Goal: Task Accomplishment & Management: Manage account settings

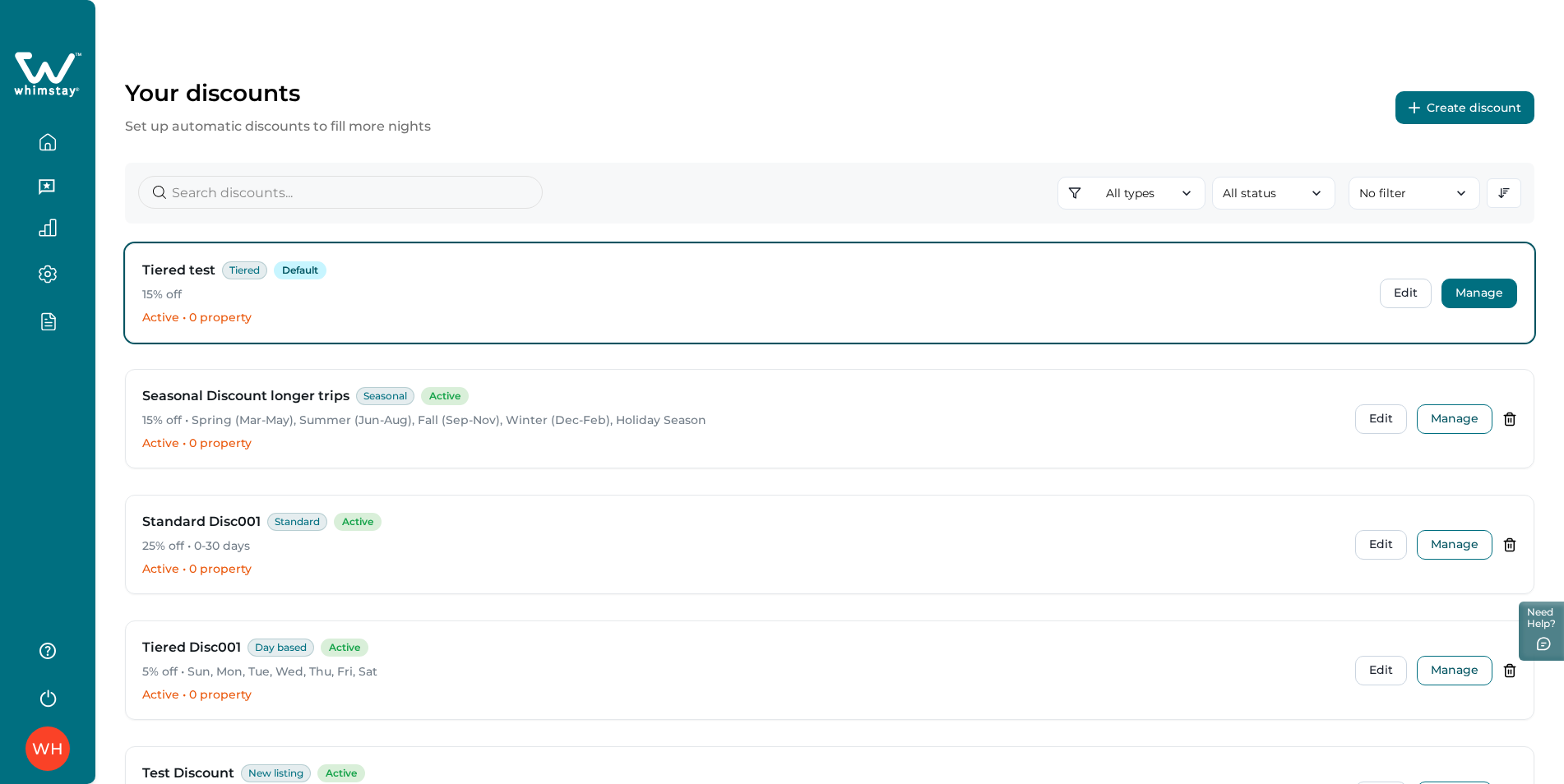
click at [1465, 292] on button "Manage" at bounding box center [1479, 293] width 76 height 30
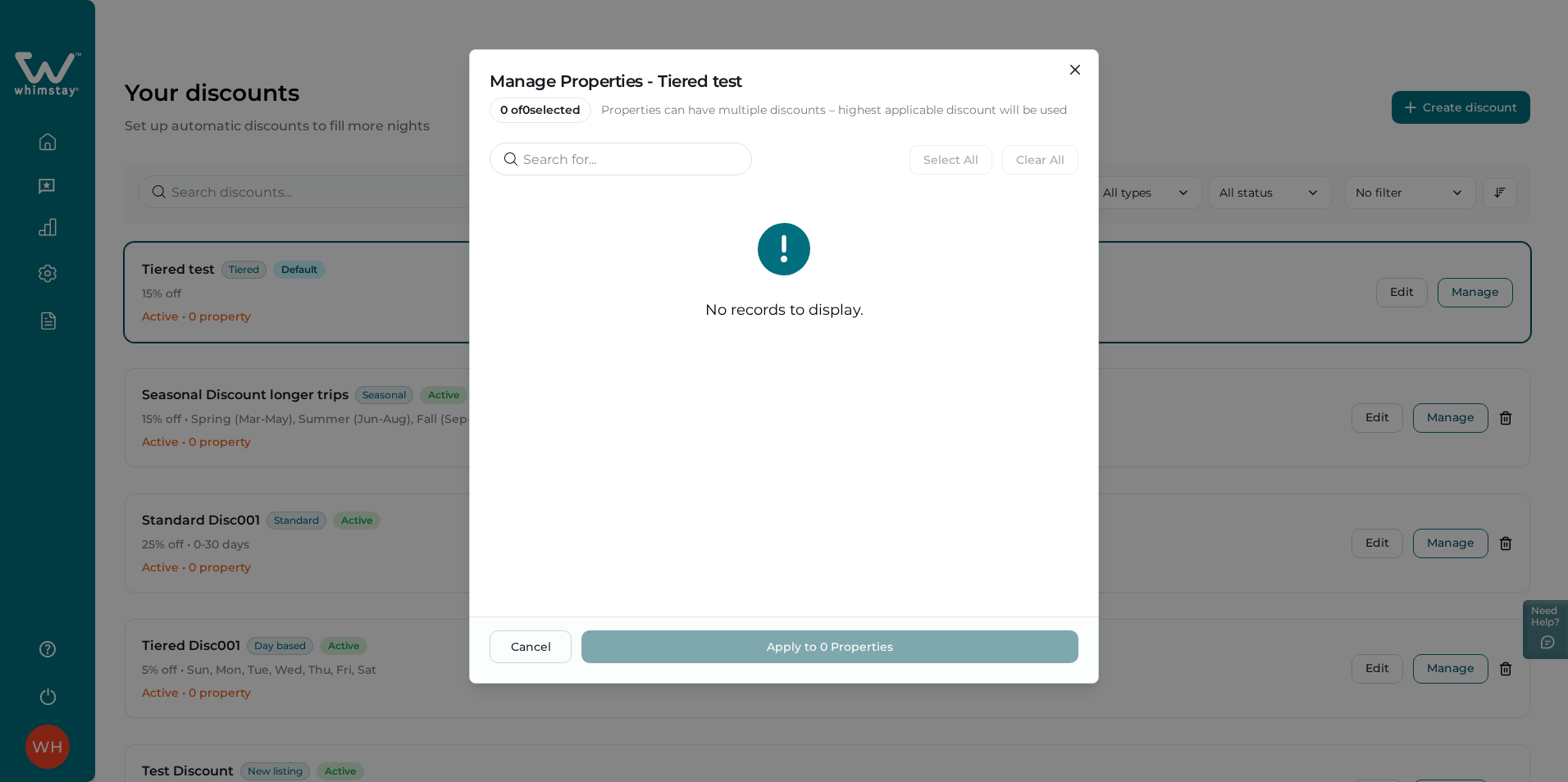
click at [731, 317] on p "No records to display." at bounding box center [785, 310] width 158 height 18
click at [731, 316] on p "No records to display." at bounding box center [785, 310] width 158 height 18
click at [1074, 72] on icon "Close" at bounding box center [1075, 69] width 10 height 10
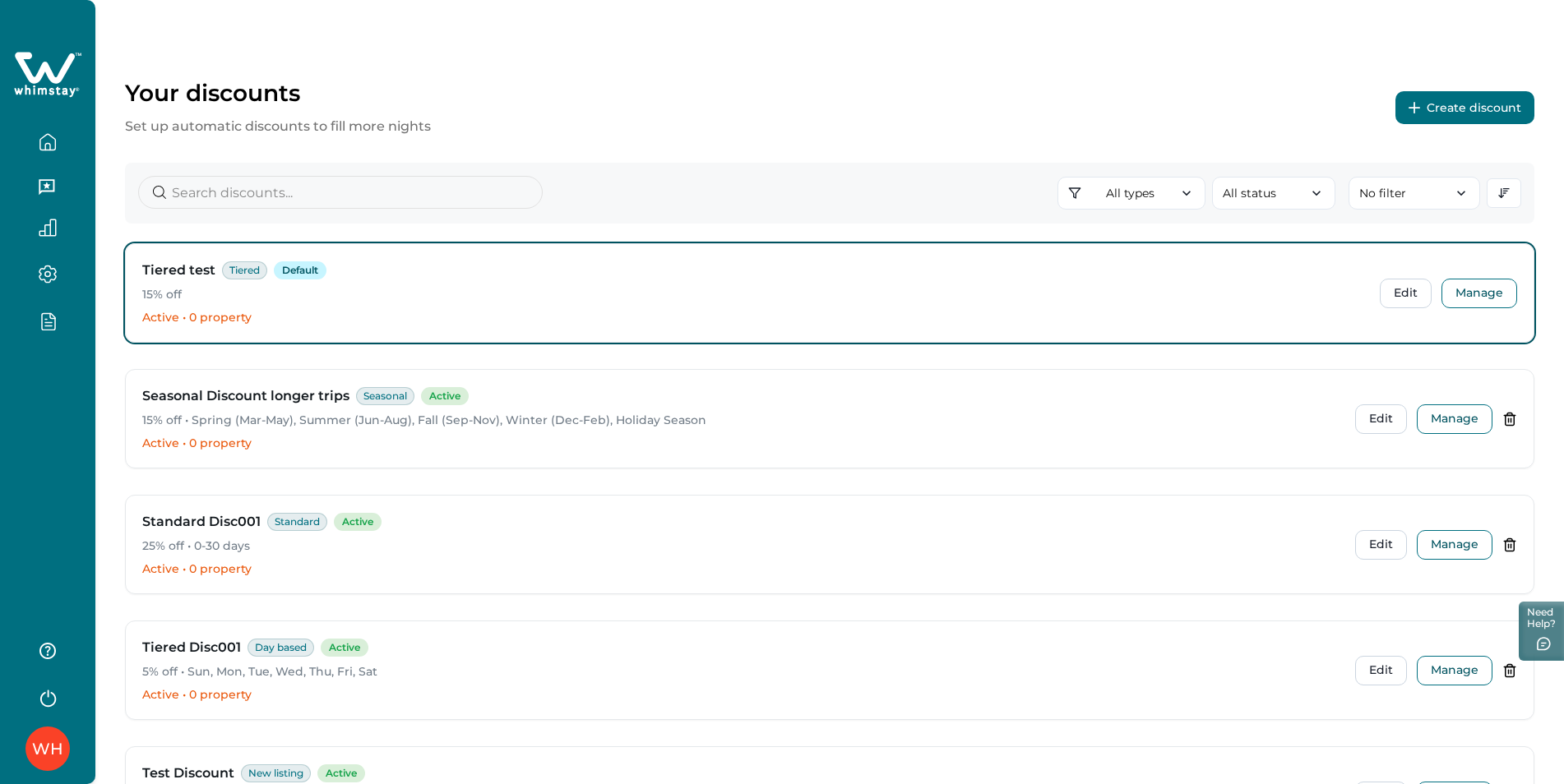
click at [44, 736] on div "WH" at bounding box center [48, 749] width 32 height 40
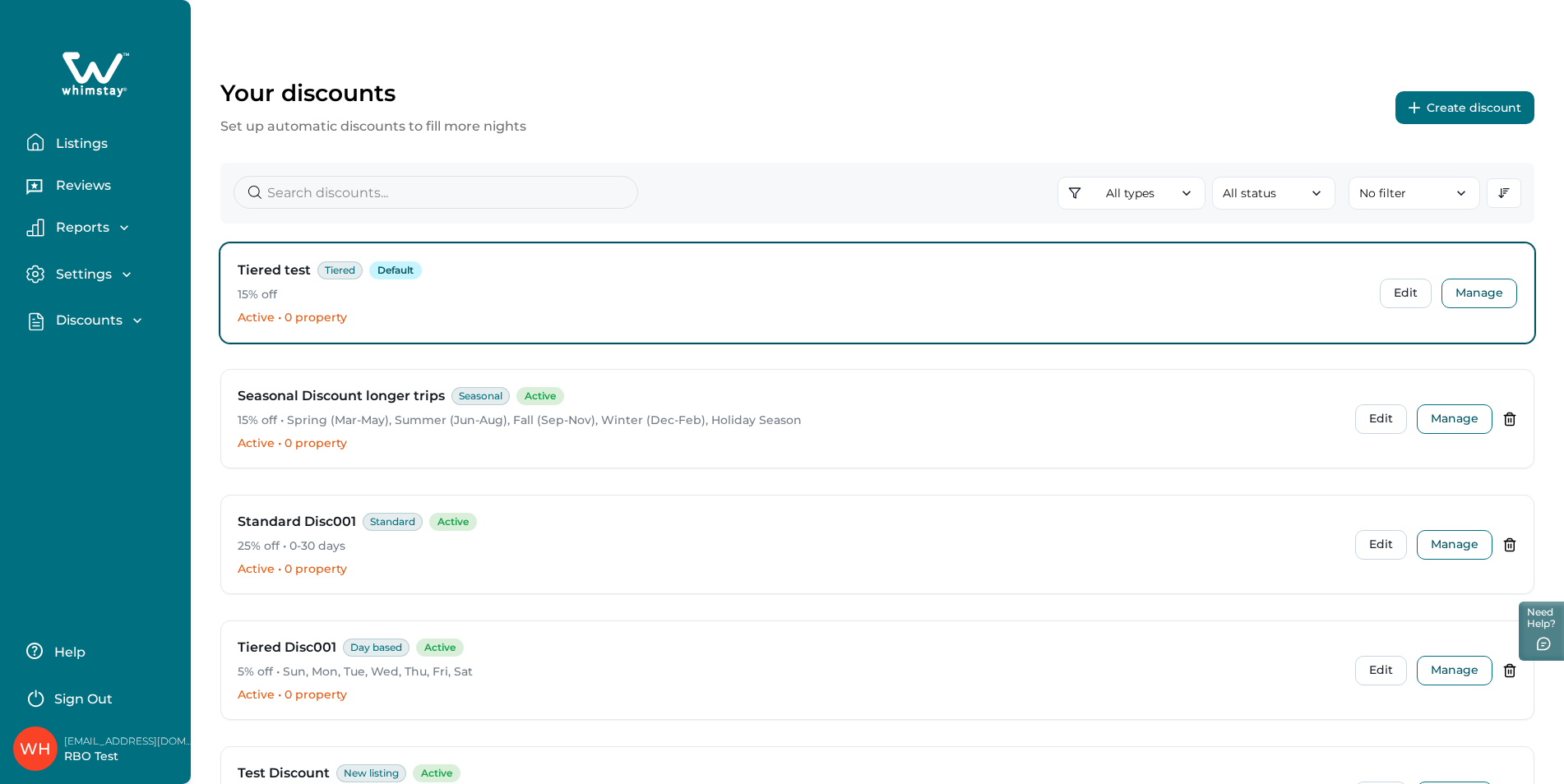
click at [103, 747] on p "[EMAIL_ADDRESS][DOMAIN_NAME]" at bounding box center [130, 742] width 132 height 16
click at [81, 688] on button "Sign Out" at bounding box center [98, 696] width 145 height 32
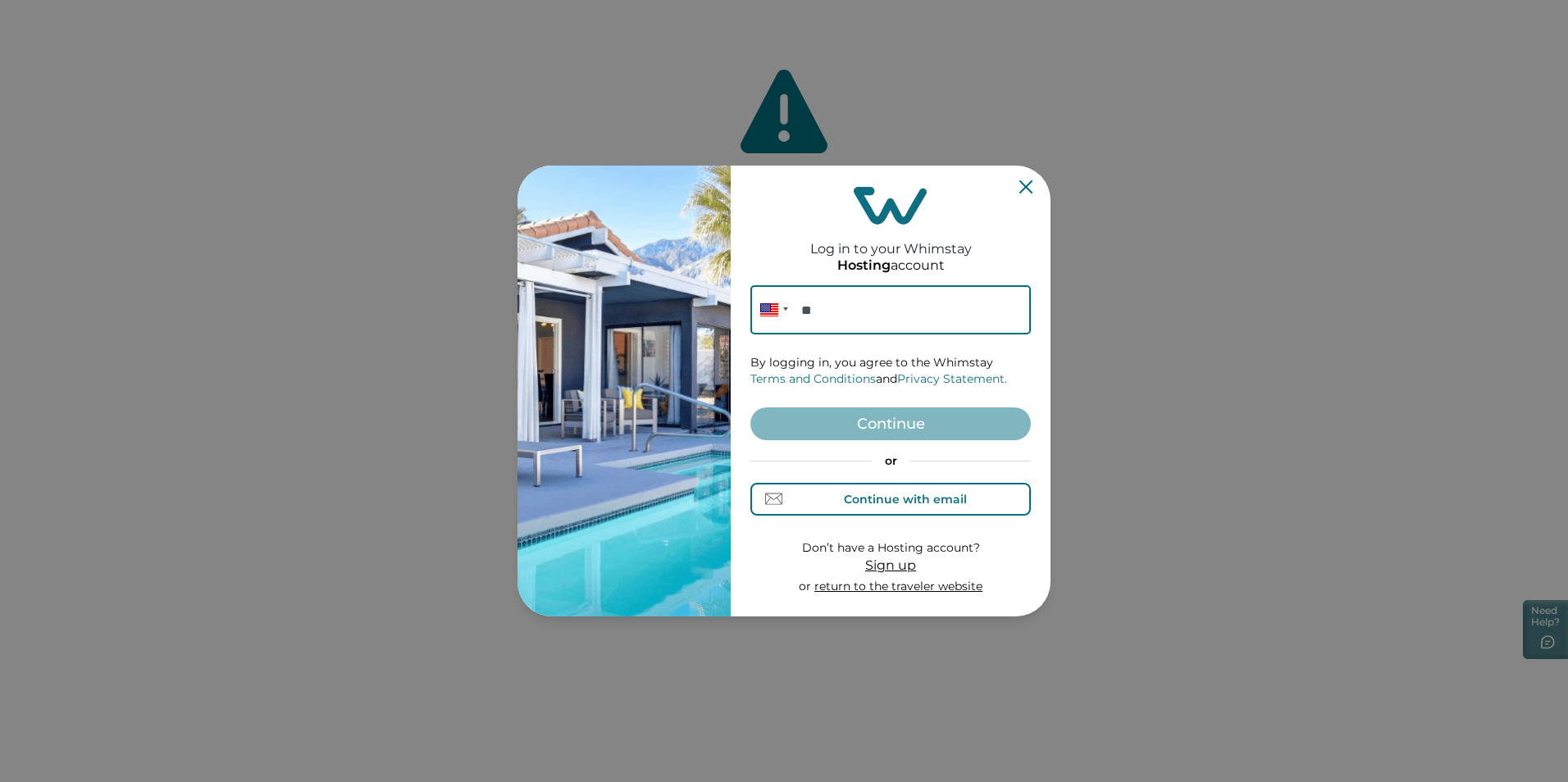
drag, startPoint x: 858, startPoint y: 493, endPoint x: 852, endPoint y: 485, distance: 10.0
click at [858, 493] on div "Continue with email" at bounding box center [905, 499] width 123 height 13
click at [820, 313] on input at bounding box center [891, 310] width 281 height 49
type input "[EMAIL_ADDRESS][DOMAIN_NAME]"
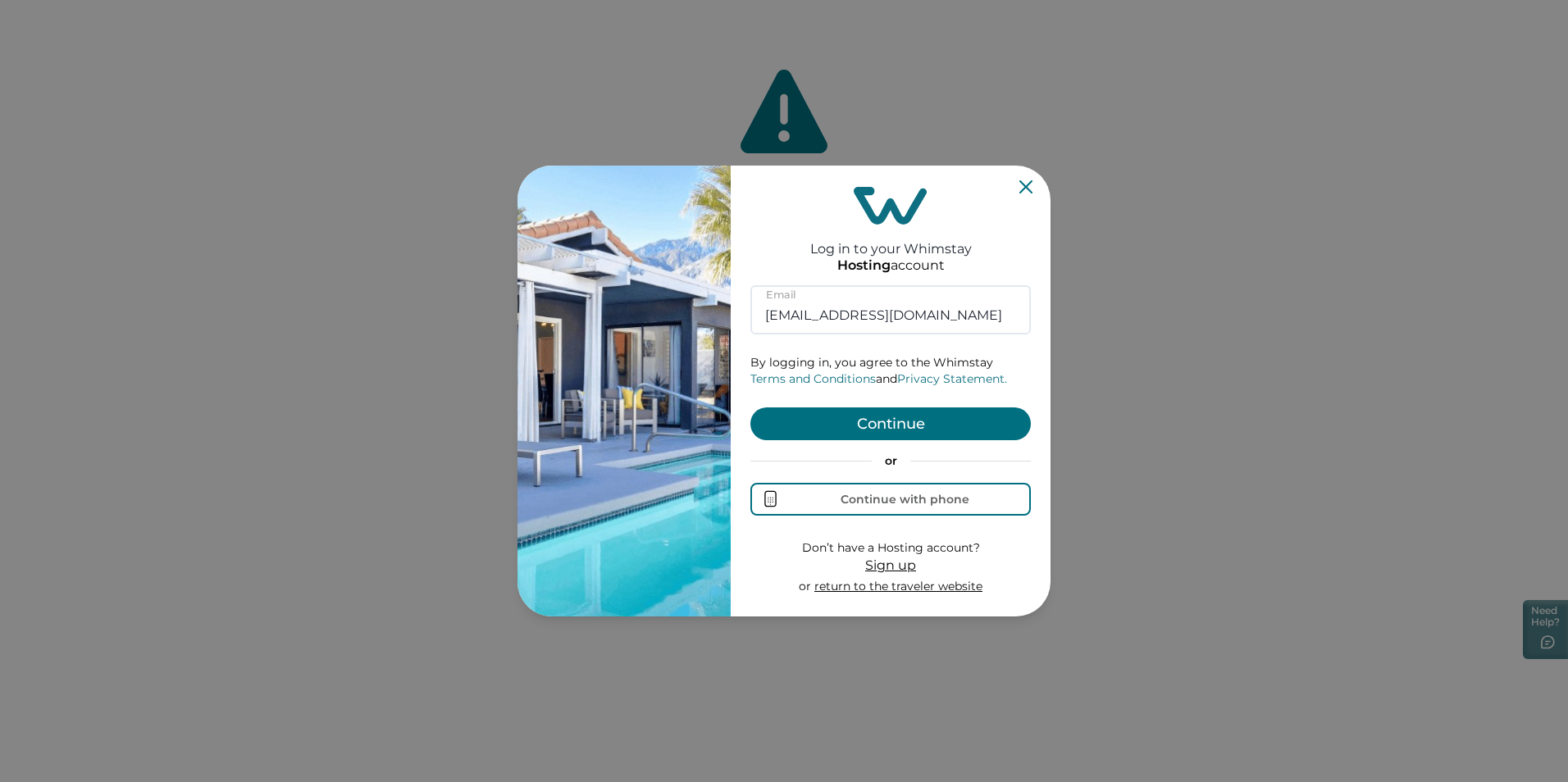
click at [824, 425] on button "Continue" at bounding box center [891, 424] width 281 height 32
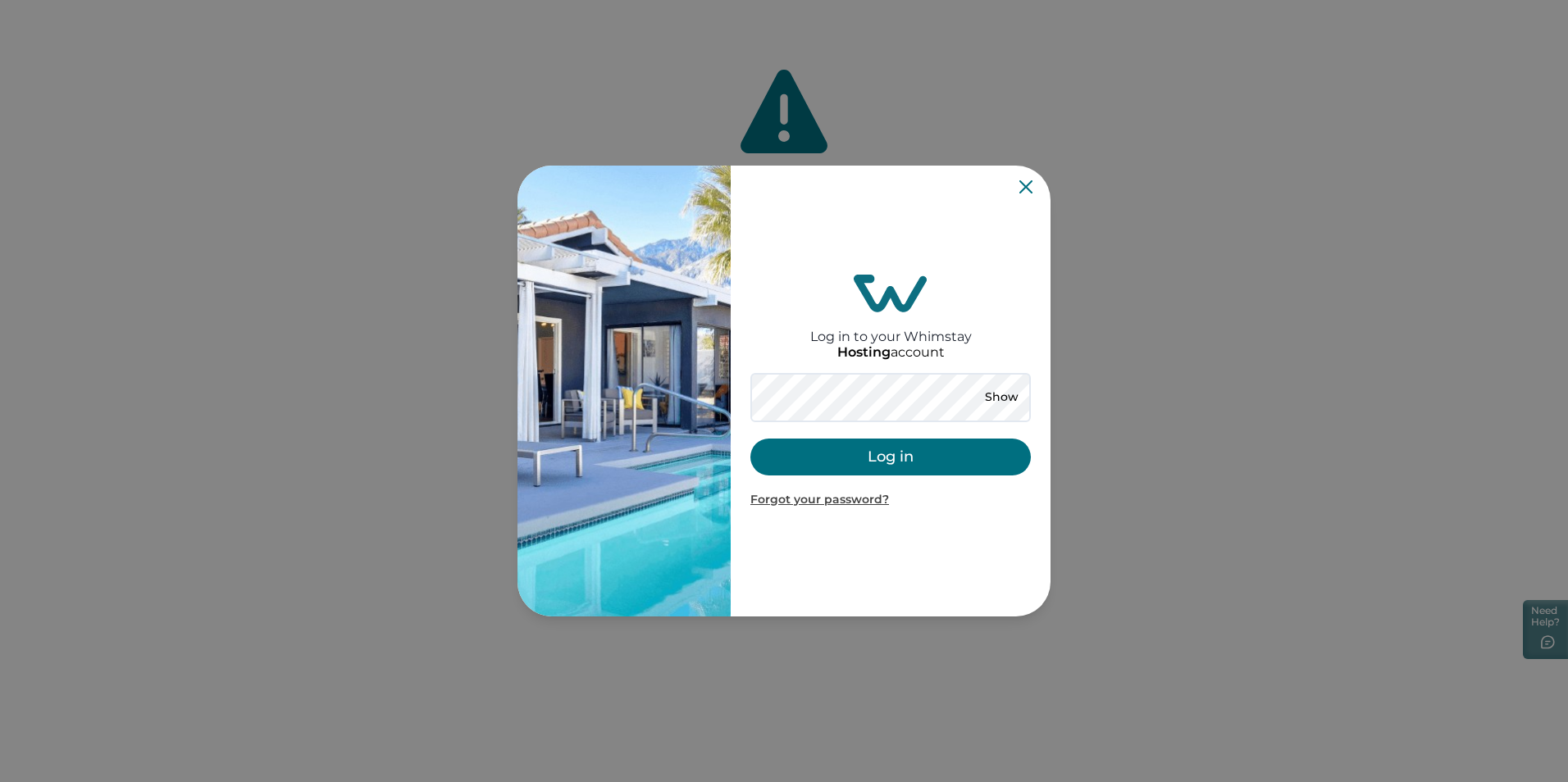
click at [215, 84] on div "Log in to your Whimstay Hosting account Show Log in Forgot your password?" at bounding box center [784, 391] width 1568 height 782
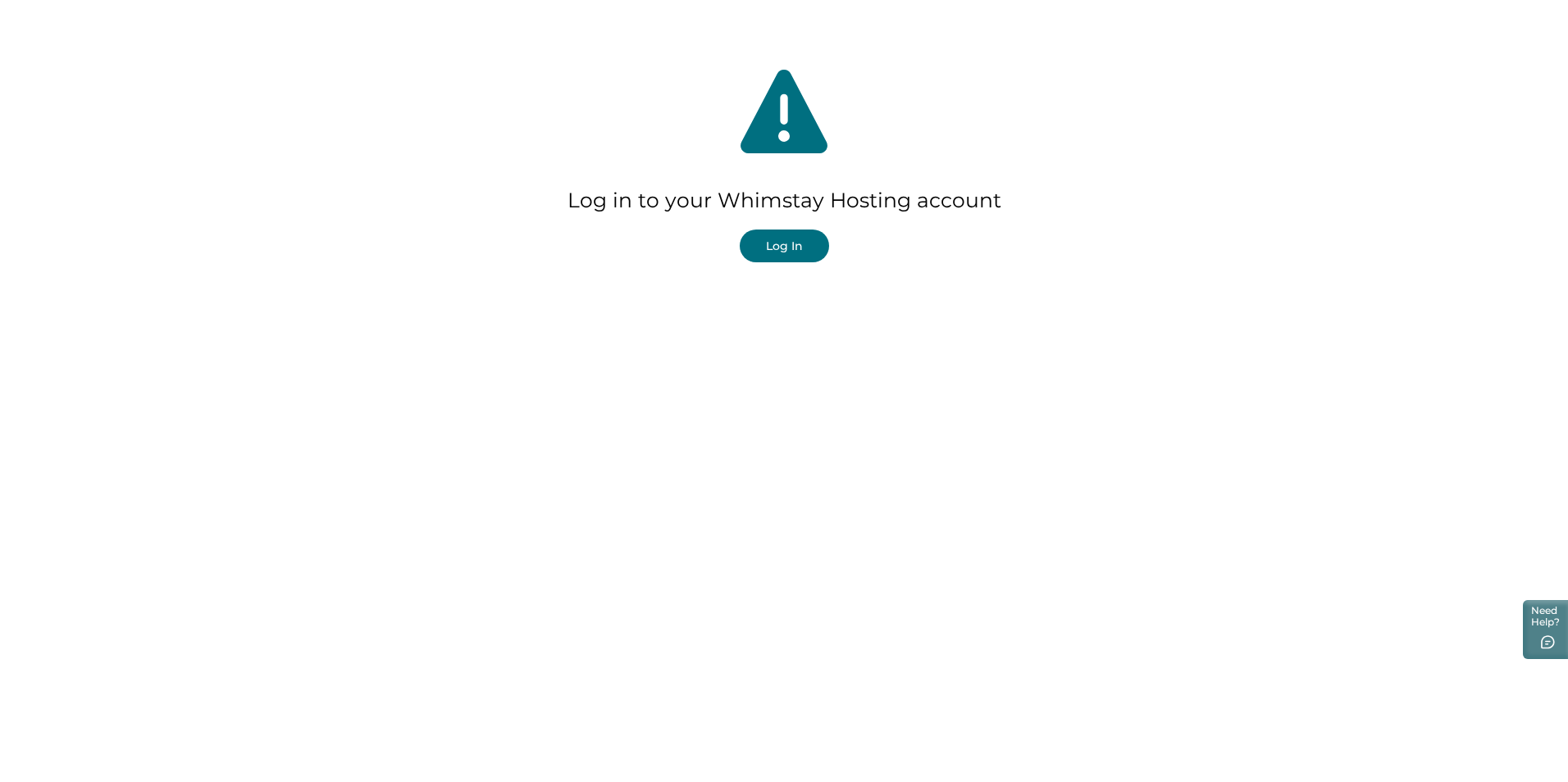
click at [789, 244] on button "Log In" at bounding box center [784, 246] width 89 height 32
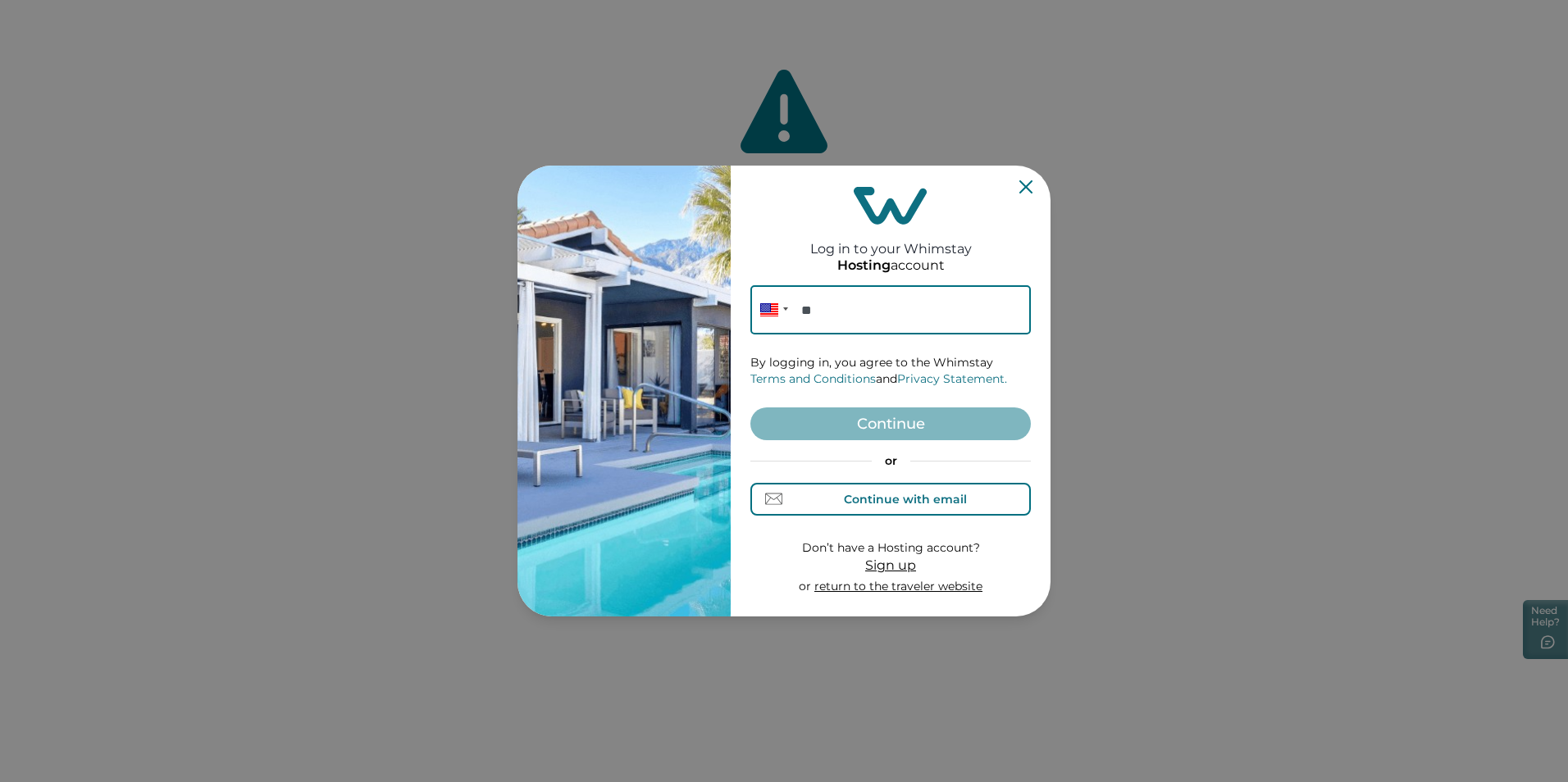
click at [862, 498] on div "Continue with email" at bounding box center [905, 499] width 123 height 13
drag, startPoint x: 855, startPoint y: 293, endPoint x: 852, endPoint y: 305, distance: 12.4
click at [855, 293] on input at bounding box center [891, 310] width 281 height 49
type input "[EMAIL_ADDRESS][DOMAIN_NAME]"
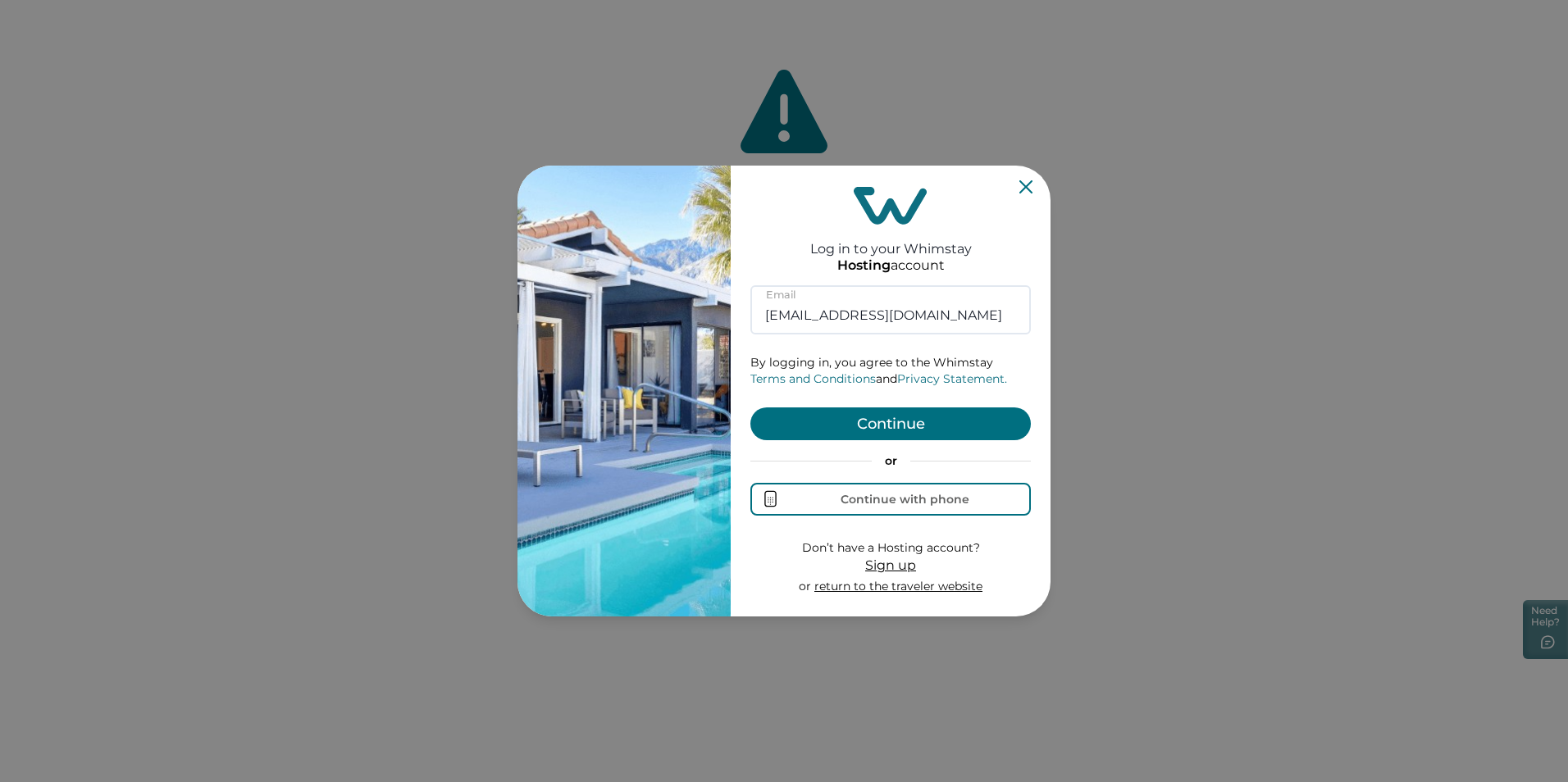
click at [825, 428] on button "Continue" at bounding box center [891, 424] width 281 height 32
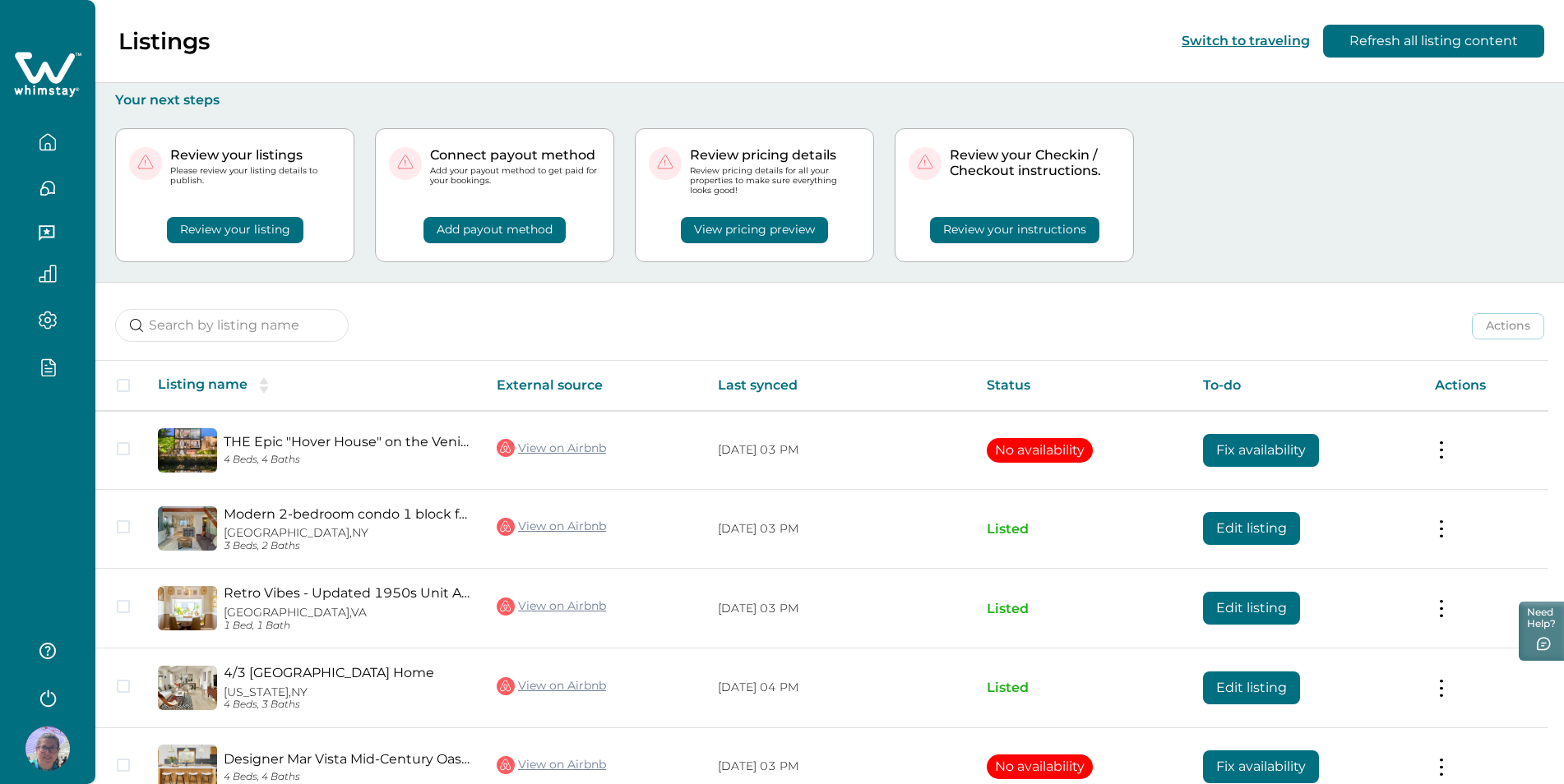
click at [49, 370] on icon "button" at bounding box center [48, 366] width 18 height 19
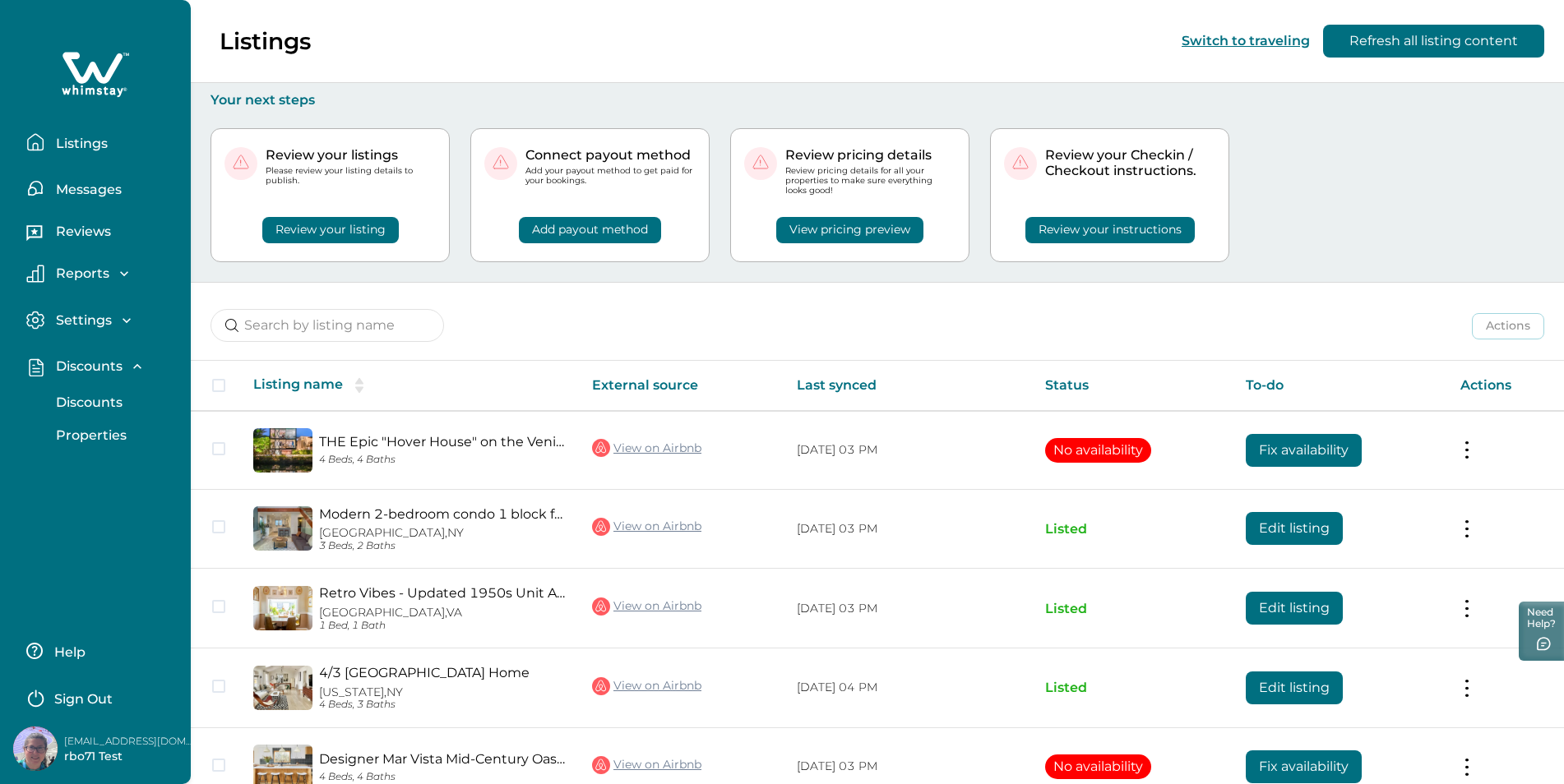
click at [78, 406] on p "Discounts" at bounding box center [86, 402] width 71 height 16
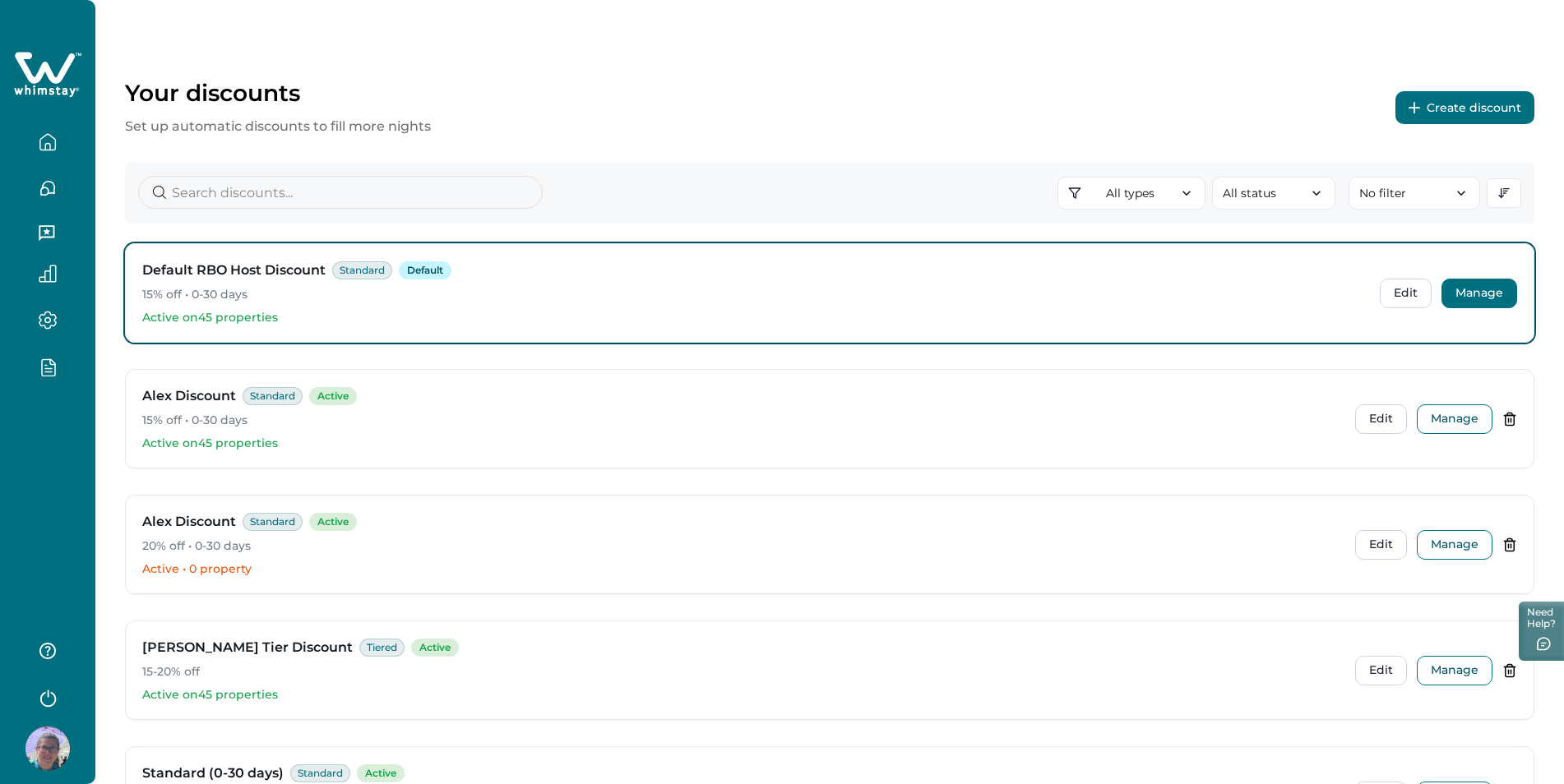
click at [1456, 291] on button "Manage" at bounding box center [1479, 293] width 76 height 30
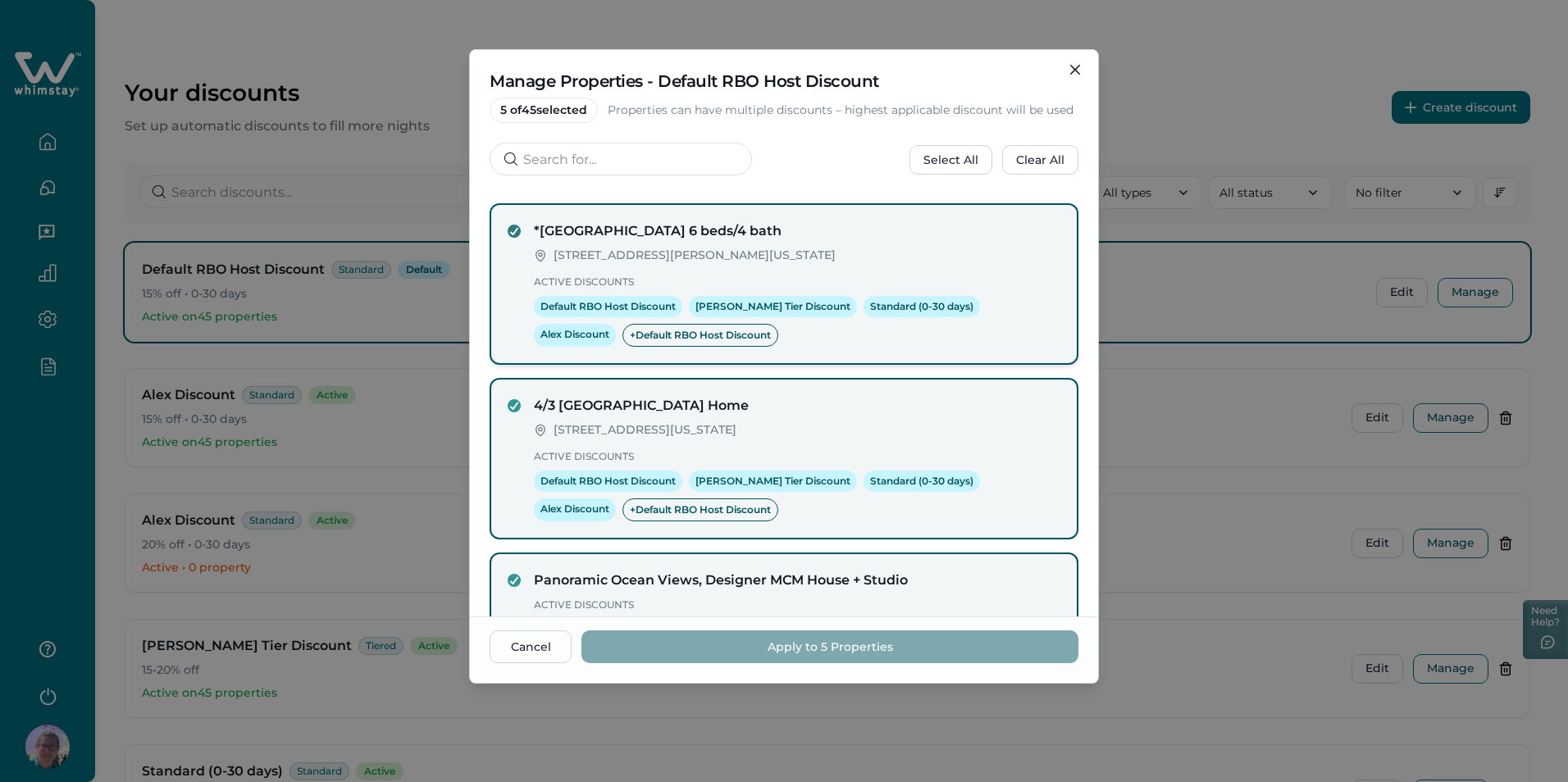
click at [512, 235] on icon at bounding box center [514, 230] width 10 height 8
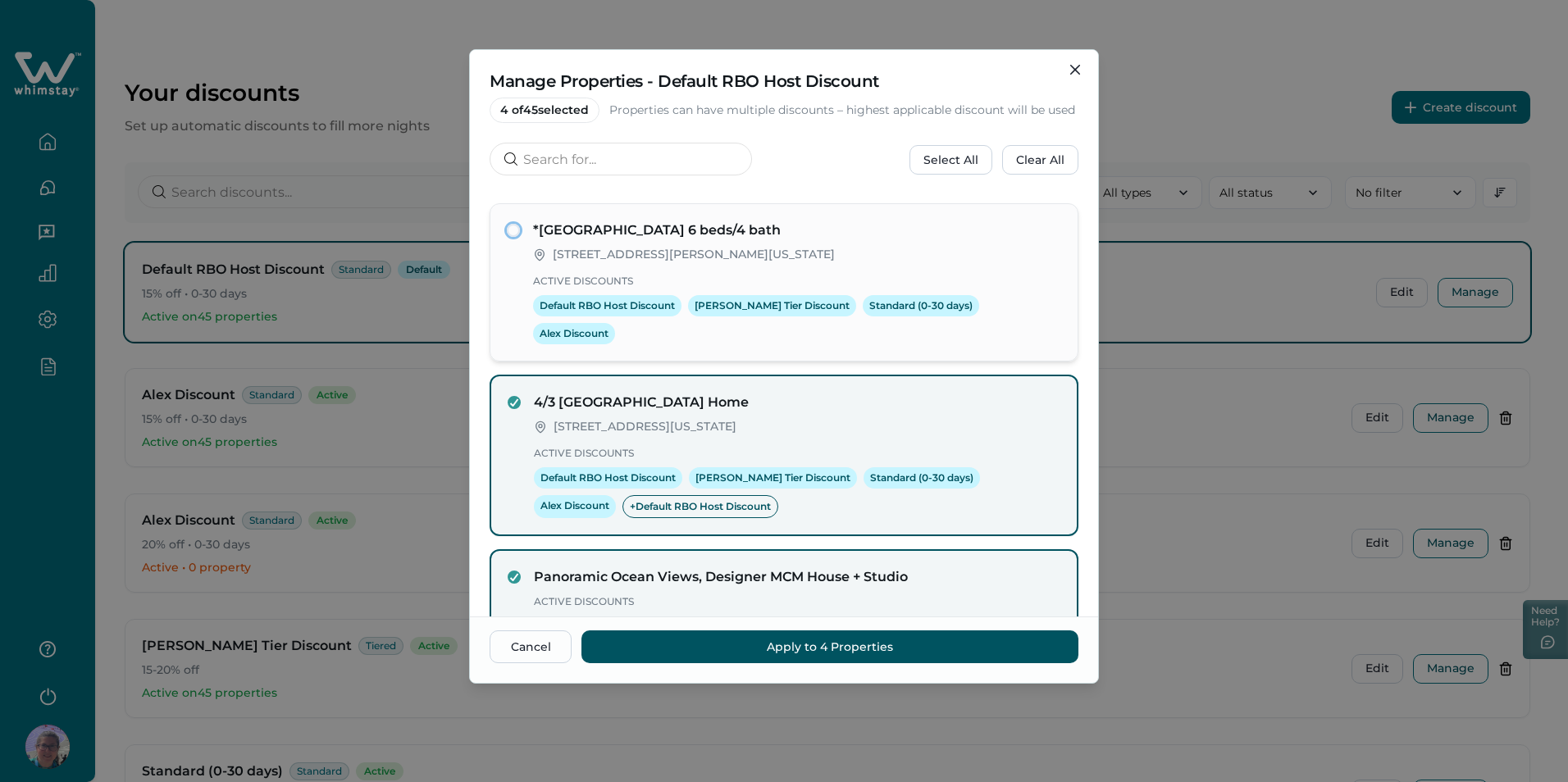
click at [512, 237] on span at bounding box center [513, 230] width 14 height 13
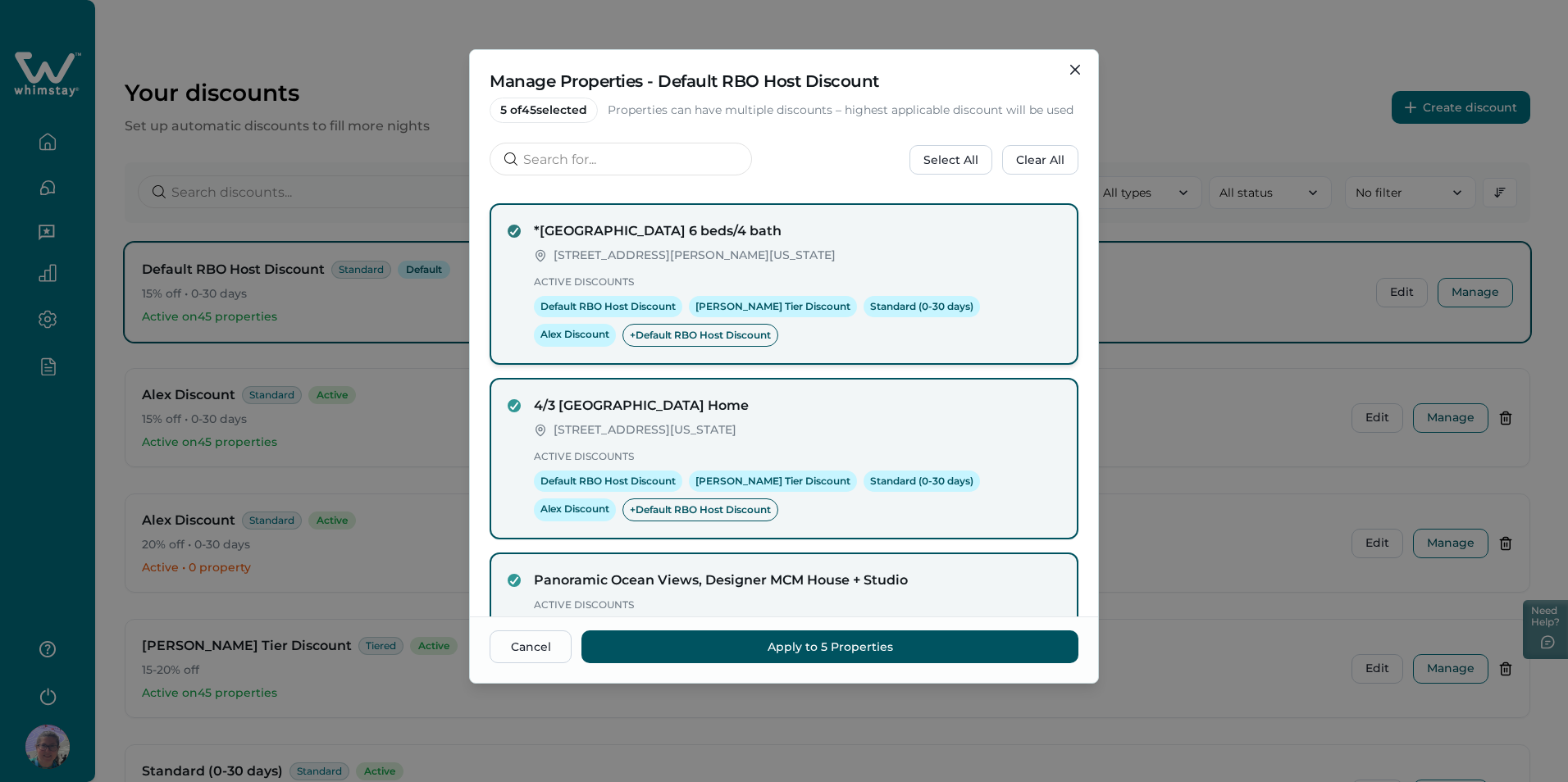
click at [512, 235] on icon at bounding box center [514, 230] width 10 height 8
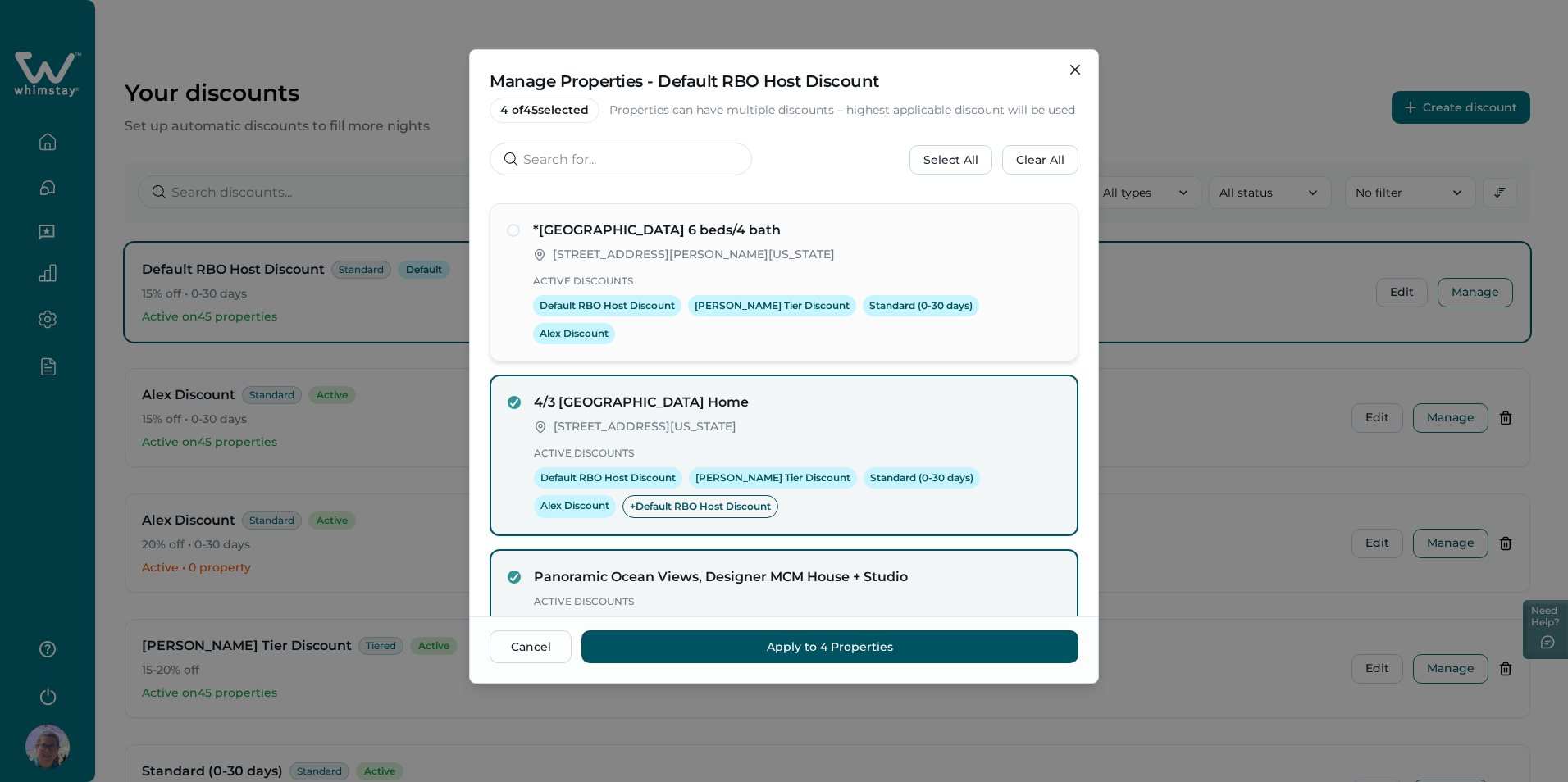
click at [512, 237] on span at bounding box center [513, 230] width 14 height 13
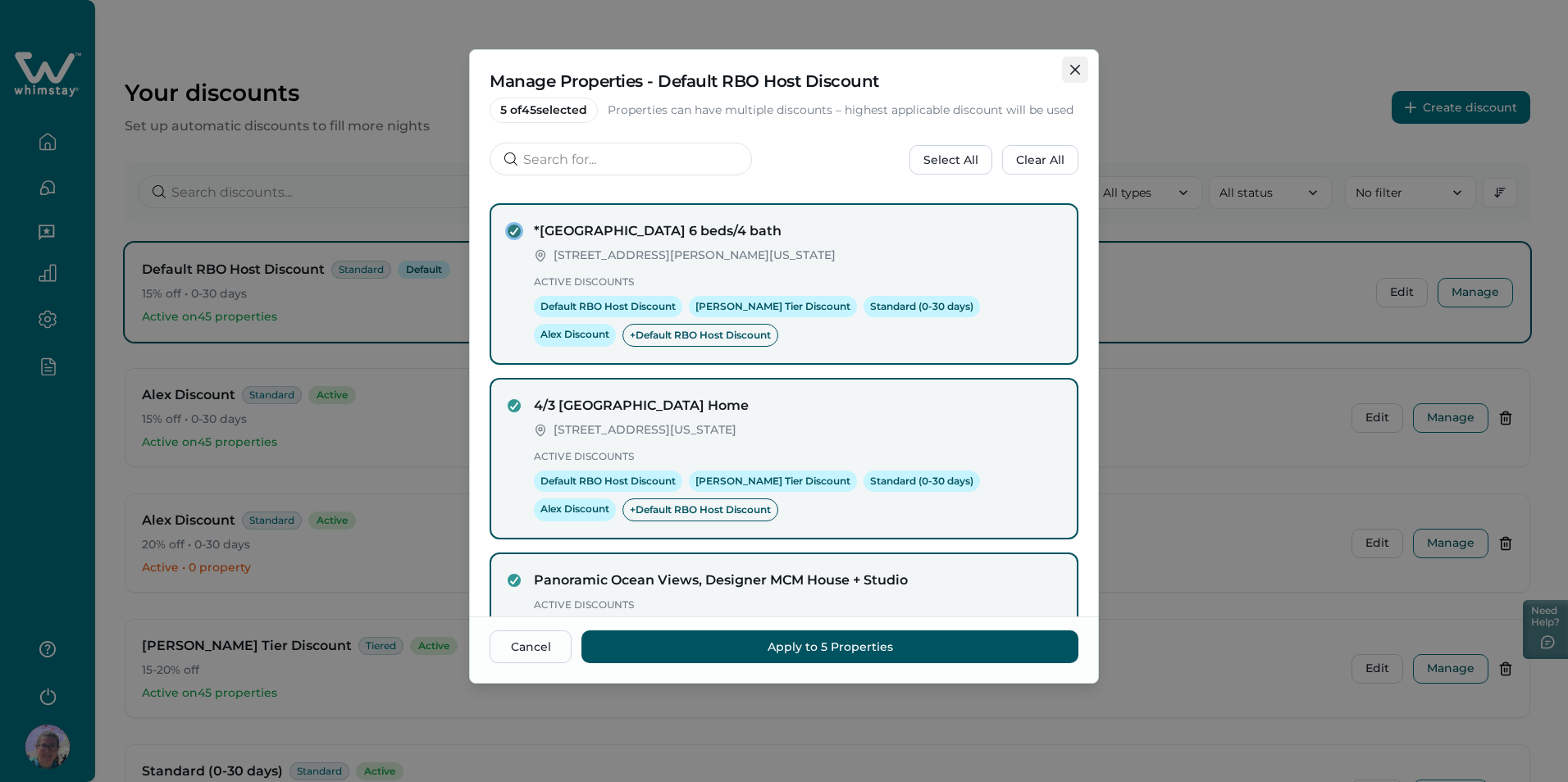
click at [1083, 70] on button "Close" at bounding box center [1075, 69] width 26 height 26
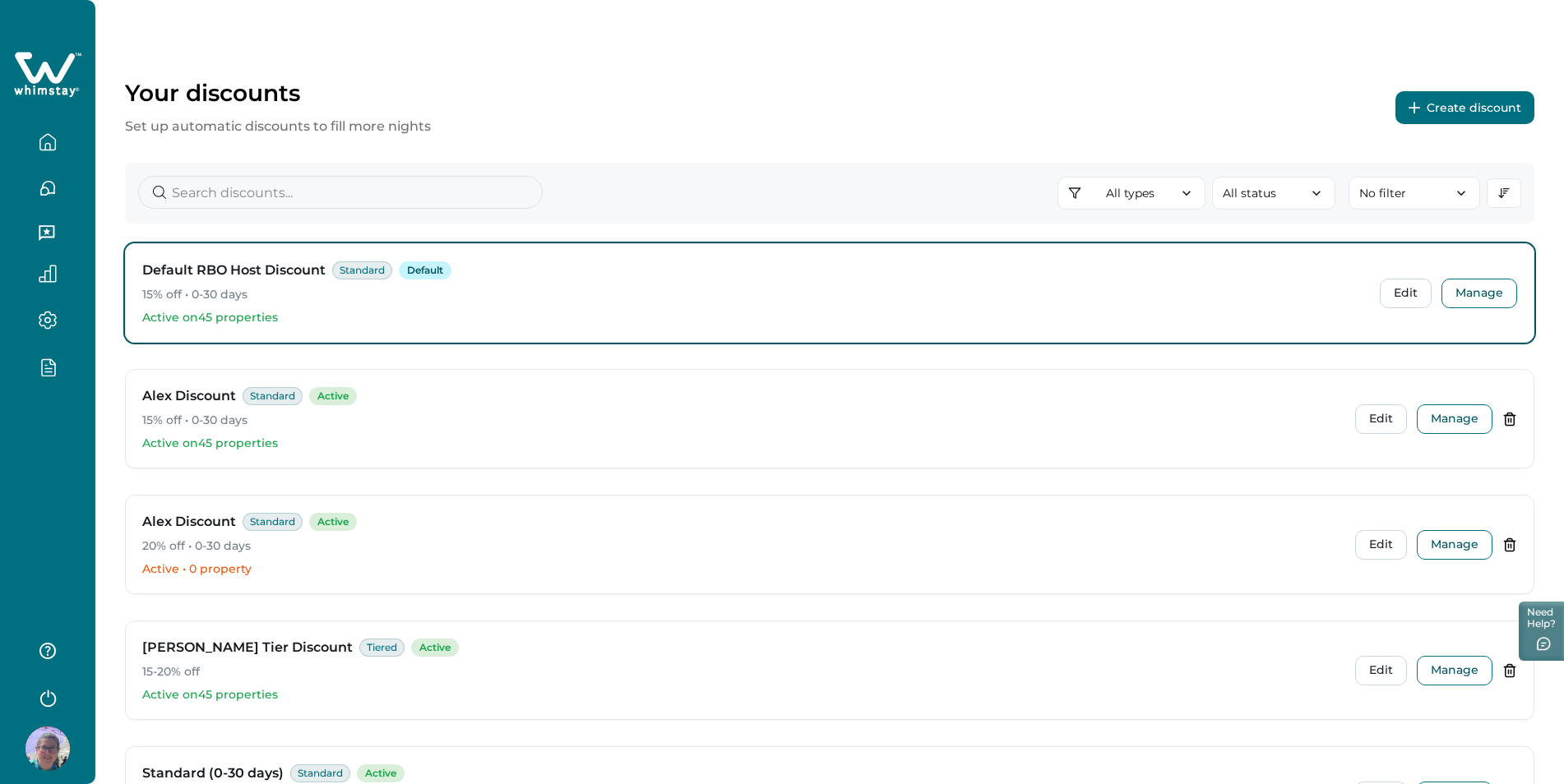
drag, startPoint x: 46, startPoint y: 364, endPoint x: 67, endPoint y: 433, distance: 72.1
click at [44, 366] on icon "button" at bounding box center [48, 366] width 18 height 19
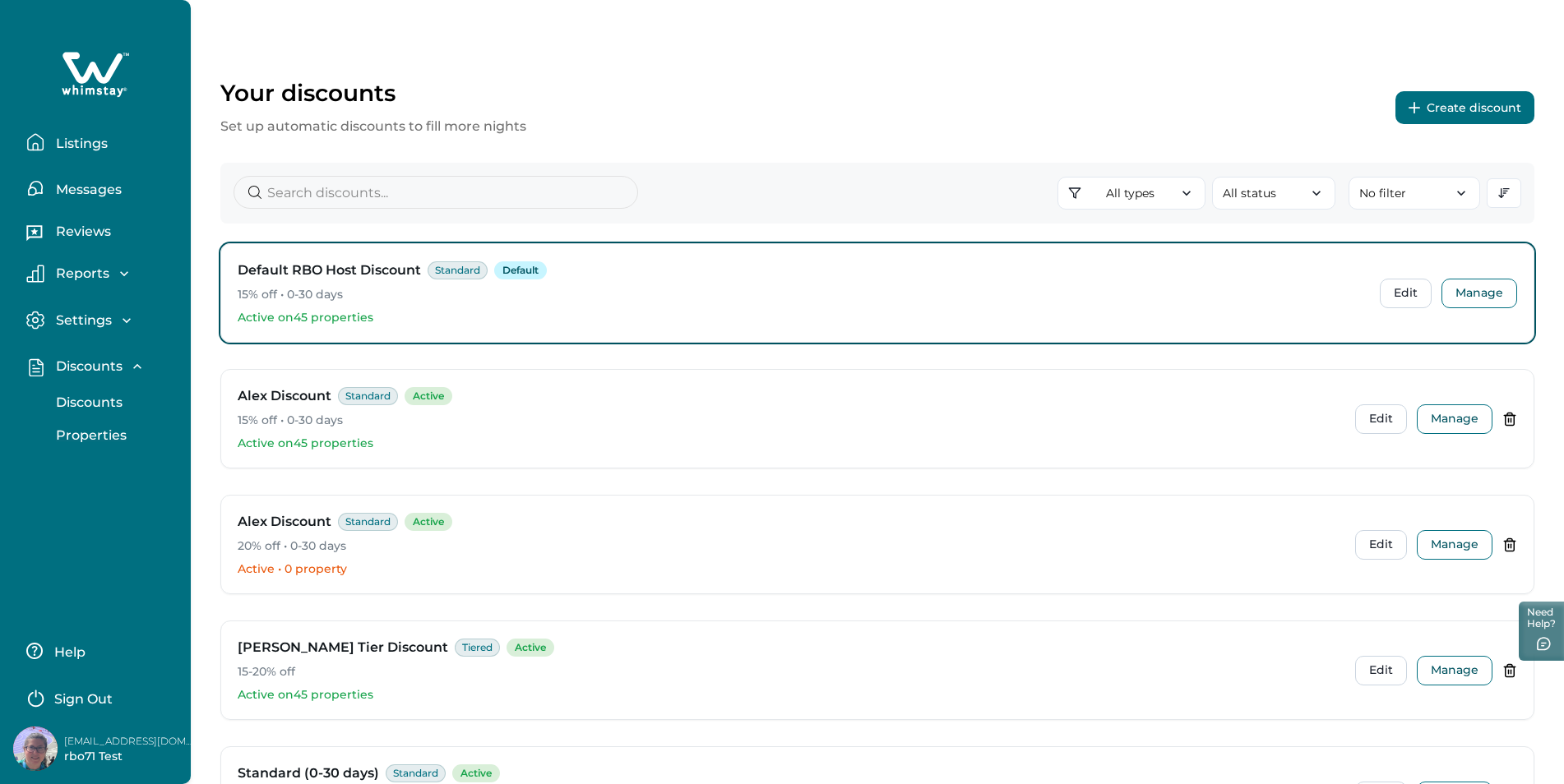
click at [98, 428] on p "Properties" at bounding box center [88, 436] width 76 height 16
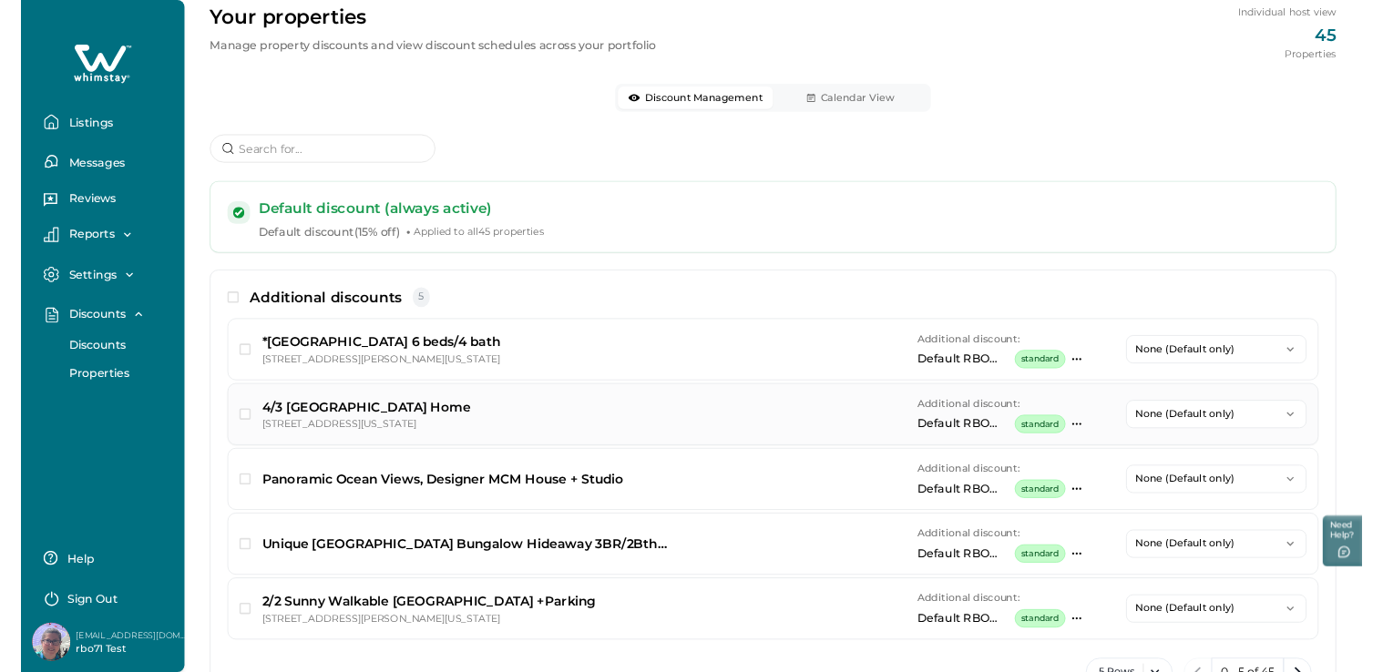
scroll to position [91, 0]
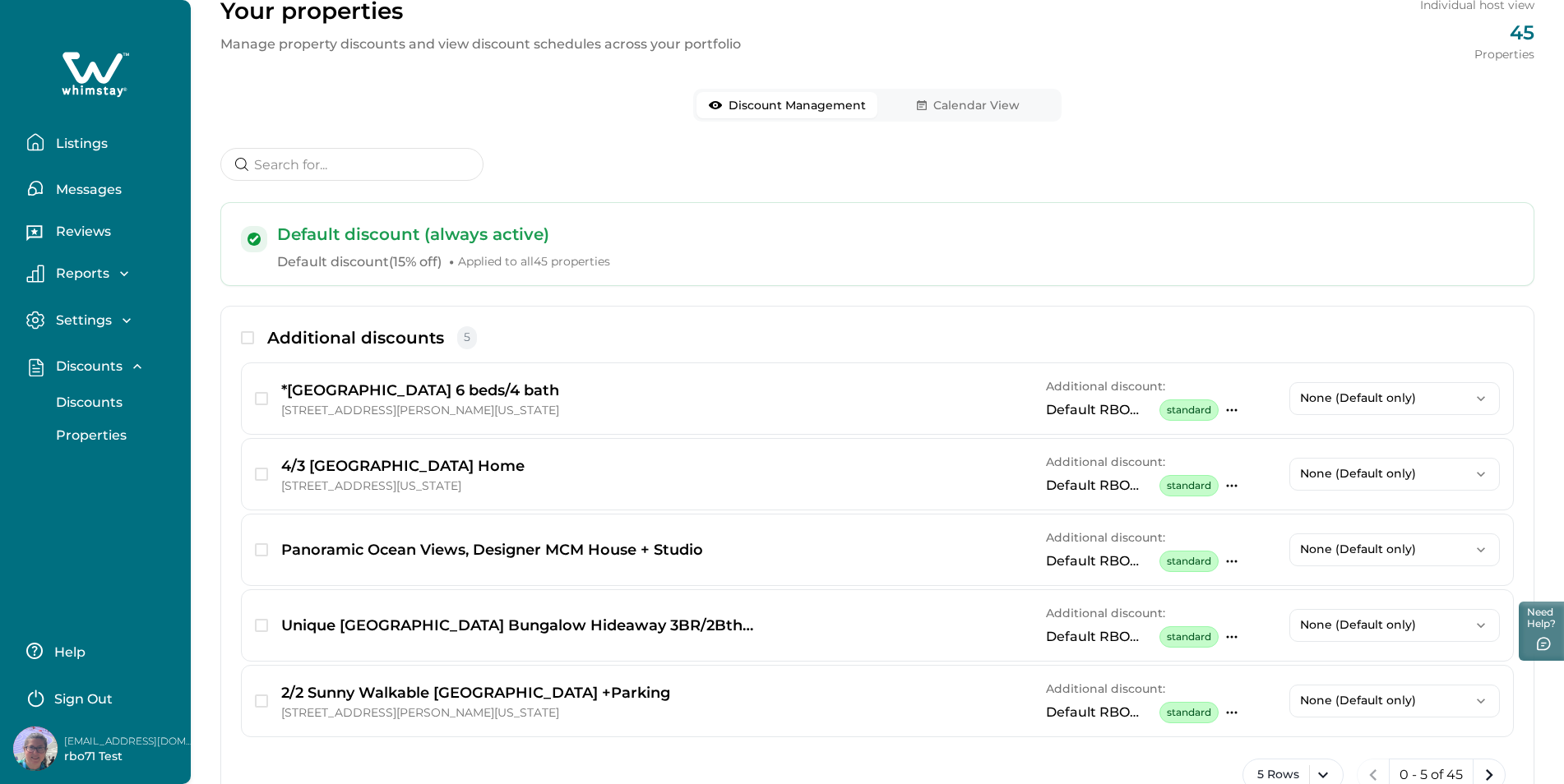
click at [80, 405] on p "Discounts" at bounding box center [86, 402] width 71 height 16
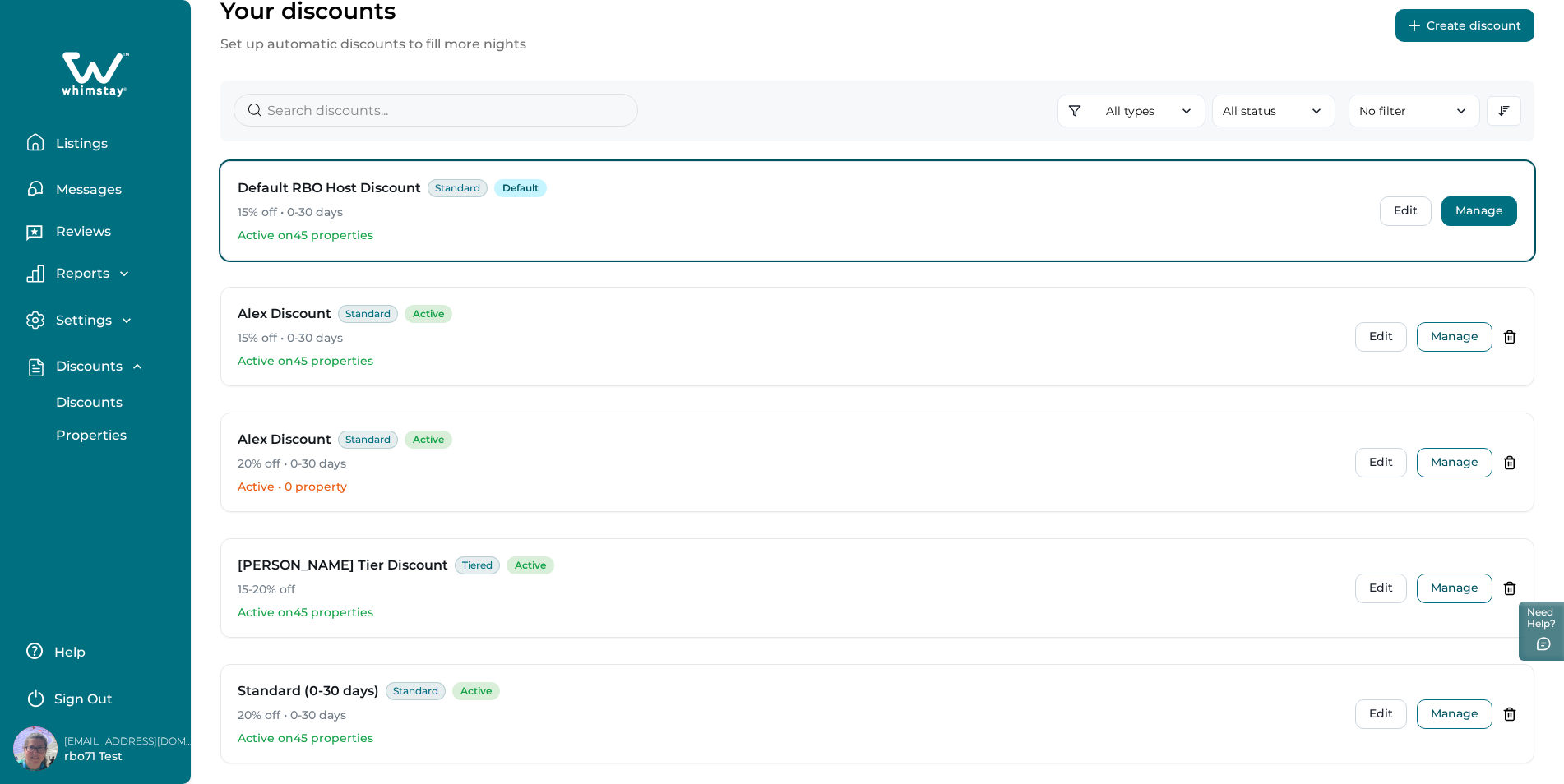
click at [1483, 210] on button "Manage" at bounding box center [1479, 211] width 76 height 30
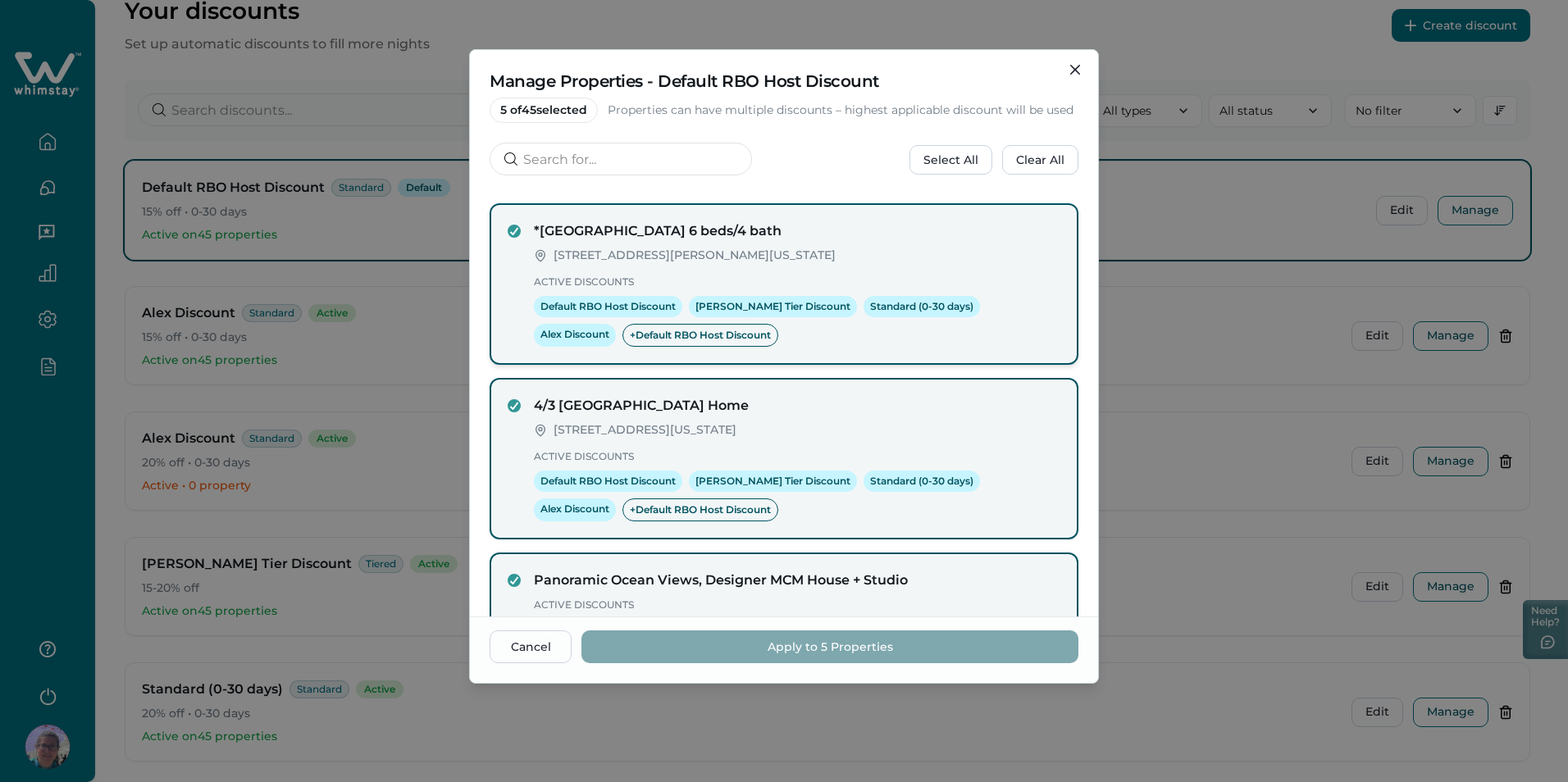
click at [524, 239] on div "*[GEOGRAPHIC_DATA] 6 beds/4 bath [STREET_ADDRESS][PERSON_NAME][US_STATE] Active…" at bounding box center [784, 283] width 553 height 125
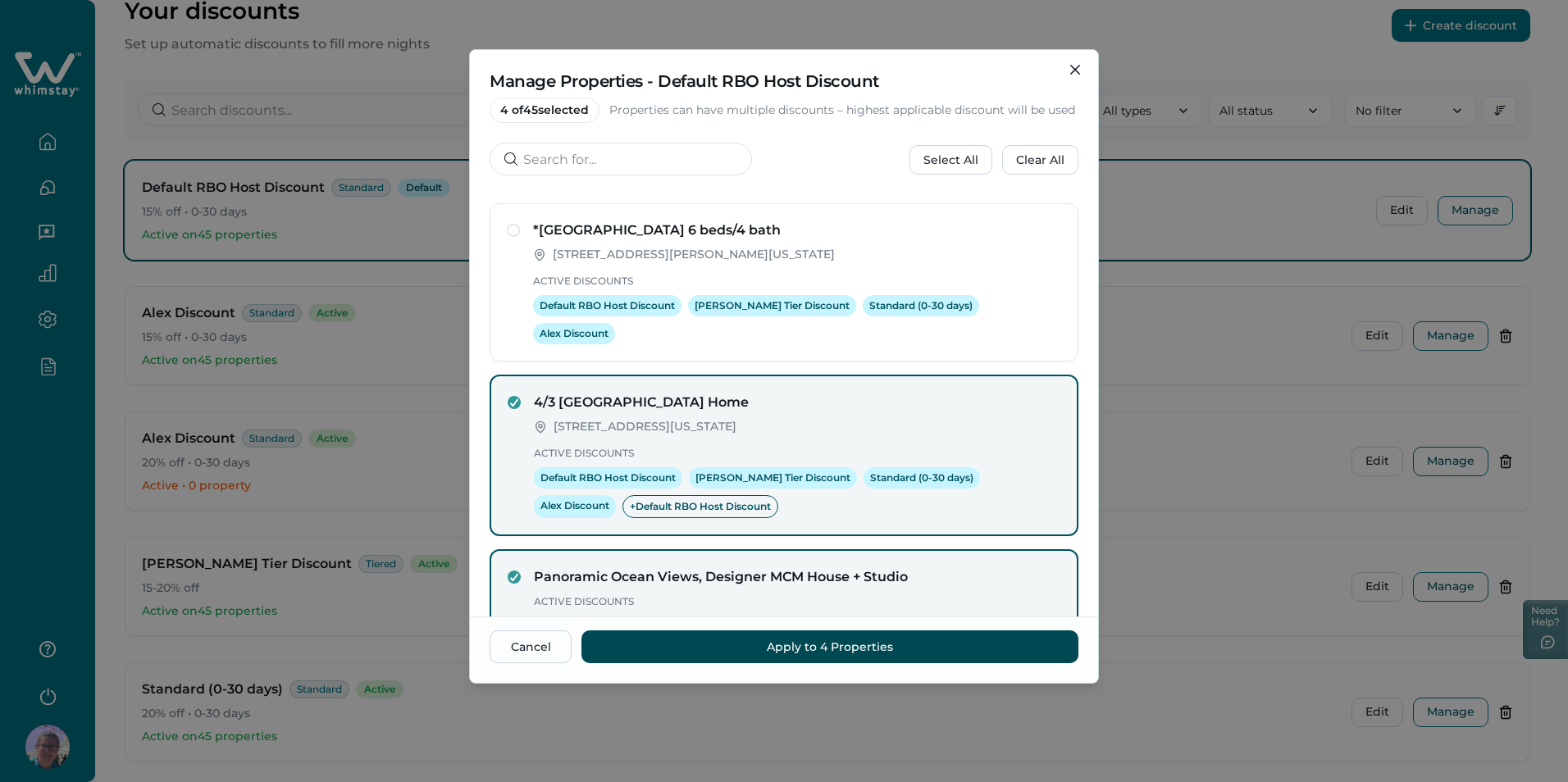
click at [673, 642] on button "Apply to 4 Properties" at bounding box center [830, 647] width 497 height 32
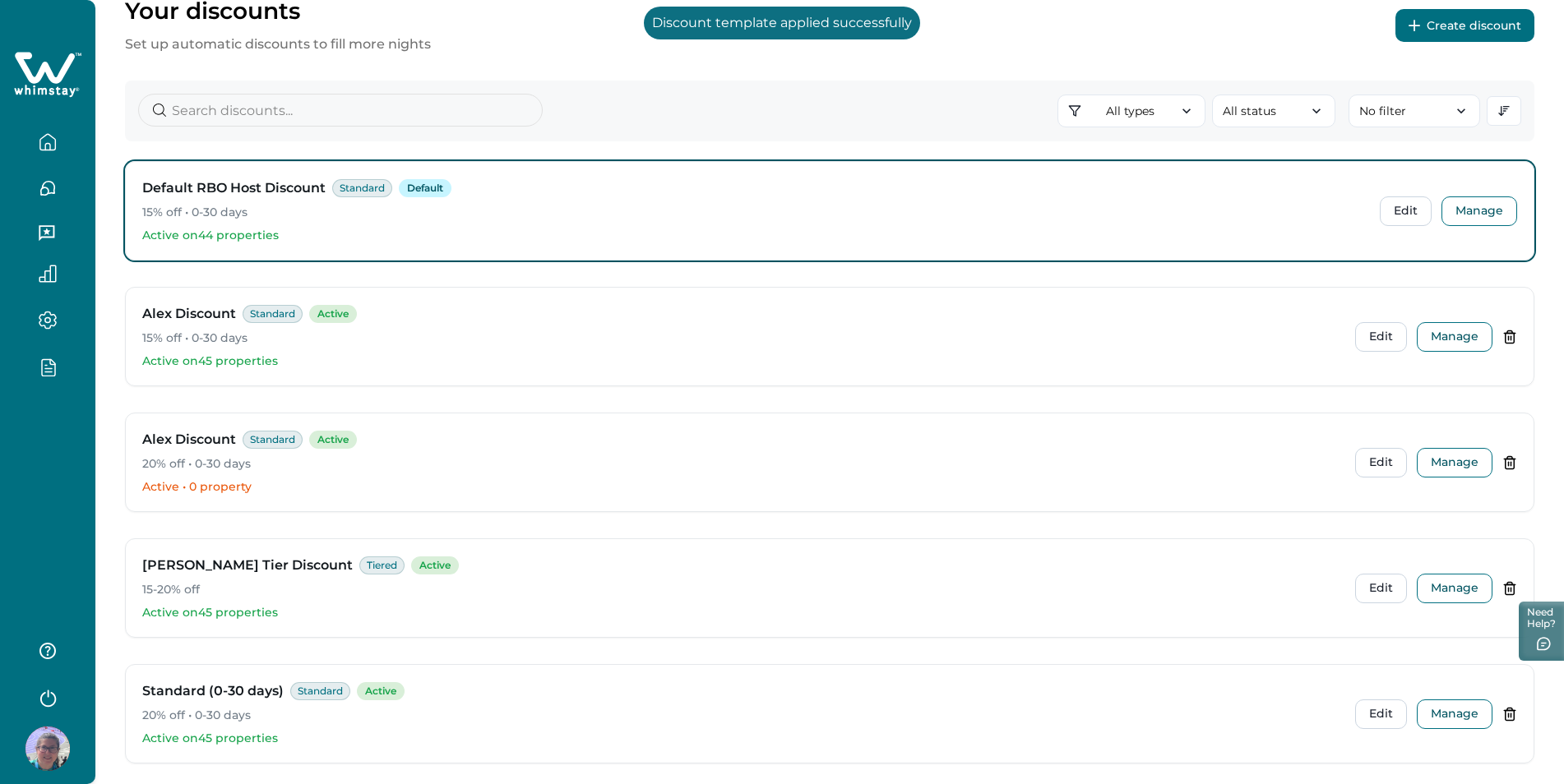
click at [50, 369] on icon "button" at bounding box center [48, 366] width 18 height 19
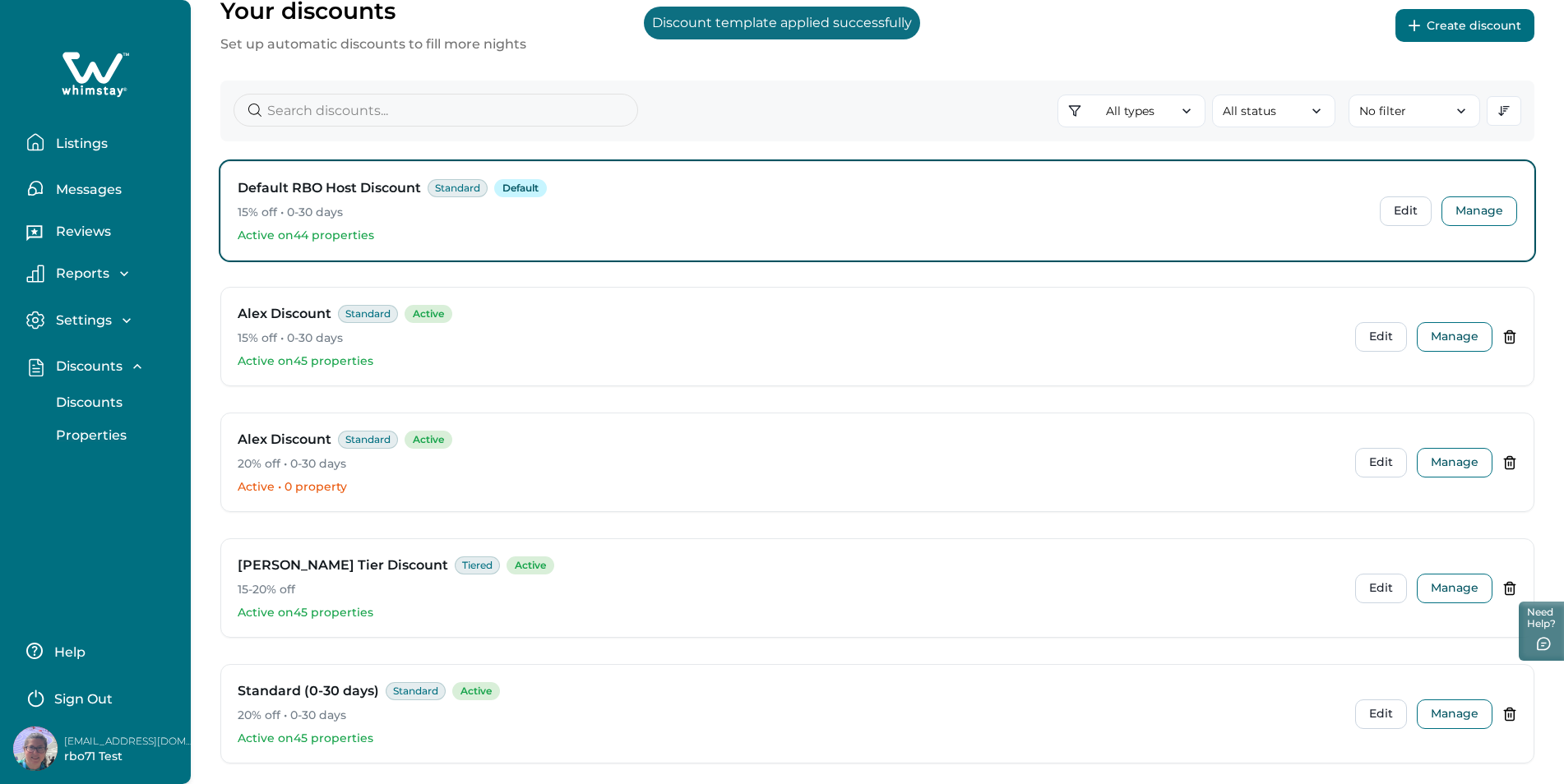
click at [77, 438] on p "Properties" at bounding box center [88, 436] width 76 height 16
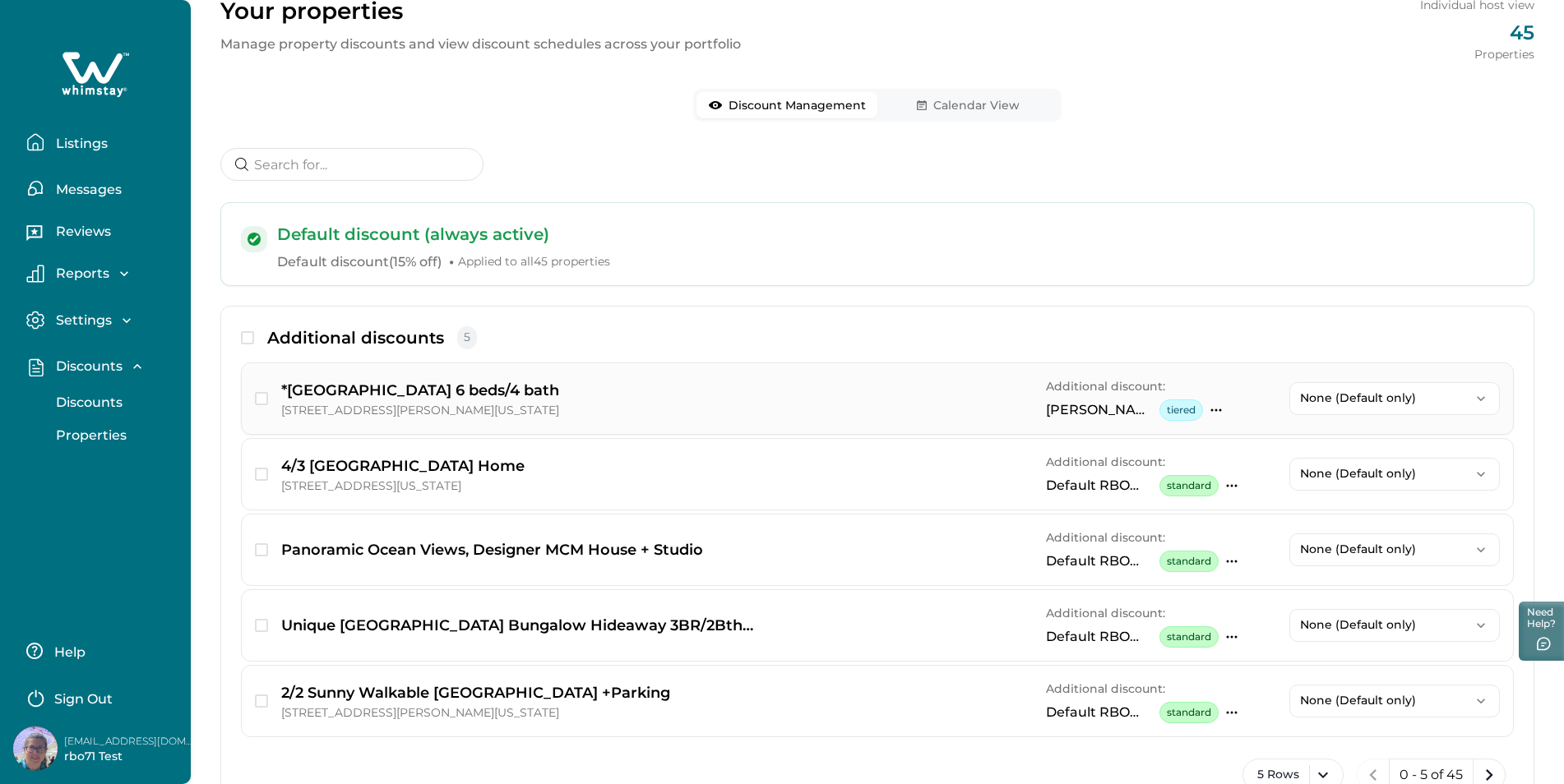
click at [1217, 407] on icon "button" at bounding box center [1216, 410] width 14 height 14
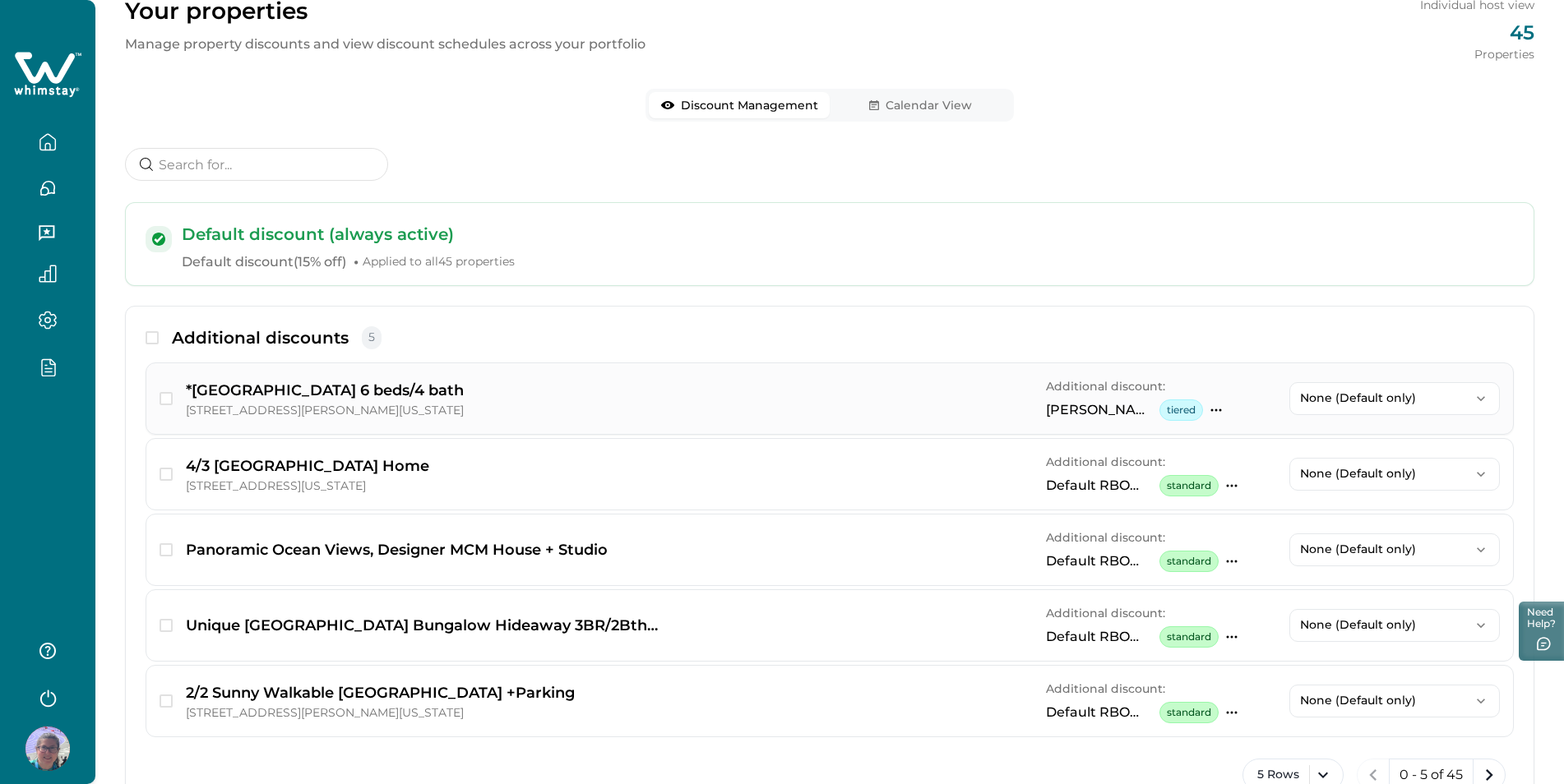
click at [1211, 402] on div "[PERSON_NAME] Tier Discount tiered [PERSON_NAME] Tier Discount tiered Standard …" at bounding box center [1161, 410] width 230 height 22
click at [39, 363] on button "button" at bounding box center [48, 366] width 69 height 19
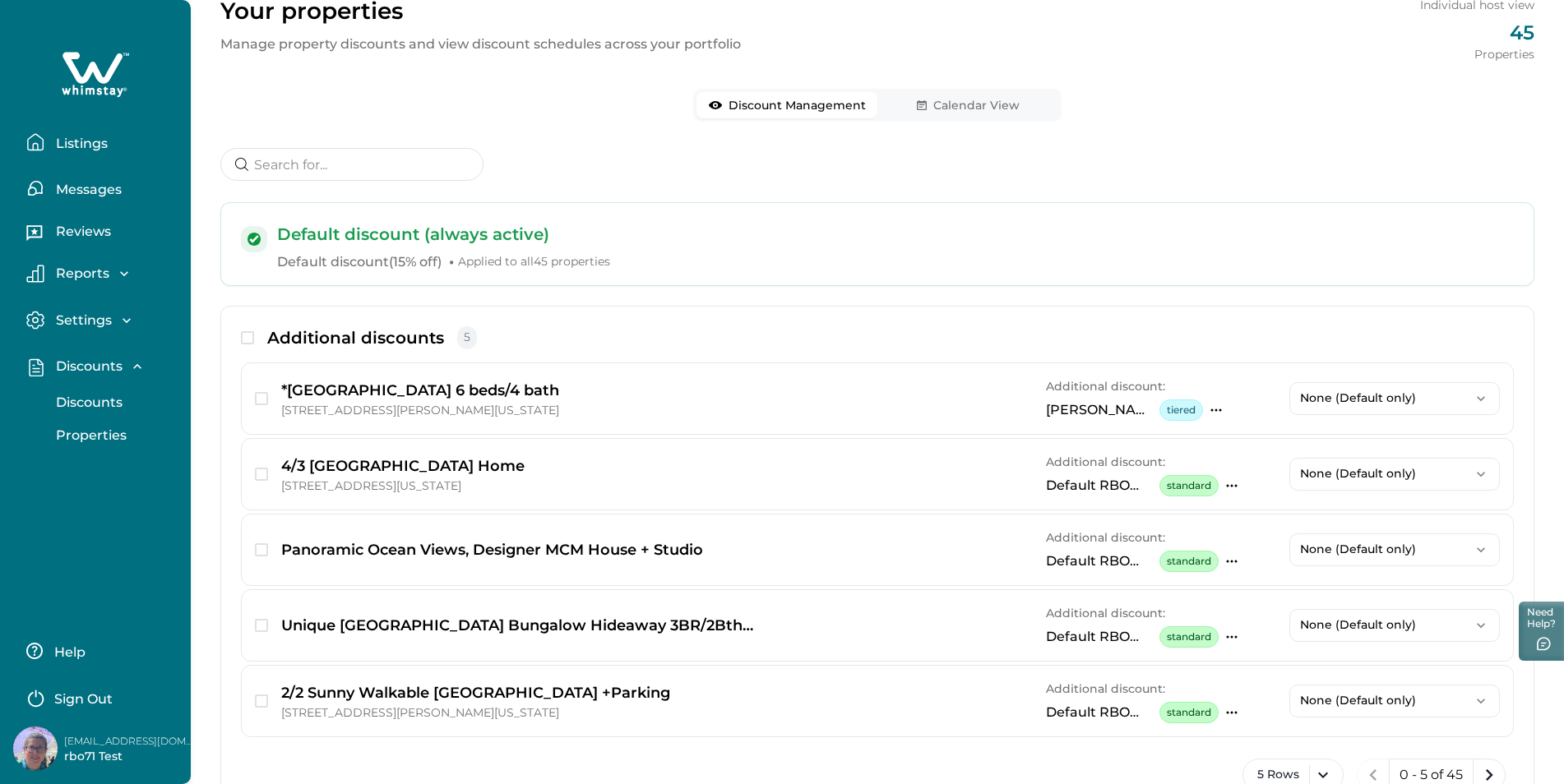
click at [82, 392] on button "Discounts" at bounding box center [114, 402] width 152 height 32
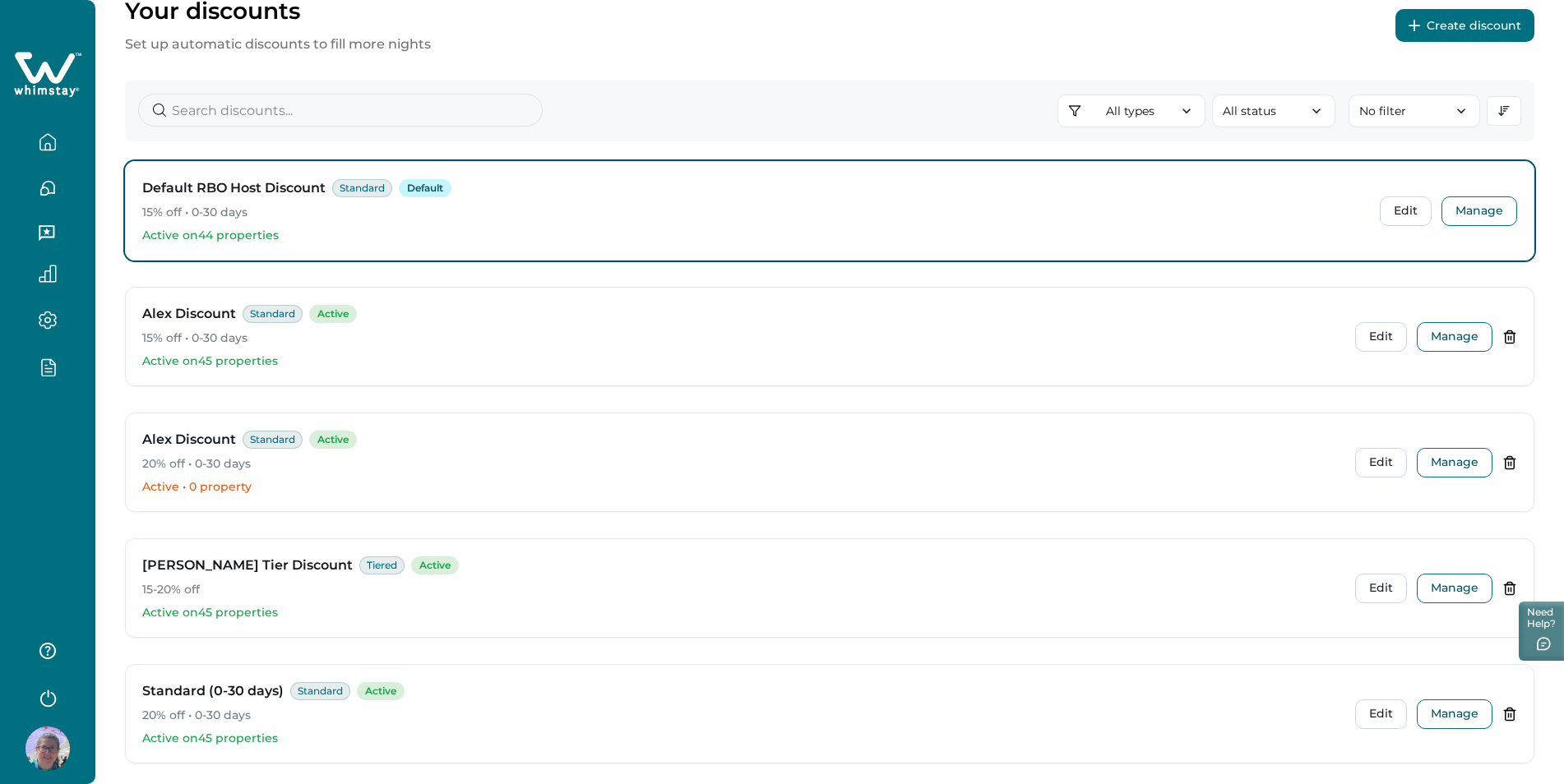
drag, startPoint x: 1410, startPoint y: 149, endPoint x: 931, endPoint y: 104, distance: 481.1
click at [931, 104] on div "All types All types Standard 0-30 Tiered Early bird Day-based Extended stay Sea…" at bounding box center [829, 110] width 1410 height 60
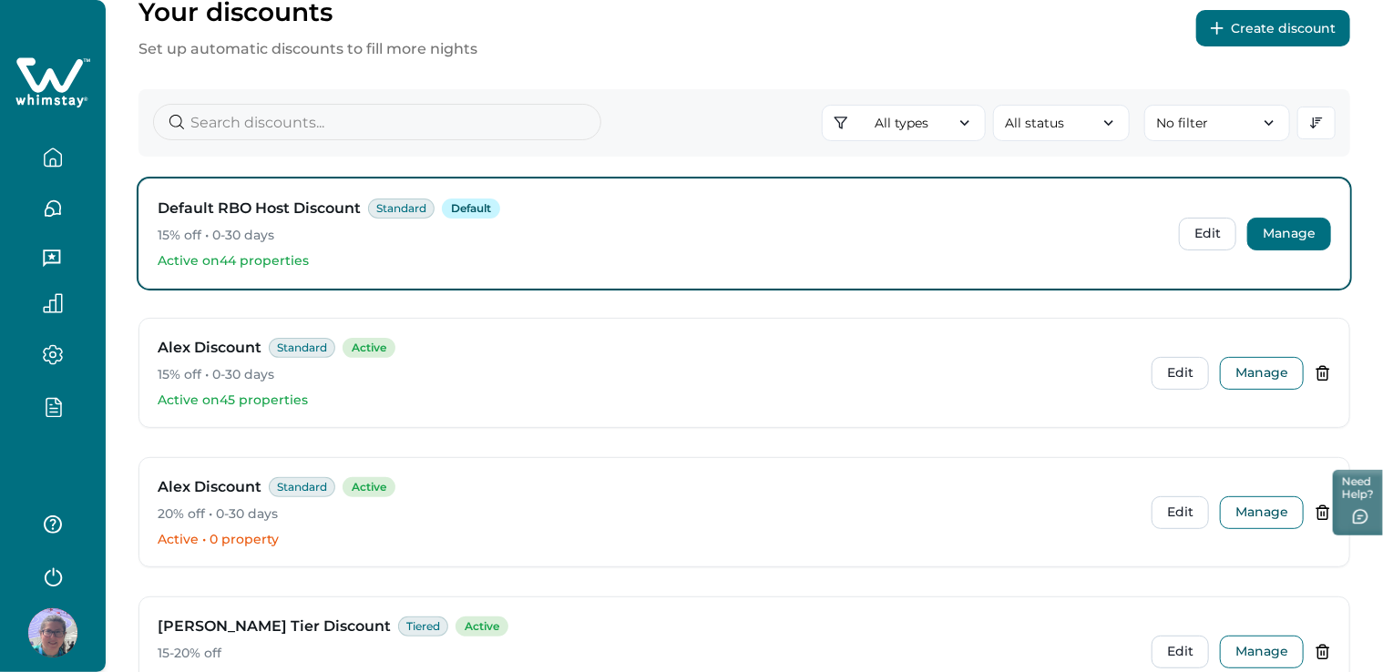
click at [1294, 233] on button "Manage" at bounding box center [1289, 234] width 84 height 33
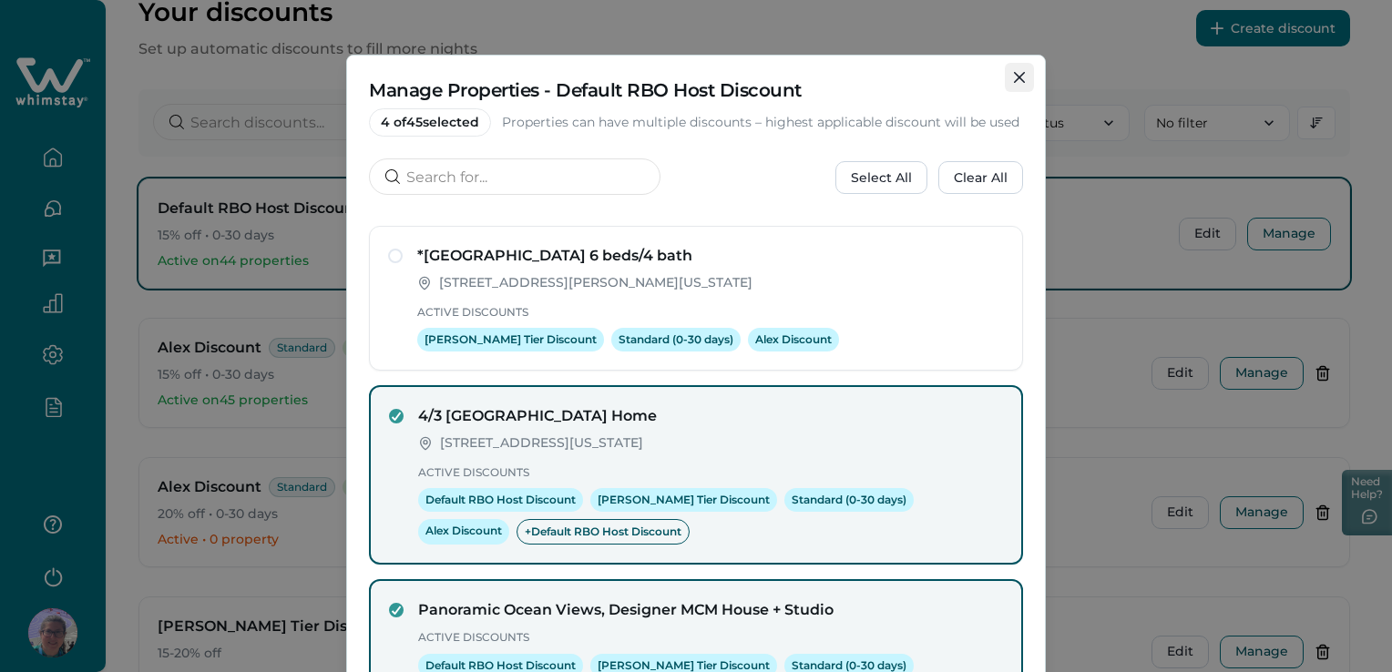
click at [1014, 72] on icon "Close" at bounding box center [1019, 77] width 11 height 11
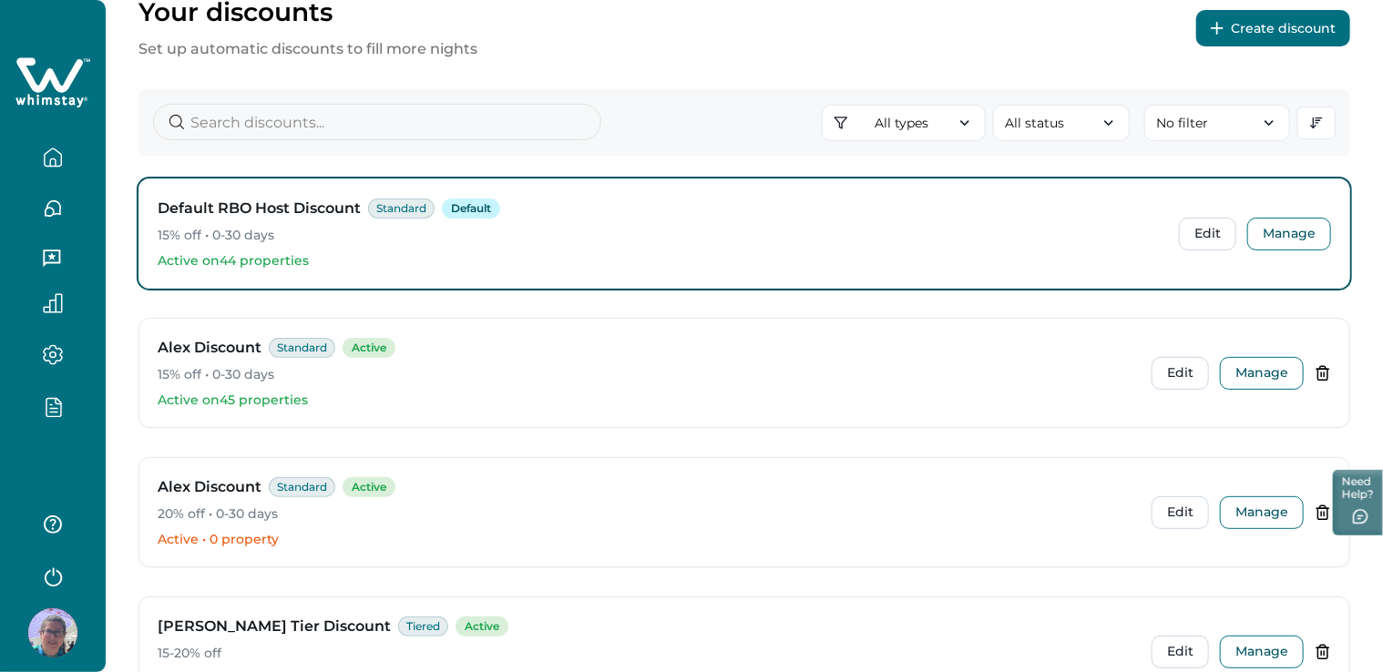
click at [56, 569] on icon "button" at bounding box center [52, 575] width 27 height 27
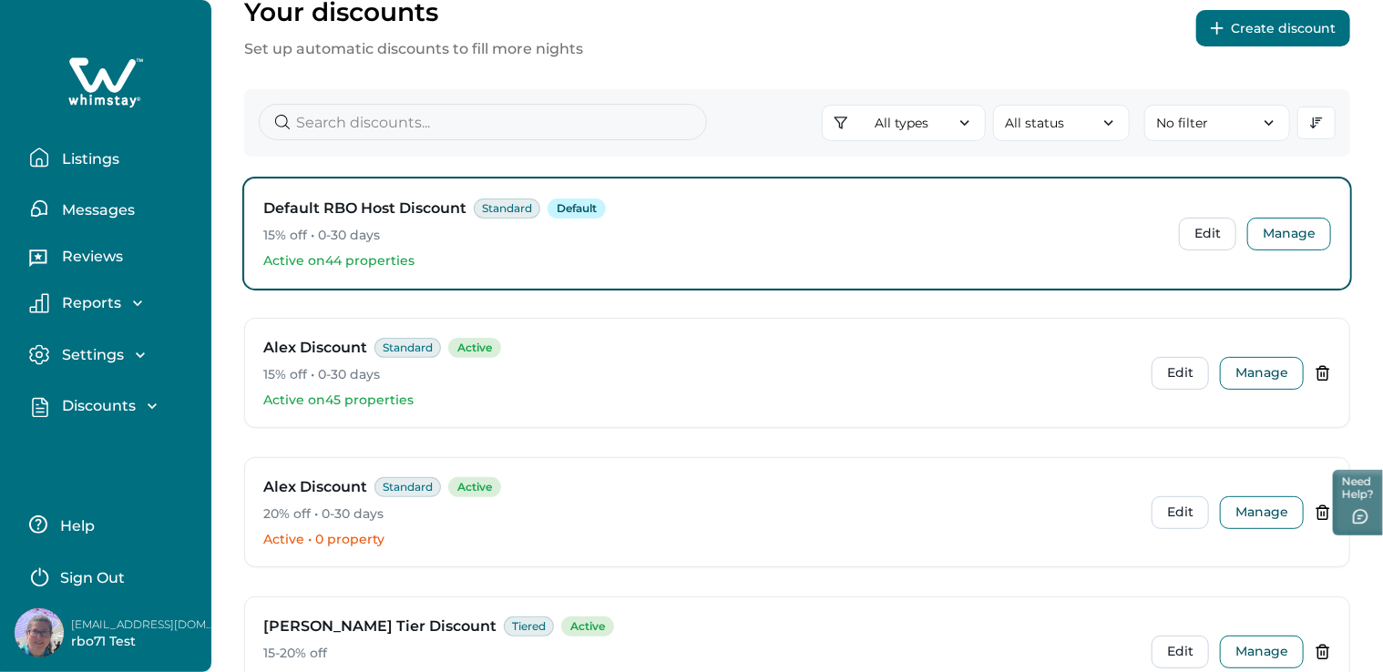
click at [85, 567] on button "Sign Out" at bounding box center [109, 576] width 161 height 36
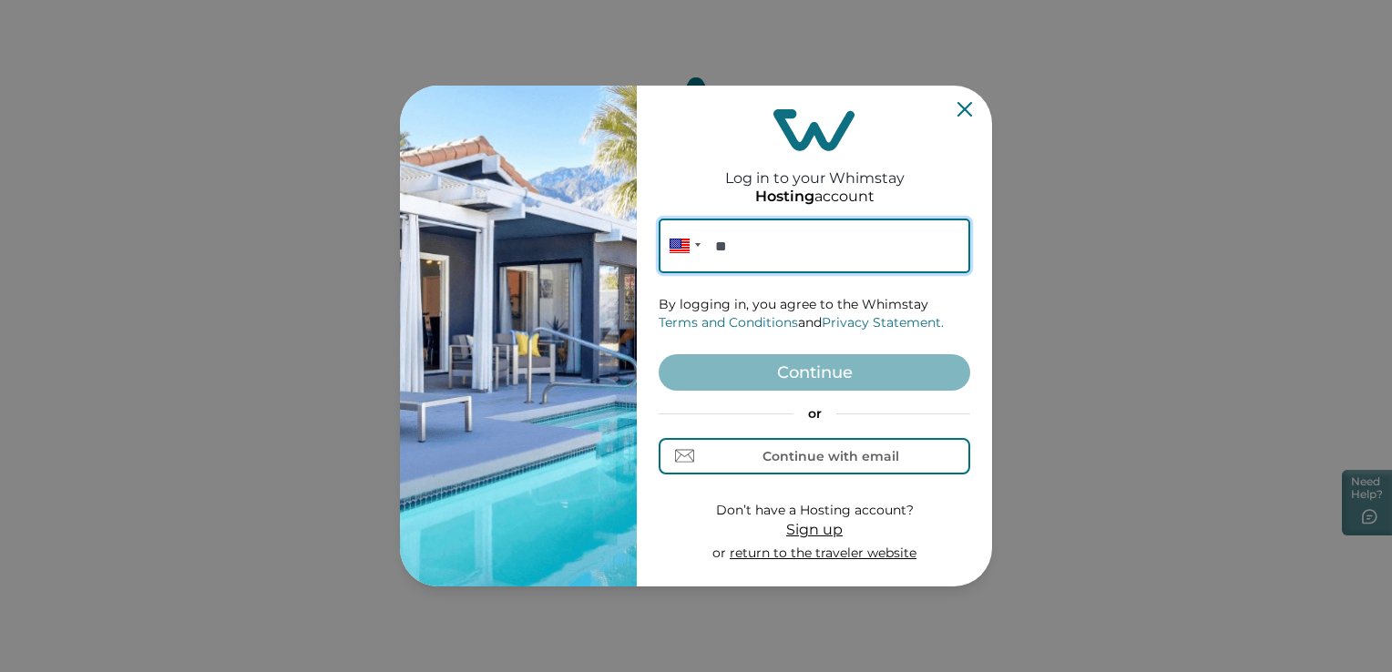
paste input "**********"
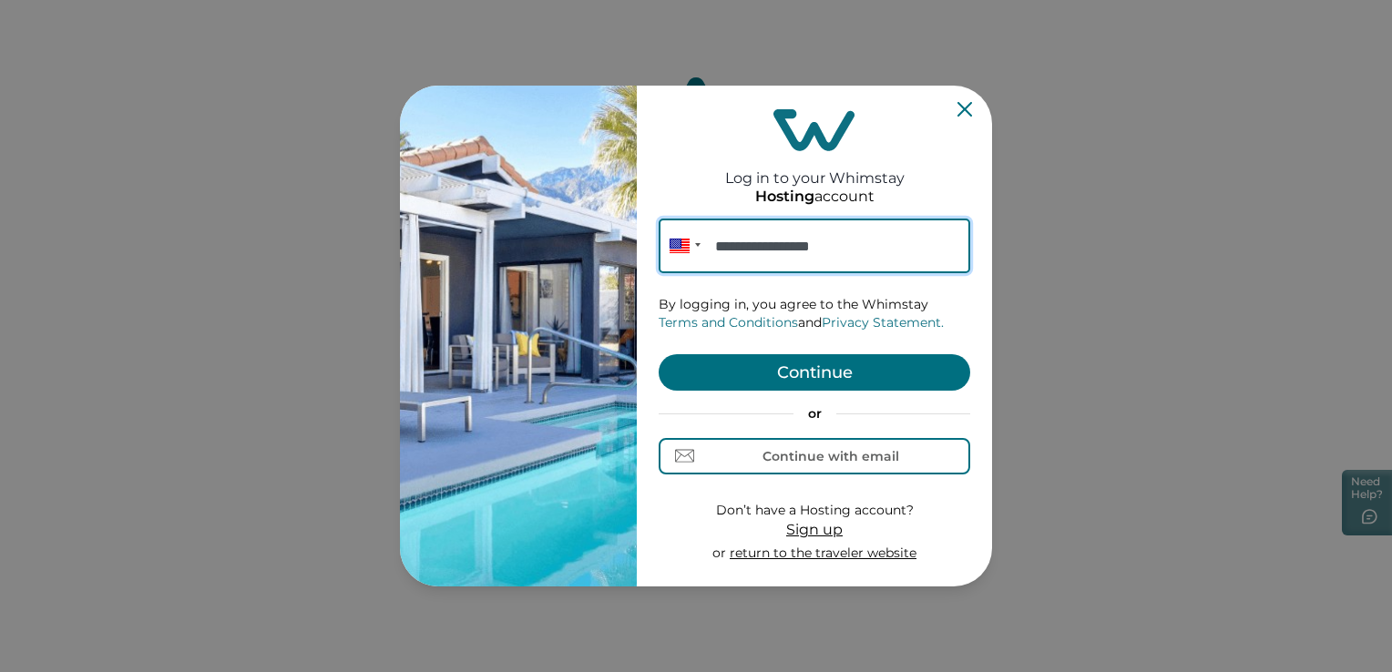
type input "**********"
click at [773, 375] on button "Continue" at bounding box center [815, 372] width 312 height 36
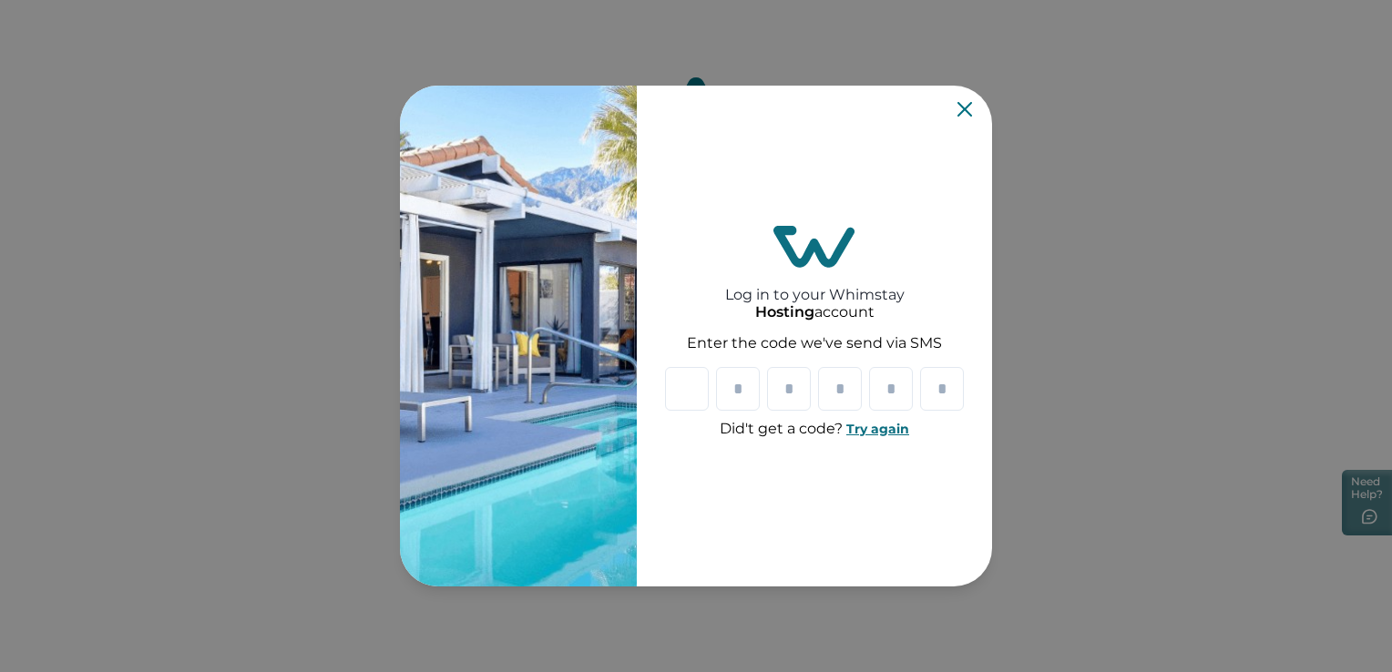
type input "*"
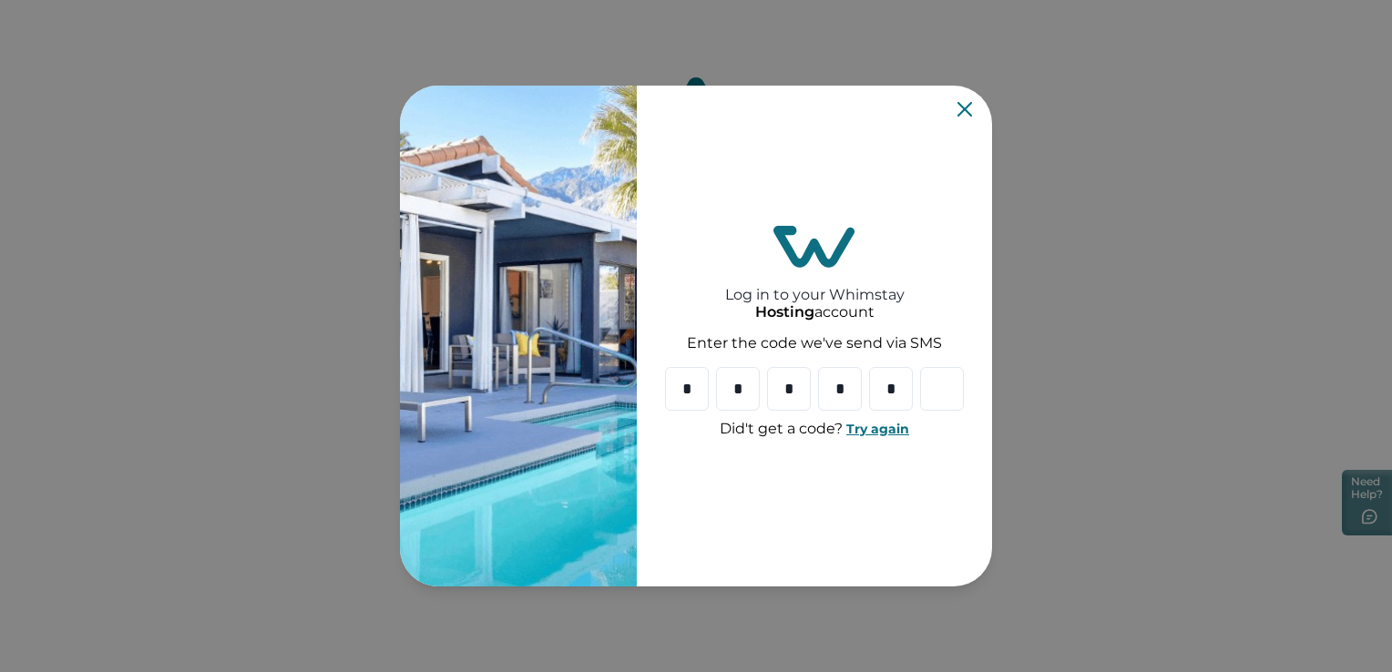
type input "*"
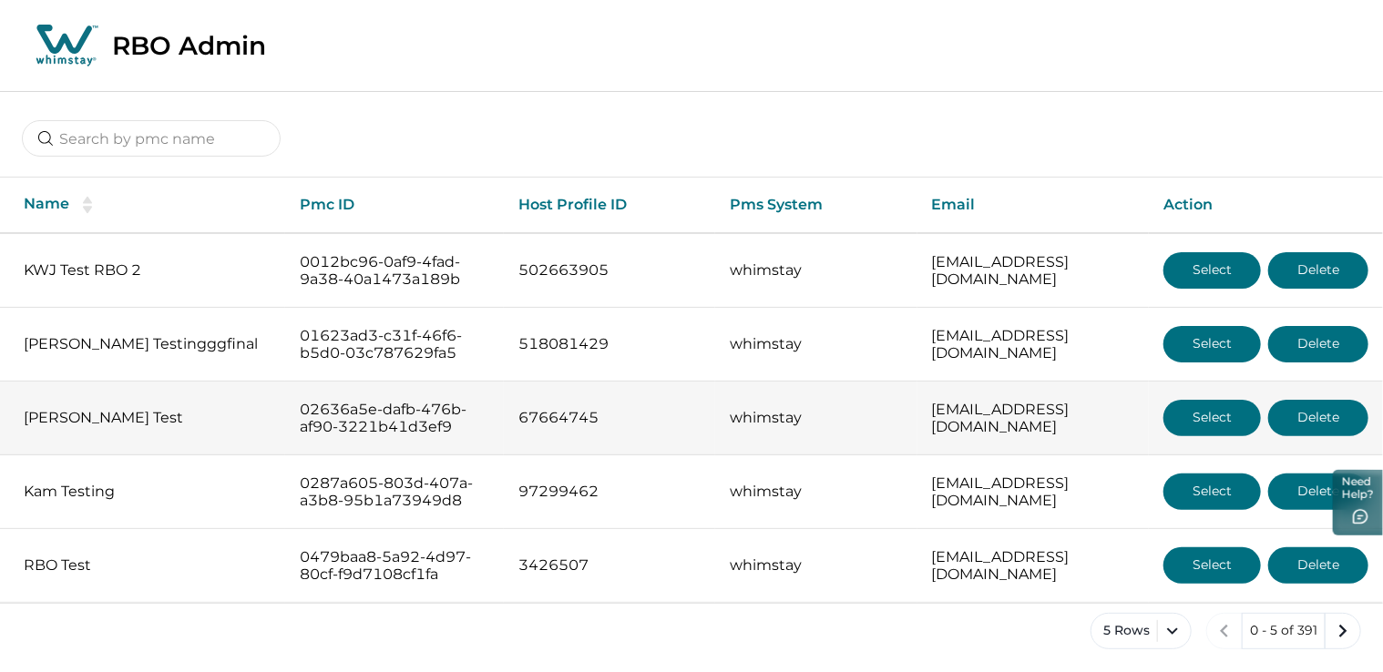
click at [1206, 419] on button "Select" at bounding box center [1211, 418] width 97 height 36
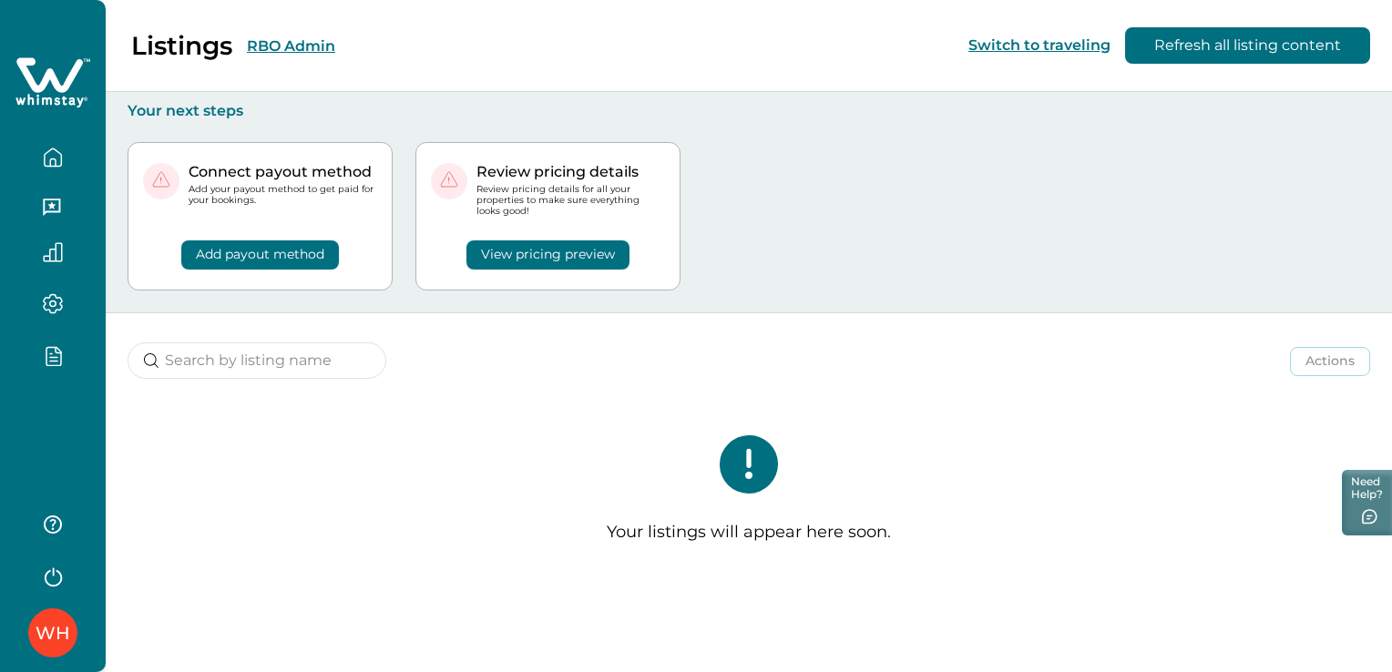
click at [301, 48] on button "RBO Admin" at bounding box center [291, 45] width 88 height 17
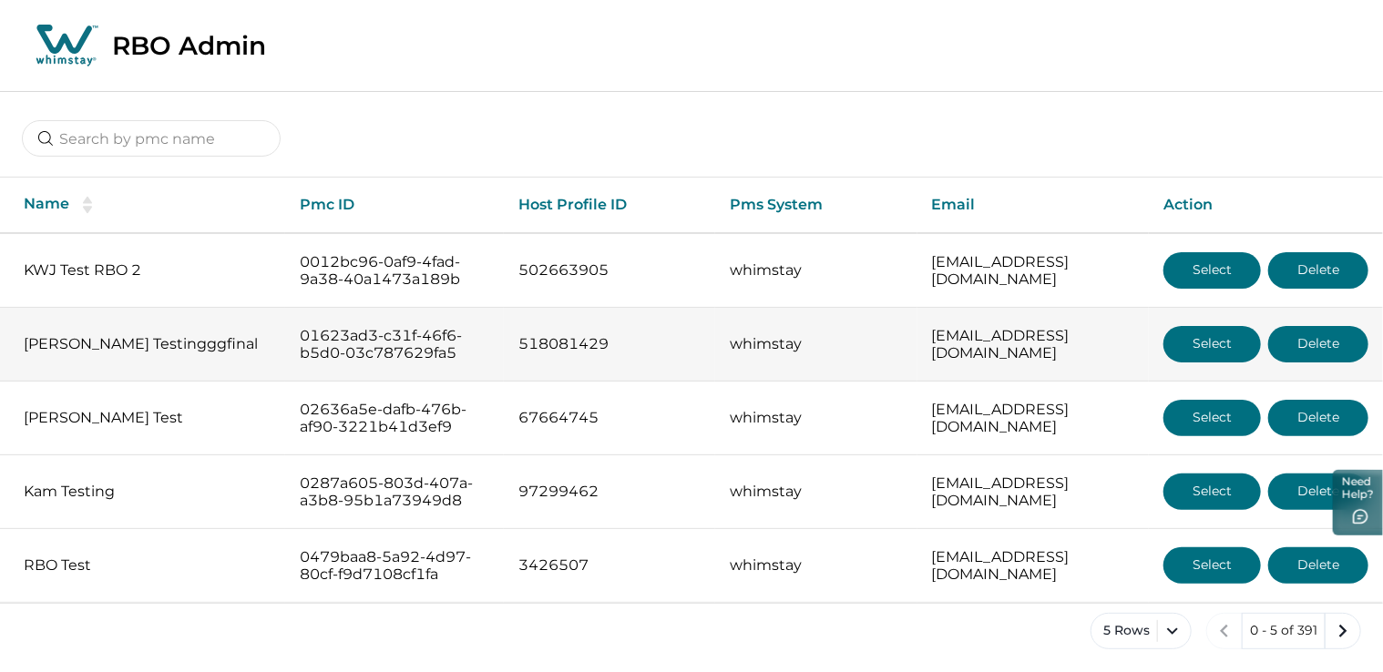
click at [1206, 348] on button "Select" at bounding box center [1211, 344] width 97 height 36
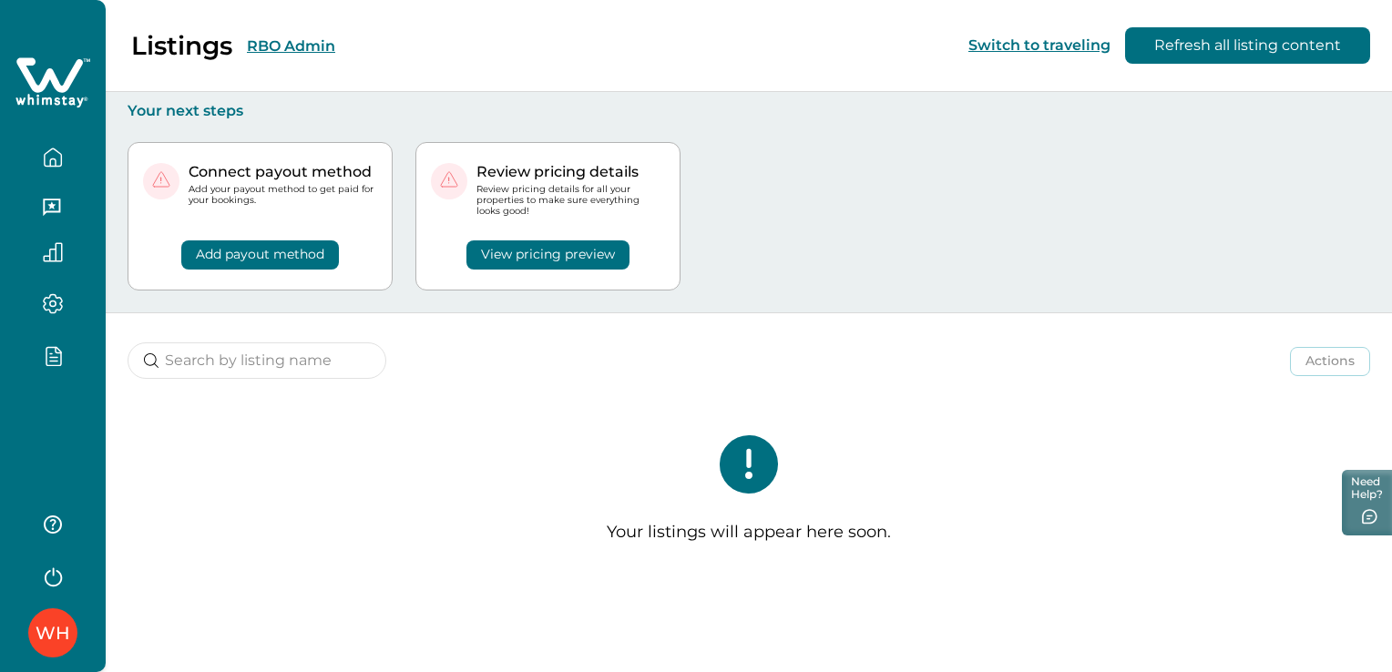
click at [311, 48] on button "RBO Admin" at bounding box center [291, 45] width 88 height 17
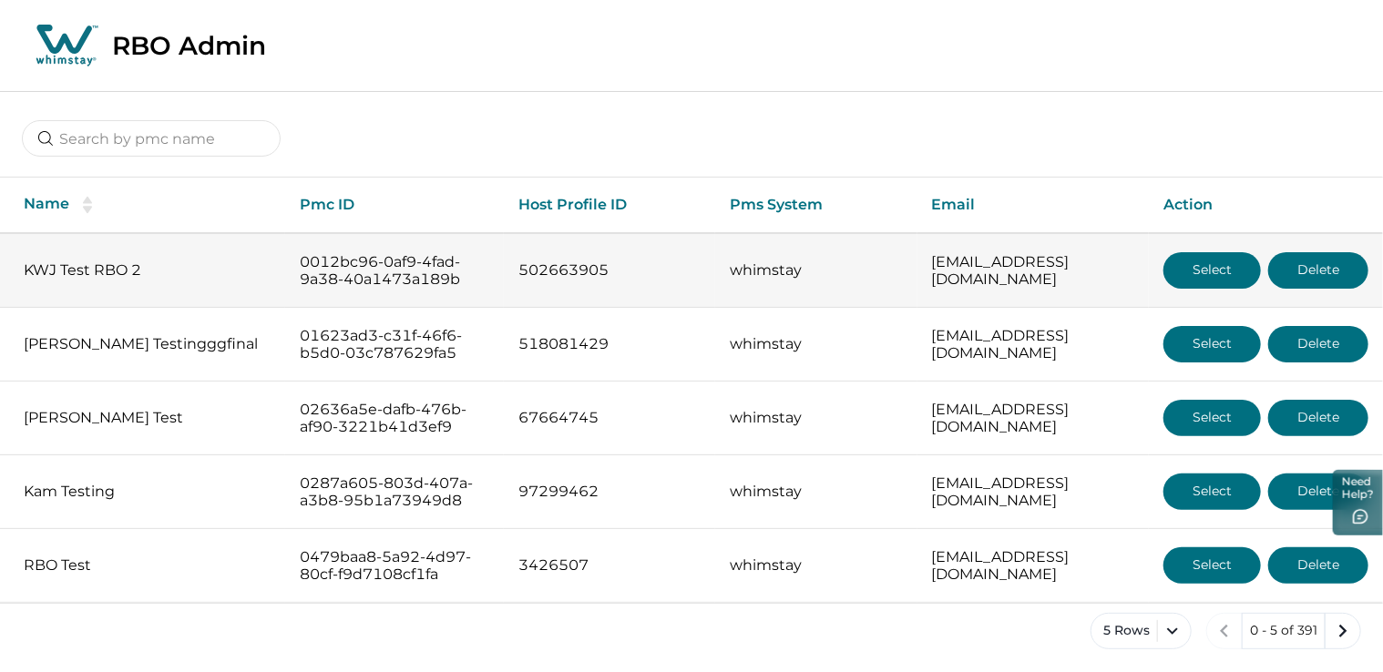
click at [1193, 281] on button "Select" at bounding box center [1211, 270] width 97 height 36
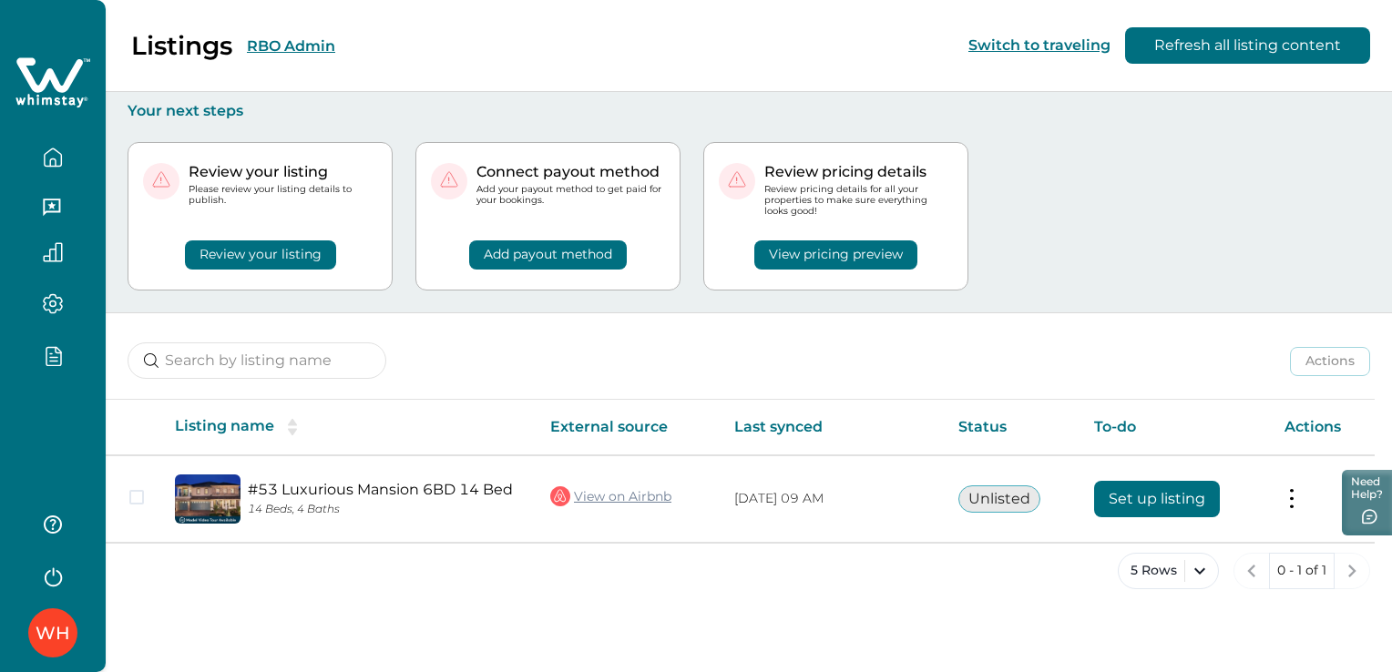
click at [53, 357] on icon "button" at bounding box center [53, 357] width 7 height 0
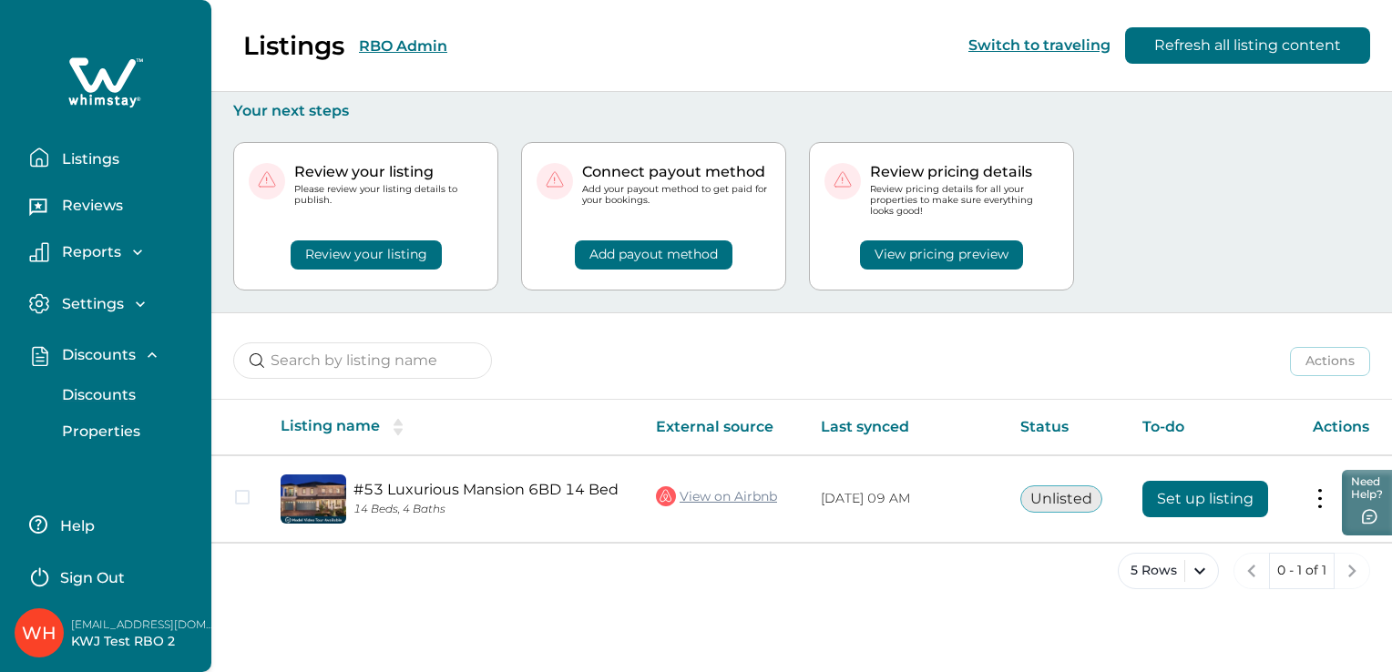
click at [102, 400] on p "Discounts" at bounding box center [95, 395] width 79 height 18
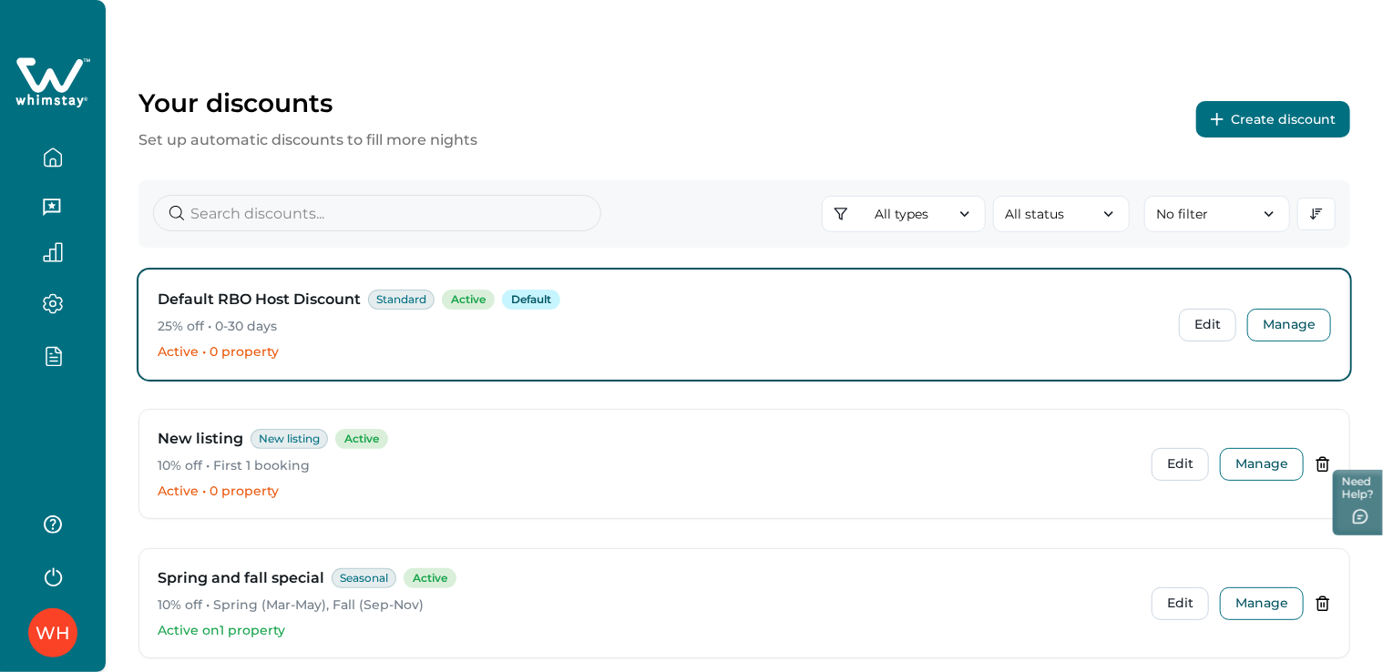
click at [1273, 343] on div "Default RBO Host Discount Standard Active Default 25% off • 0-30 days Active • …" at bounding box center [744, 325] width 1210 height 108
click at [1288, 330] on button "Manage" at bounding box center [1289, 325] width 84 height 33
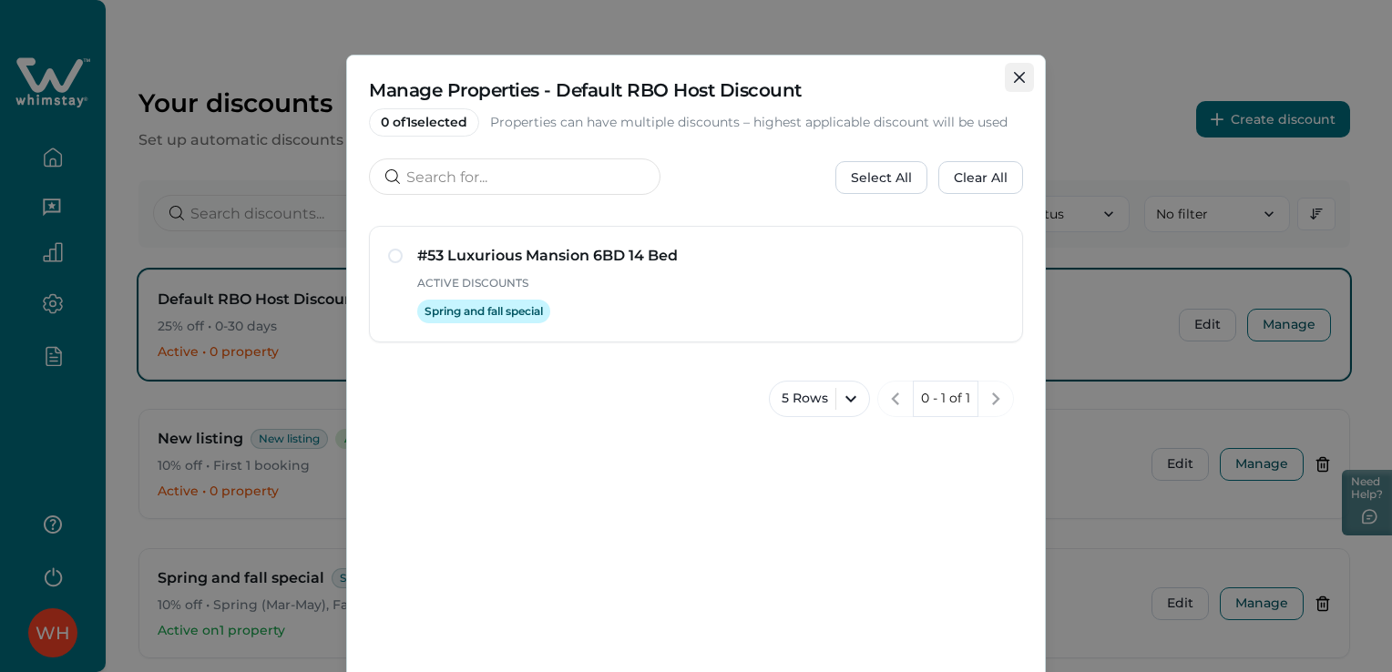
click at [1025, 75] on button "Close" at bounding box center [1019, 77] width 29 height 29
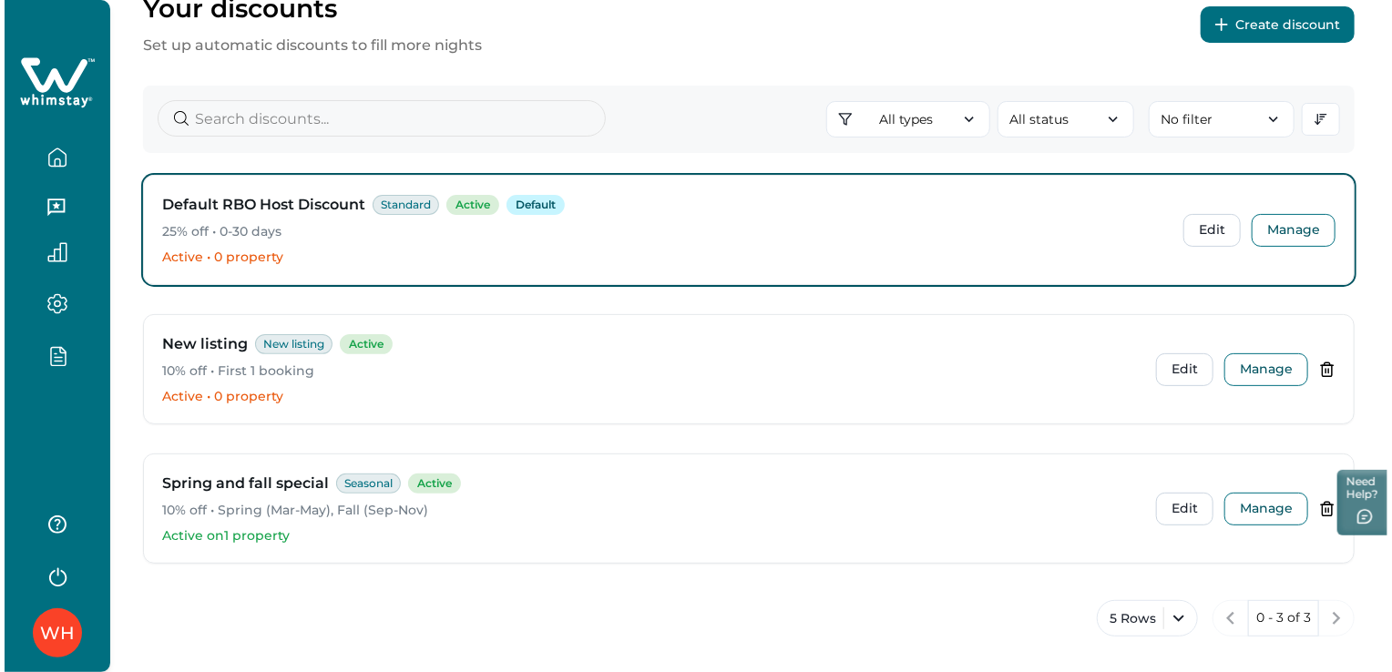
scroll to position [105, 0]
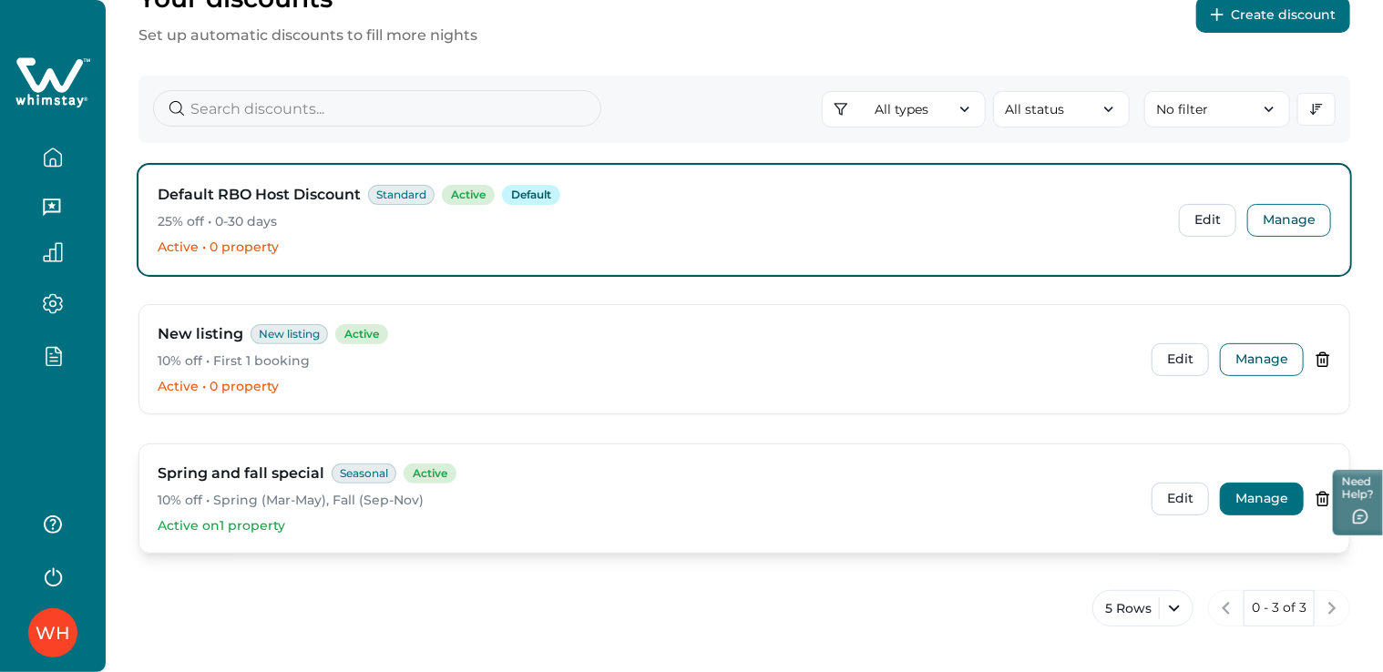
click at [1262, 493] on button "Manage" at bounding box center [1262, 499] width 84 height 33
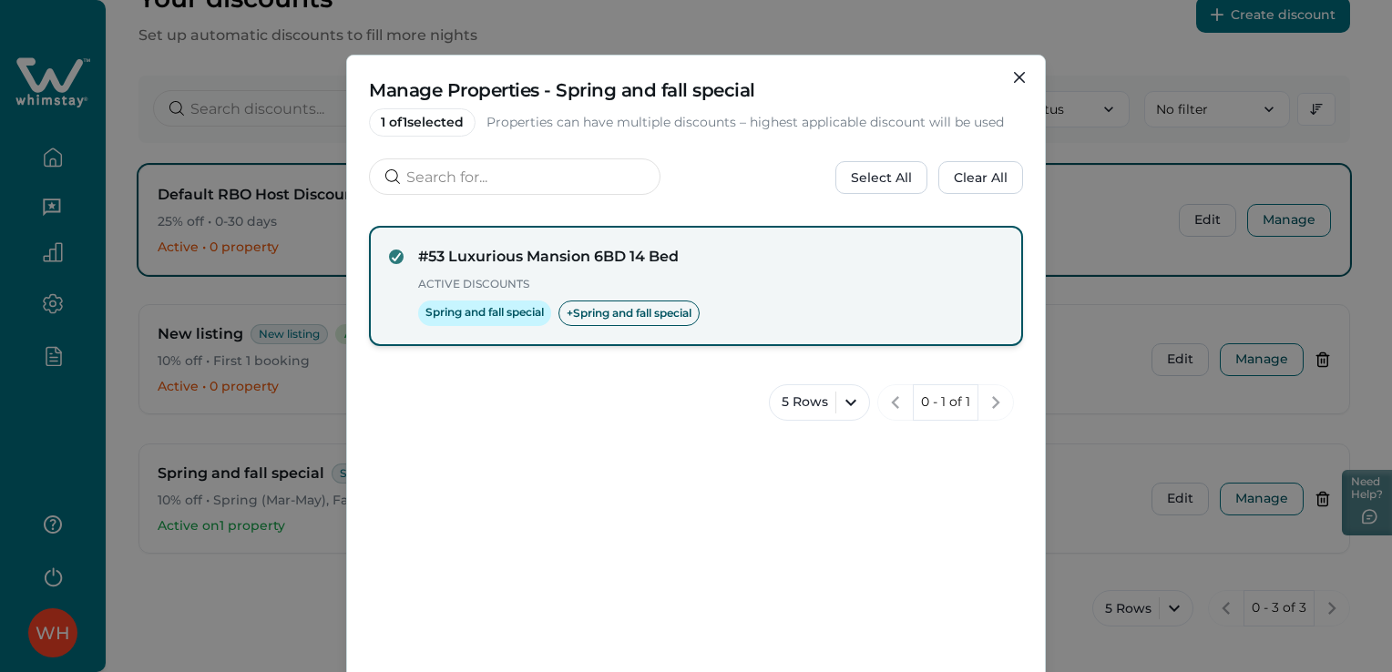
click at [391, 259] on icon at bounding box center [396, 256] width 11 height 9
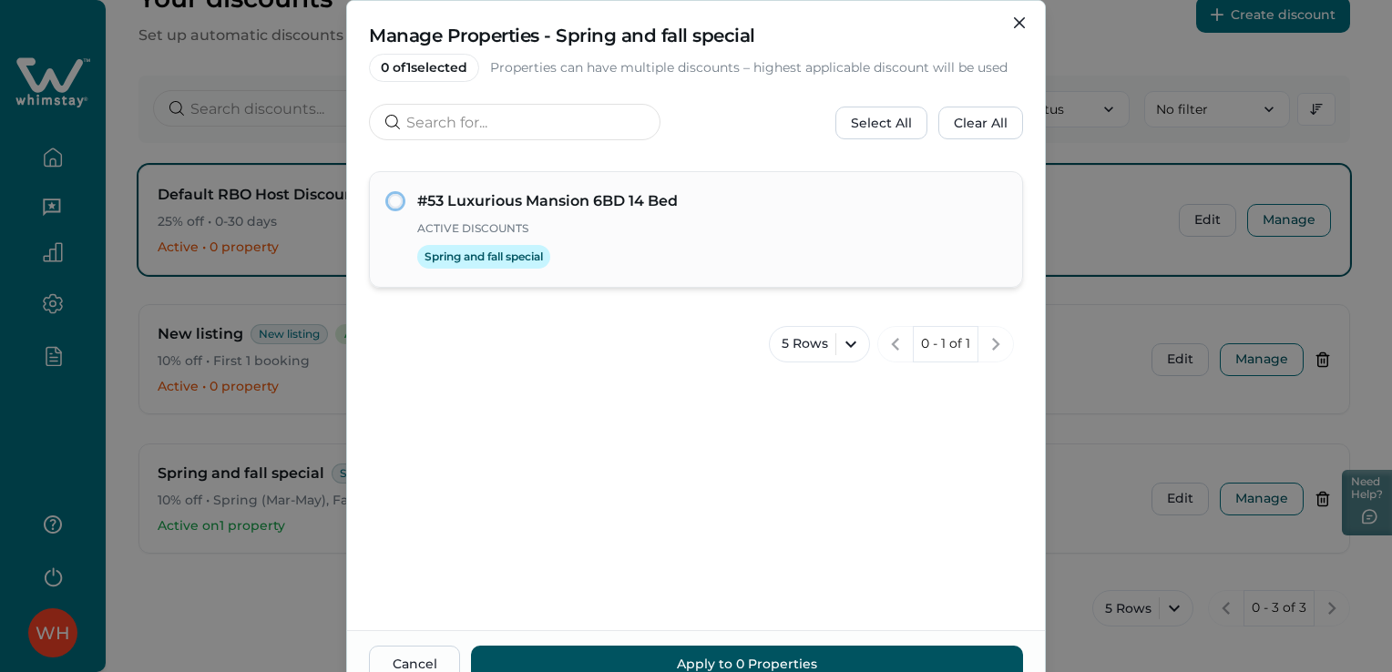
scroll to position [55, 0]
drag, startPoint x: 628, startPoint y: 423, endPoint x: 601, endPoint y: 333, distance: 93.1
click at [601, 333] on div "#53 Luxurious Mansion 6BD 14 Bed Active Discounts Spring and fall special 5 Row…" at bounding box center [696, 394] width 698 height 474
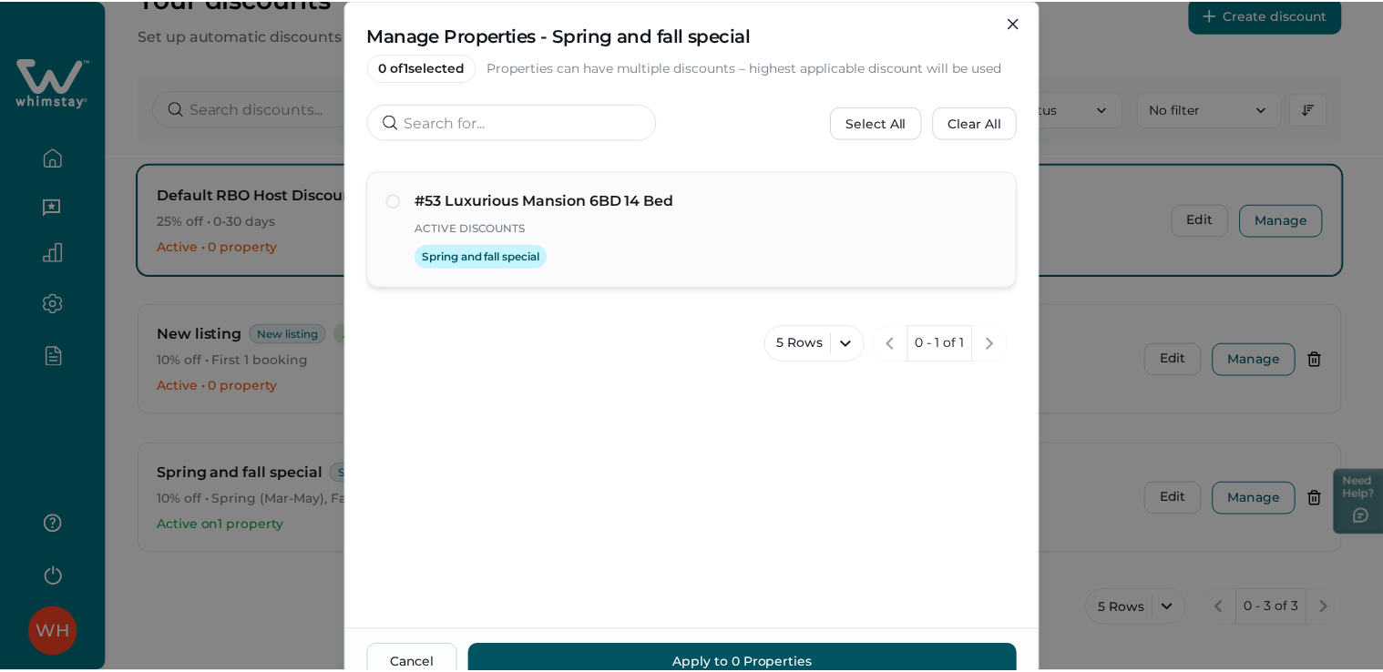
scroll to position [142, 0]
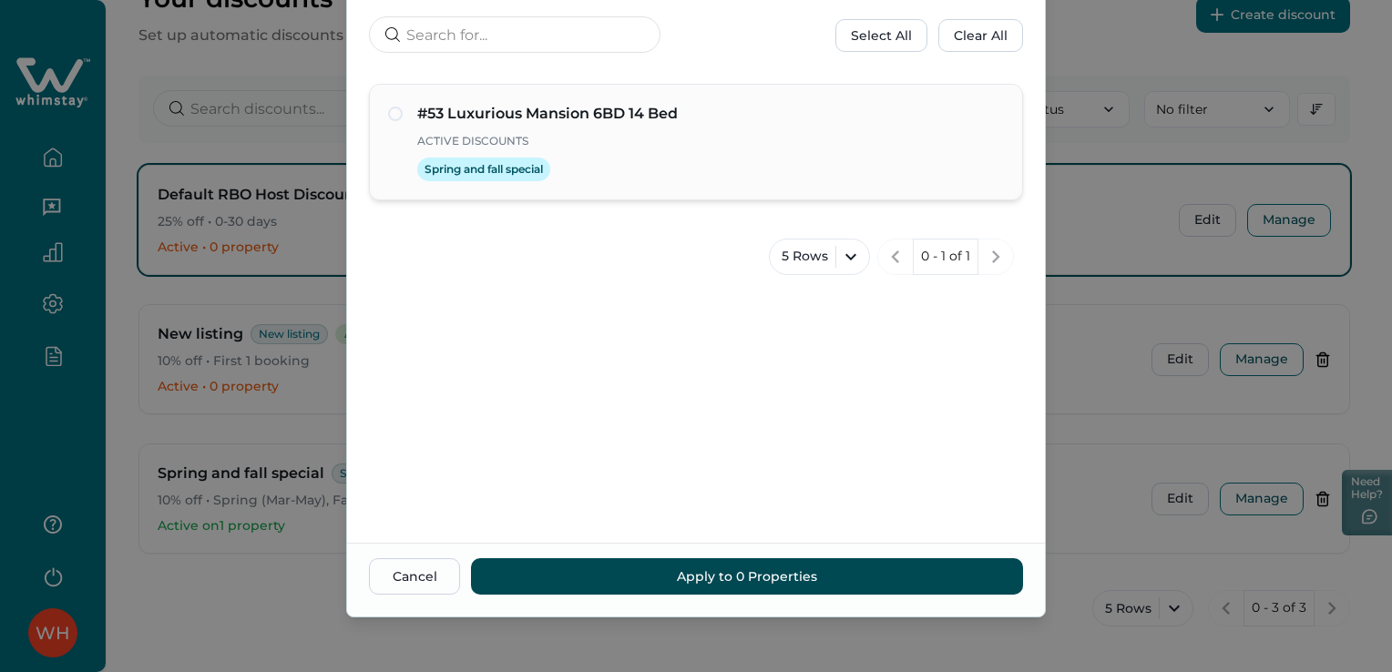
click at [670, 585] on button "Apply to 0 Properties" at bounding box center [747, 576] width 552 height 36
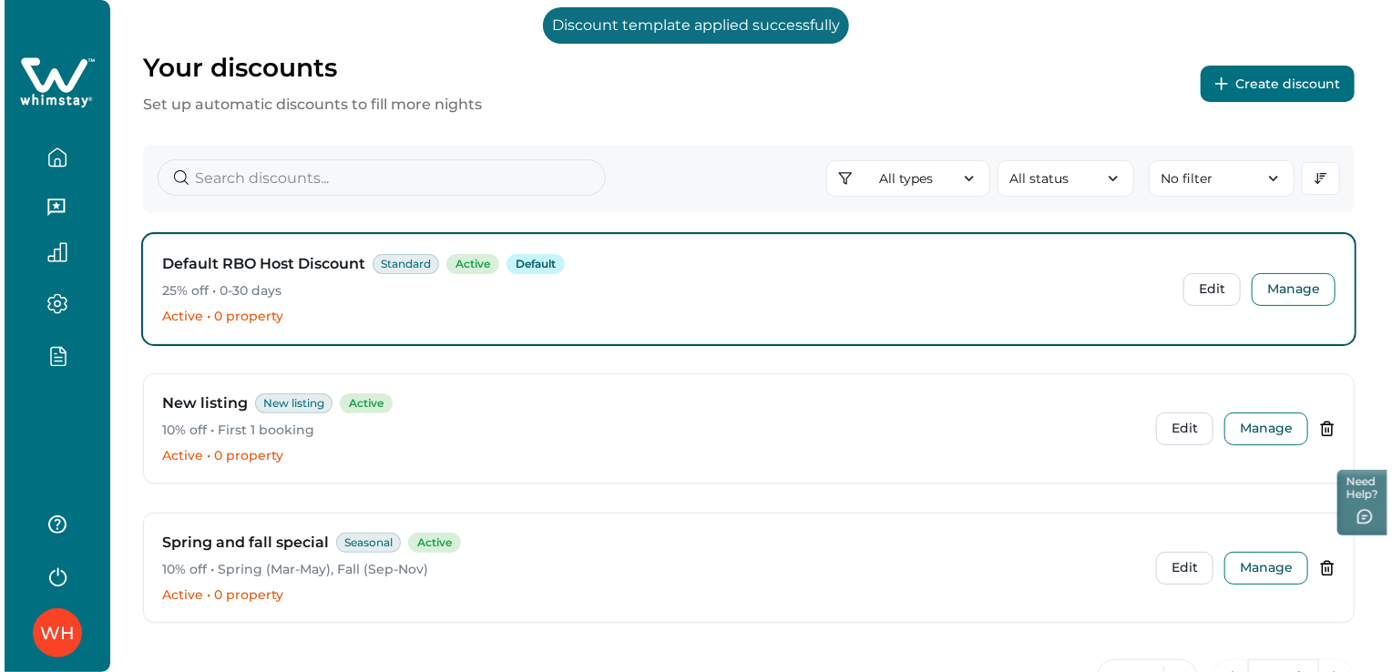
scroll to position [35, 0]
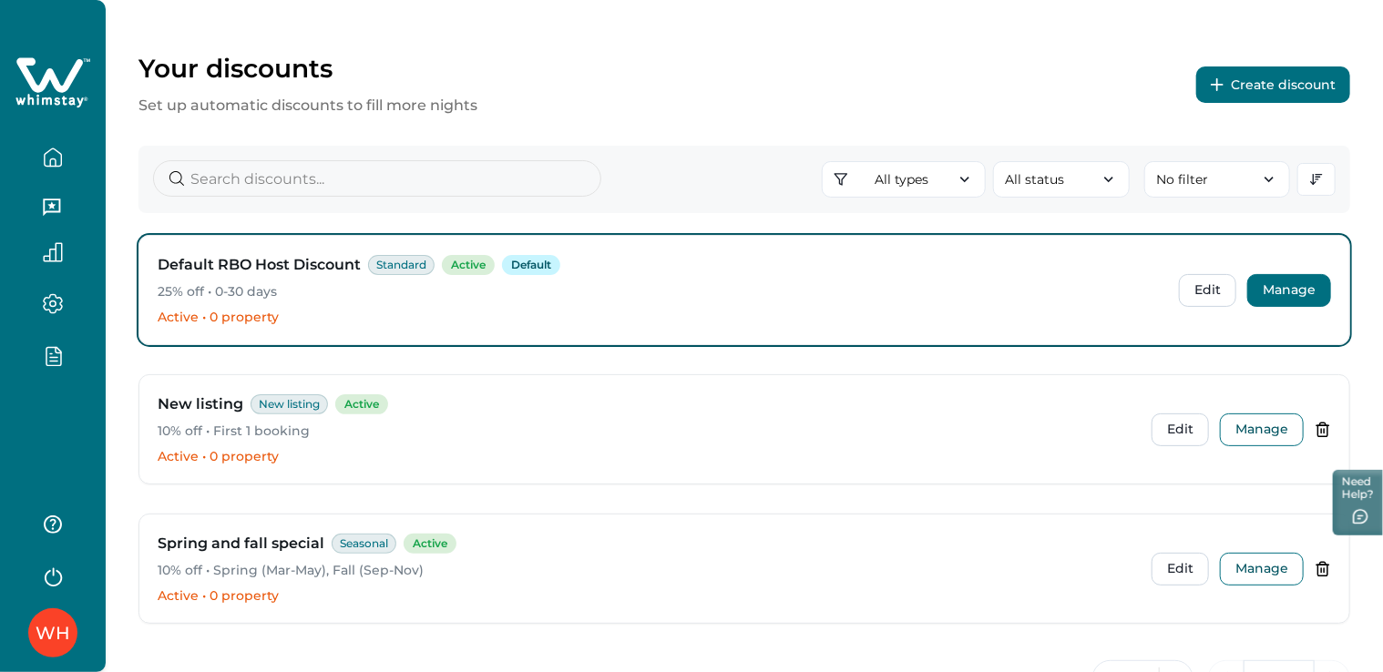
click at [1267, 299] on button "Manage" at bounding box center [1289, 290] width 84 height 33
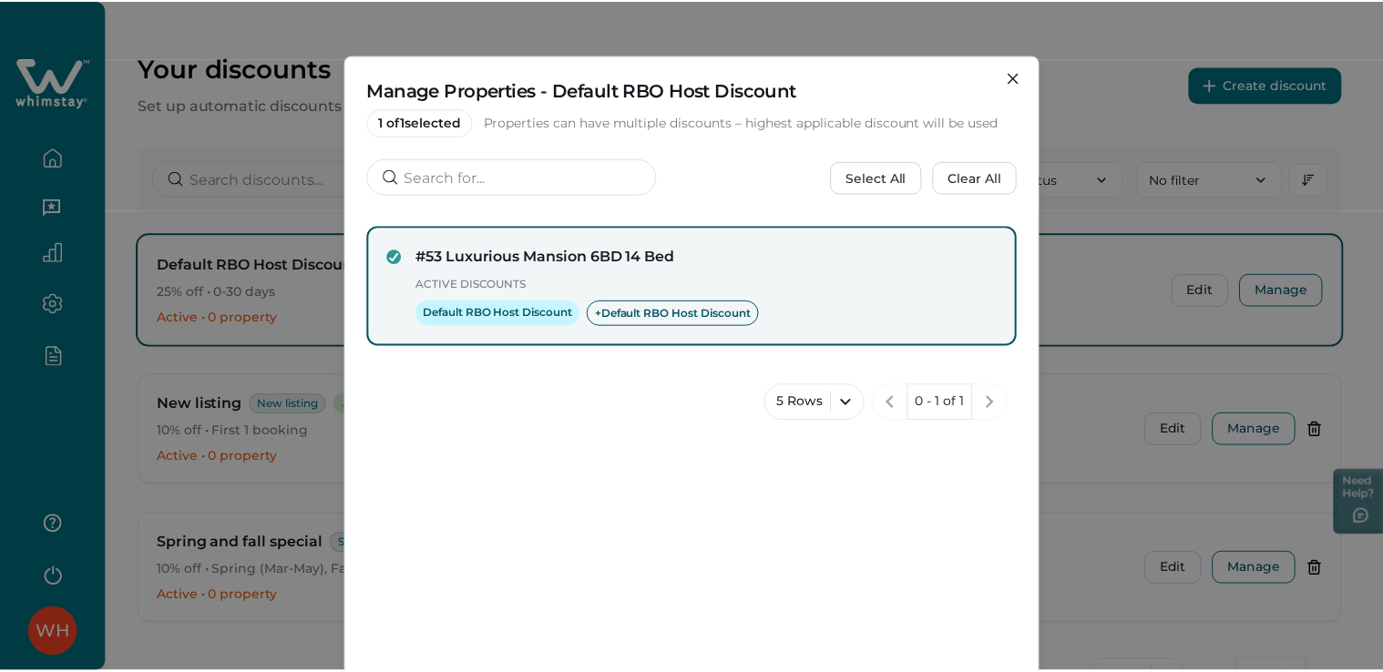
scroll to position [142, 0]
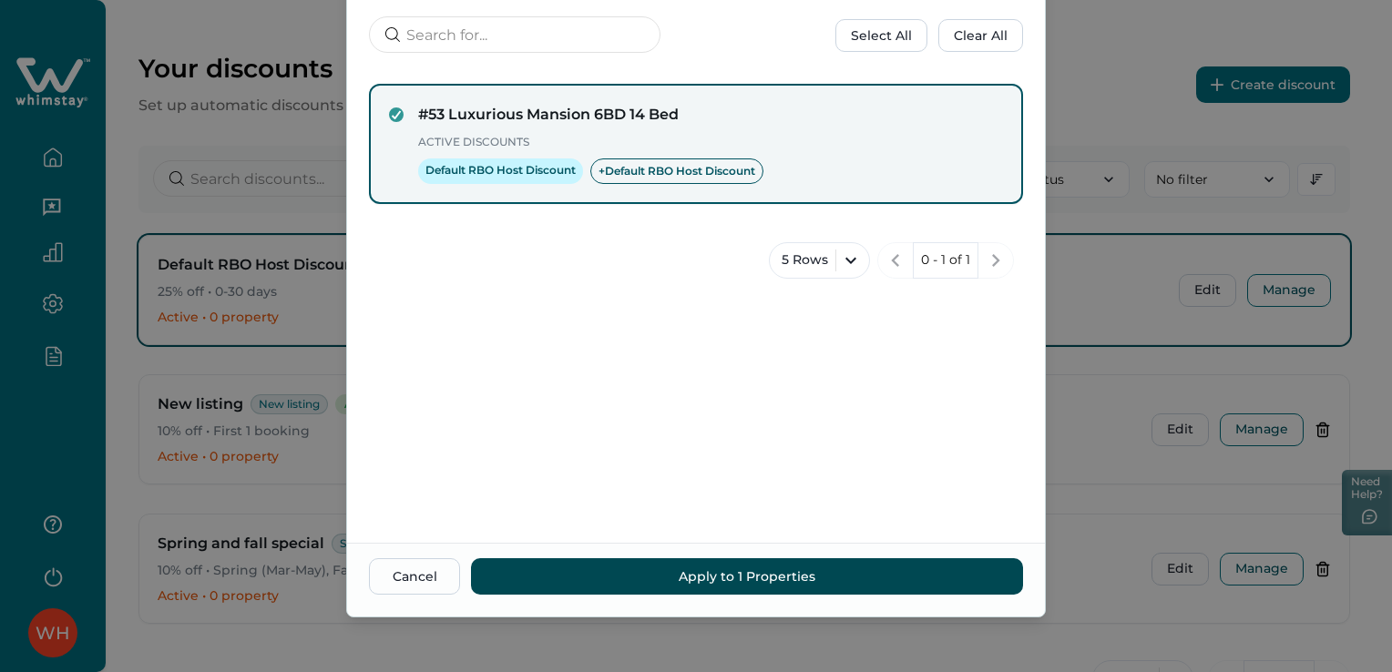
click at [813, 581] on button "Apply to 1 Properties" at bounding box center [747, 576] width 552 height 36
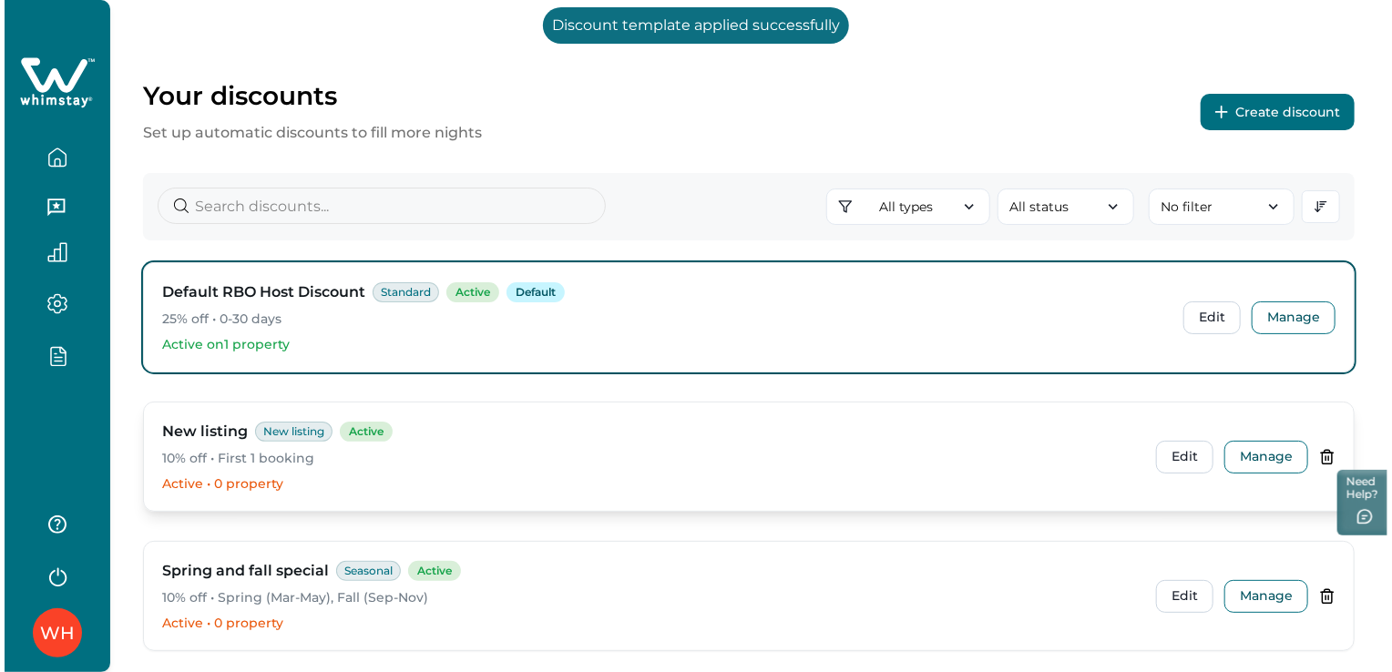
scroll to position [7, 0]
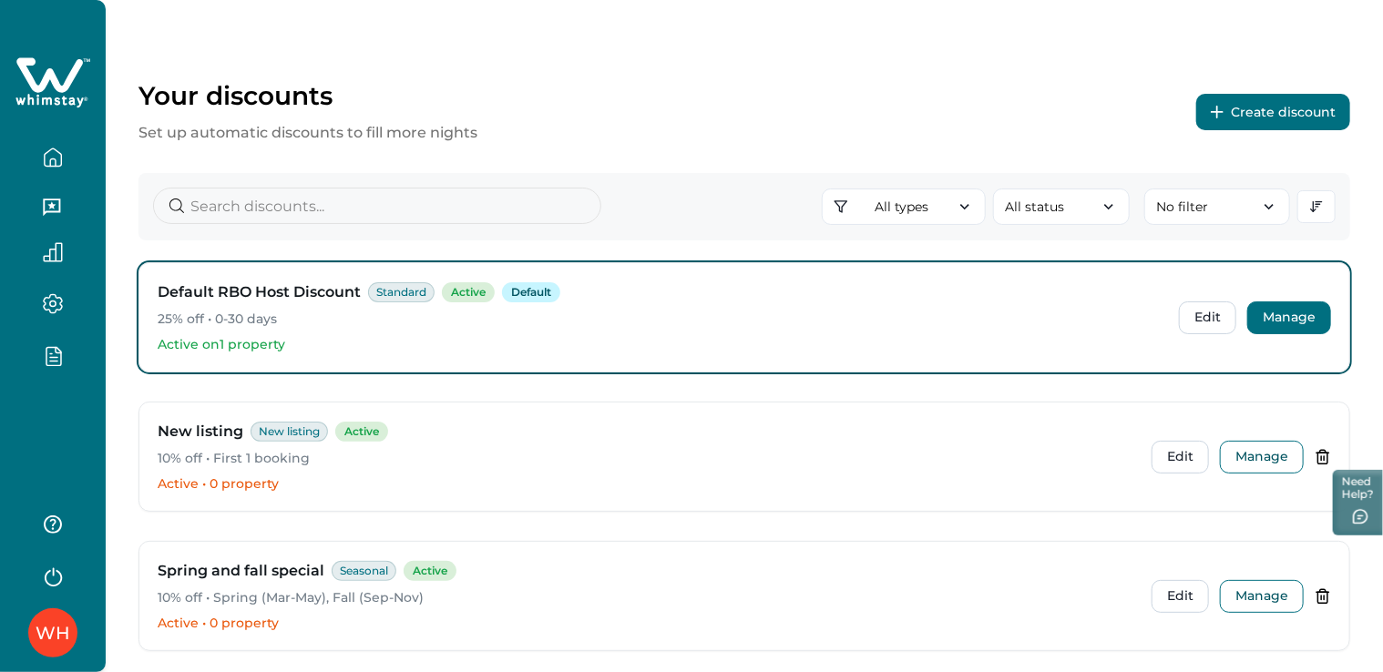
click at [1283, 319] on button "Manage" at bounding box center [1289, 318] width 84 height 33
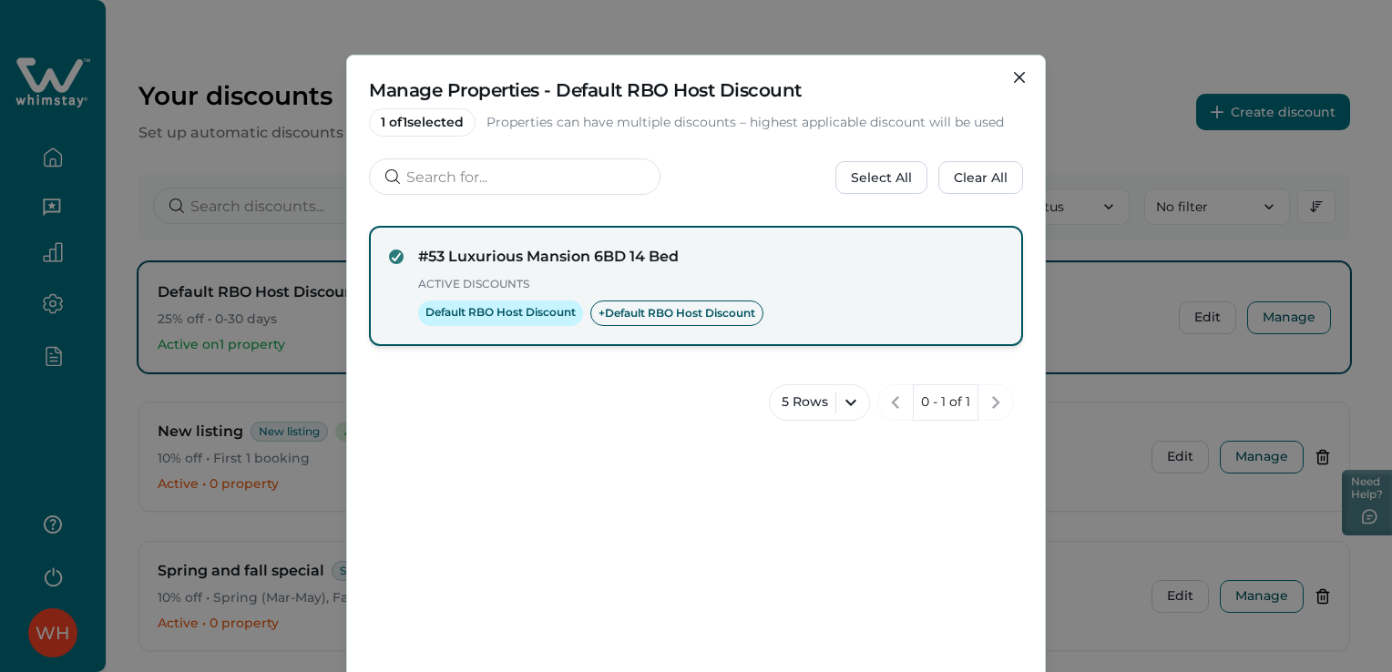
click at [391, 254] on icon at bounding box center [396, 256] width 11 height 9
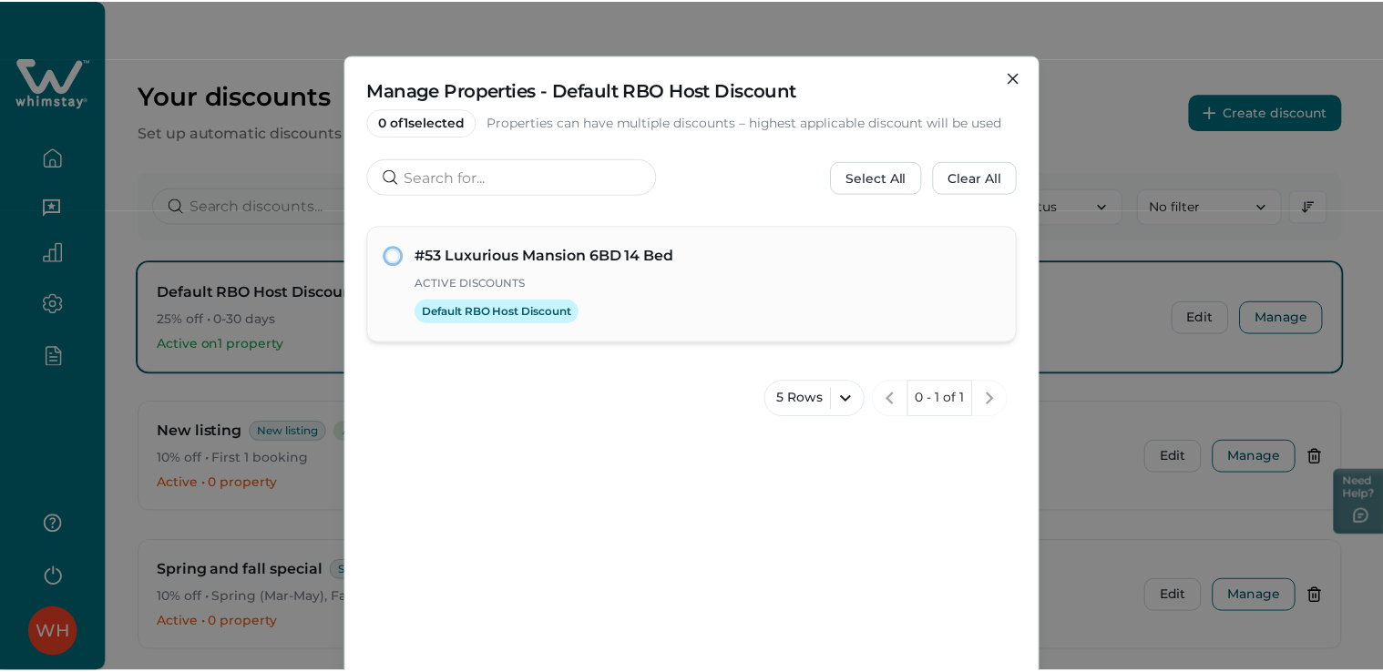
scroll to position [142, 0]
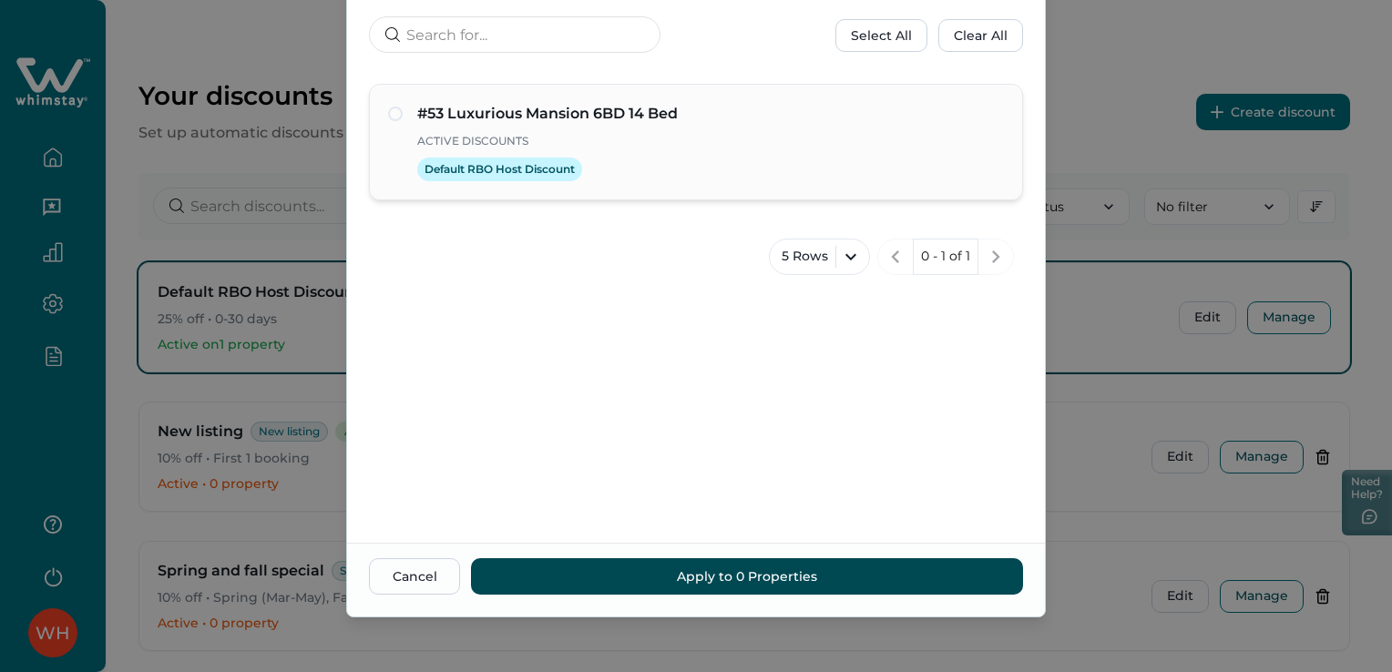
click at [653, 581] on button "Apply to 0 Properties" at bounding box center [747, 576] width 552 height 36
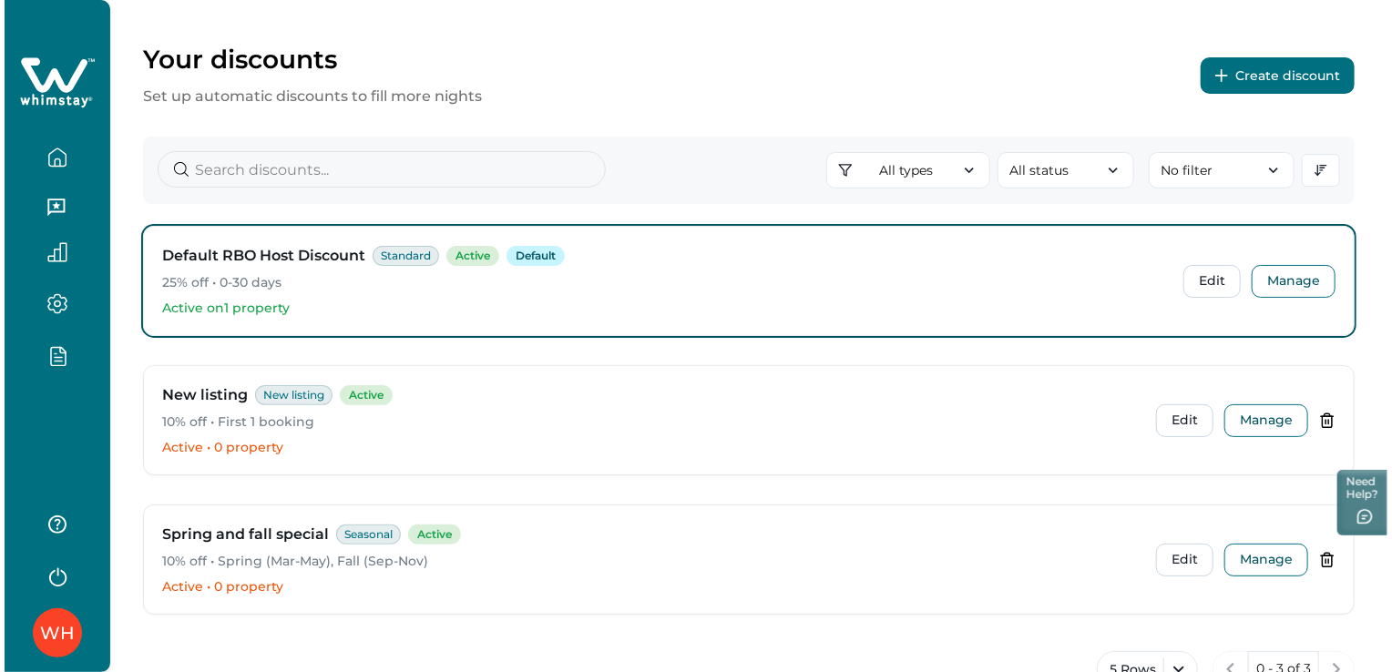
scroll to position [49, 0]
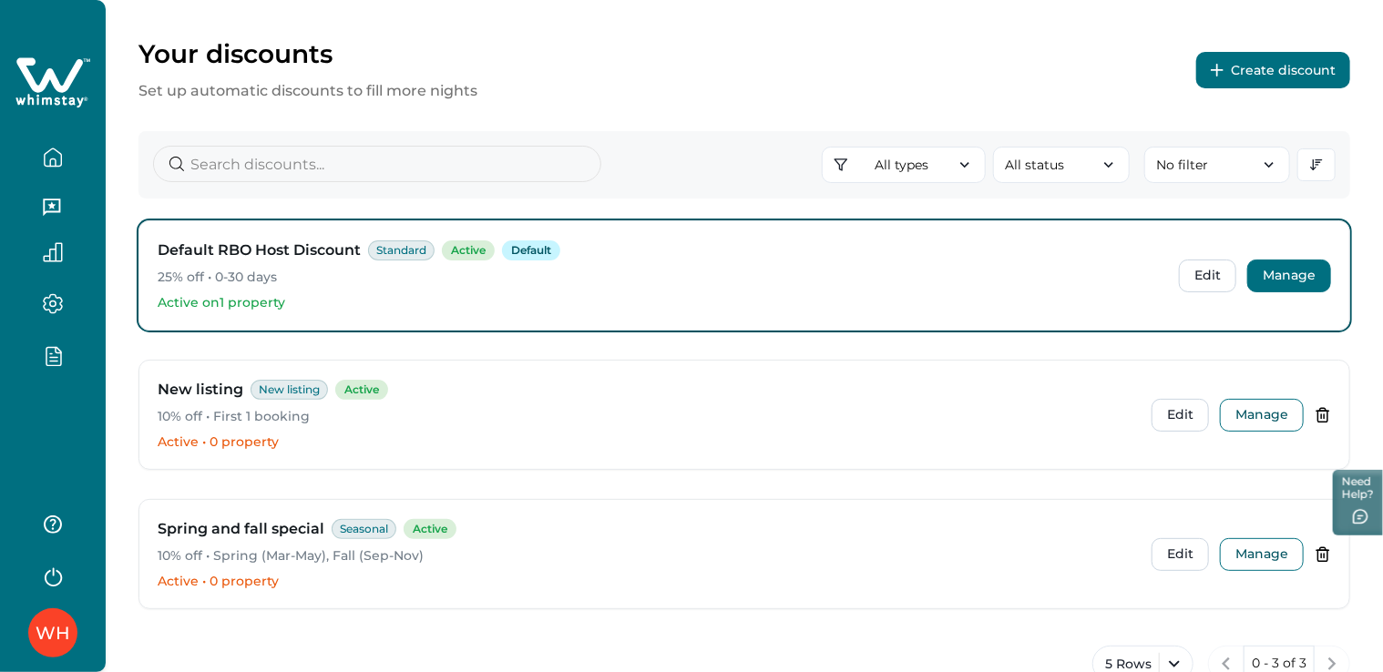
click at [1288, 268] on button "Manage" at bounding box center [1289, 276] width 84 height 33
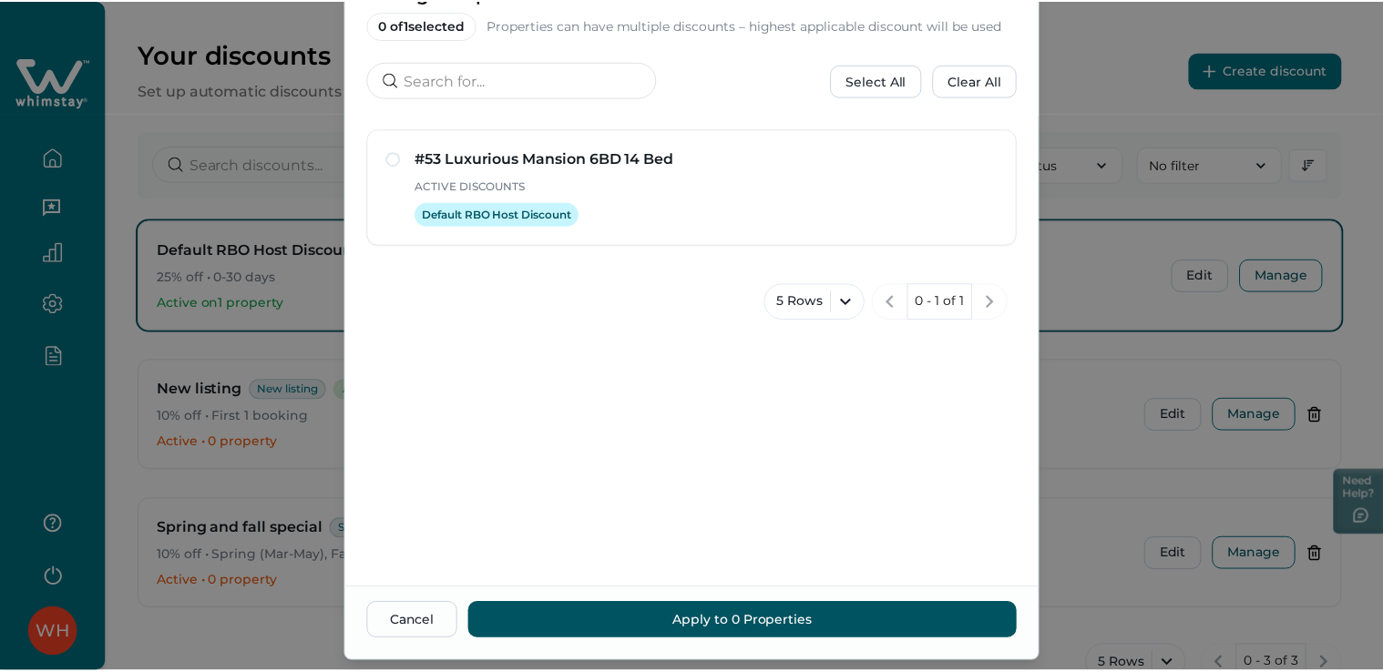
scroll to position [138, 0]
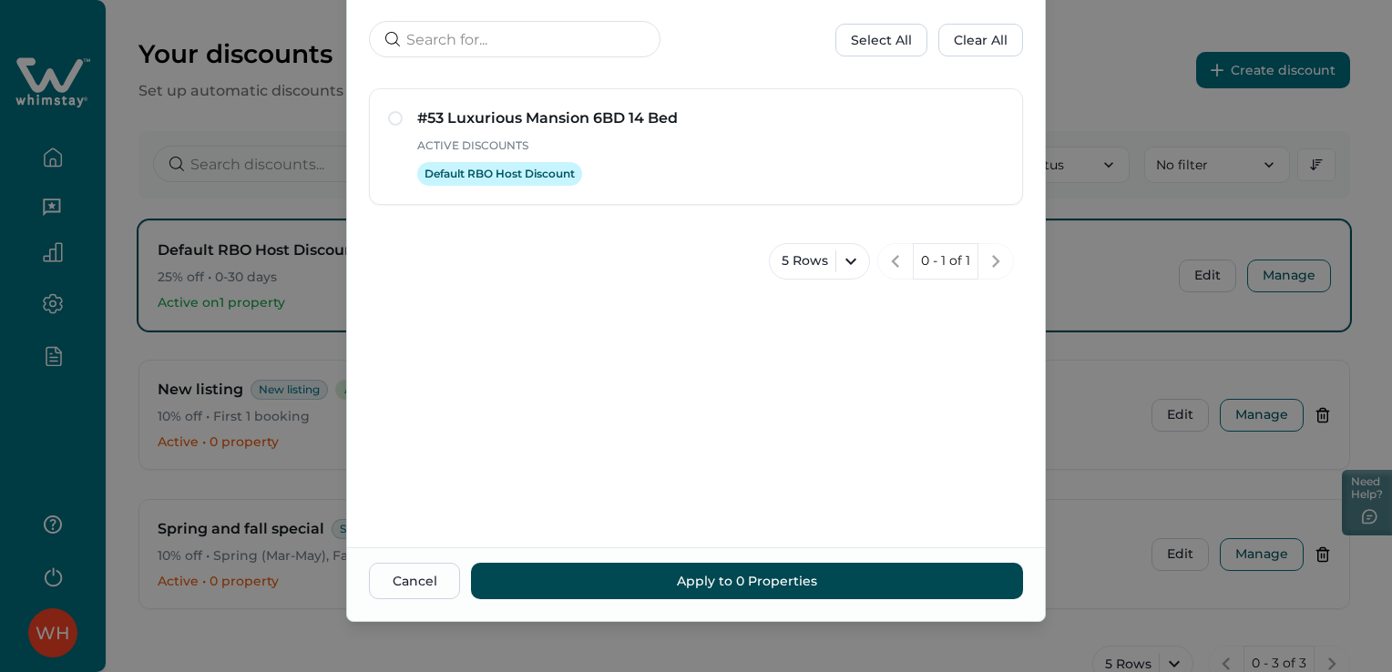
click at [707, 583] on button "Apply to 0 Properties" at bounding box center [747, 581] width 552 height 36
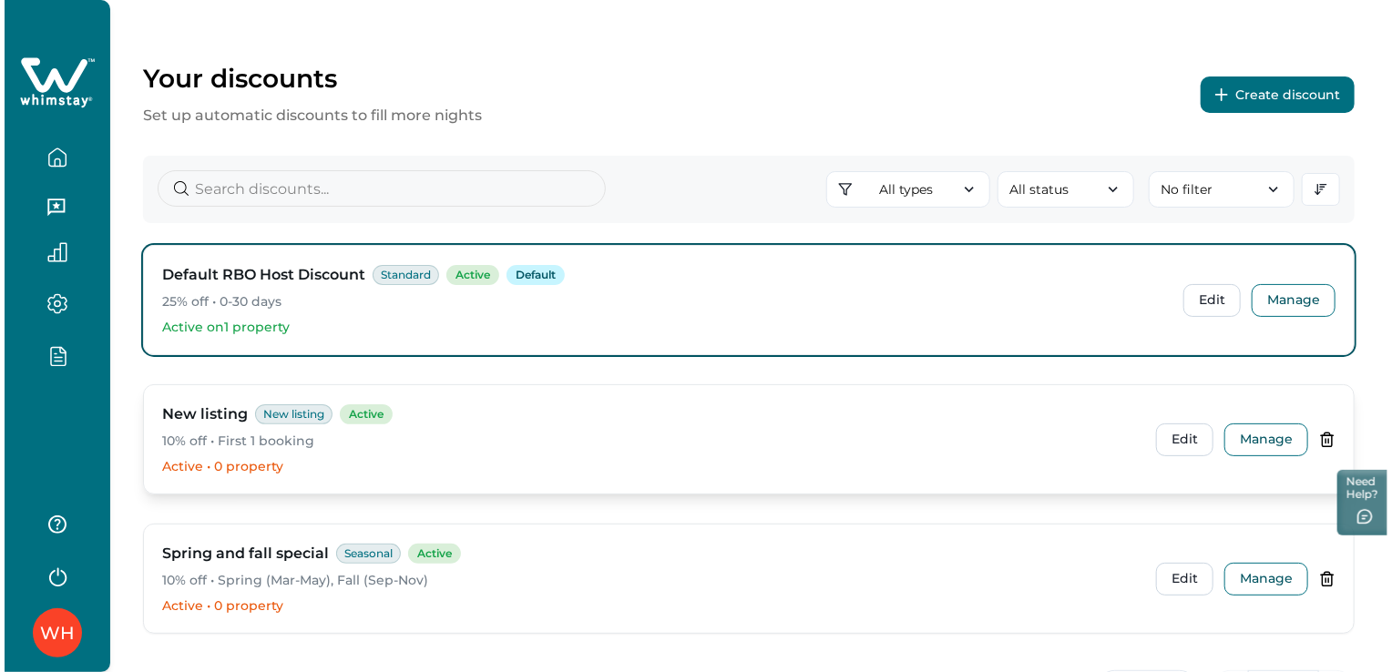
scroll to position [23, 0]
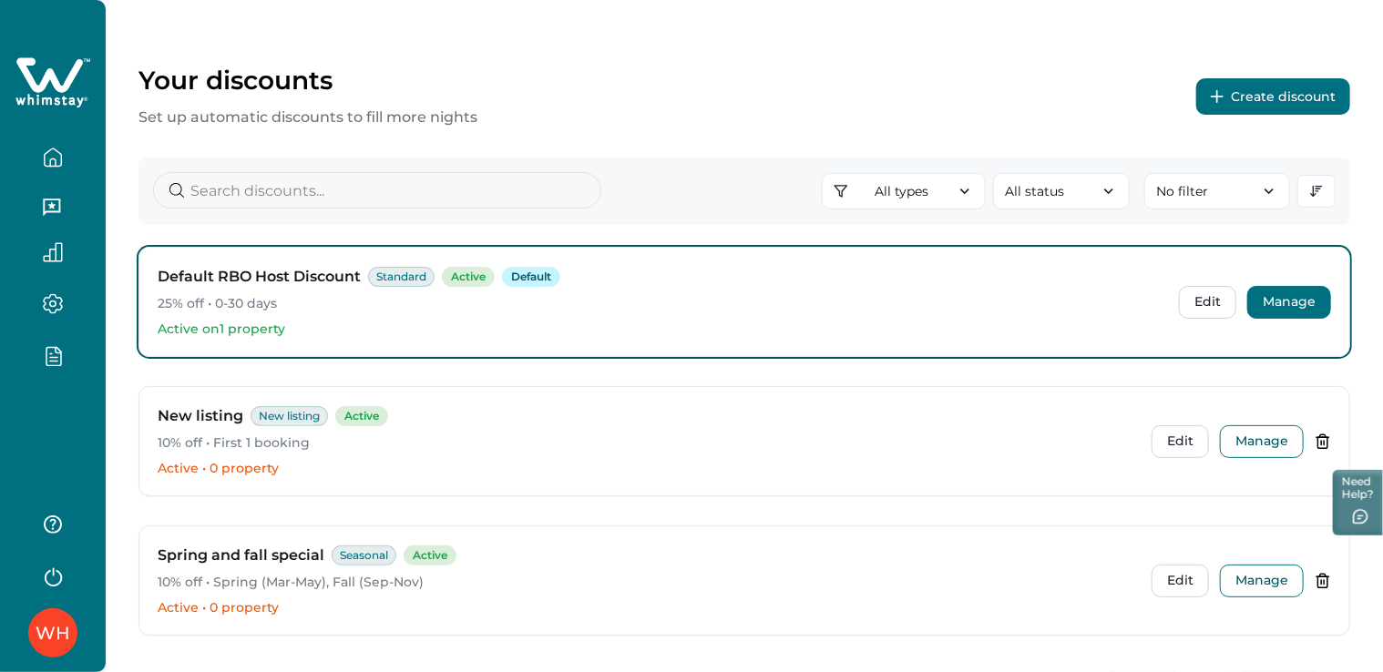
click at [1290, 307] on button "Manage" at bounding box center [1289, 302] width 84 height 33
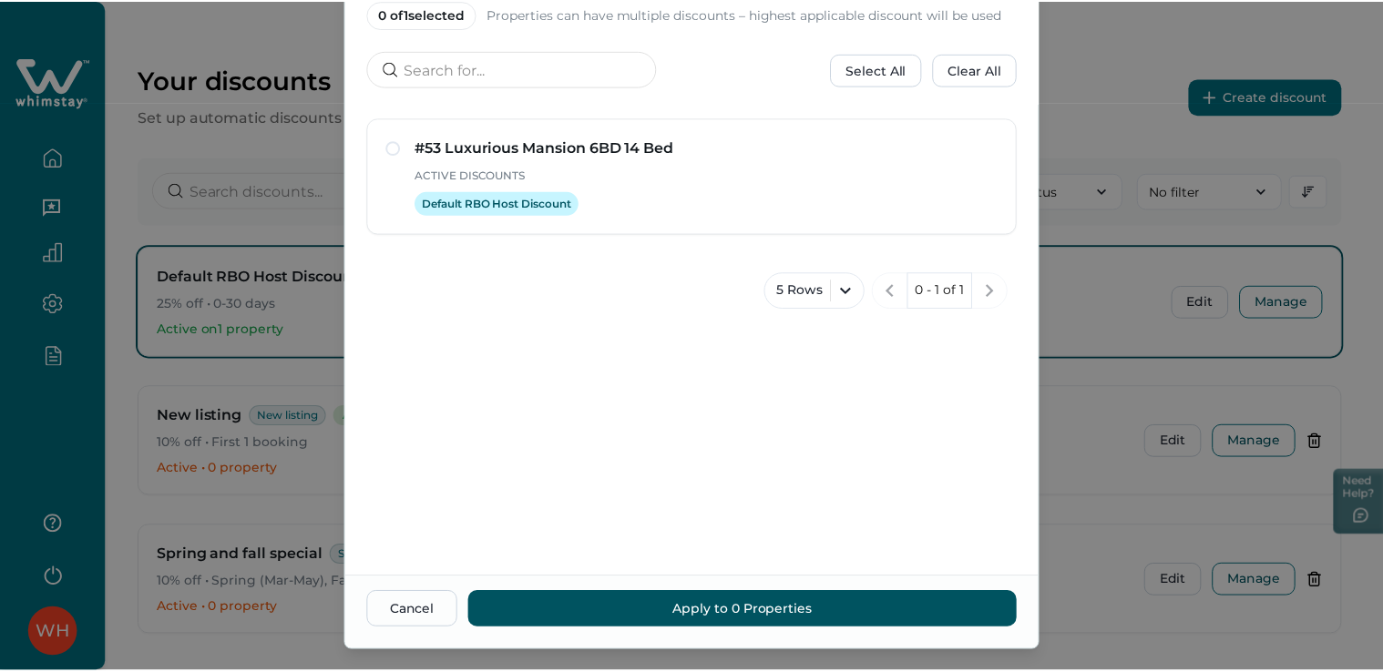
scroll to position [142, 0]
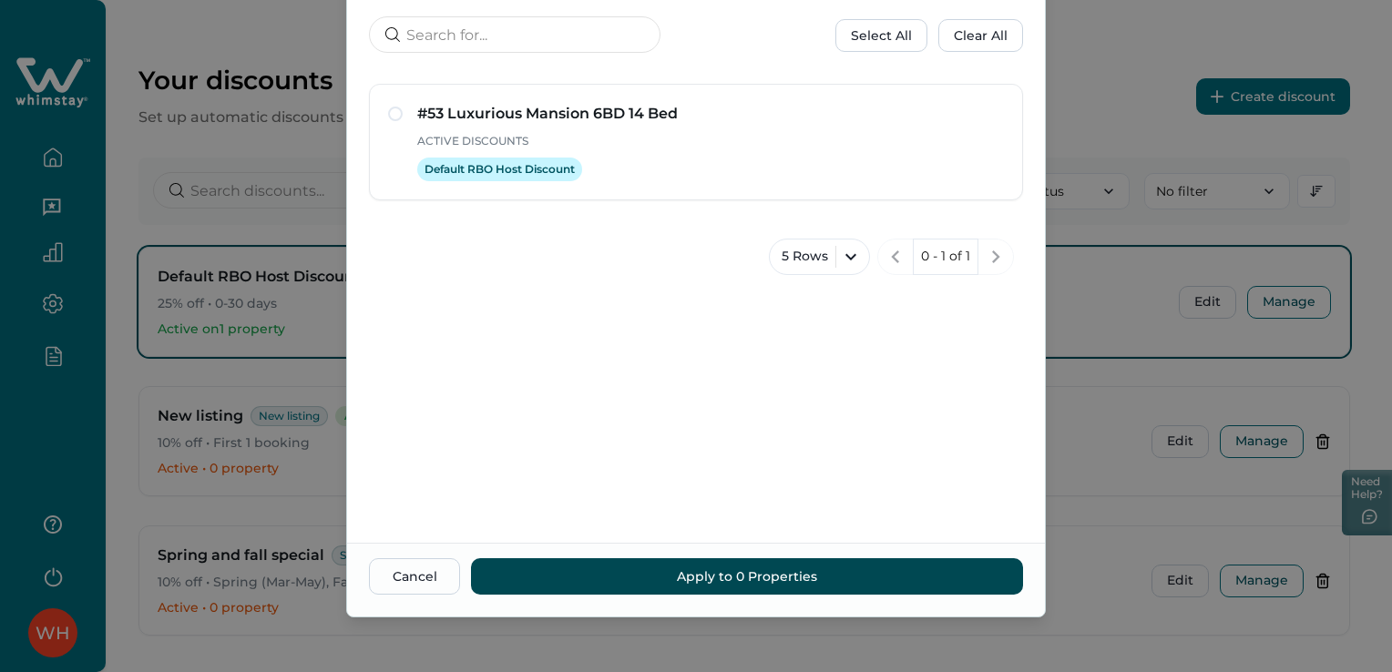
click at [733, 578] on button "Apply to 0 Properties" at bounding box center [747, 576] width 552 height 36
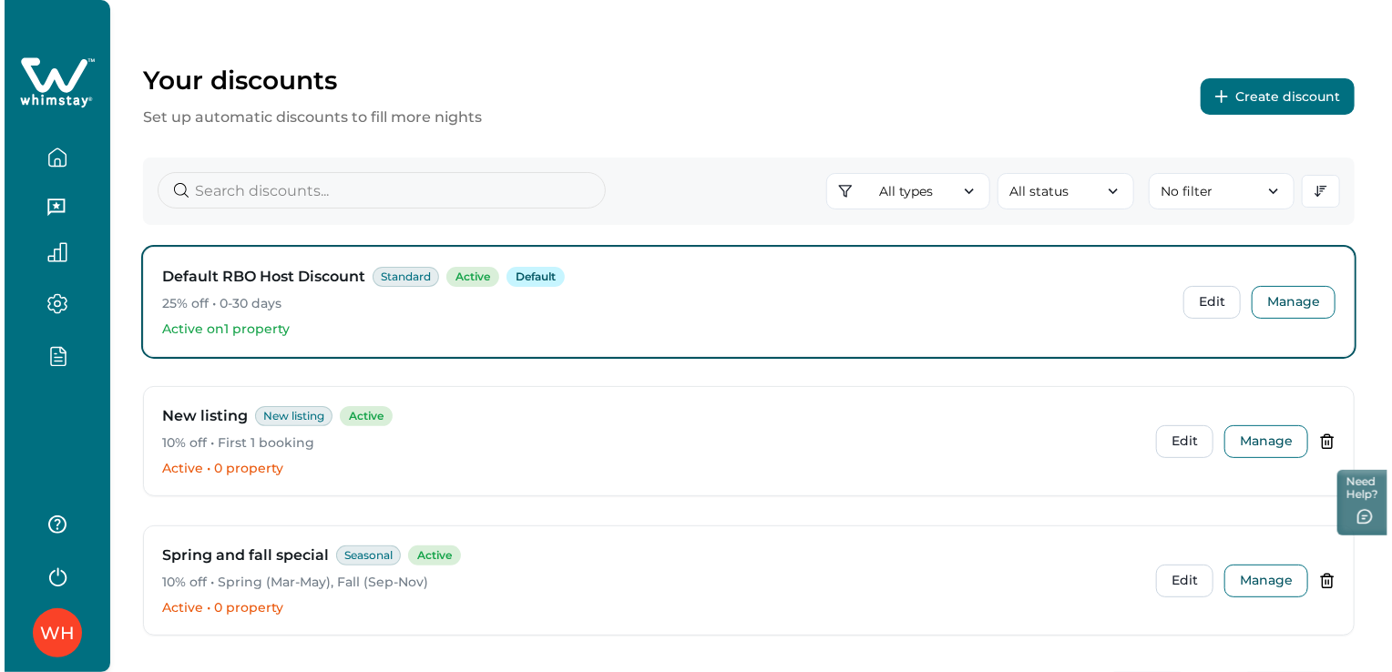
scroll to position [105, 0]
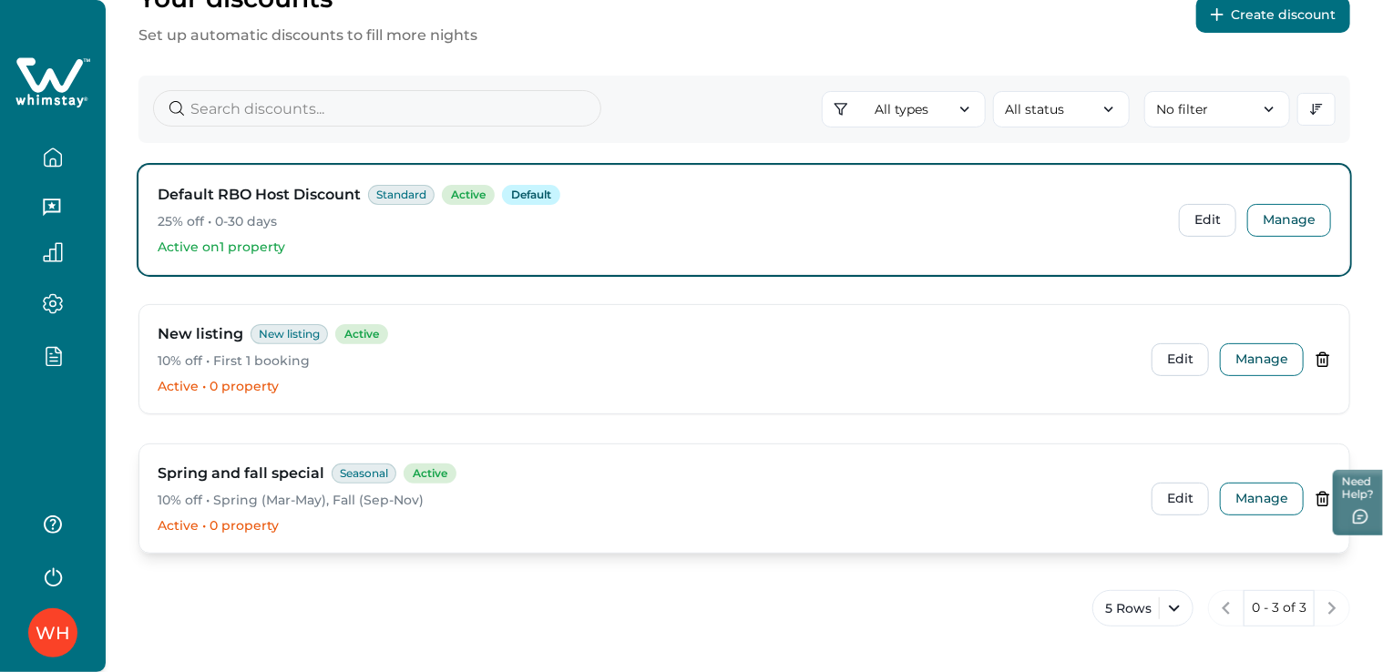
click at [532, 496] on p "10% off • Spring (Mar-May), Fall (Sep-Nov)" at bounding box center [647, 501] width 979 height 18
click at [1260, 508] on button "Manage" at bounding box center [1262, 499] width 84 height 33
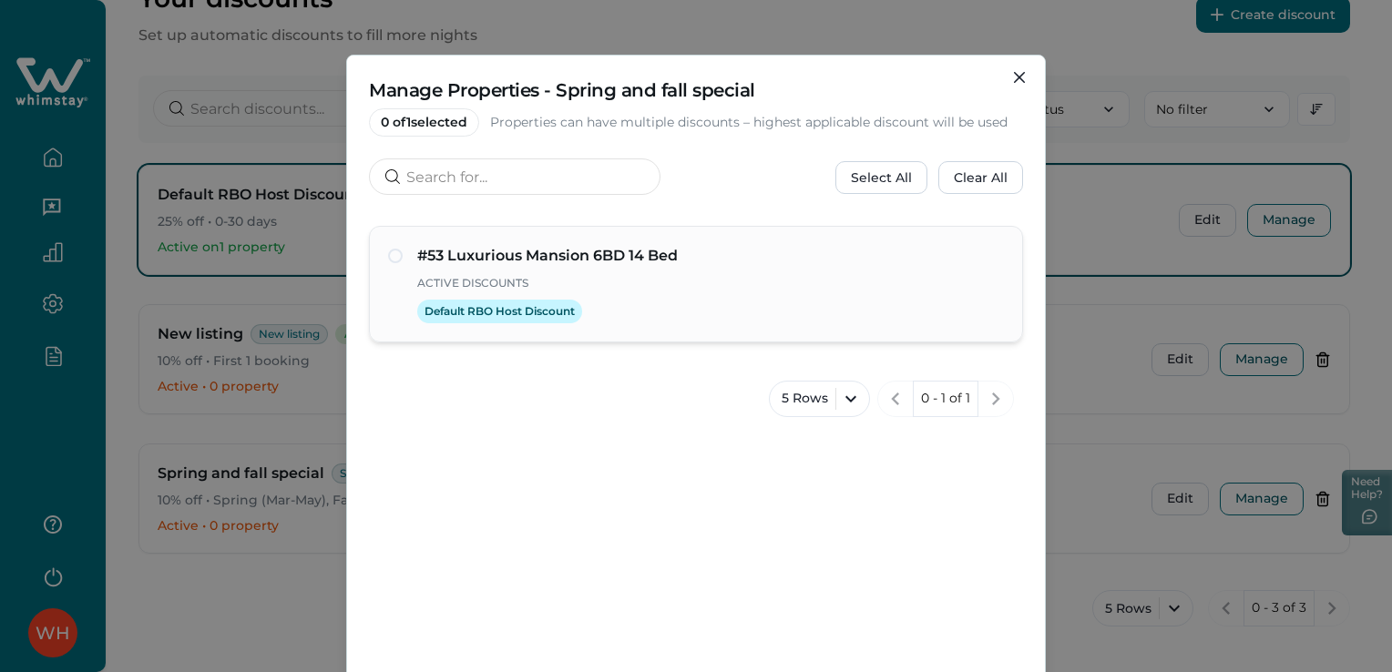
click at [890, 315] on div "Default RBO Host Discount" at bounding box center [710, 312] width 587 height 24
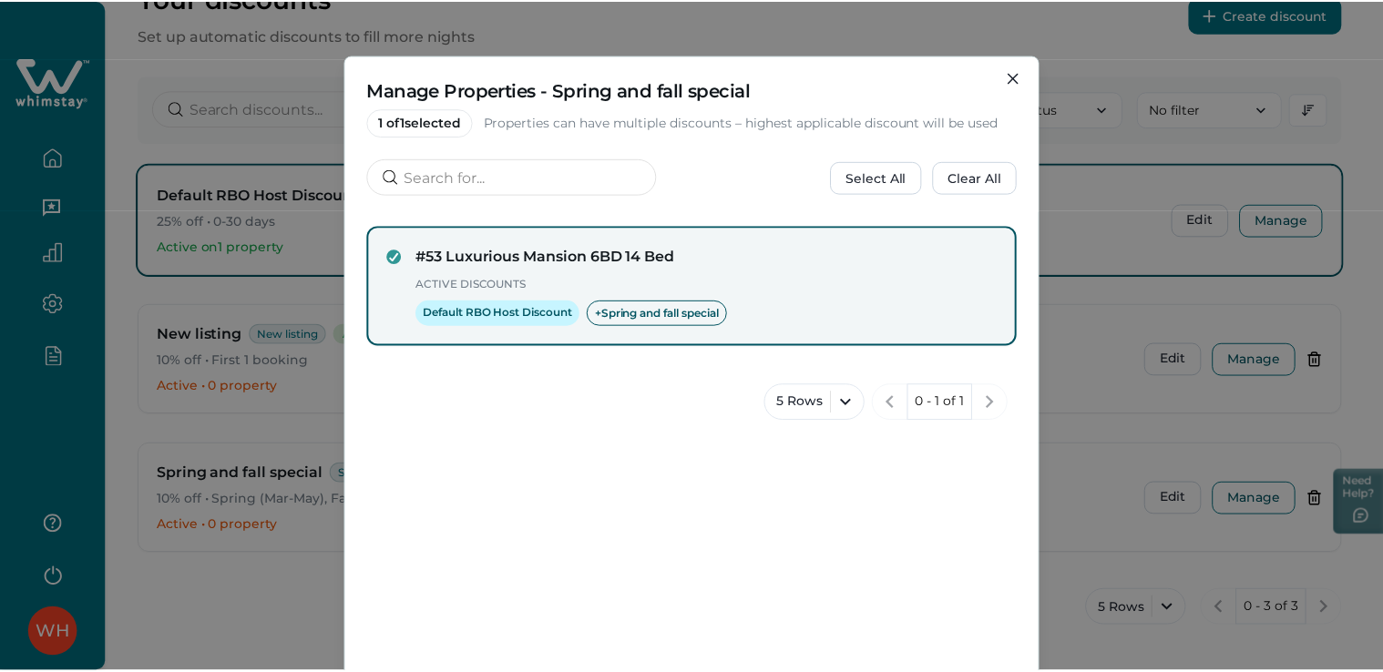
scroll to position [142, 0]
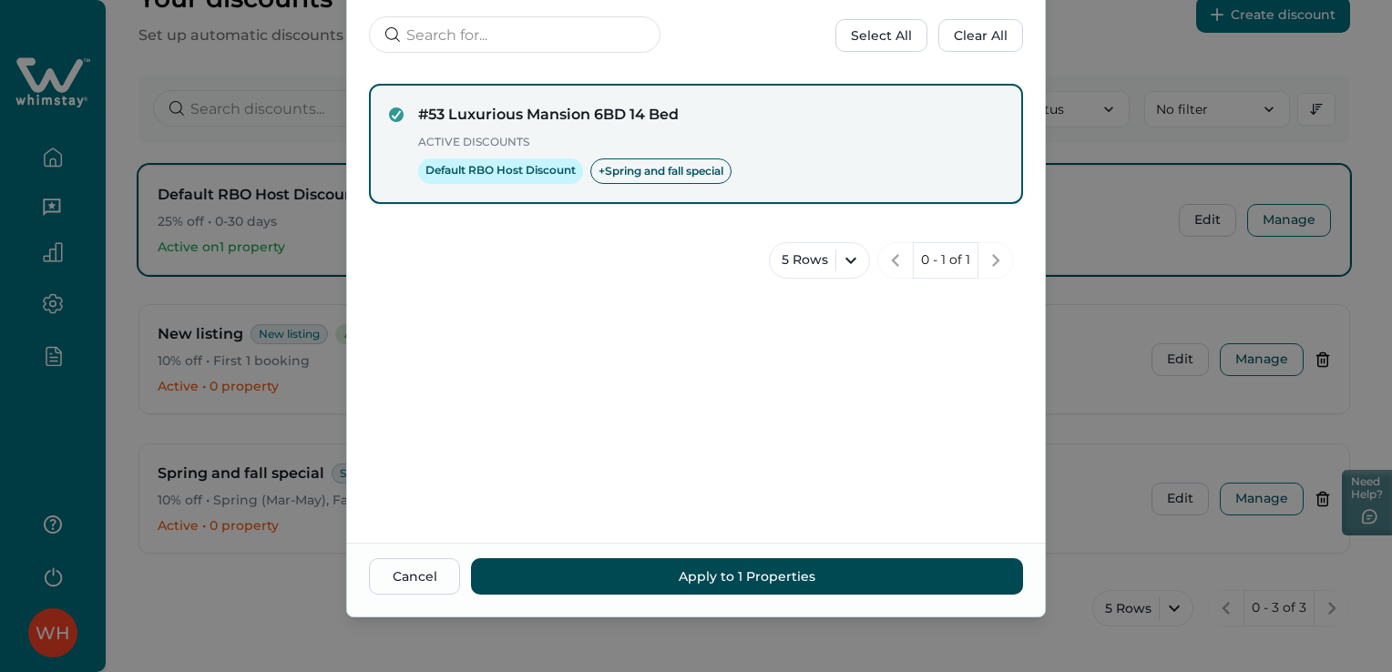
click at [786, 579] on button "Apply to 1 Properties" at bounding box center [747, 576] width 552 height 36
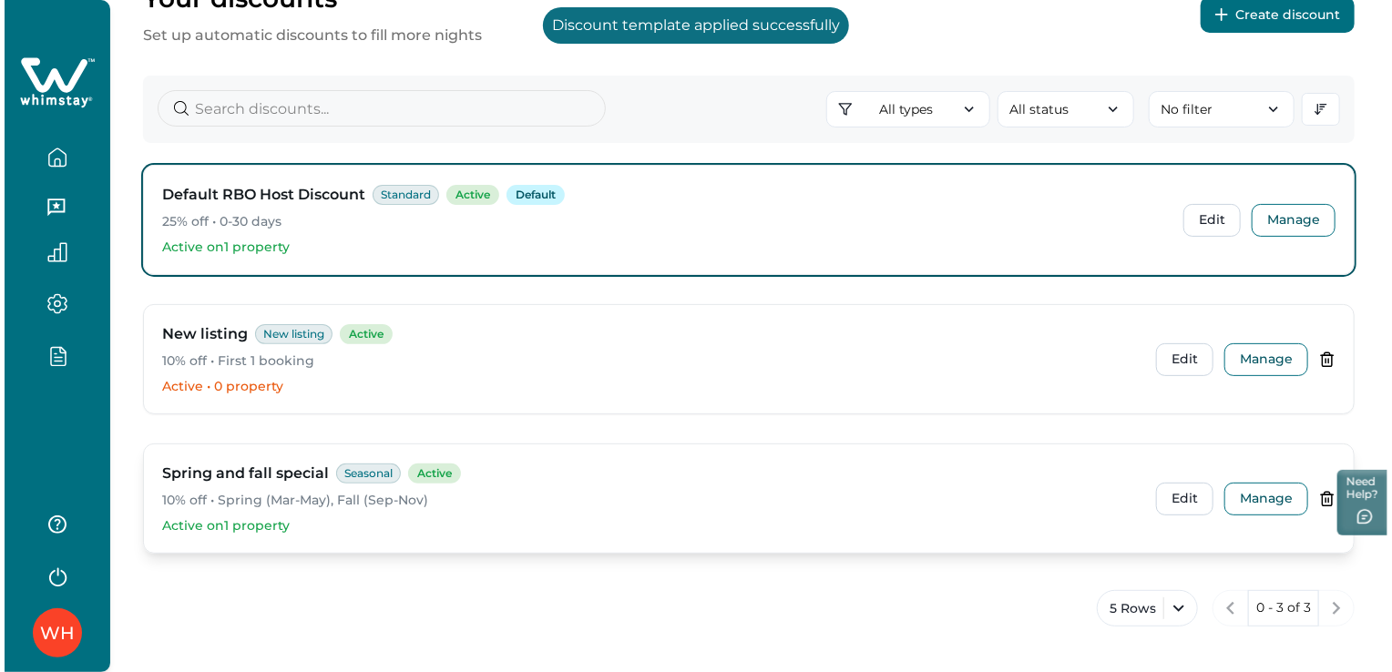
scroll to position [0, 0]
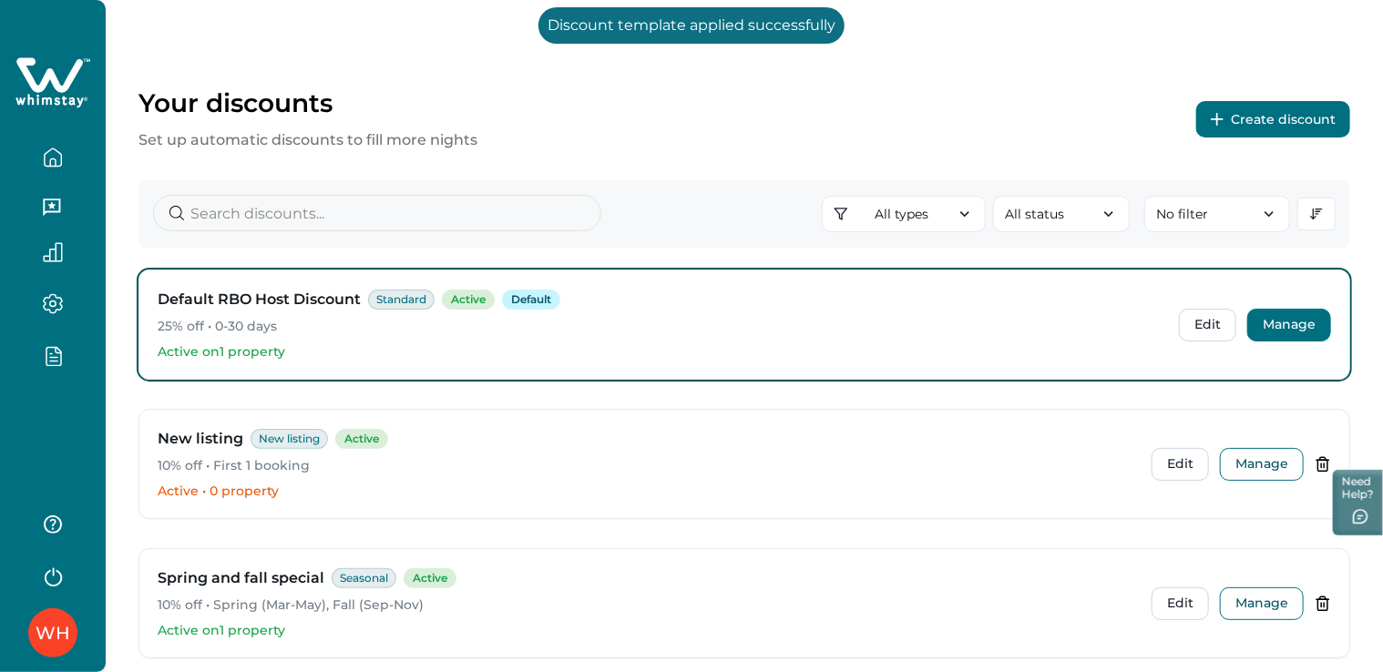
click at [1305, 312] on button "Manage" at bounding box center [1289, 325] width 84 height 33
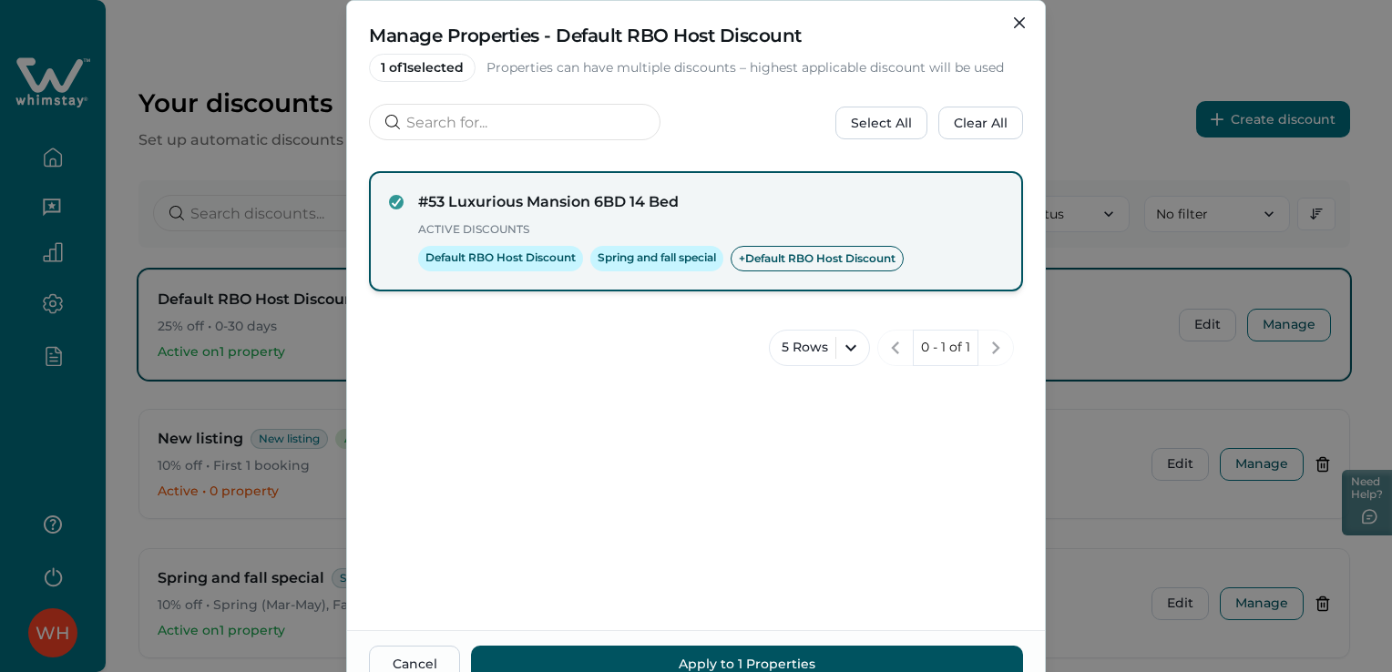
scroll to position [51, 0]
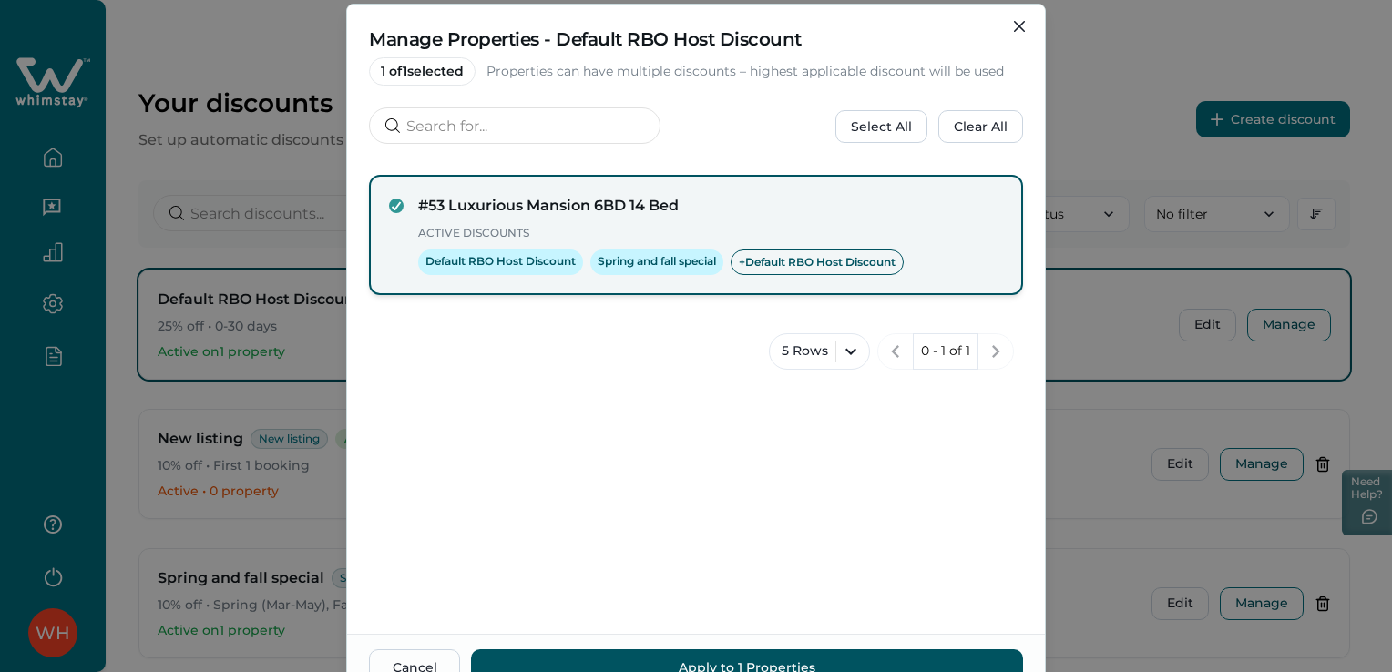
click at [587, 211] on h4 "#53 Luxurious Mansion 6BD 14 Bed" at bounding box center [710, 206] width 585 height 22
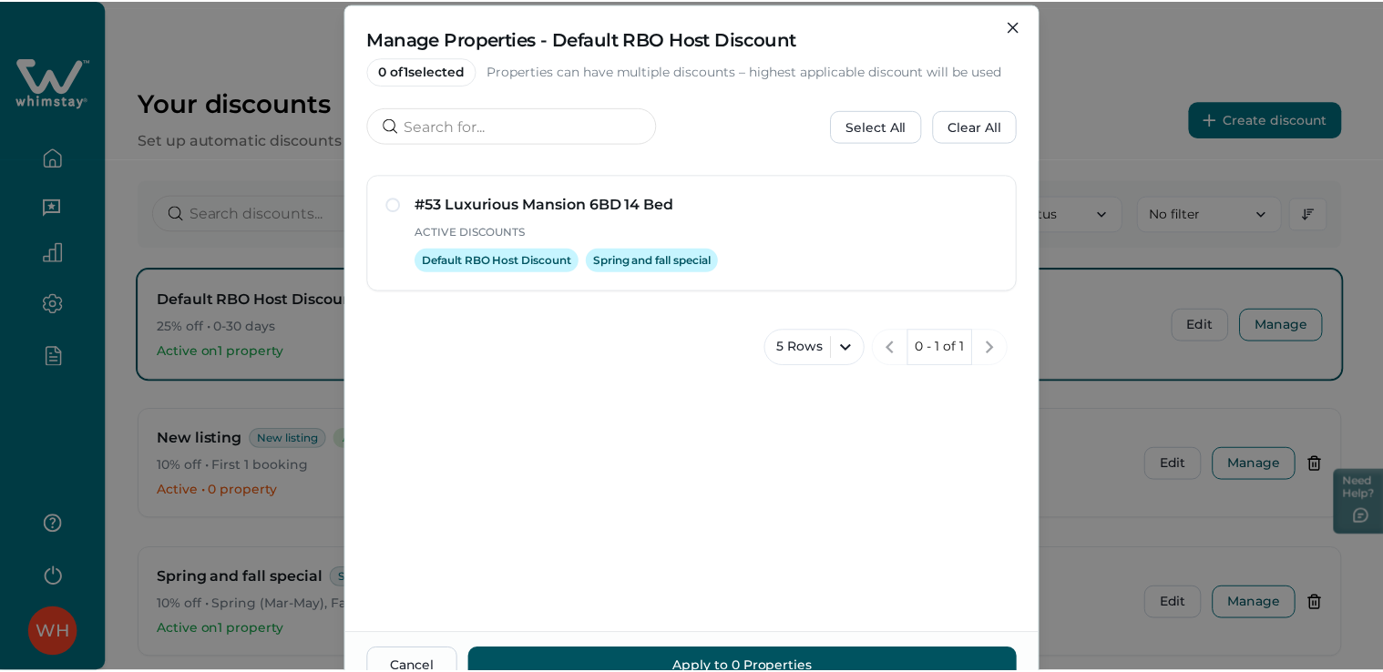
scroll to position [142, 0]
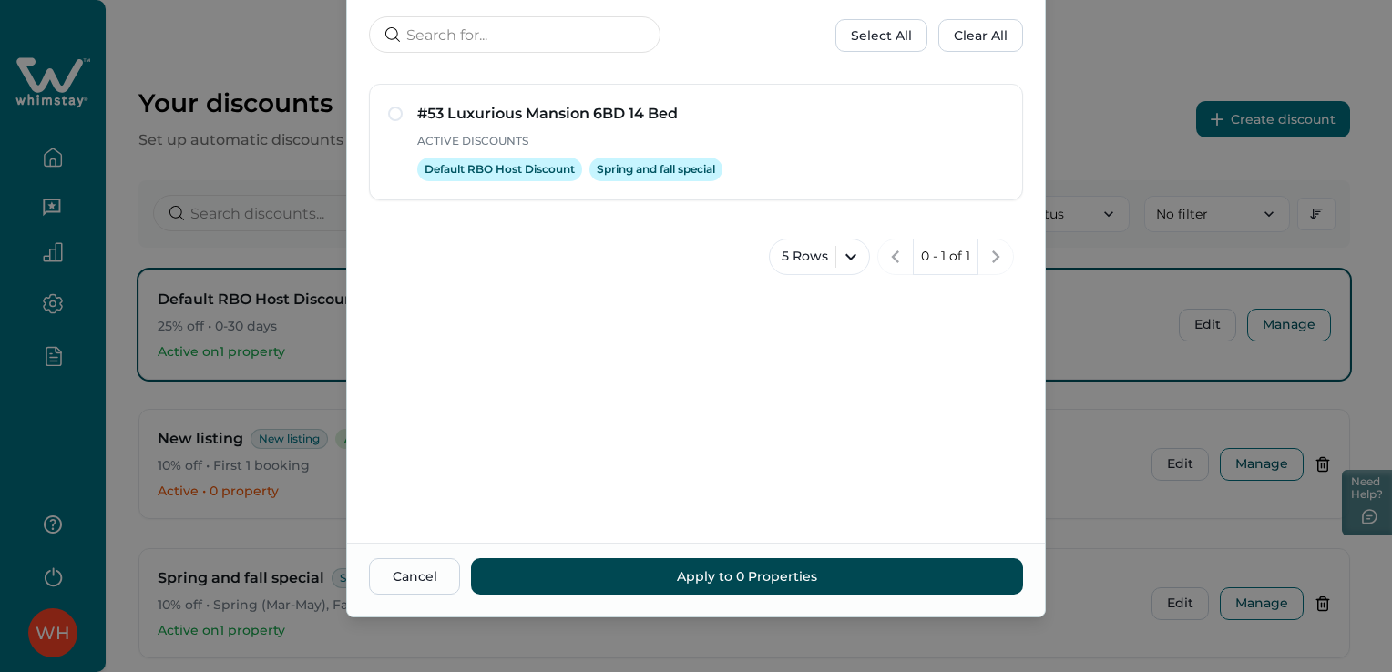
click at [672, 579] on button "Apply to 0 Properties" at bounding box center [747, 576] width 552 height 36
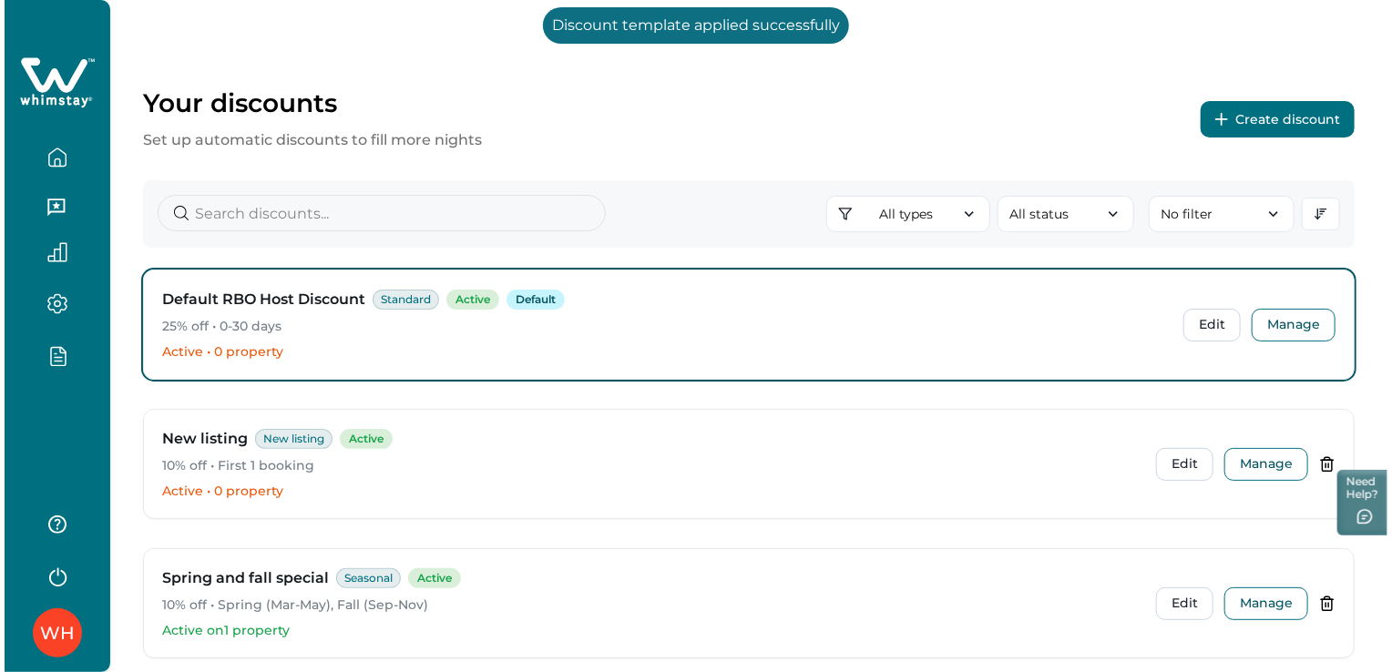
scroll to position [105, 0]
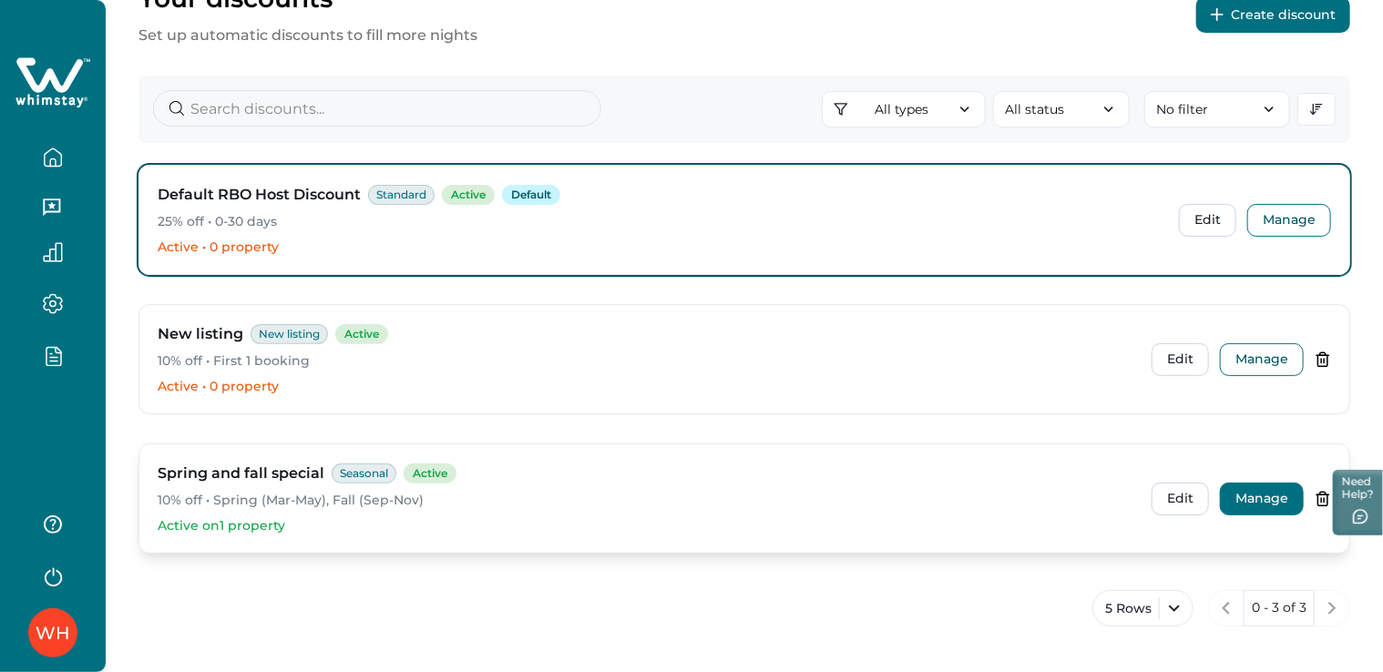
click at [1244, 507] on button "Manage" at bounding box center [1262, 499] width 84 height 33
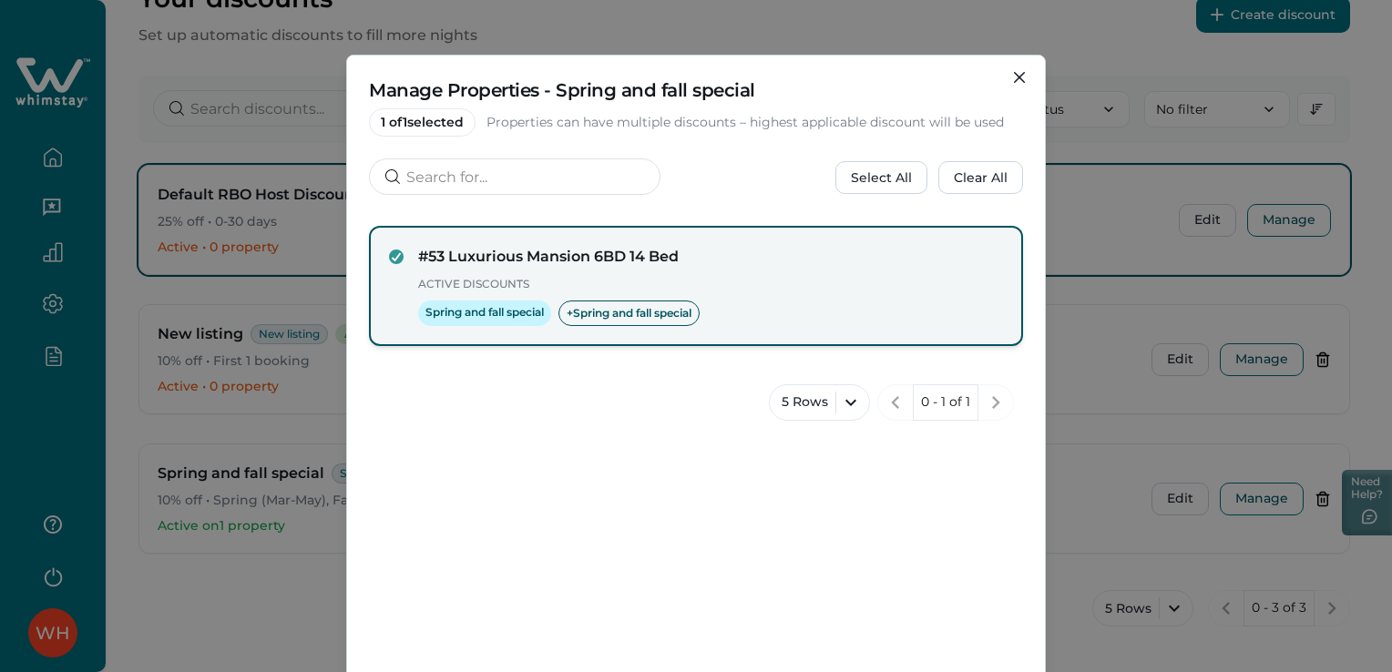
click at [888, 303] on div "Spring and fall special + Spring and fall special" at bounding box center [710, 314] width 585 height 26
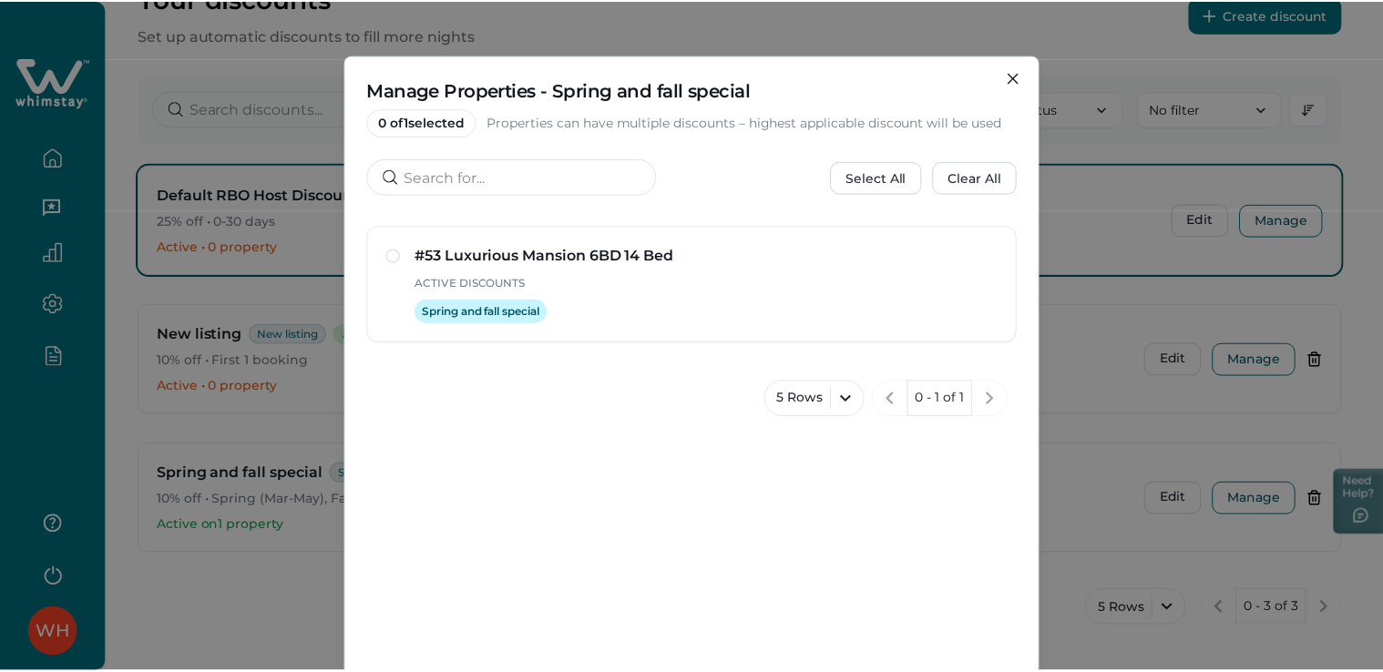
scroll to position [142, 0]
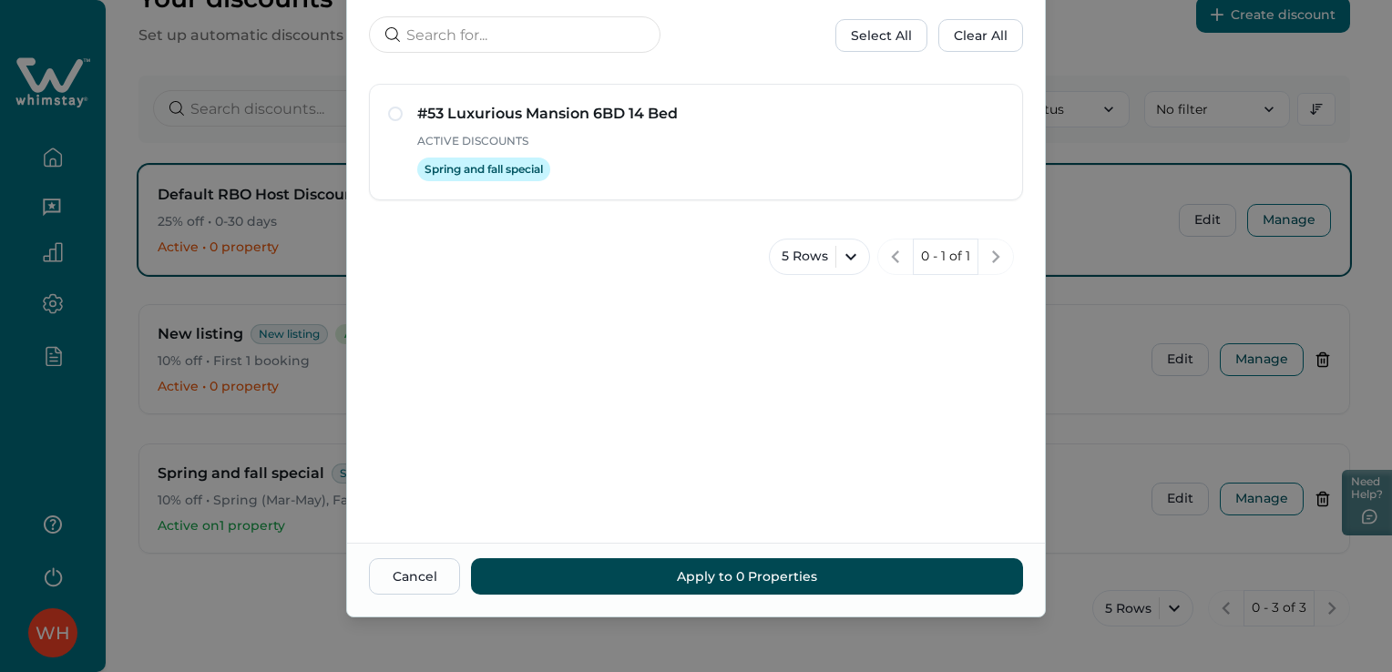
click at [722, 579] on button "Apply to 0 Properties" at bounding box center [747, 576] width 552 height 36
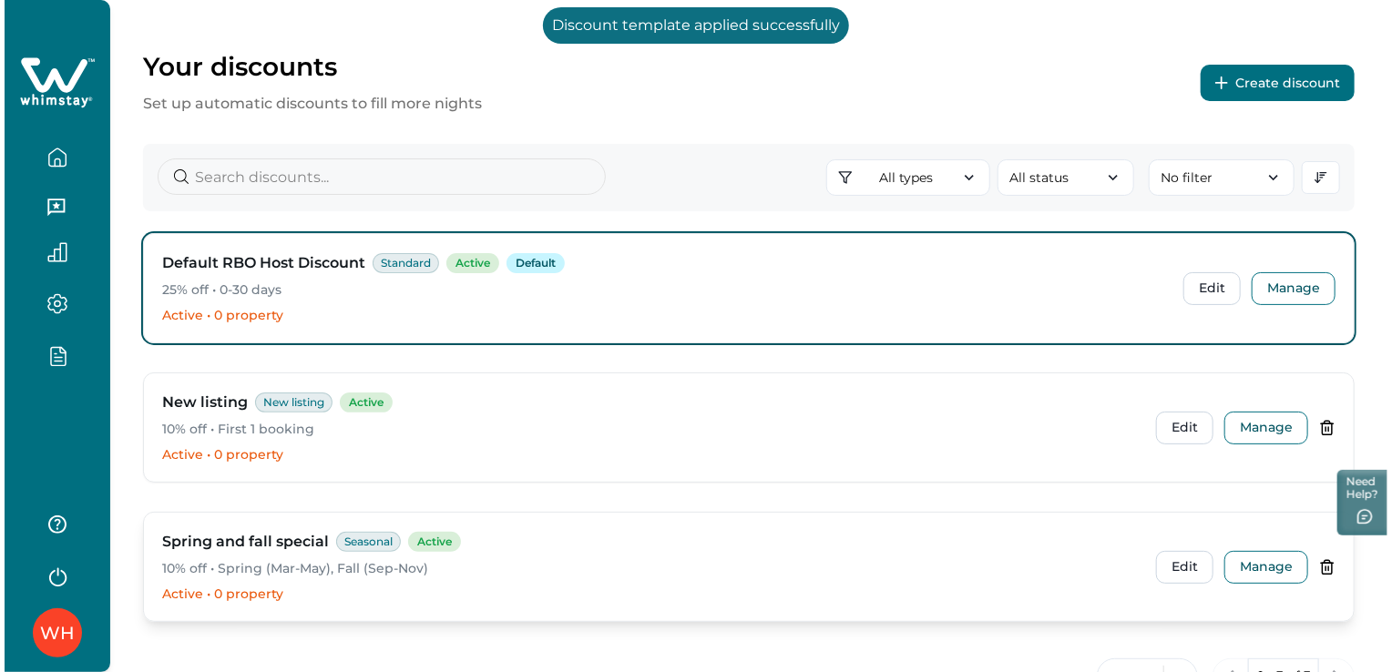
scroll to position [32, 0]
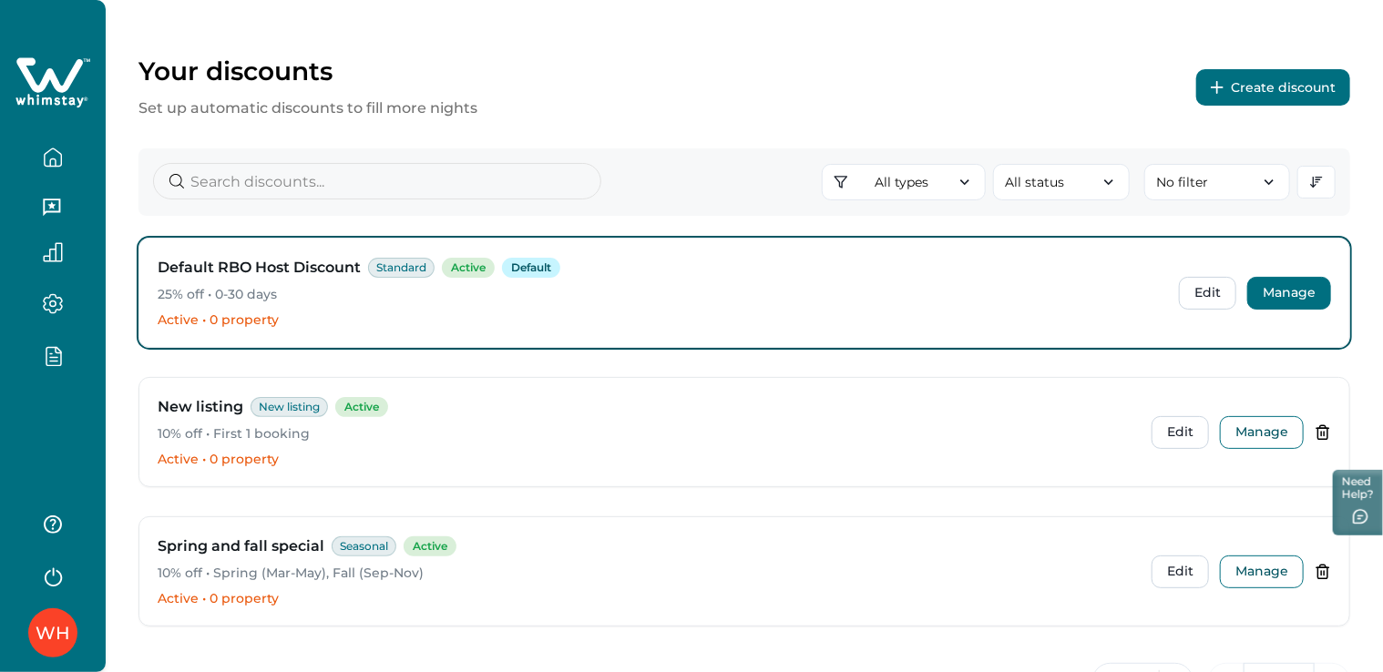
click at [1287, 303] on button "Manage" at bounding box center [1289, 293] width 84 height 33
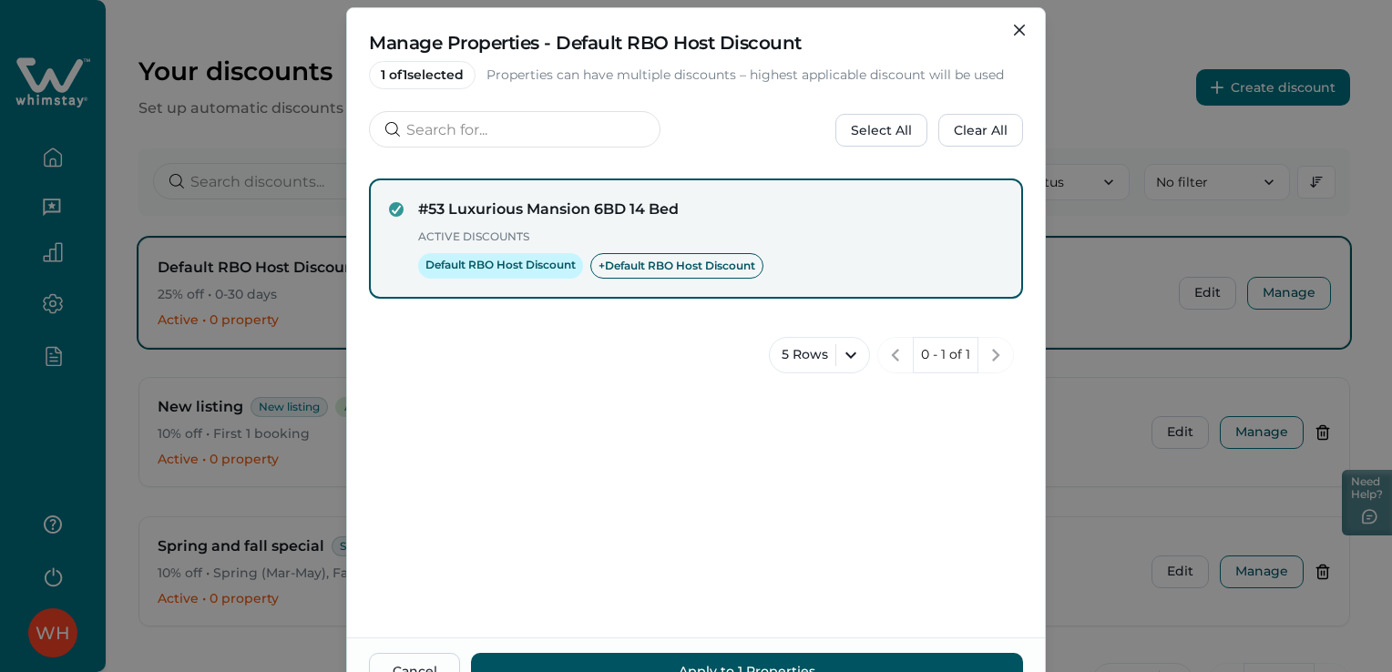
scroll to position [142, 0]
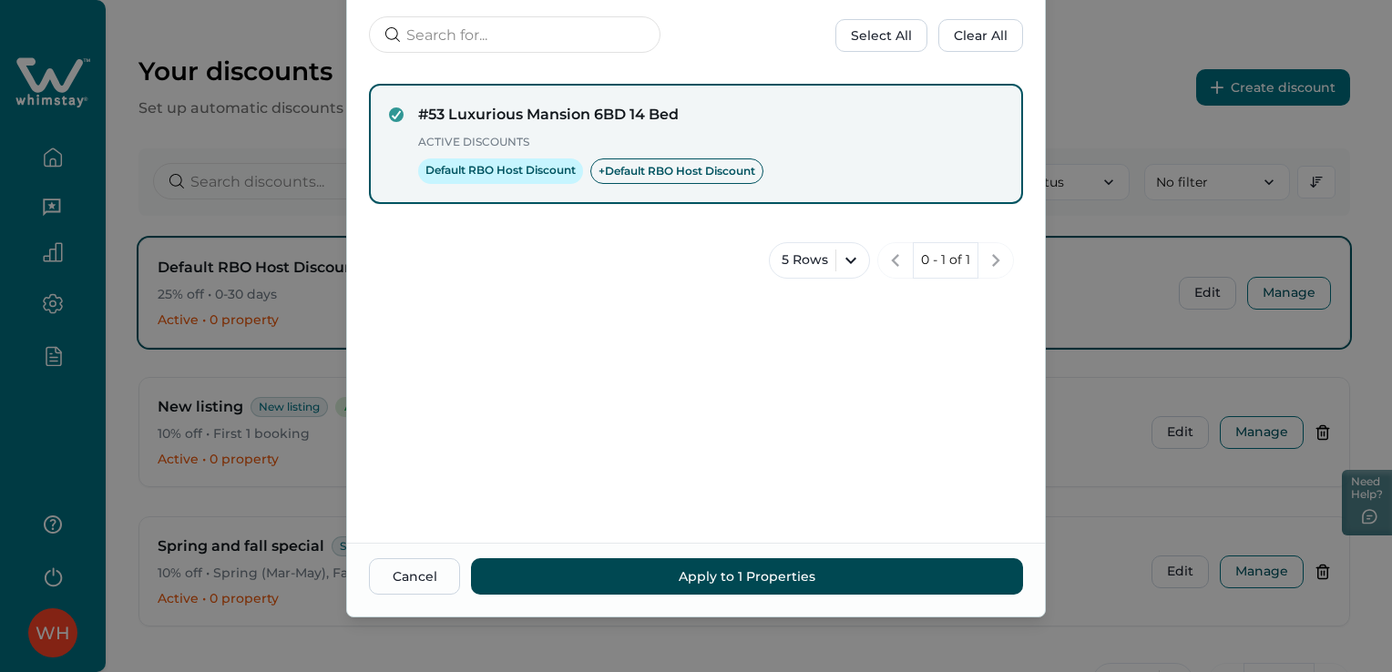
click at [698, 575] on button "Apply to 1 Properties" at bounding box center [747, 576] width 552 height 36
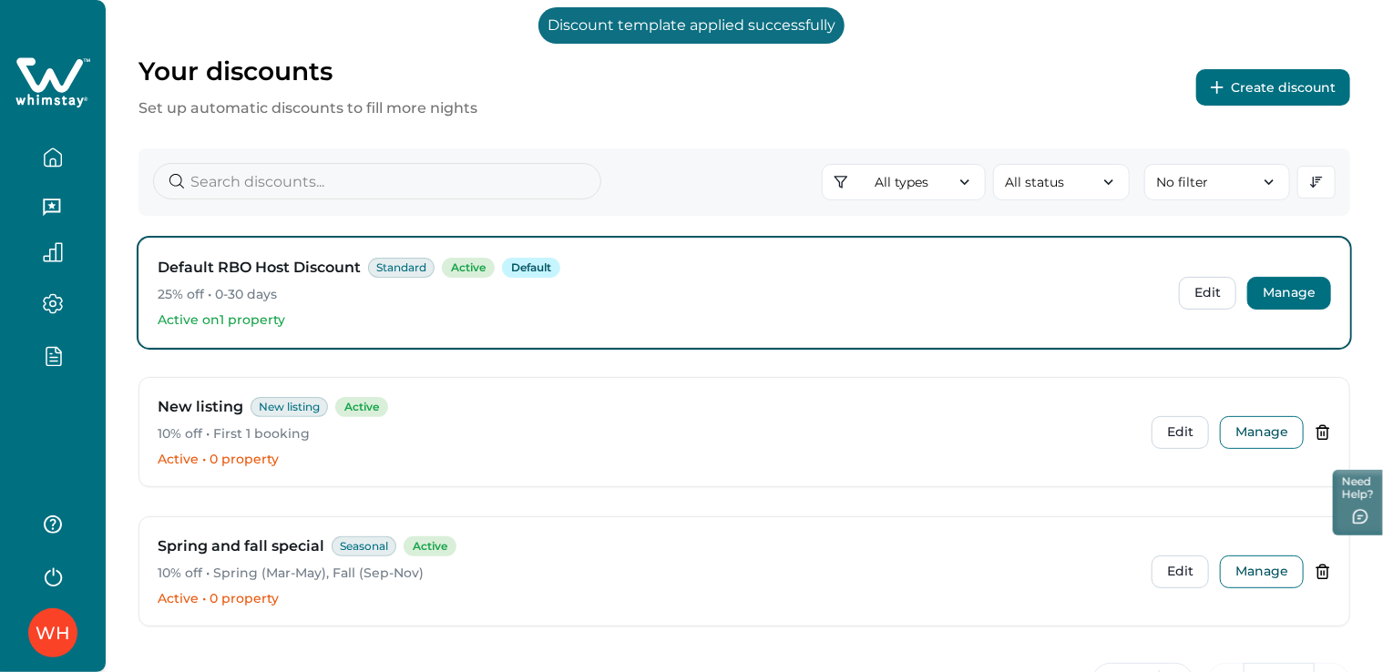
click at [1298, 292] on button "Manage" at bounding box center [1289, 293] width 84 height 33
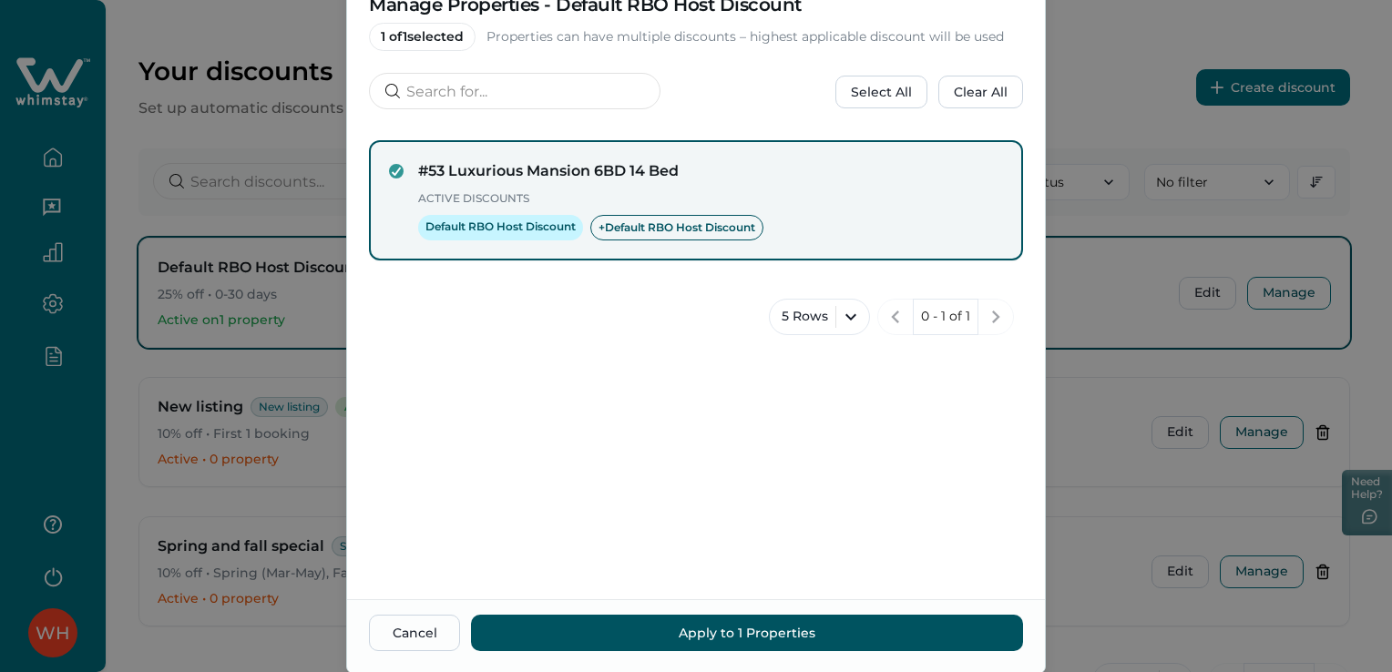
scroll to position [84, 0]
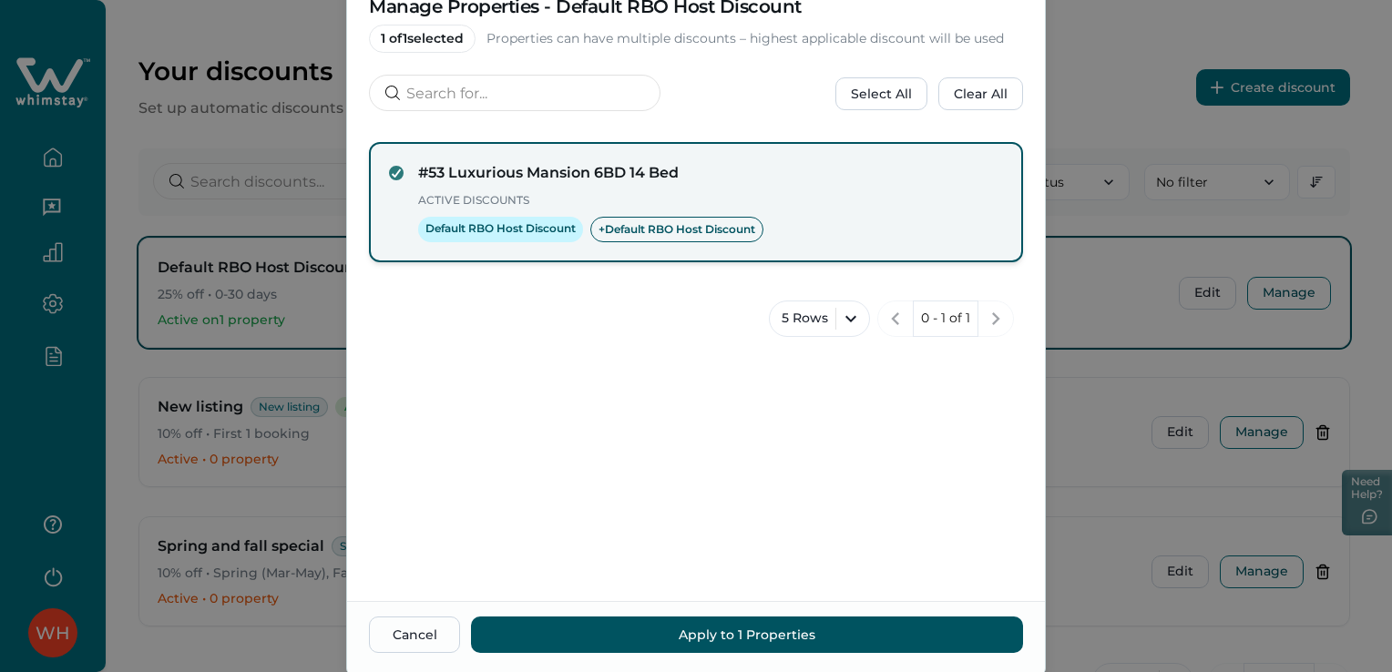
click at [397, 168] on span at bounding box center [396, 173] width 15 height 15
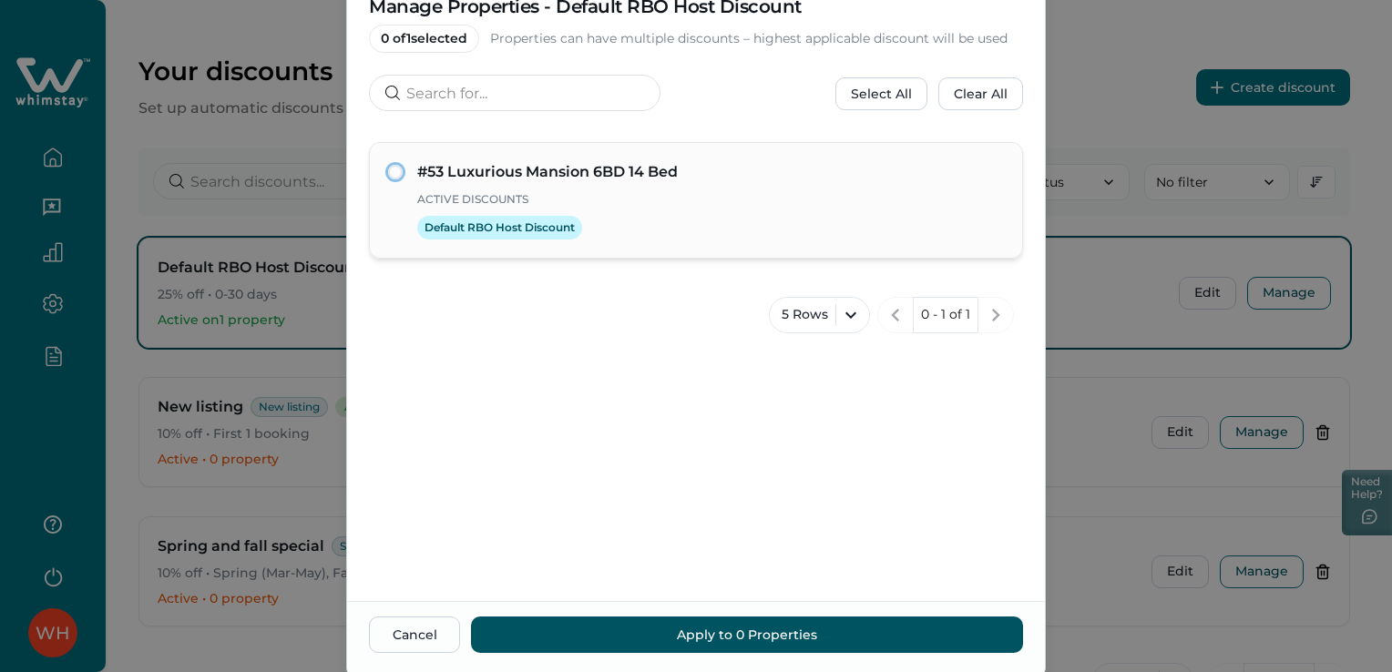
click at [397, 168] on div "#53 Luxurious Mansion 6BD 14 Bed Active Discounts Default RBO Host Discount" at bounding box center [696, 200] width 616 height 78
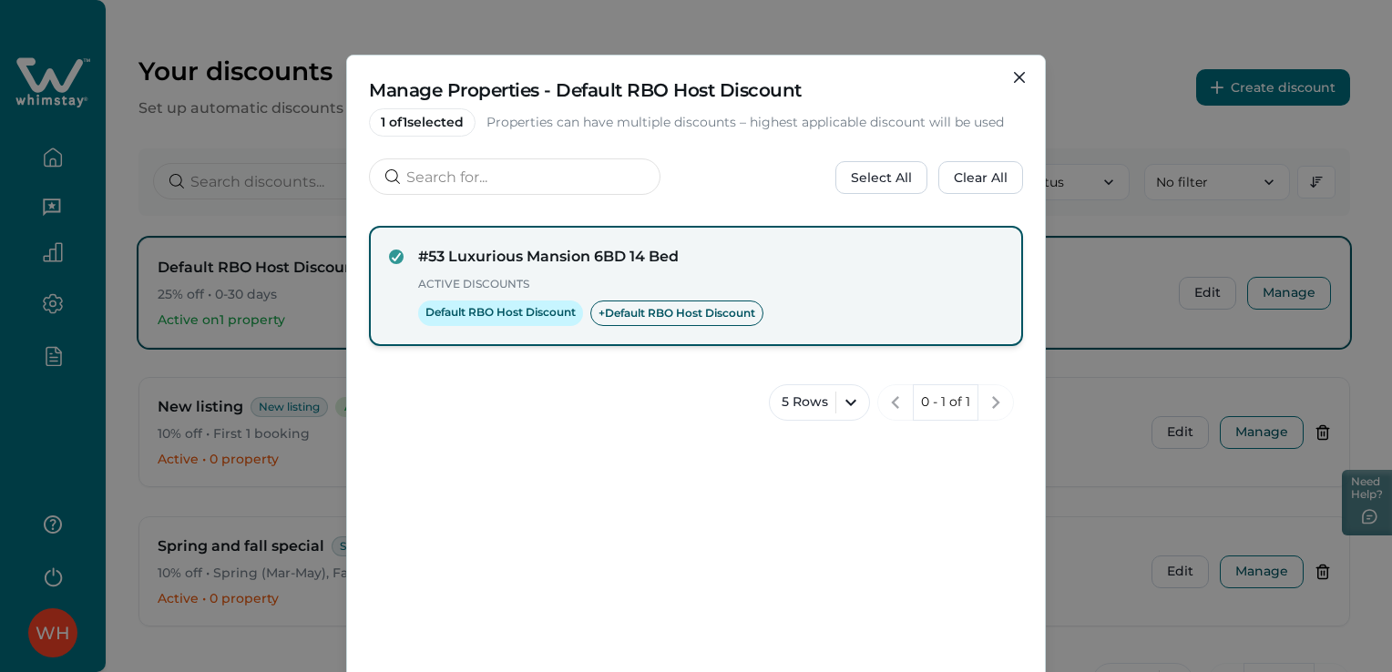
scroll to position [77, 0]
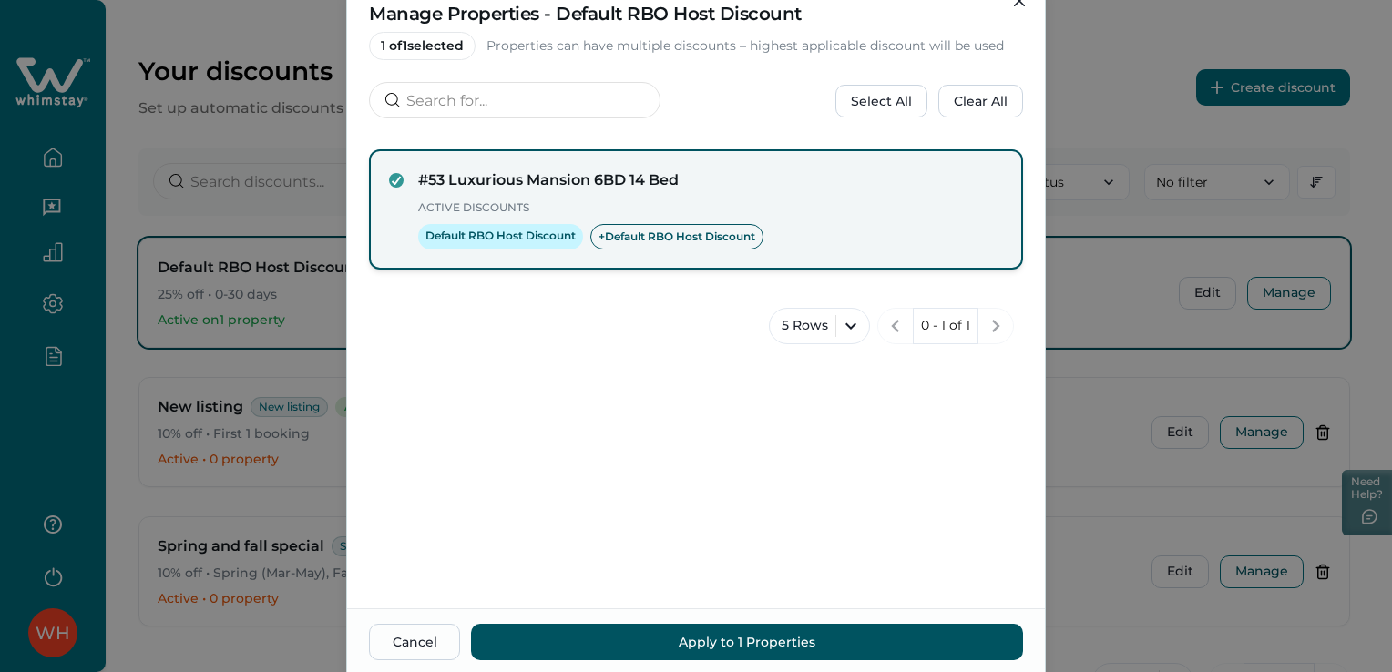
click at [459, 176] on h4 "#53 Luxurious Mansion 6BD 14 Bed" at bounding box center [710, 180] width 585 height 22
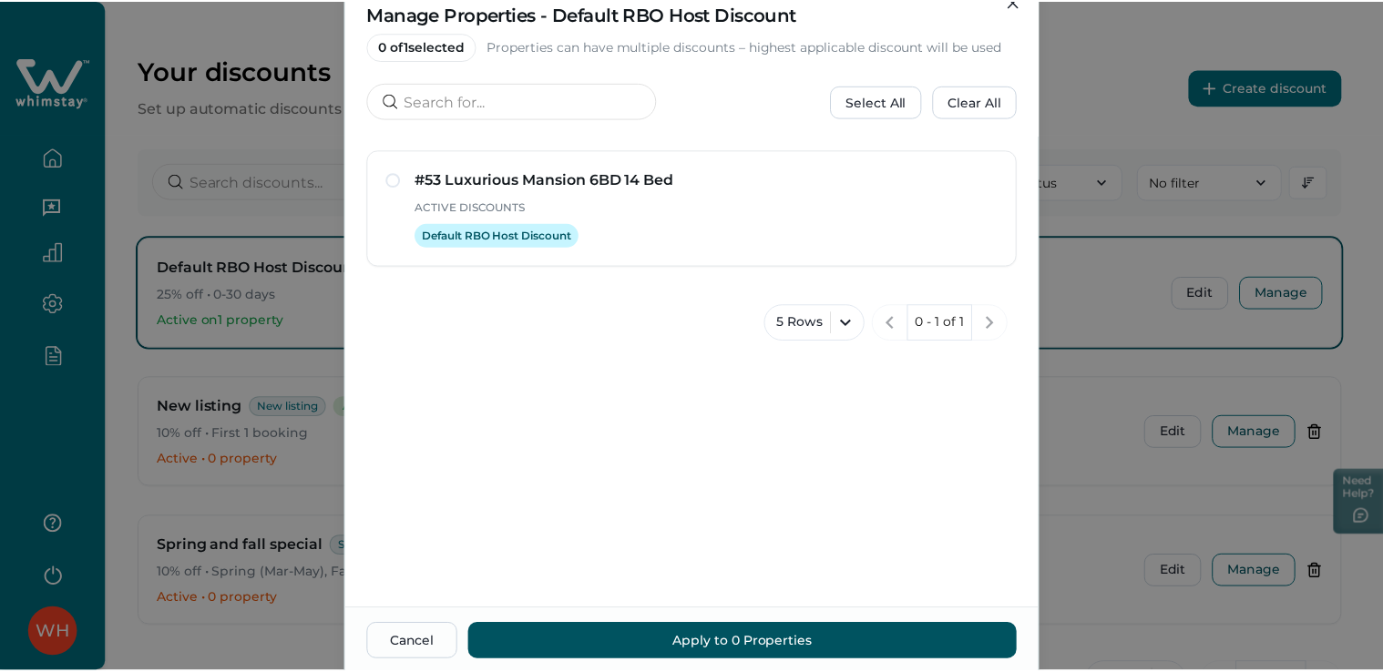
scroll to position [142, 0]
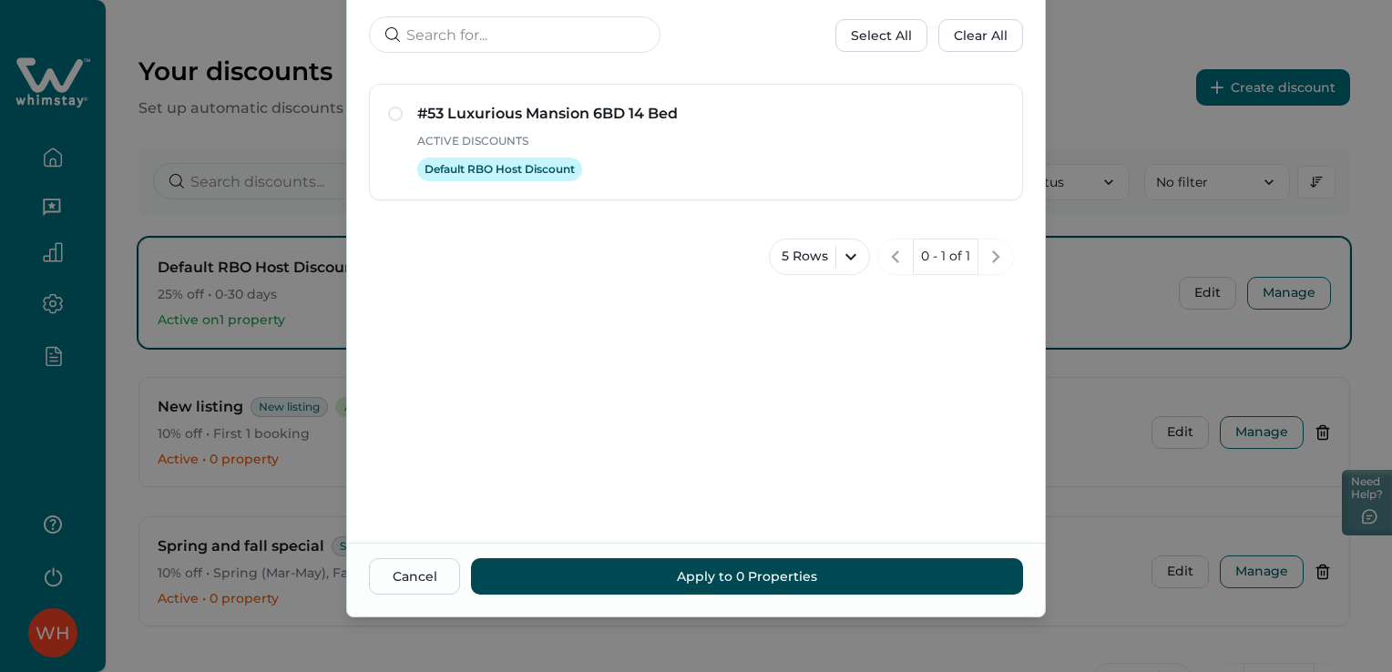
click at [636, 568] on button "Apply to 0 Properties" at bounding box center [747, 576] width 552 height 36
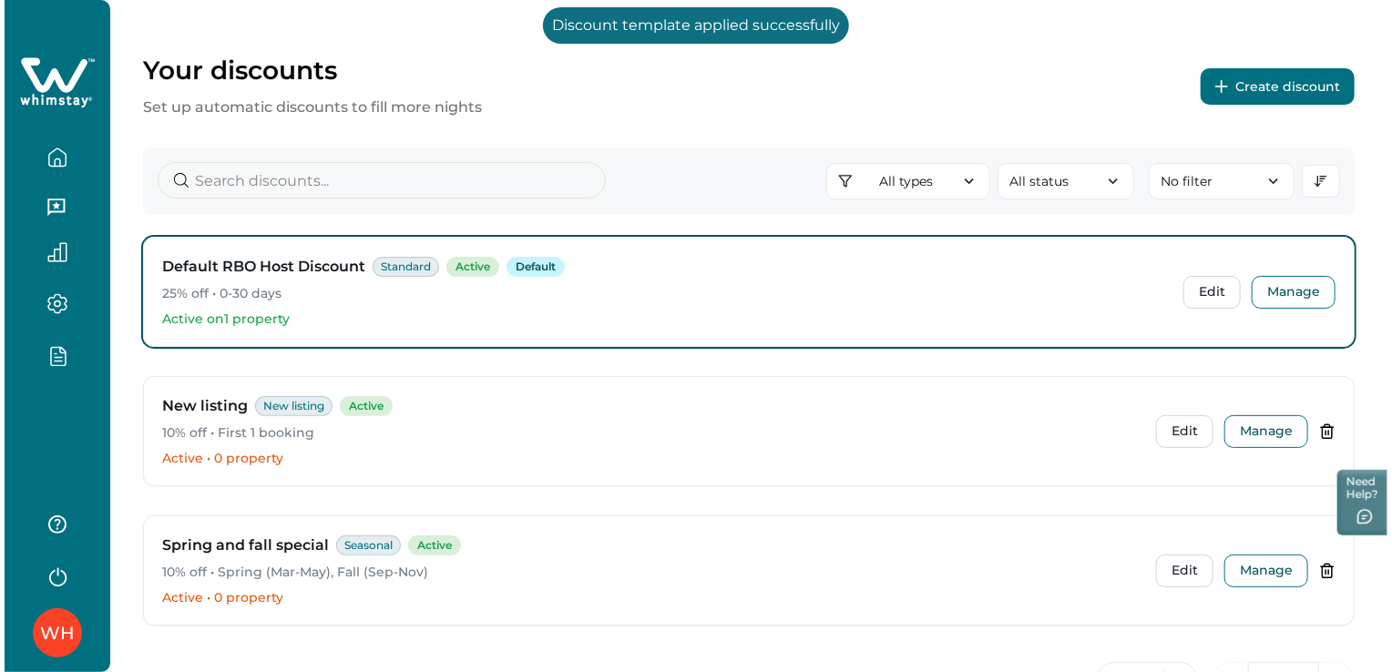
scroll to position [32, 0]
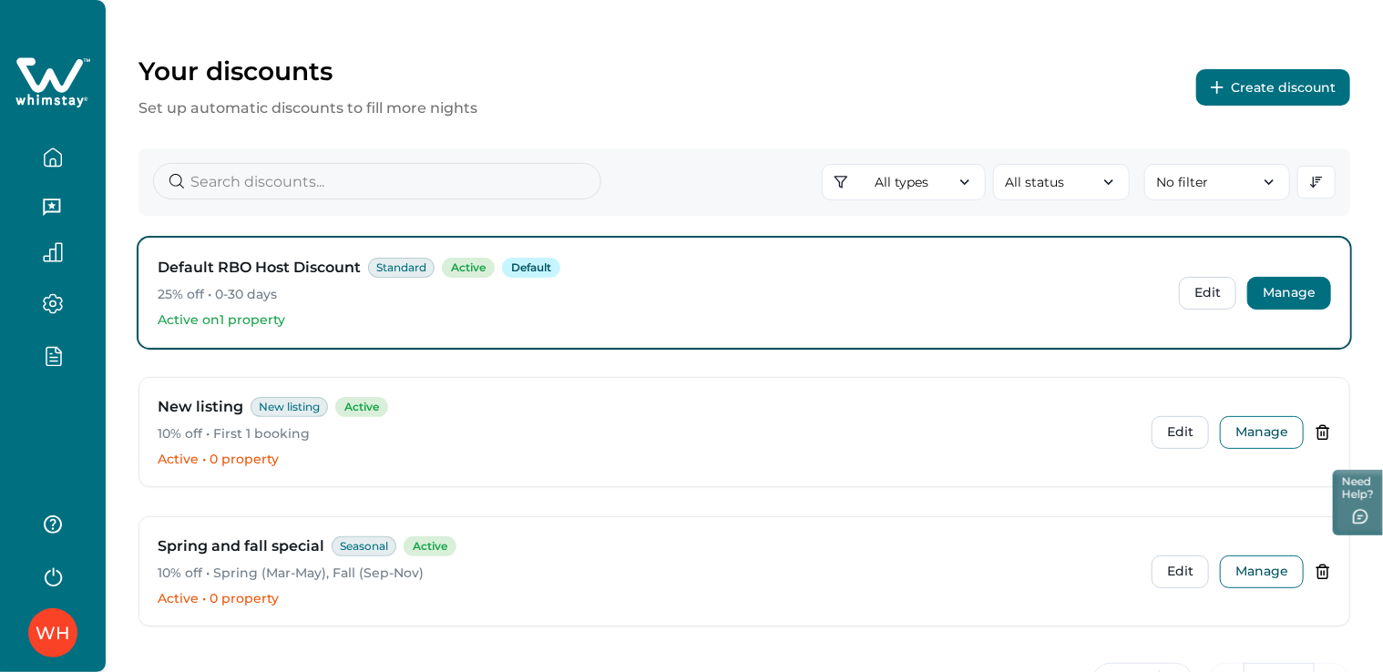
click at [1291, 297] on button "Manage" at bounding box center [1289, 293] width 84 height 33
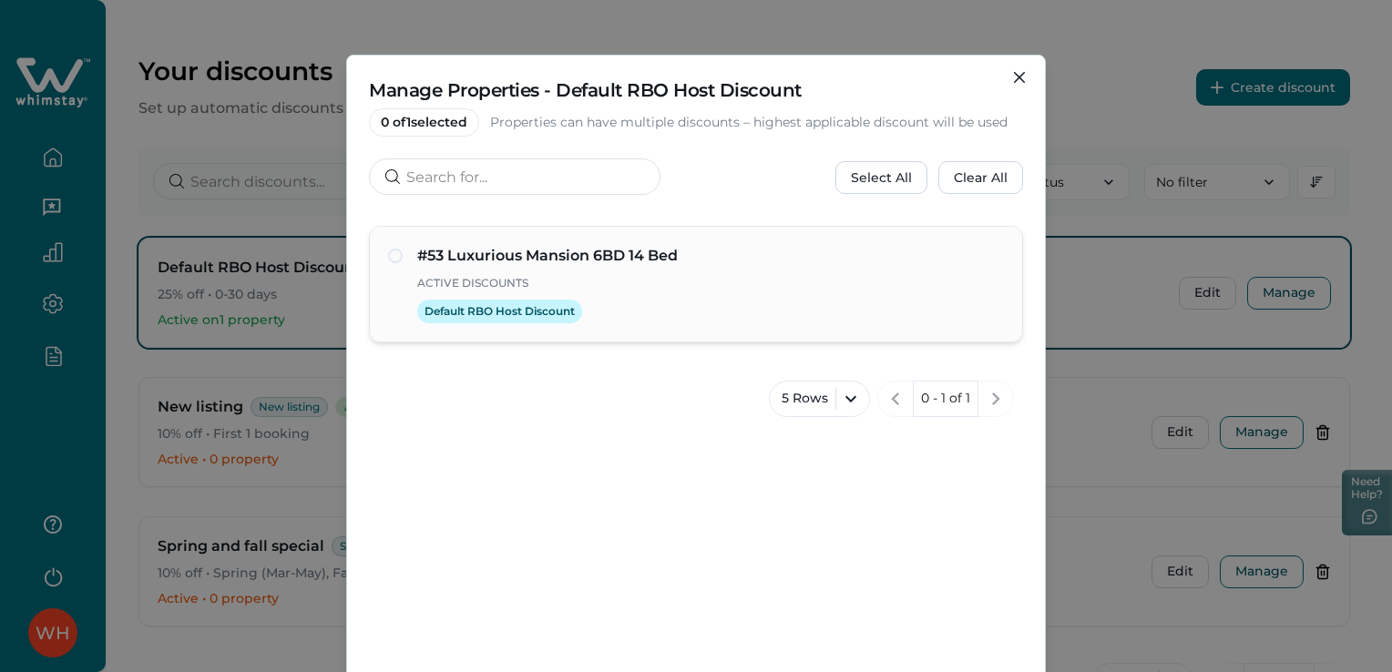
click at [419, 341] on div "#53 Luxurious Mansion 6BD 14 Bed Active Discounts Default RBO Host Discount" at bounding box center [696, 284] width 654 height 117
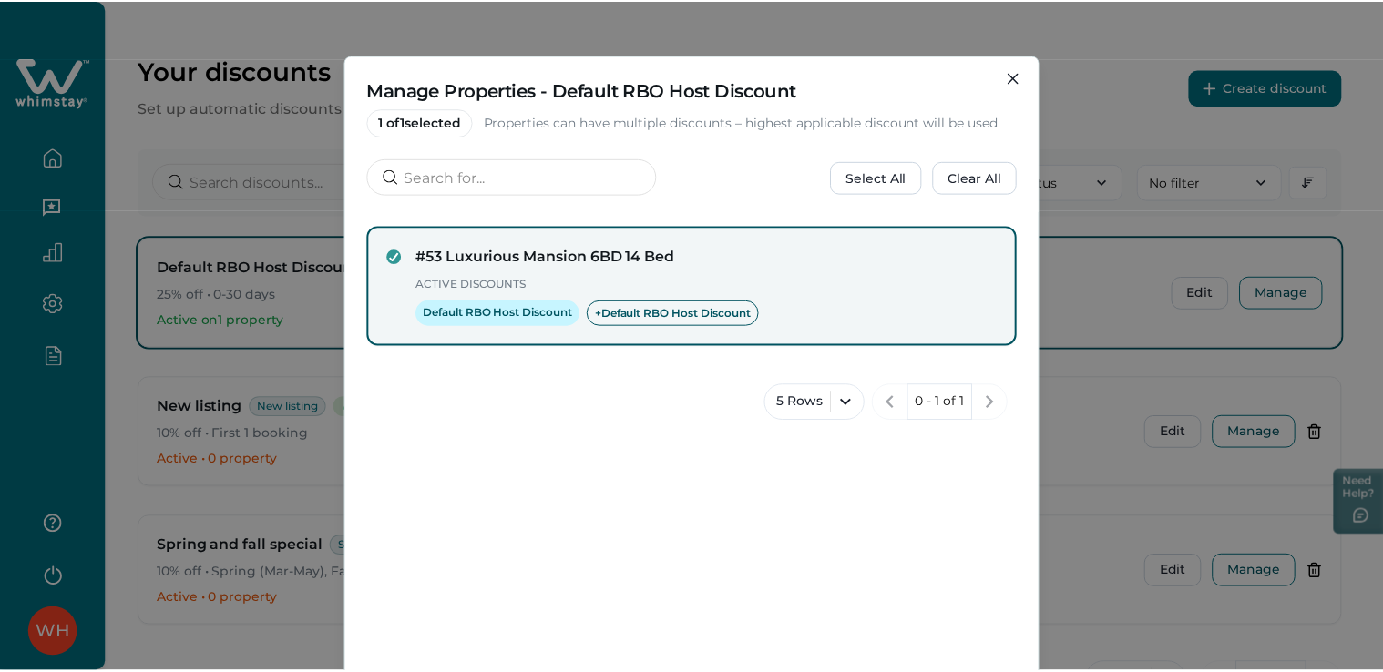
scroll to position [142, 0]
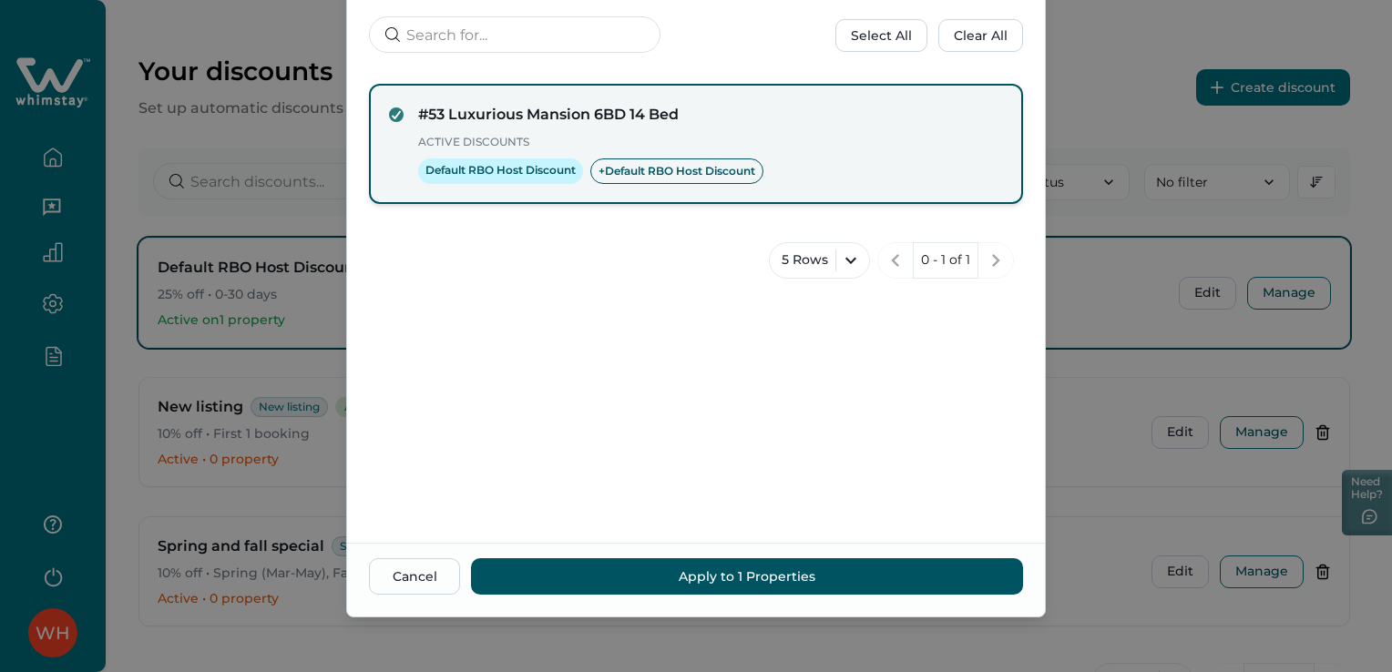
click at [391, 109] on div at bounding box center [396, 114] width 11 height 11
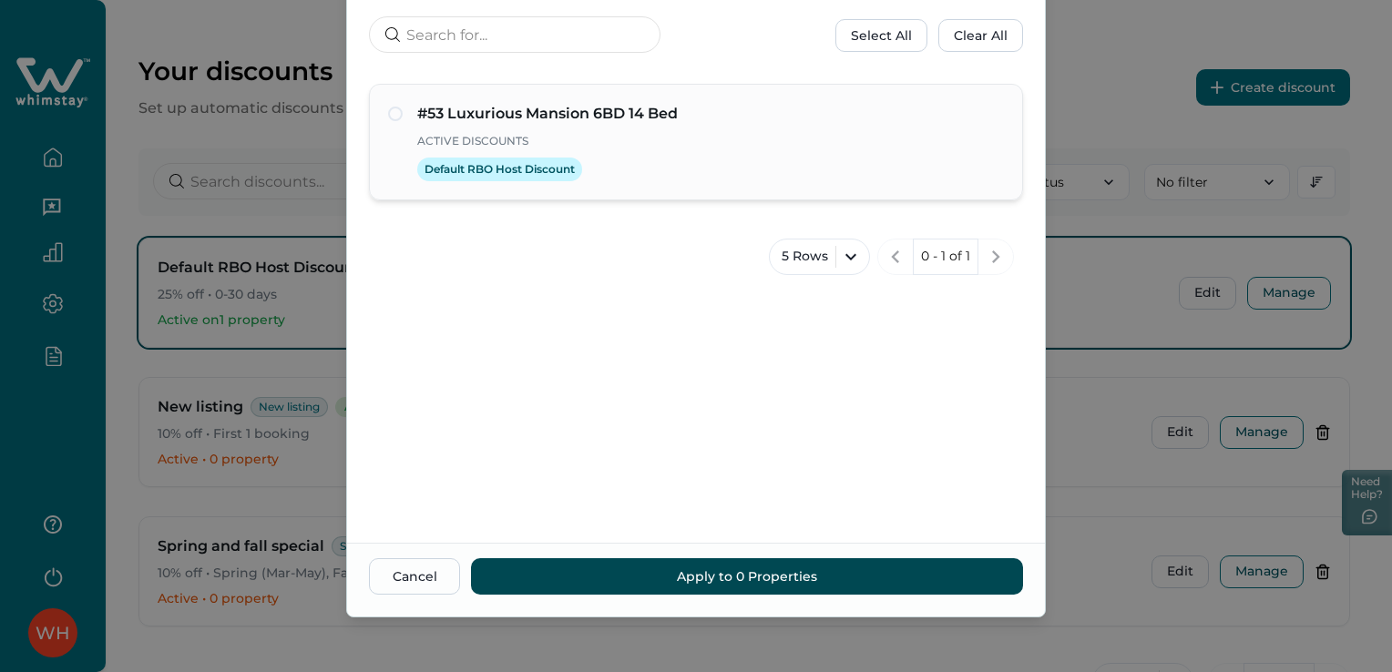
click at [661, 578] on button "Apply to 0 Properties" at bounding box center [747, 576] width 552 height 36
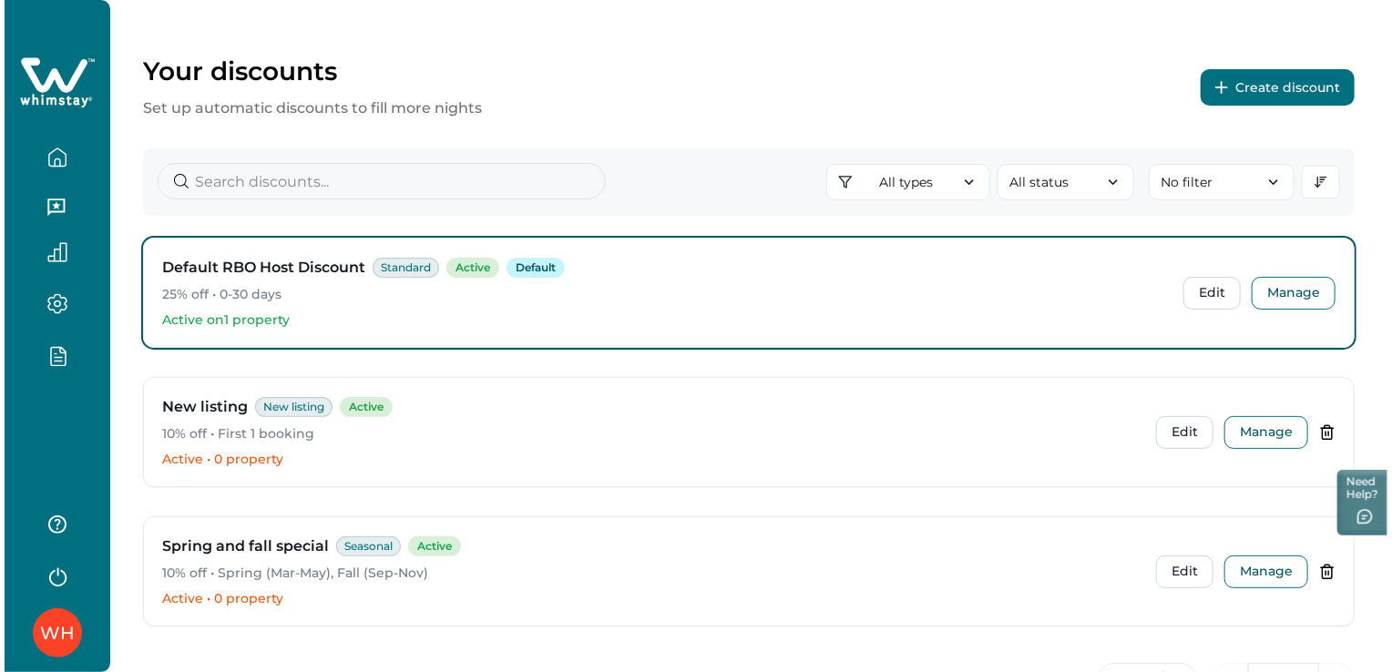
scroll to position [105, 0]
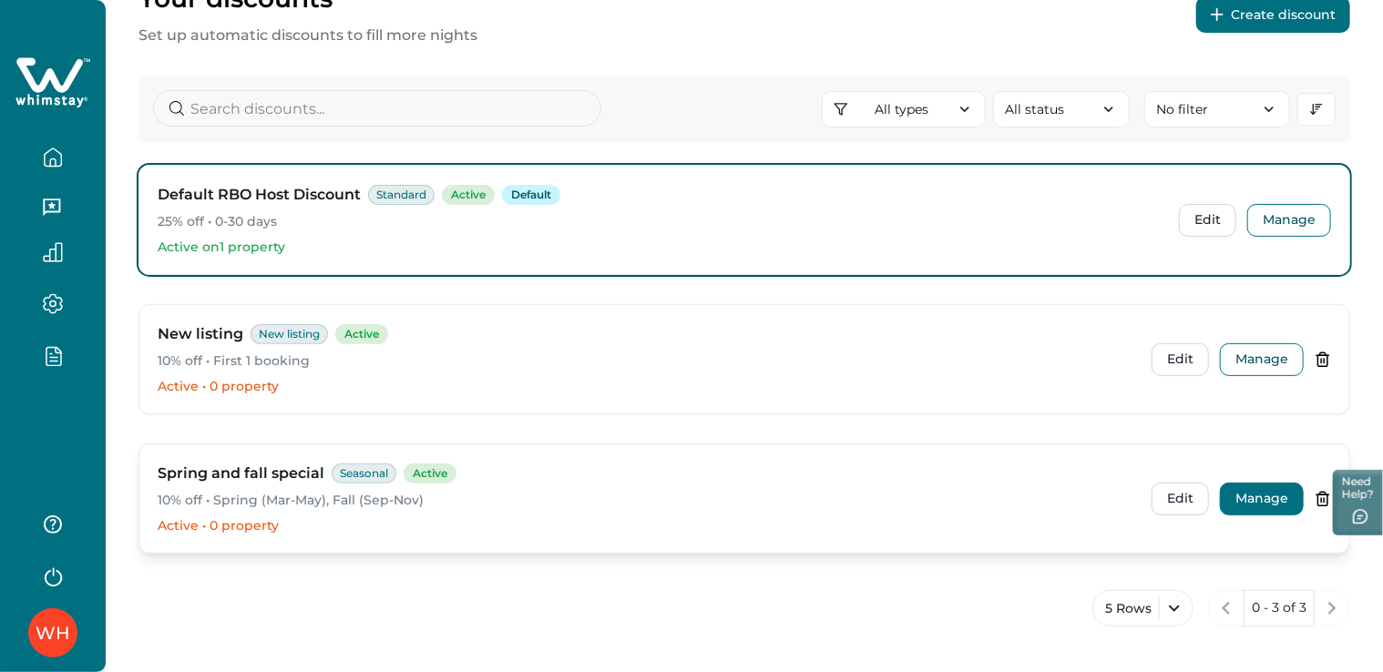
click at [1267, 494] on button "Manage" at bounding box center [1262, 499] width 84 height 33
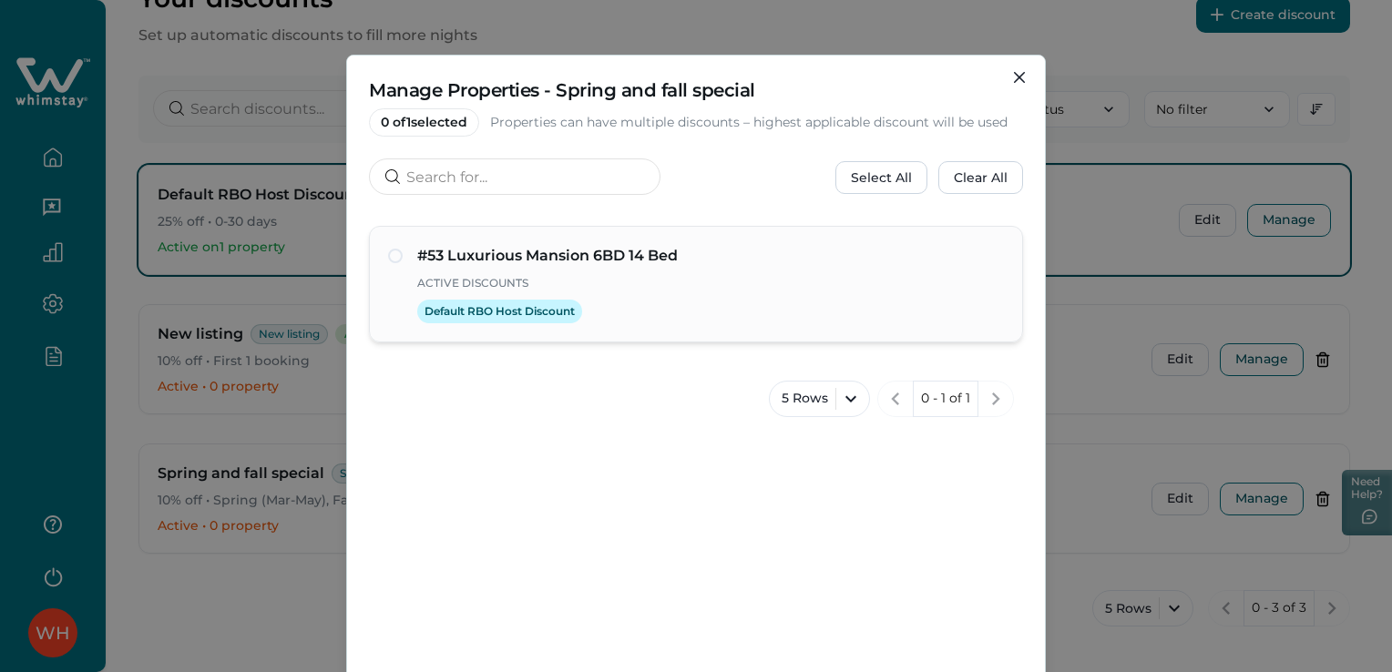
click at [649, 284] on p "Active Discounts" at bounding box center [710, 283] width 587 height 18
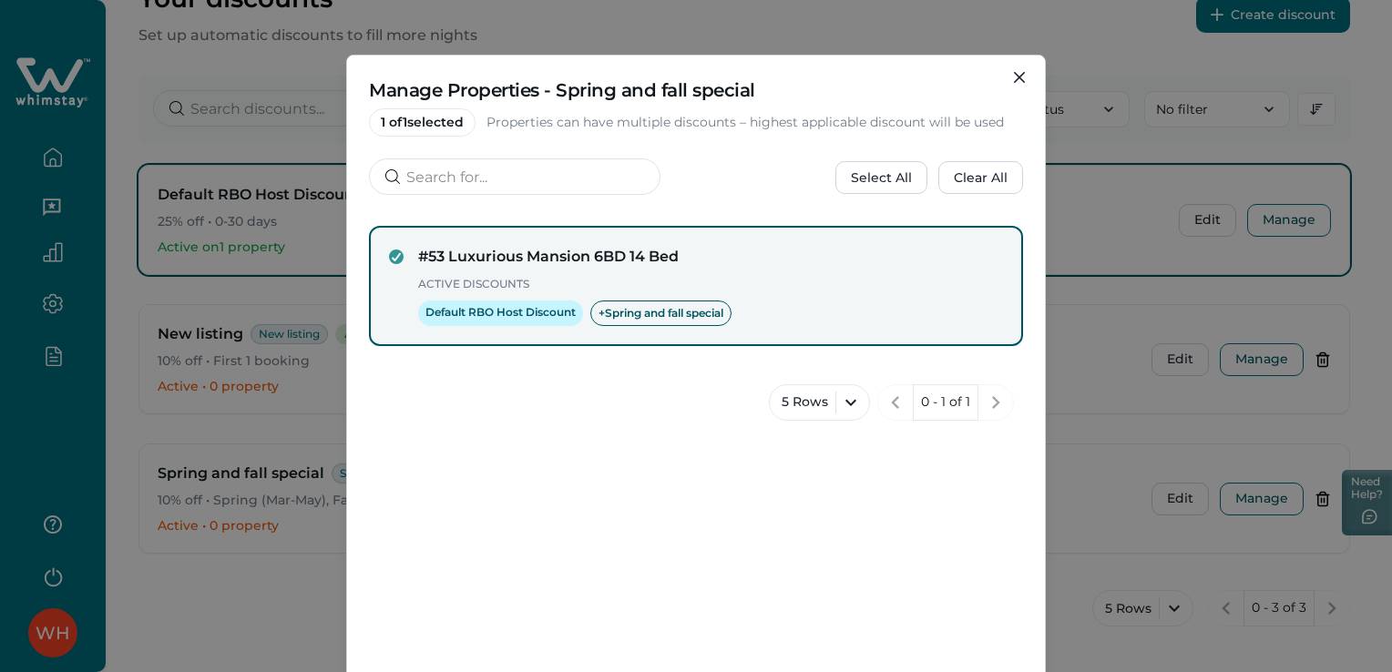
scroll to position [142, 0]
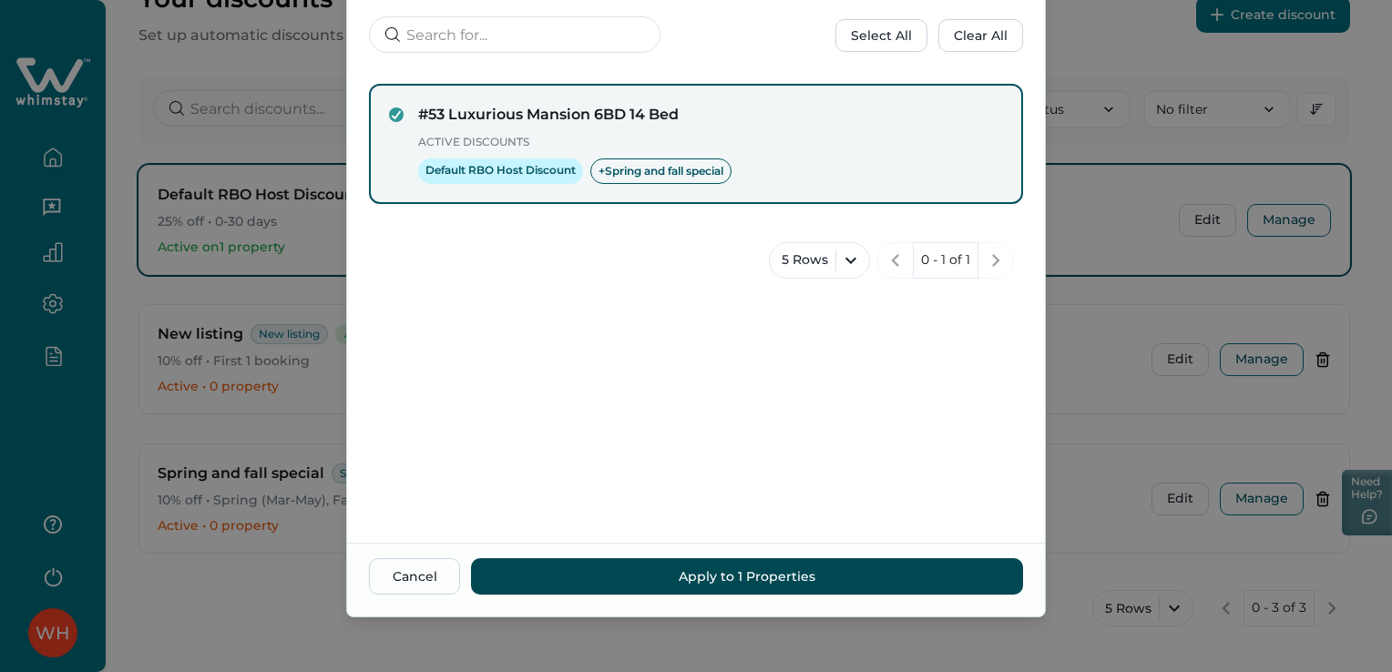
click at [759, 582] on button "Apply to 1 Properties" at bounding box center [747, 576] width 552 height 36
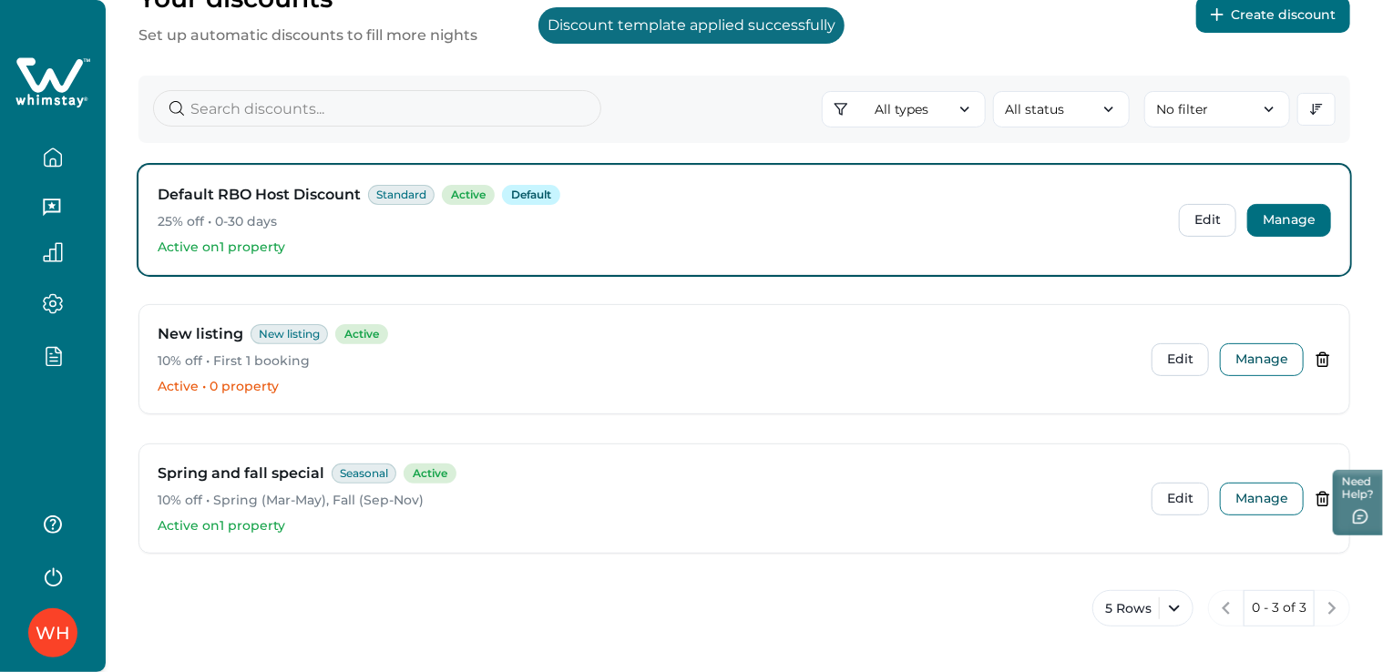
click at [1292, 217] on button "Manage" at bounding box center [1289, 220] width 84 height 33
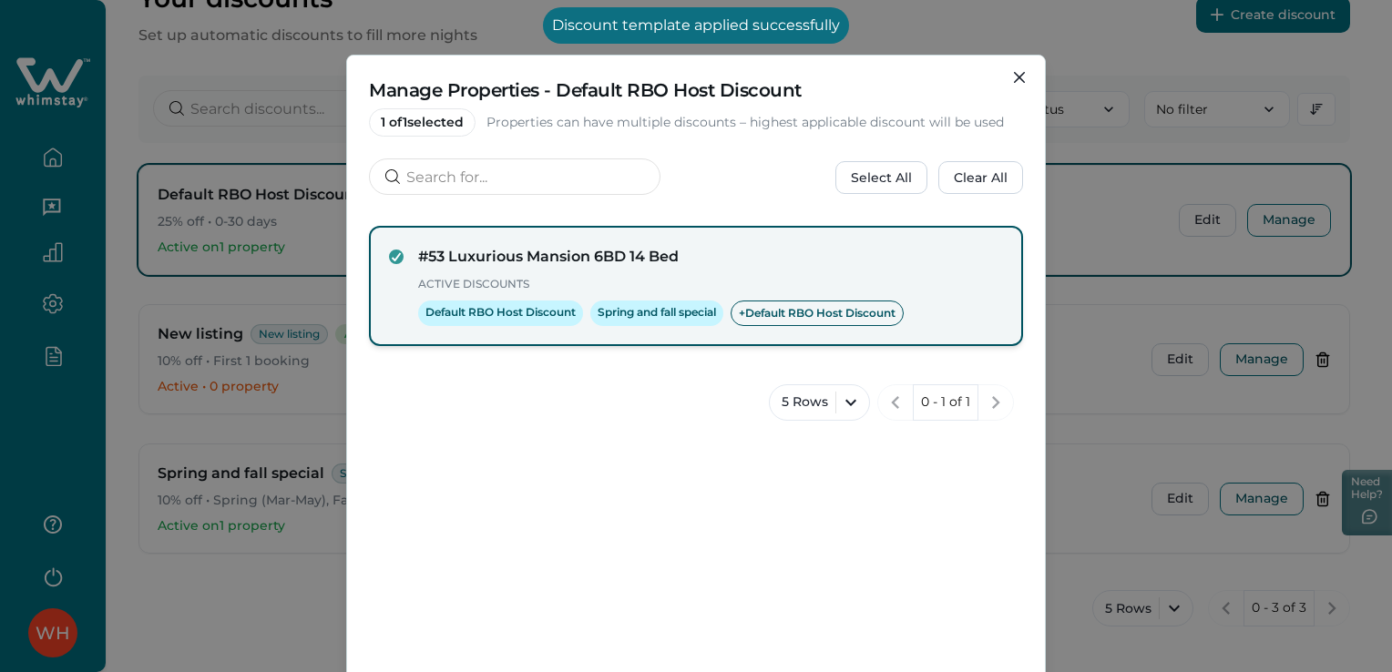
click at [652, 246] on h4 "#53 Luxurious Mansion 6BD 14 Bed" at bounding box center [710, 257] width 585 height 22
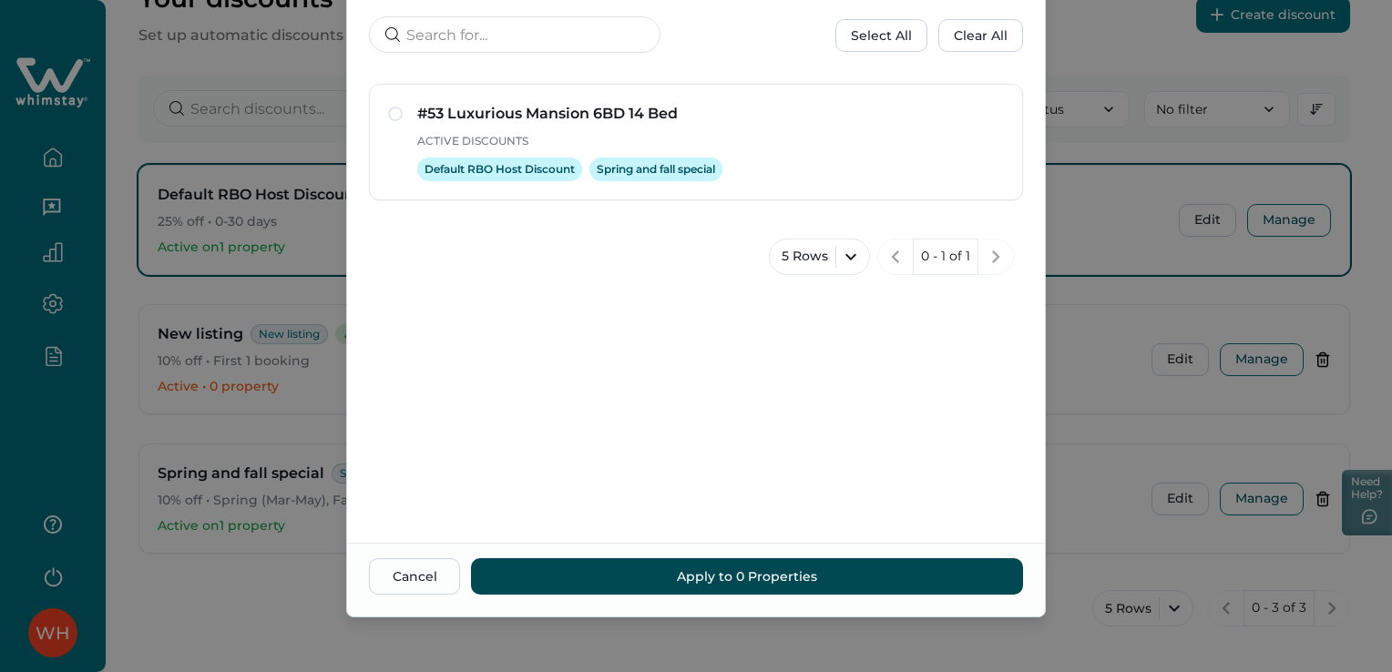
click at [737, 575] on button "Apply to 0 Properties" at bounding box center [747, 576] width 552 height 36
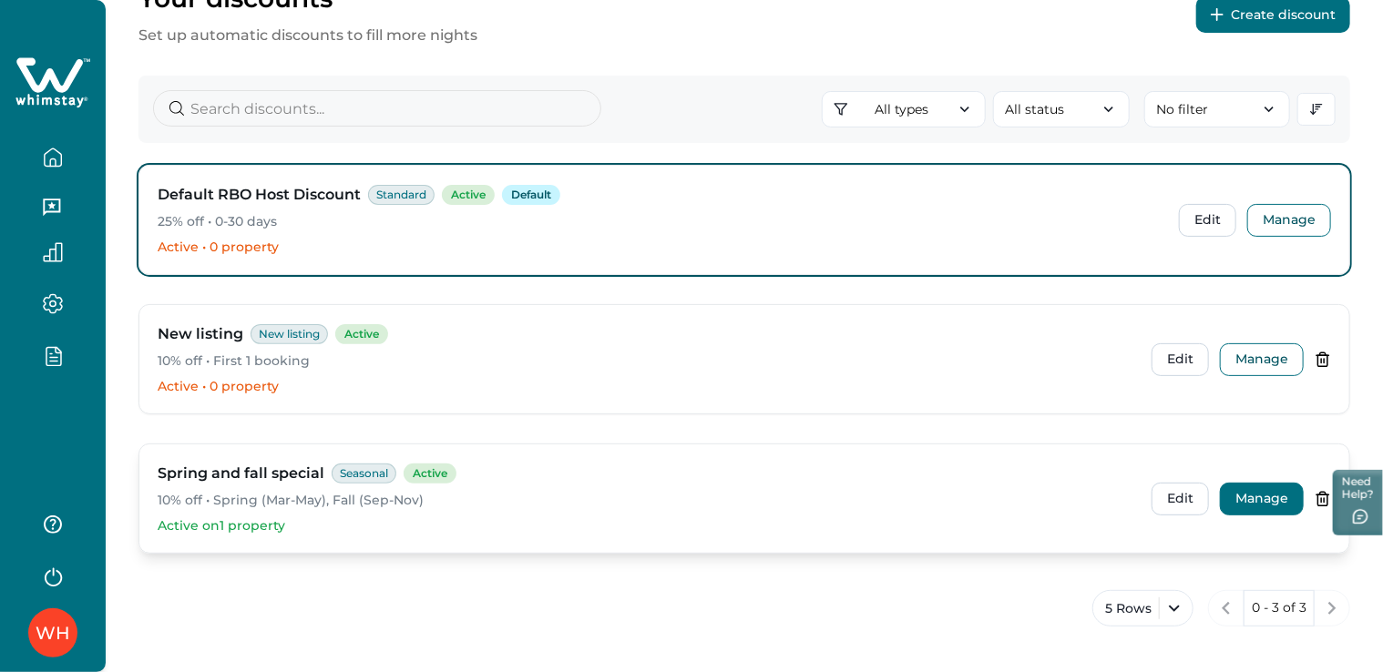
click at [1268, 501] on button "Manage" at bounding box center [1262, 499] width 84 height 33
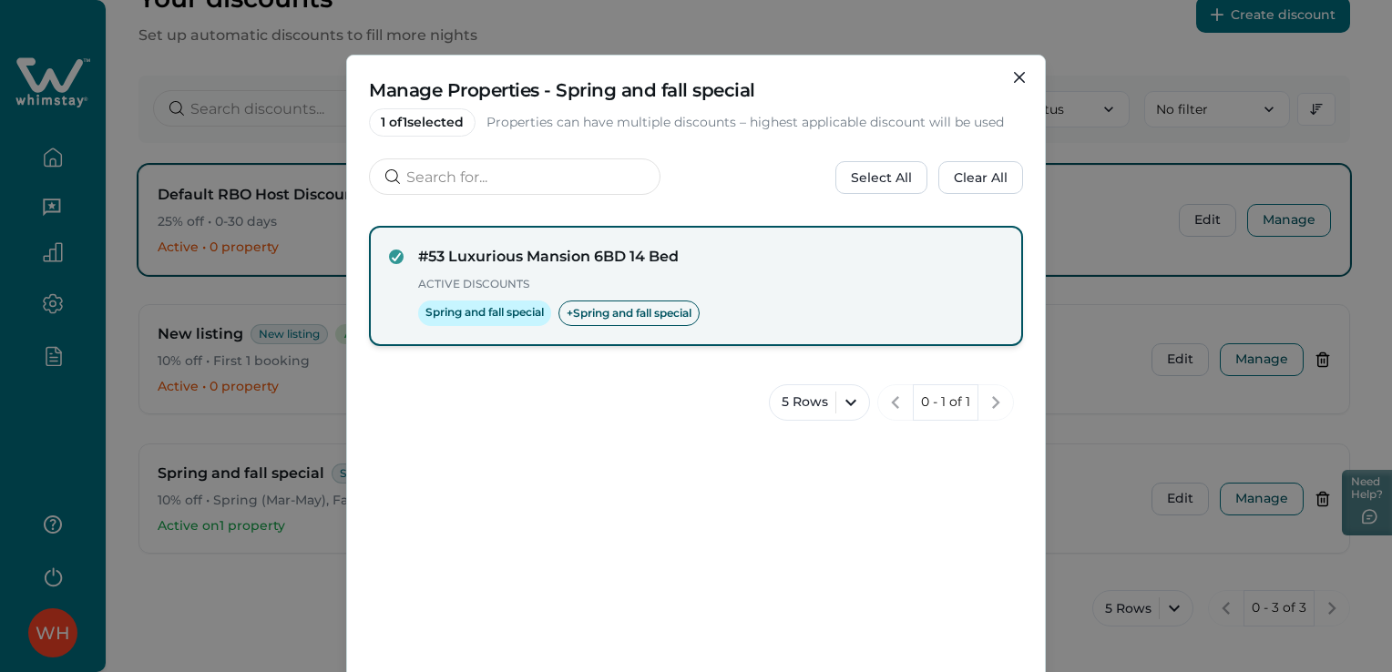
click at [499, 253] on h4 "#53 Luxurious Mansion 6BD 14 Bed" at bounding box center [710, 257] width 585 height 22
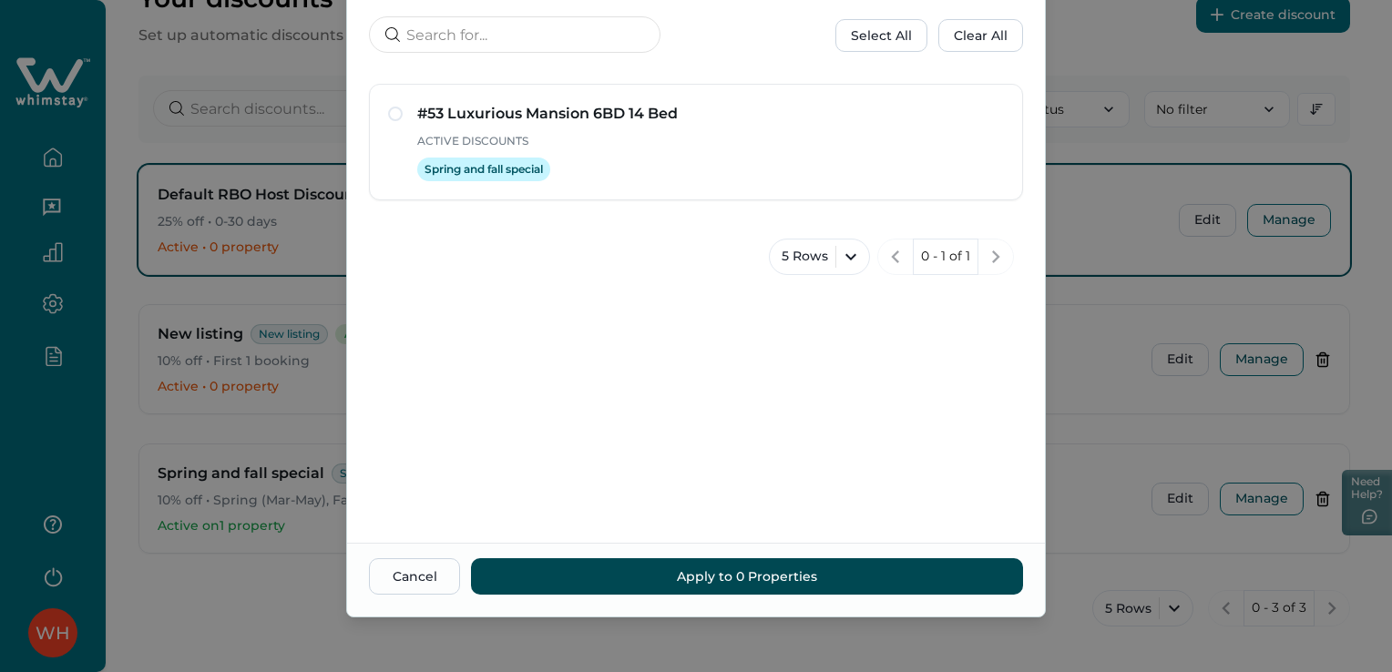
click at [669, 586] on button "Apply to 0 Properties" at bounding box center [747, 576] width 552 height 36
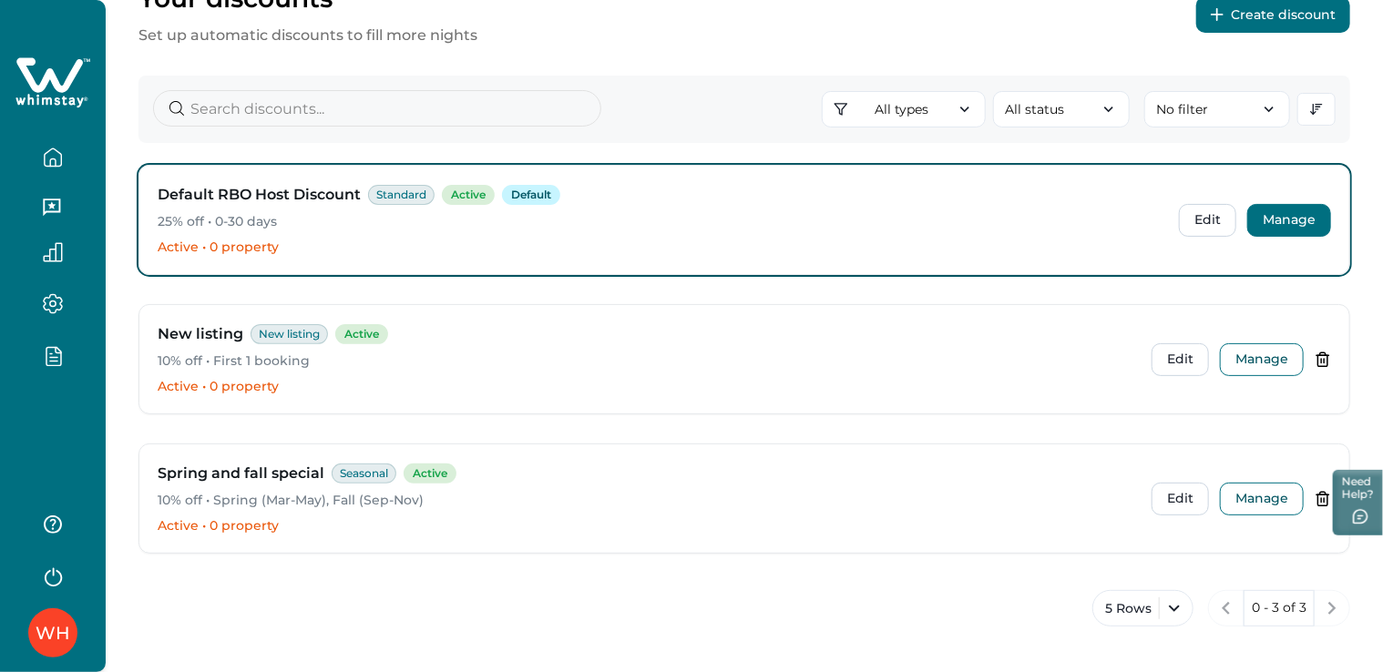
click at [1301, 210] on button "Manage" at bounding box center [1289, 220] width 84 height 33
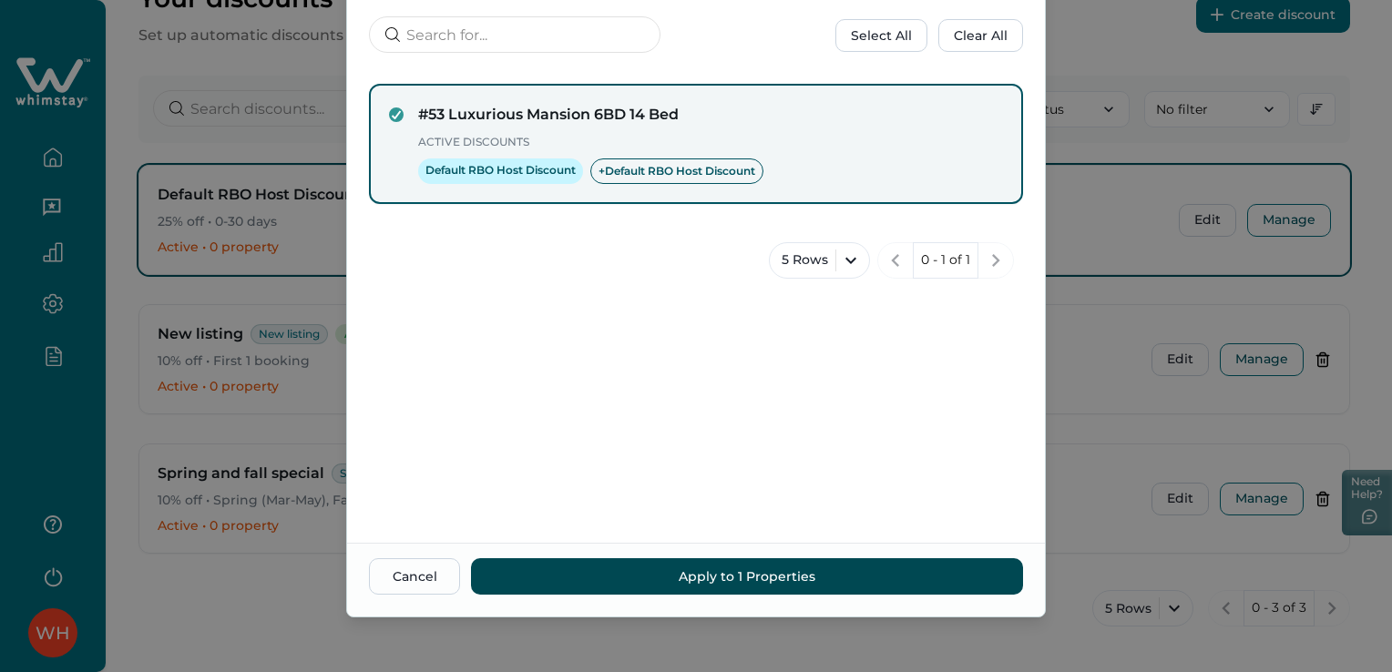
click at [652, 579] on button "Apply to 1 Properties" at bounding box center [747, 576] width 552 height 36
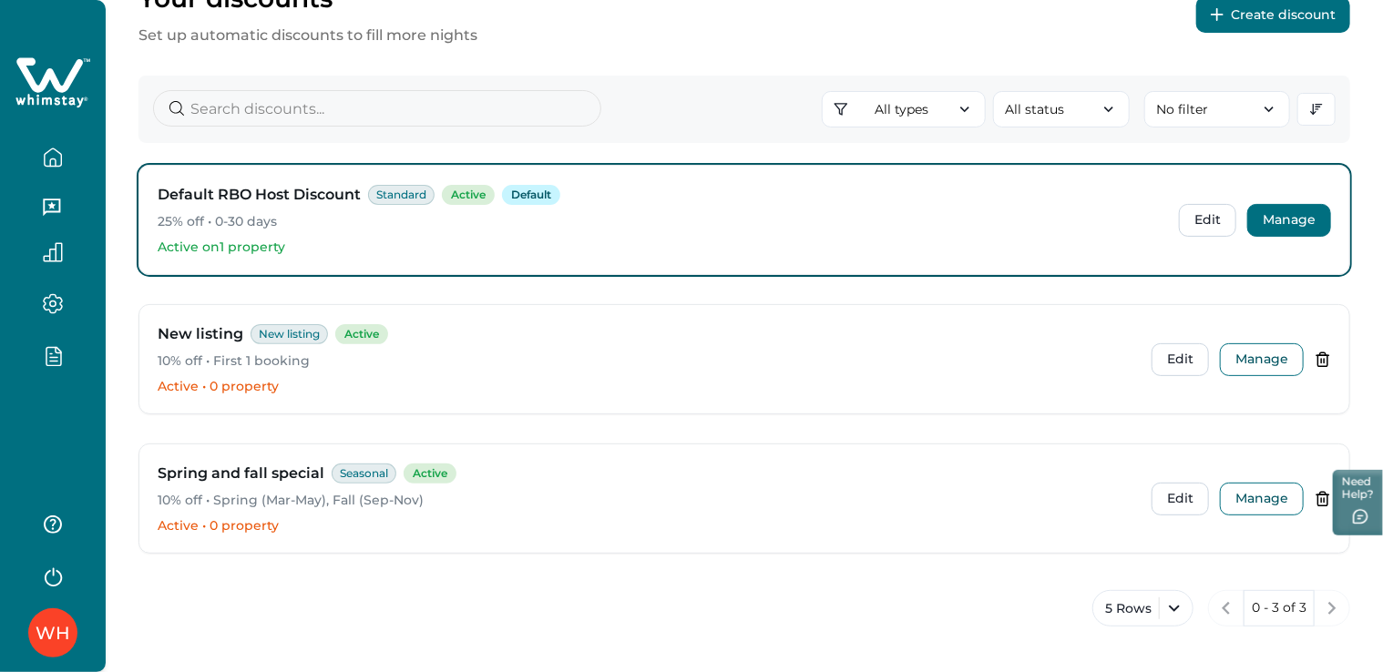
click at [1290, 230] on button "Manage" at bounding box center [1289, 220] width 84 height 33
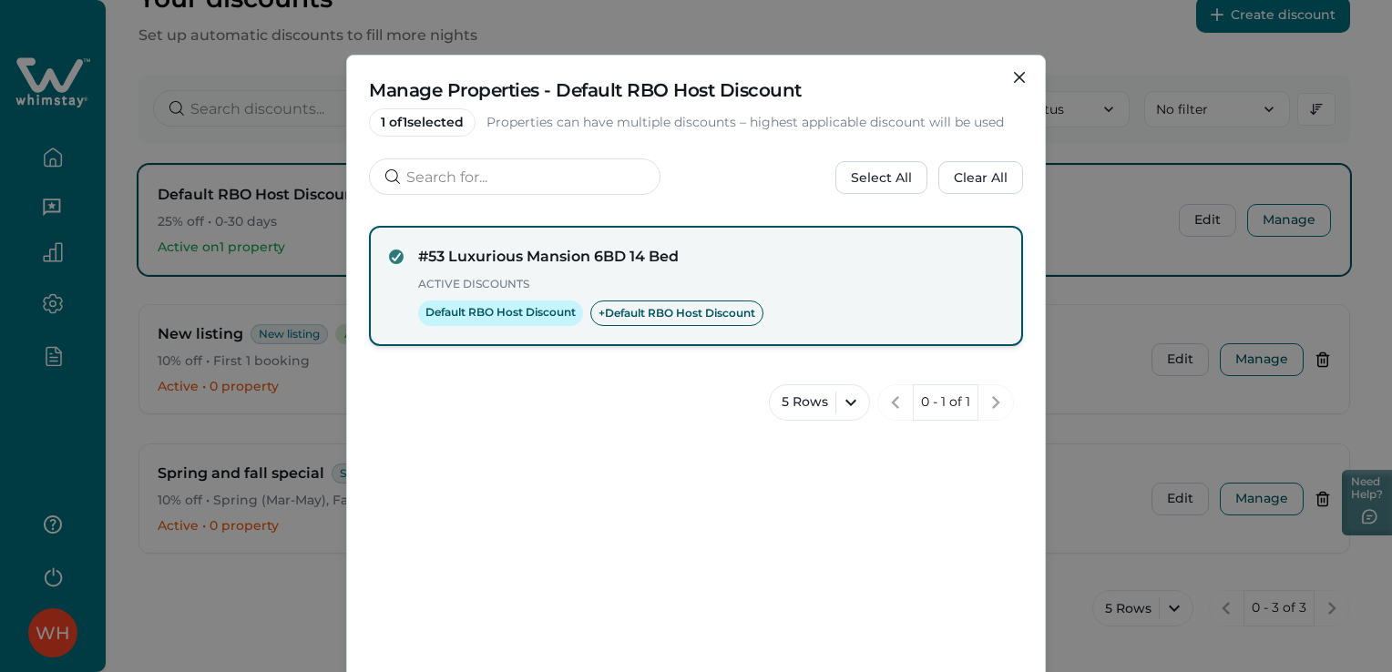
click at [393, 253] on icon at bounding box center [396, 256] width 11 height 9
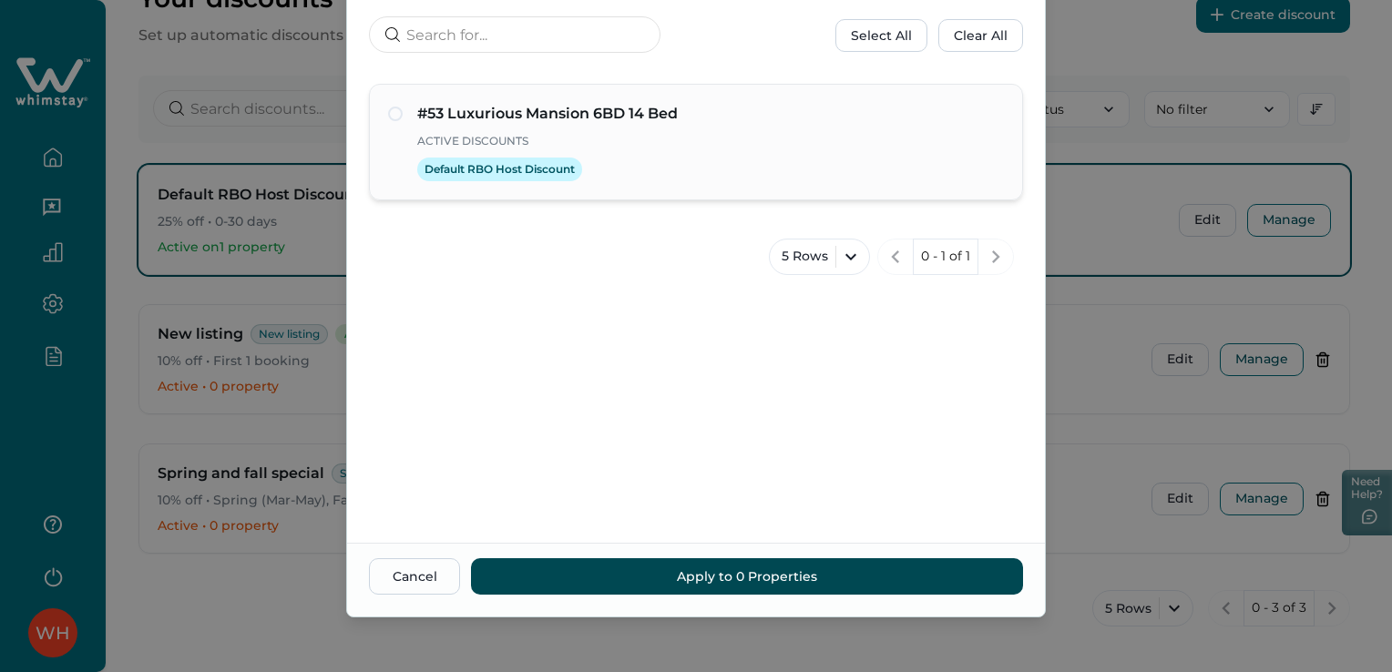
click at [647, 577] on button "Apply to 0 Properties" at bounding box center [747, 576] width 552 height 36
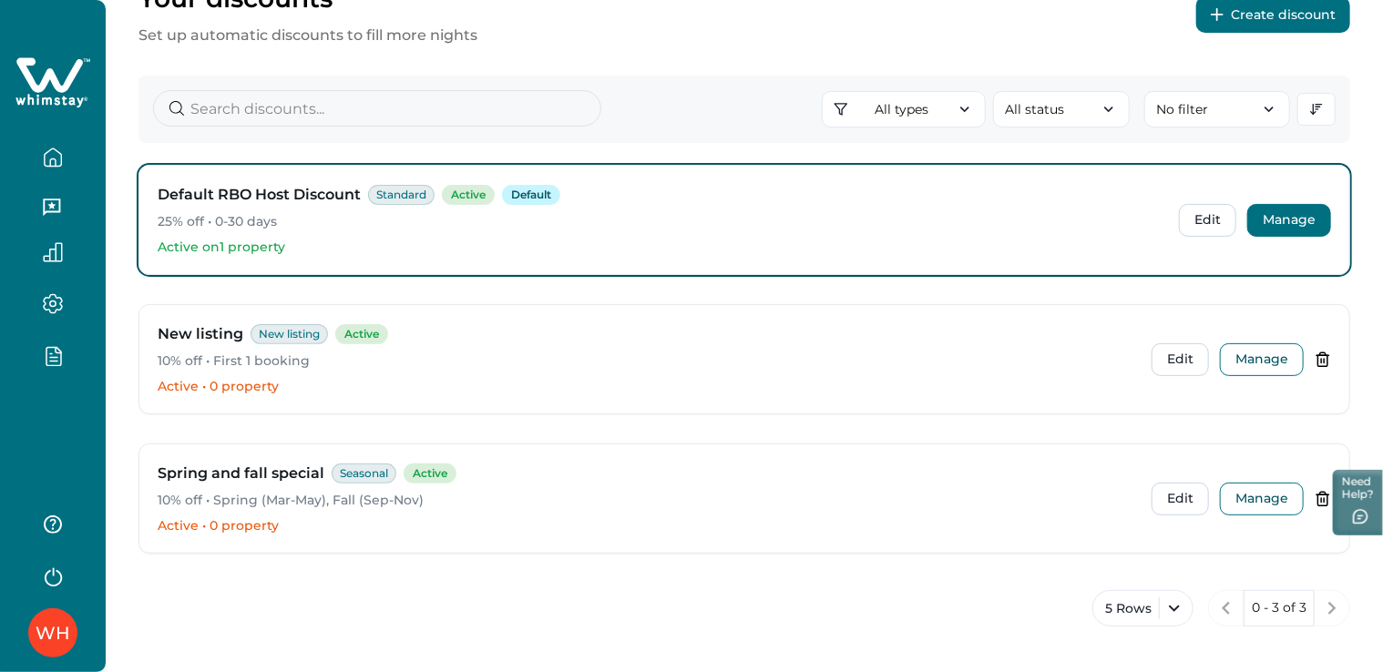
click at [1275, 220] on button "Manage" at bounding box center [1289, 220] width 84 height 33
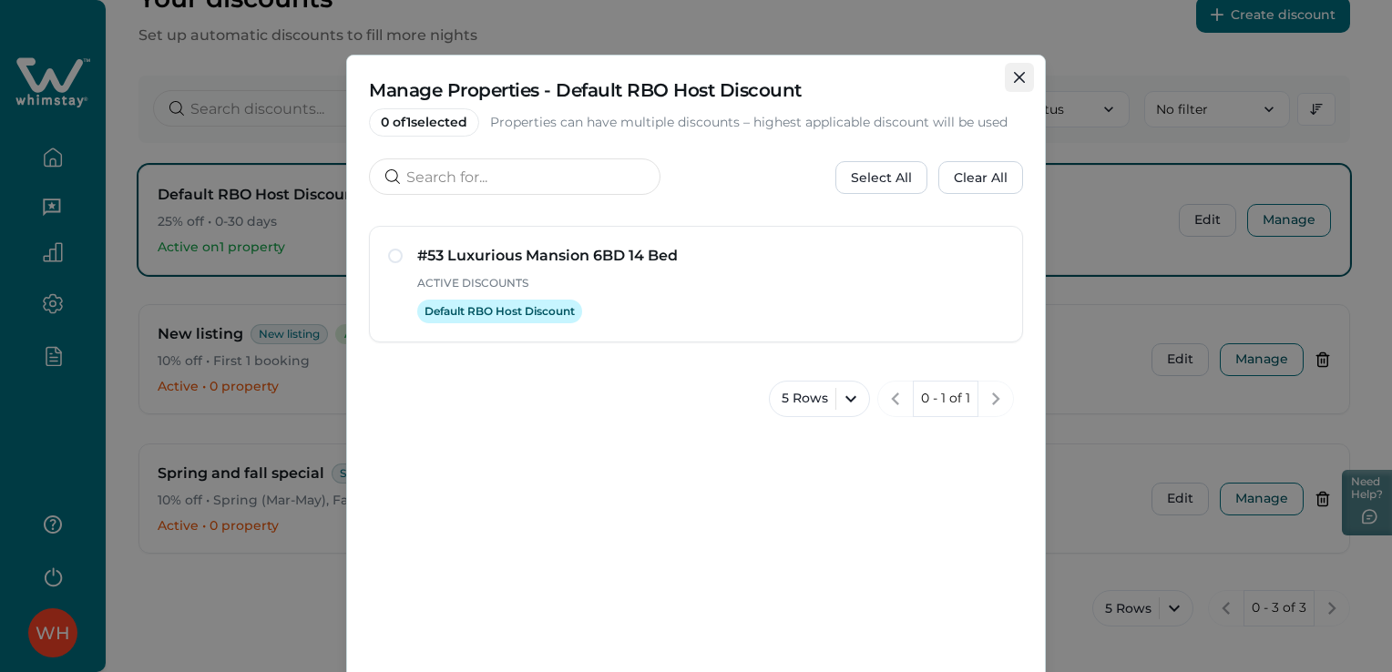
click at [1025, 77] on button "Close" at bounding box center [1019, 77] width 29 height 29
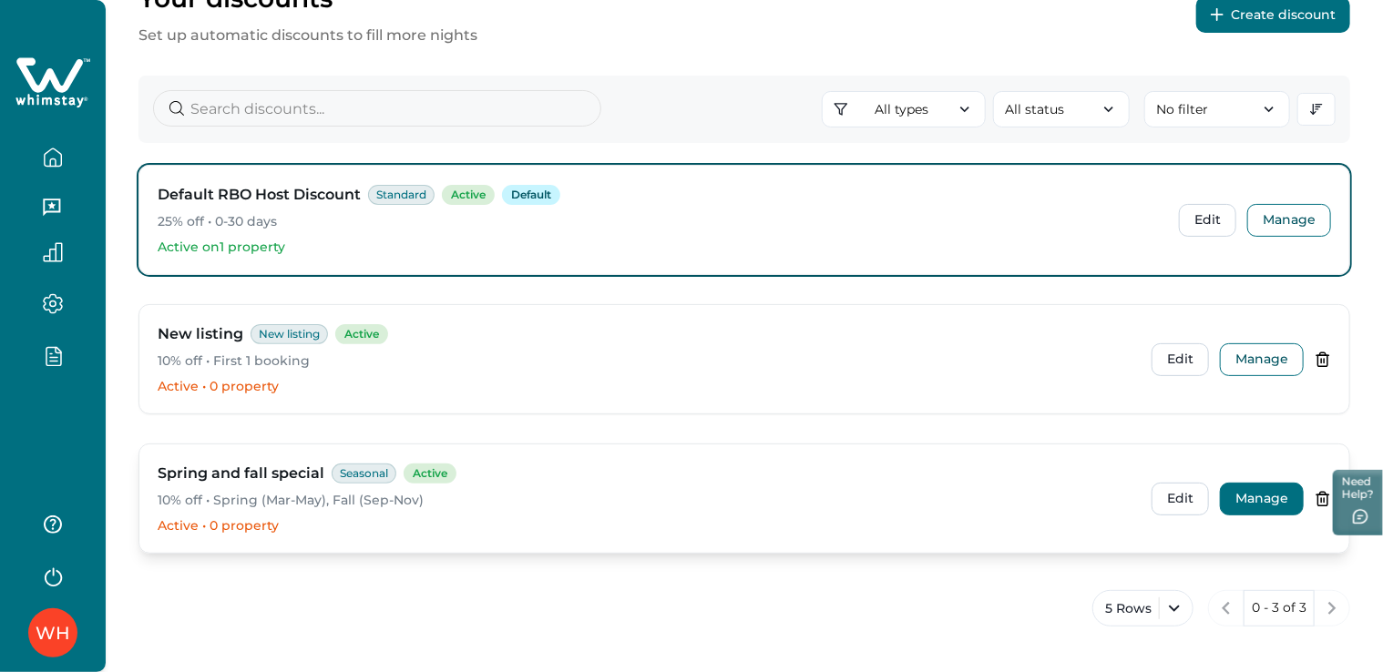
click at [1261, 497] on button "Manage" at bounding box center [1262, 499] width 84 height 33
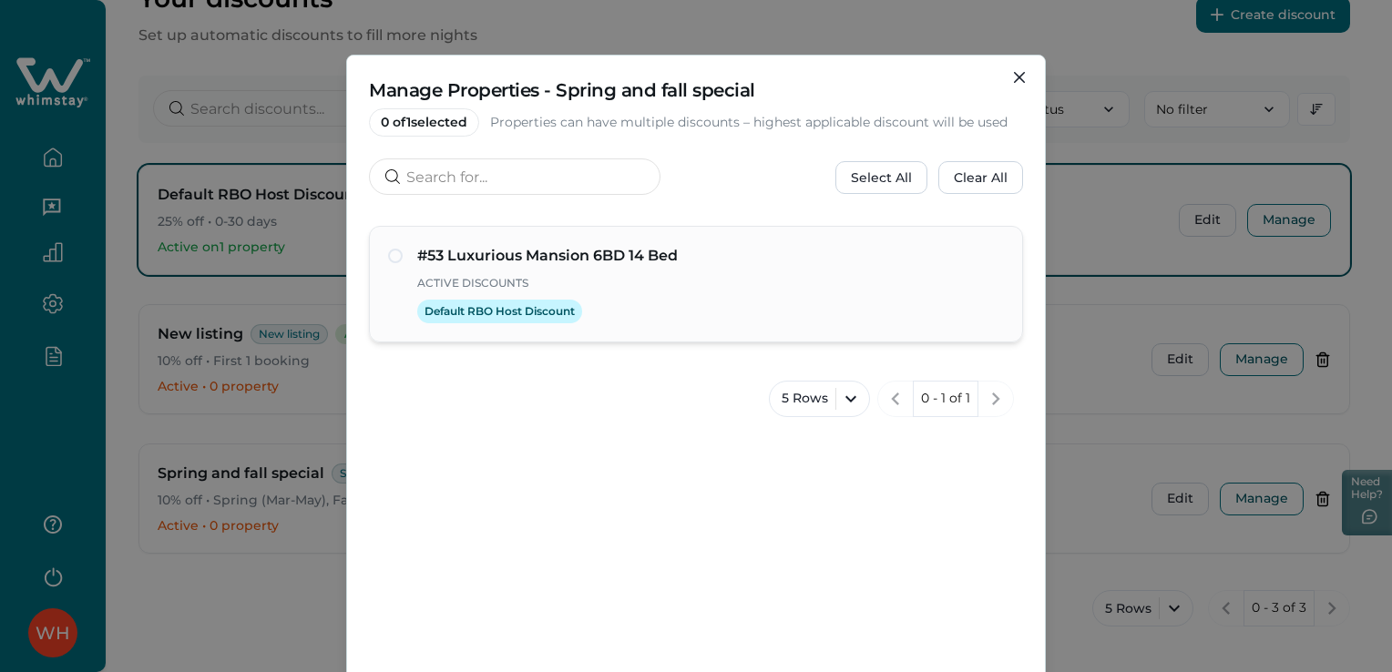
click at [711, 280] on p "Active Discounts" at bounding box center [710, 283] width 587 height 18
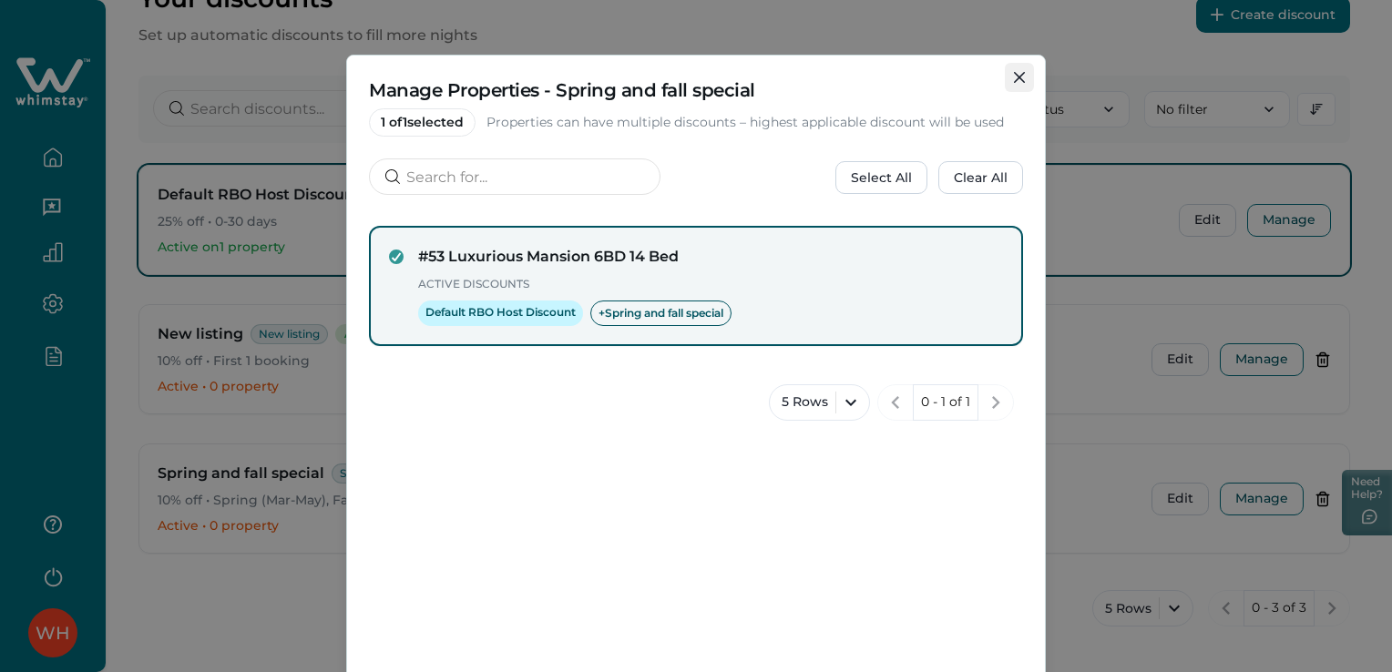
click at [1017, 78] on icon "Close" at bounding box center [1019, 77] width 11 height 11
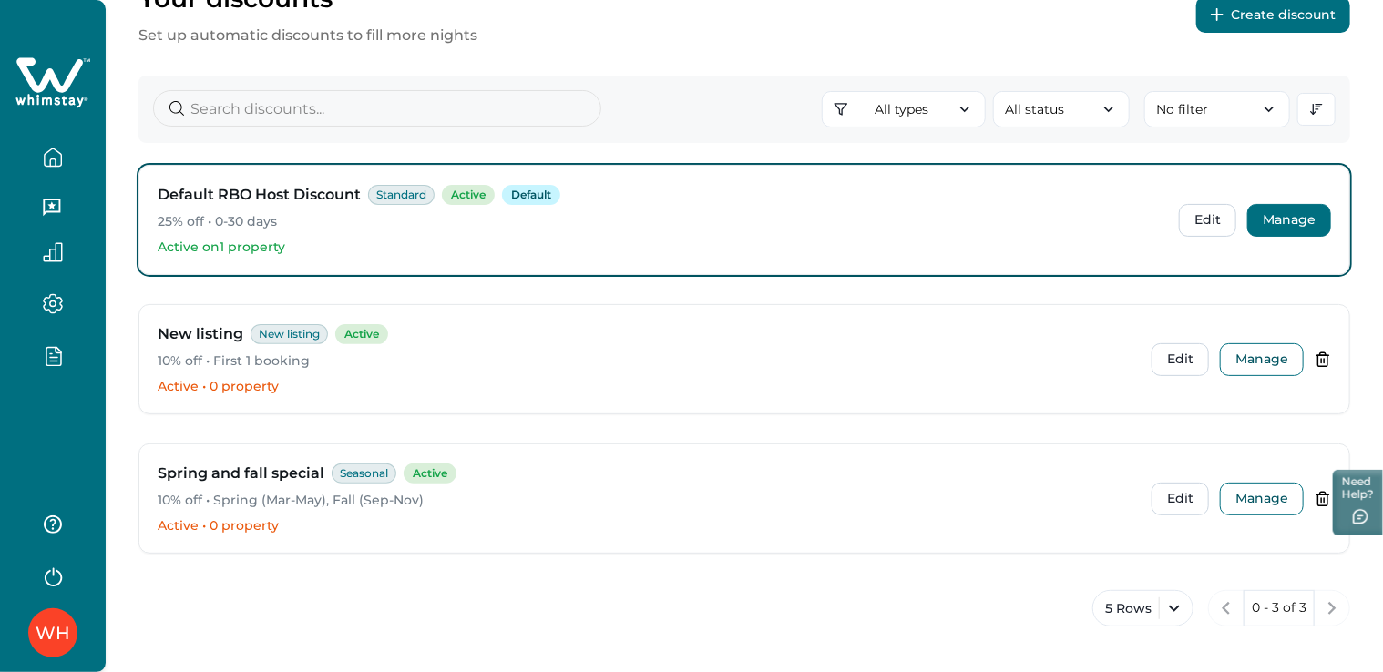
click at [1265, 220] on button "Manage" at bounding box center [1289, 220] width 84 height 33
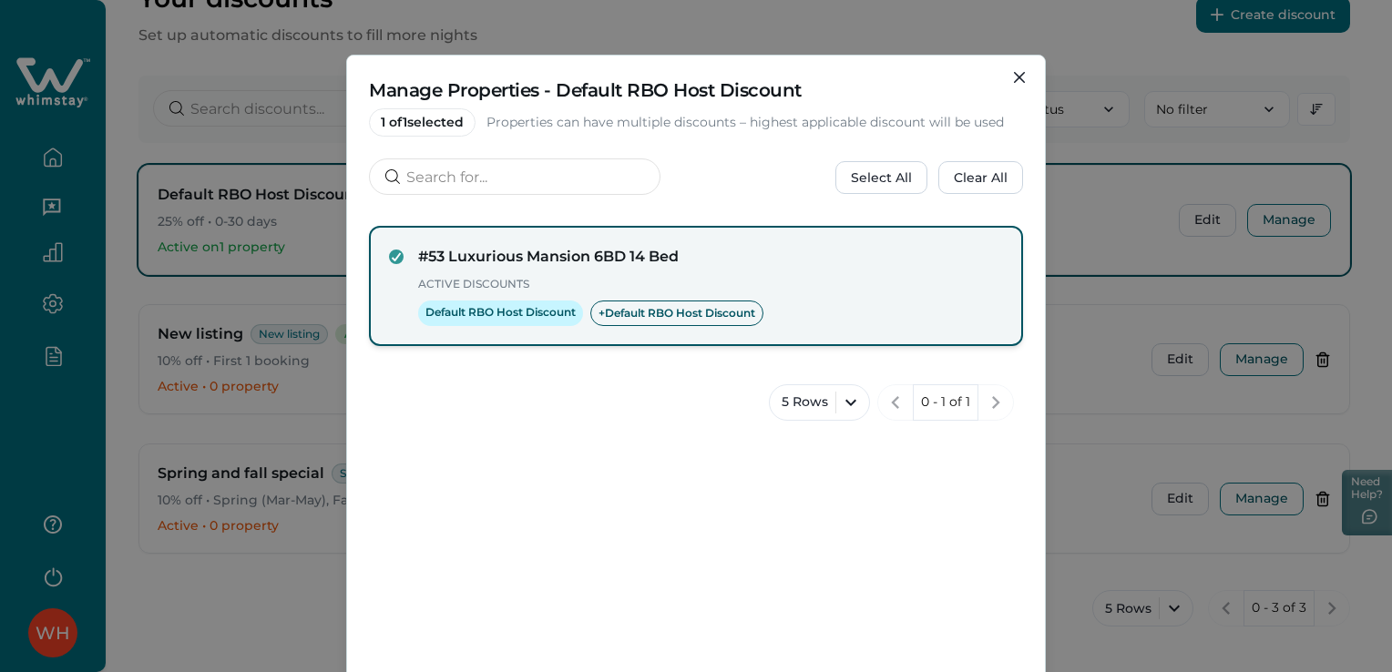
click at [400, 261] on div "#53 Luxurious Mansion 6BD 14 Bed Active Discounts Default RBO Host Discount + D…" at bounding box center [696, 286] width 614 height 80
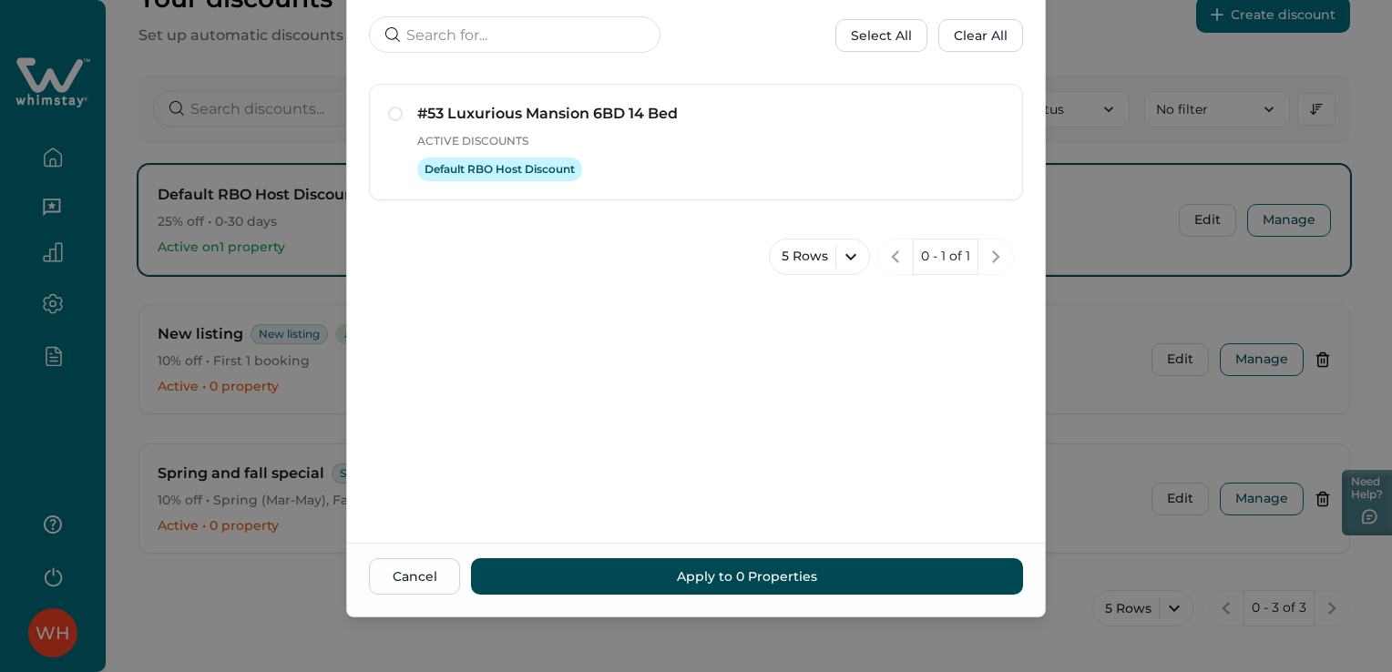
click at [578, 570] on button "Apply to 0 Properties" at bounding box center [747, 576] width 552 height 36
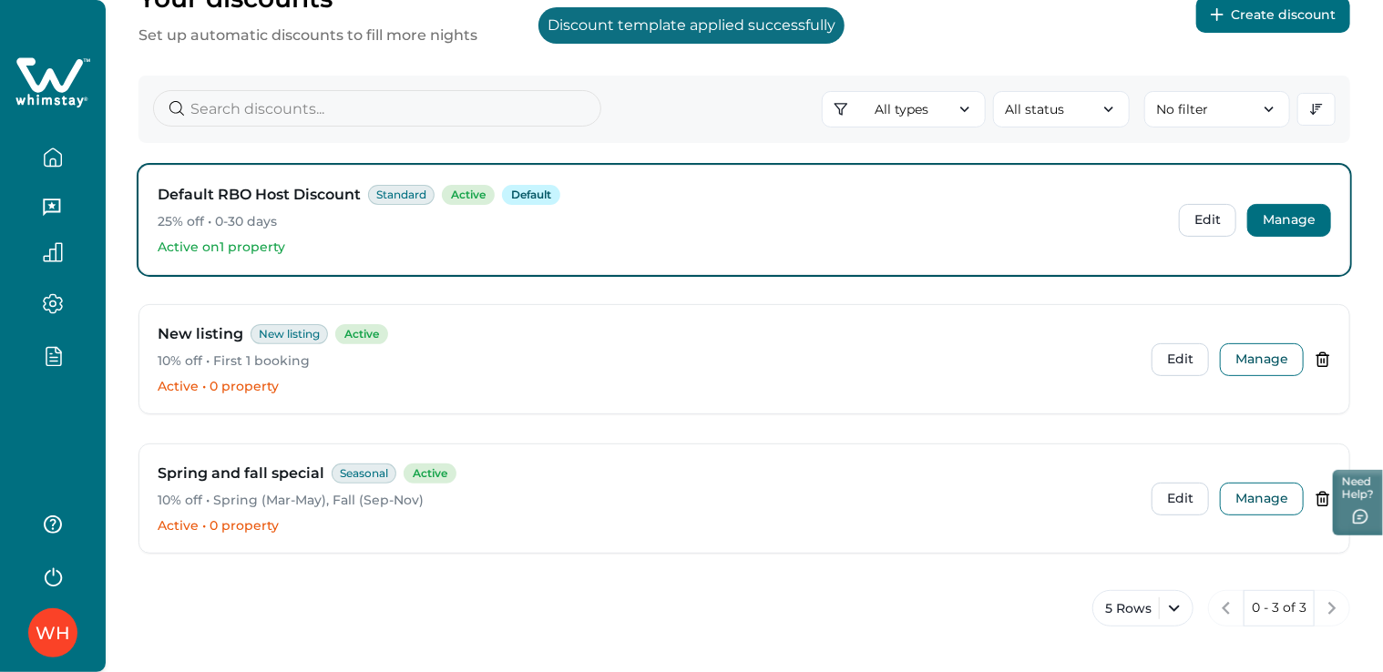
click at [1302, 206] on button "Manage" at bounding box center [1289, 220] width 84 height 33
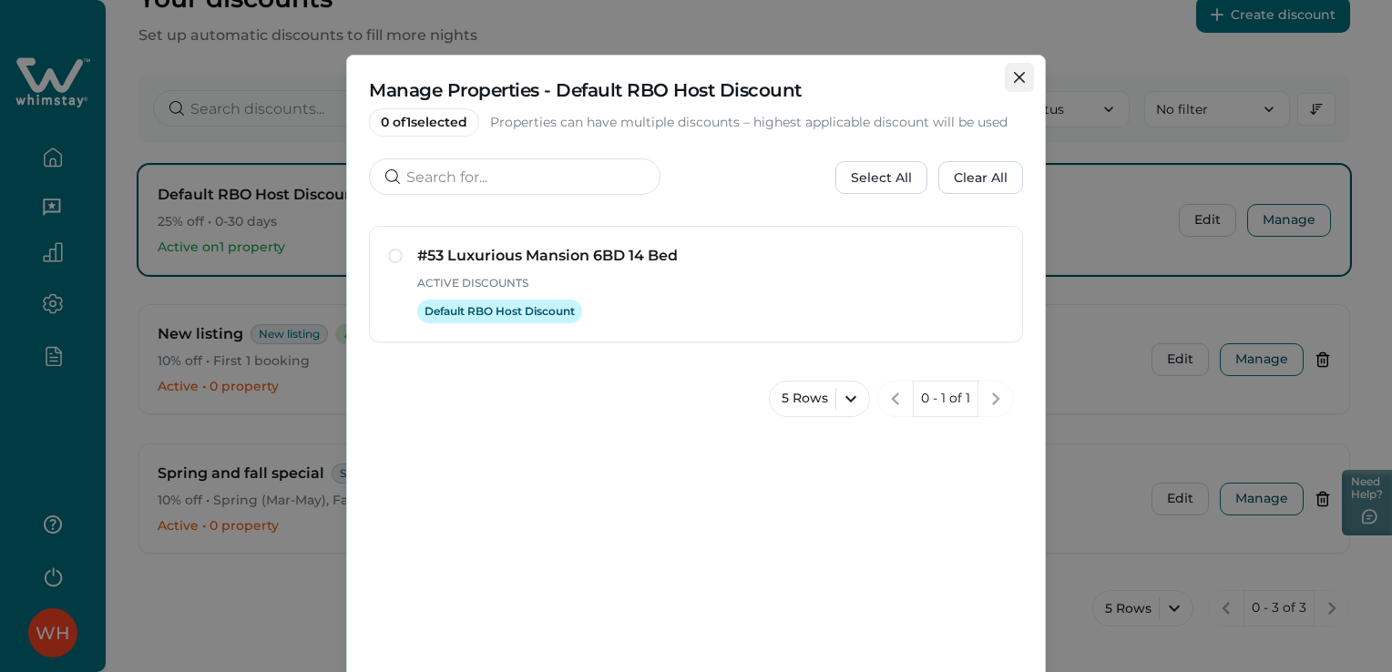
click at [1009, 71] on button "Close" at bounding box center [1019, 77] width 29 height 29
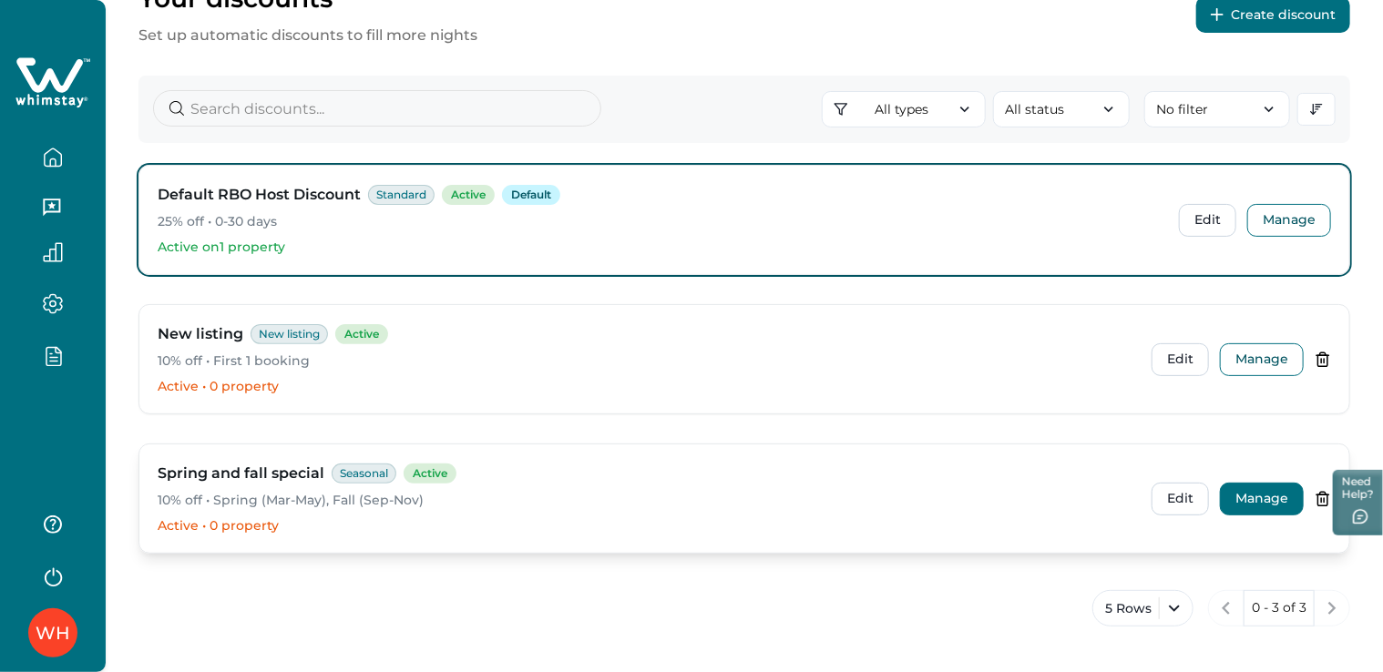
click at [1235, 491] on button "Manage" at bounding box center [1262, 499] width 84 height 33
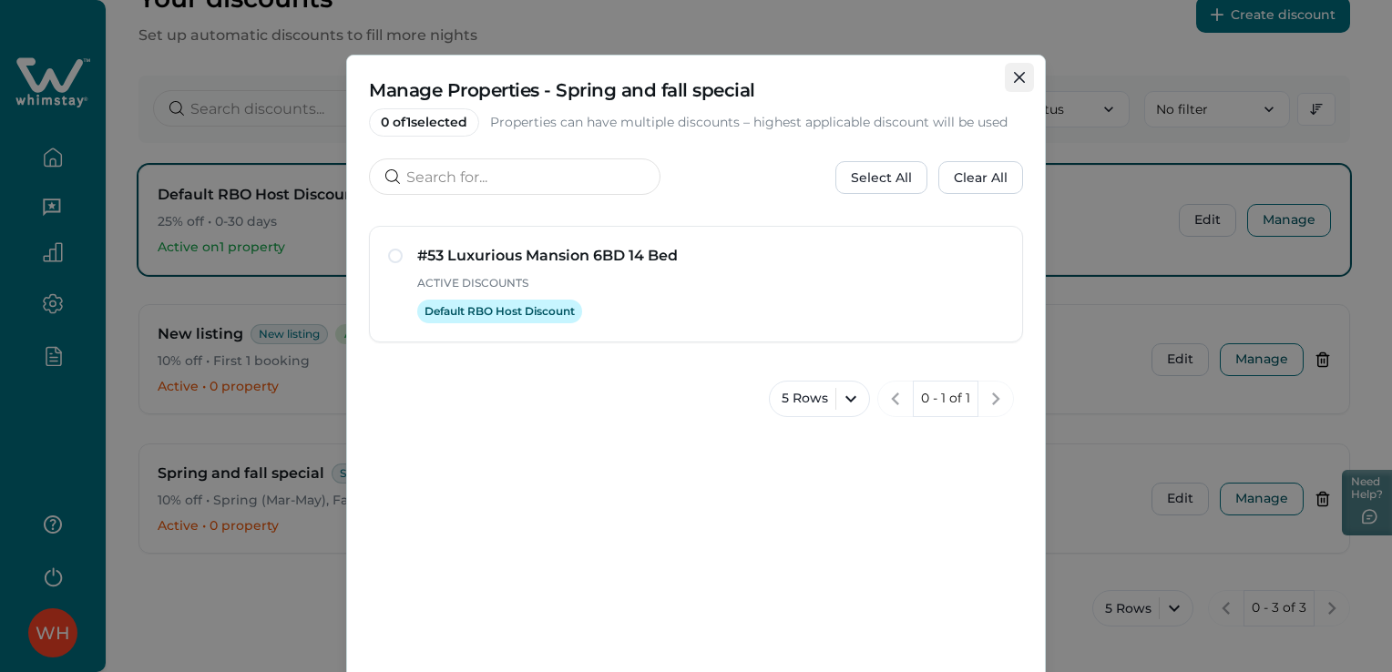
click at [1021, 84] on button "Close" at bounding box center [1019, 77] width 29 height 29
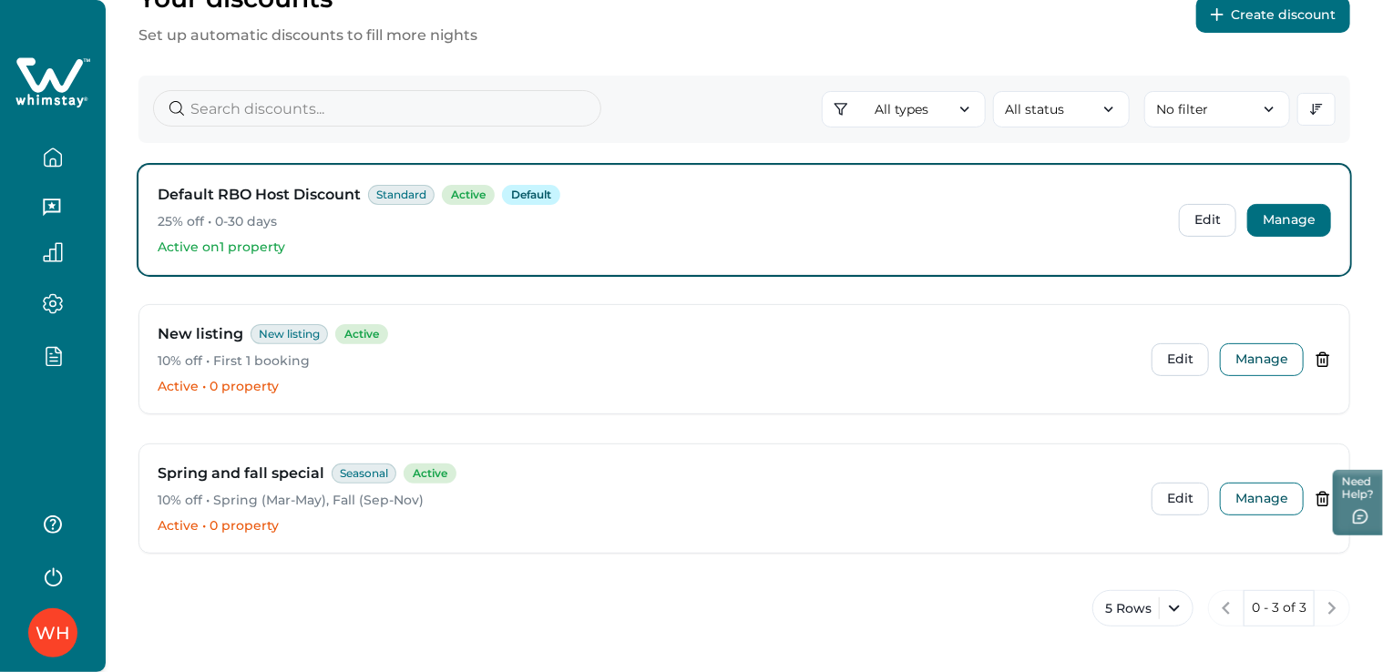
click at [1286, 229] on button "Manage" at bounding box center [1289, 220] width 84 height 33
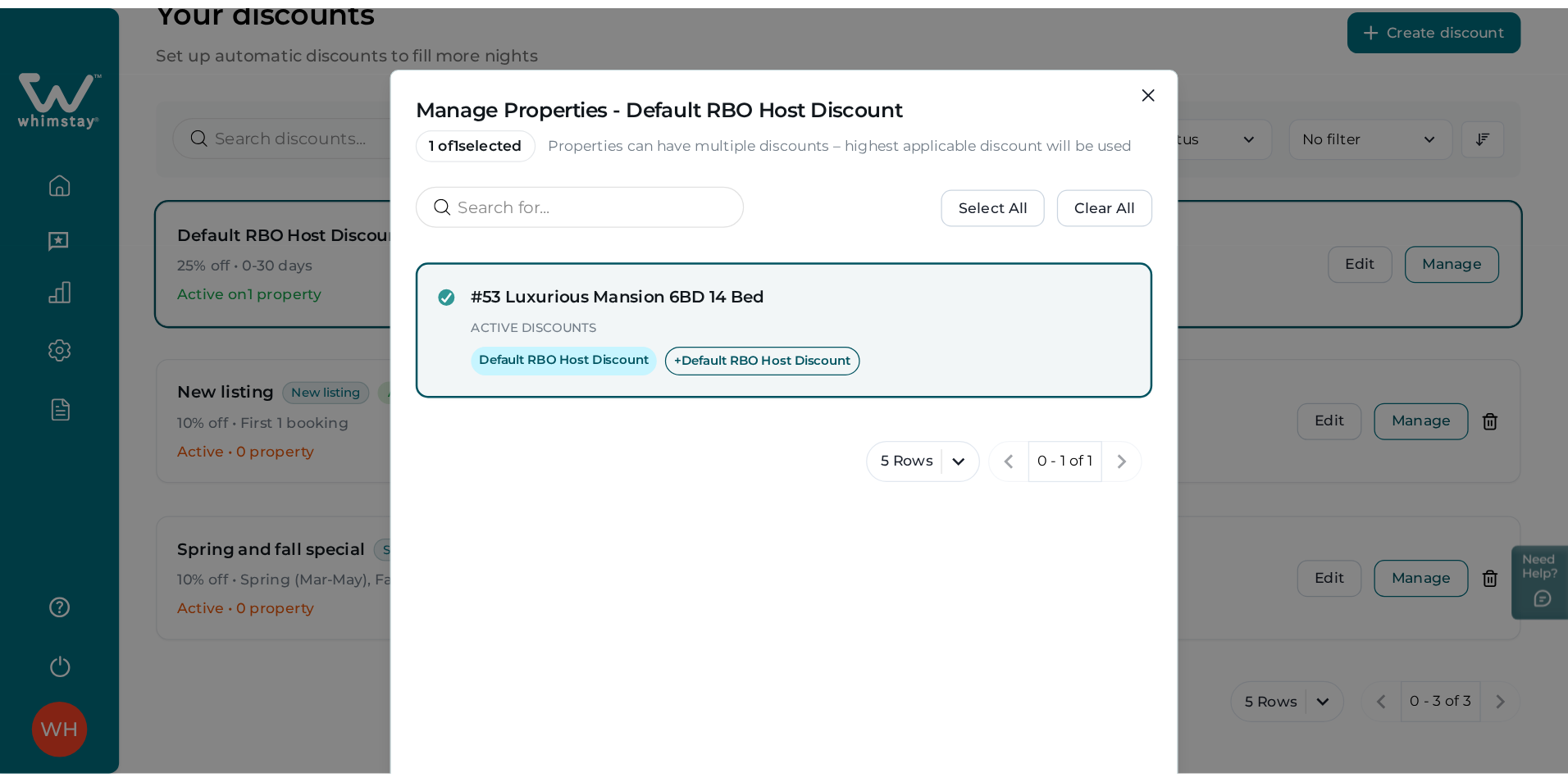
scroll to position [0, 0]
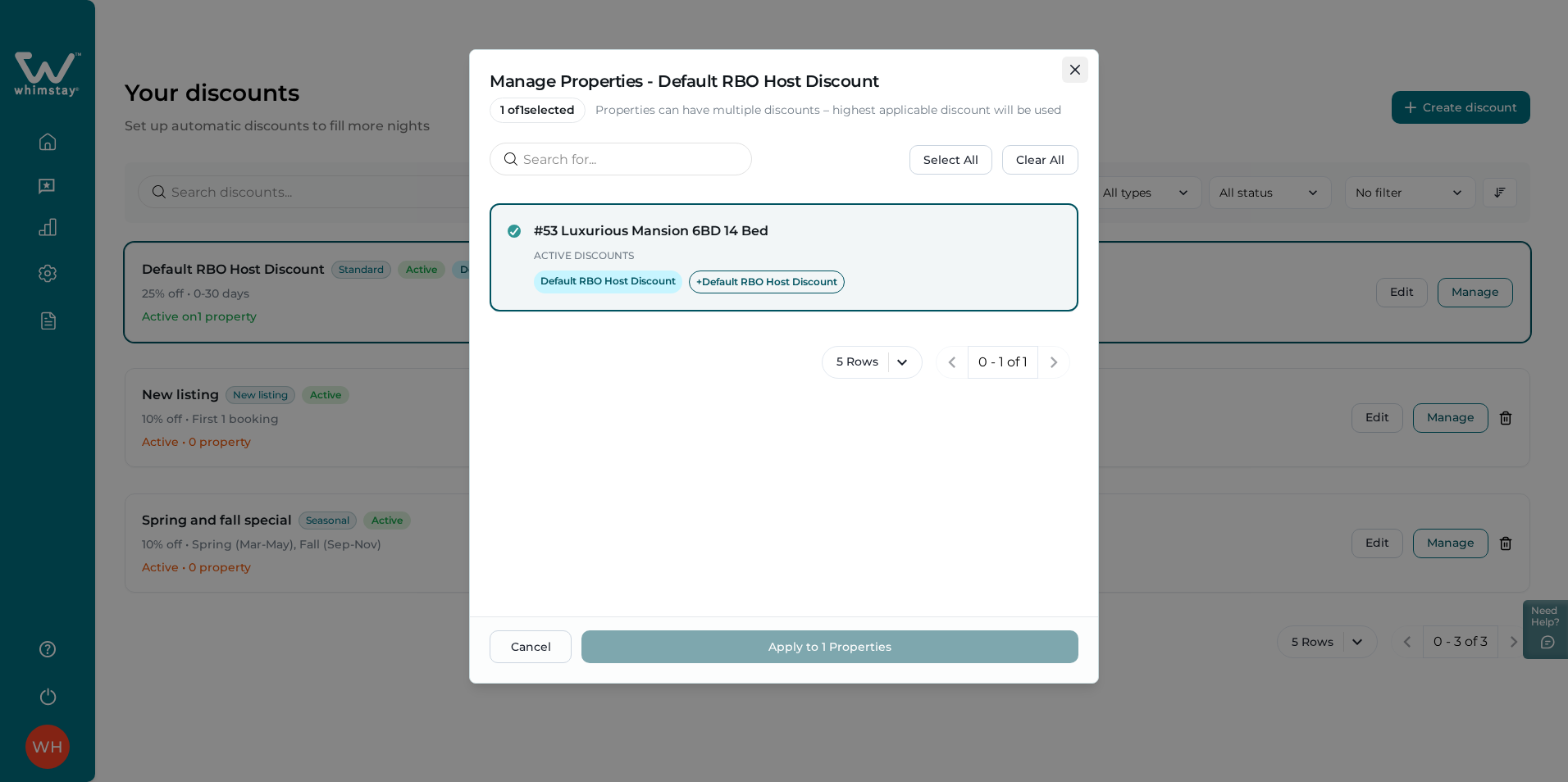
click at [1081, 69] on button "Close" at bounding box center [1075, 69] width 26 height 26
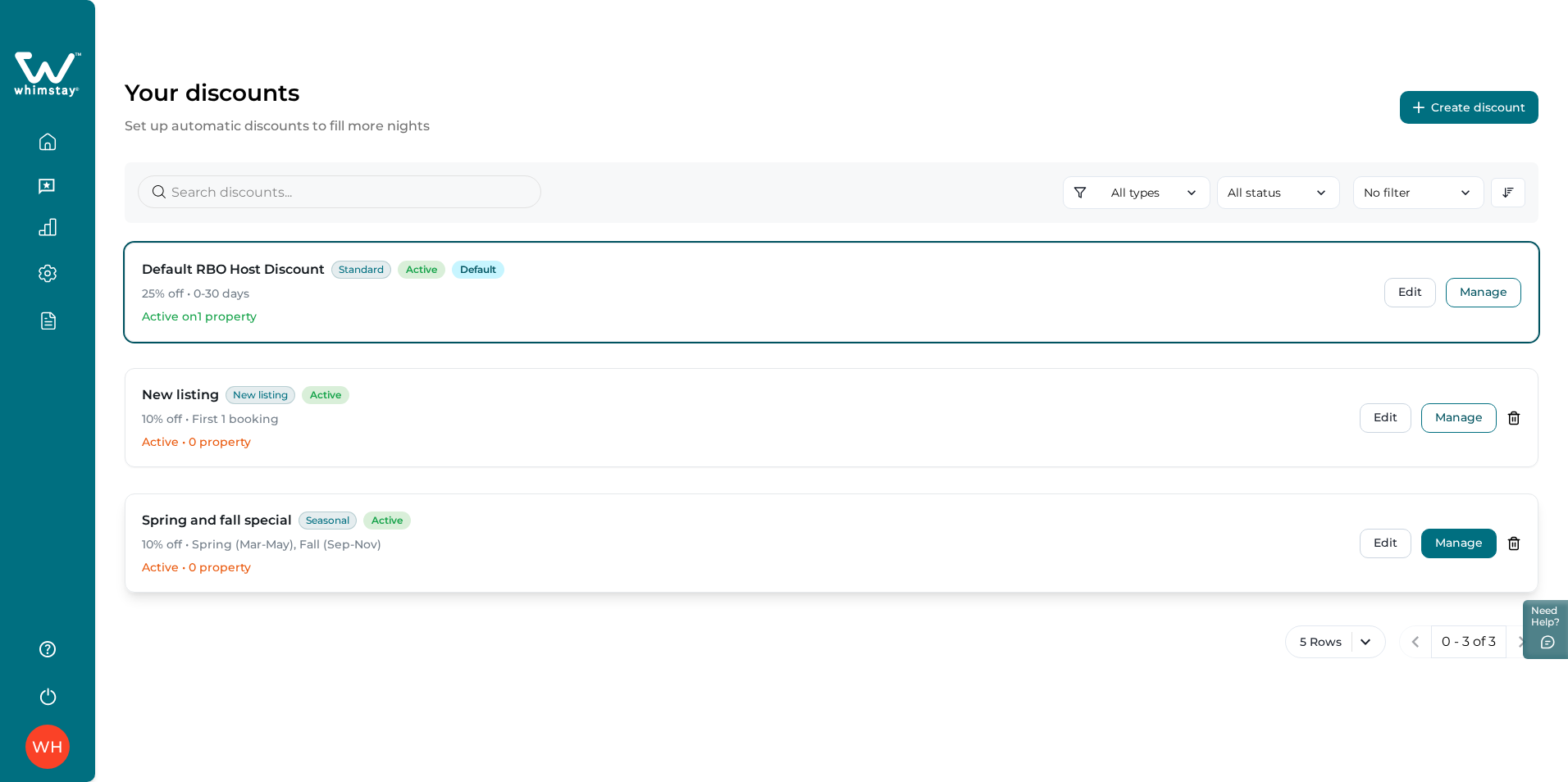
click at [1464, 541] on button "Manage" at bounding box center [1459, 544] width 76 height 30
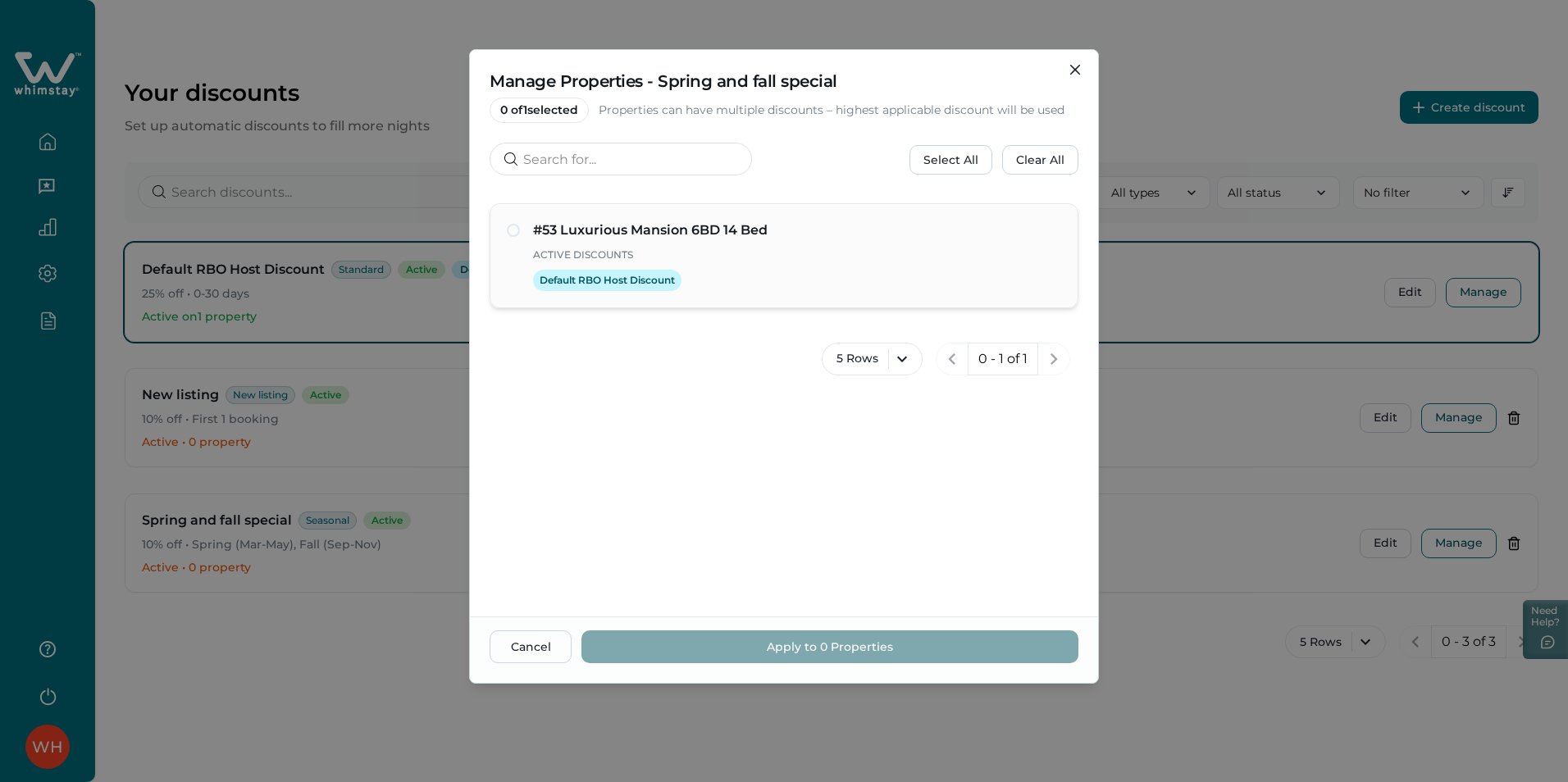
click at [512, 228] on span at bounding box center [513, 230] width 14 height 13
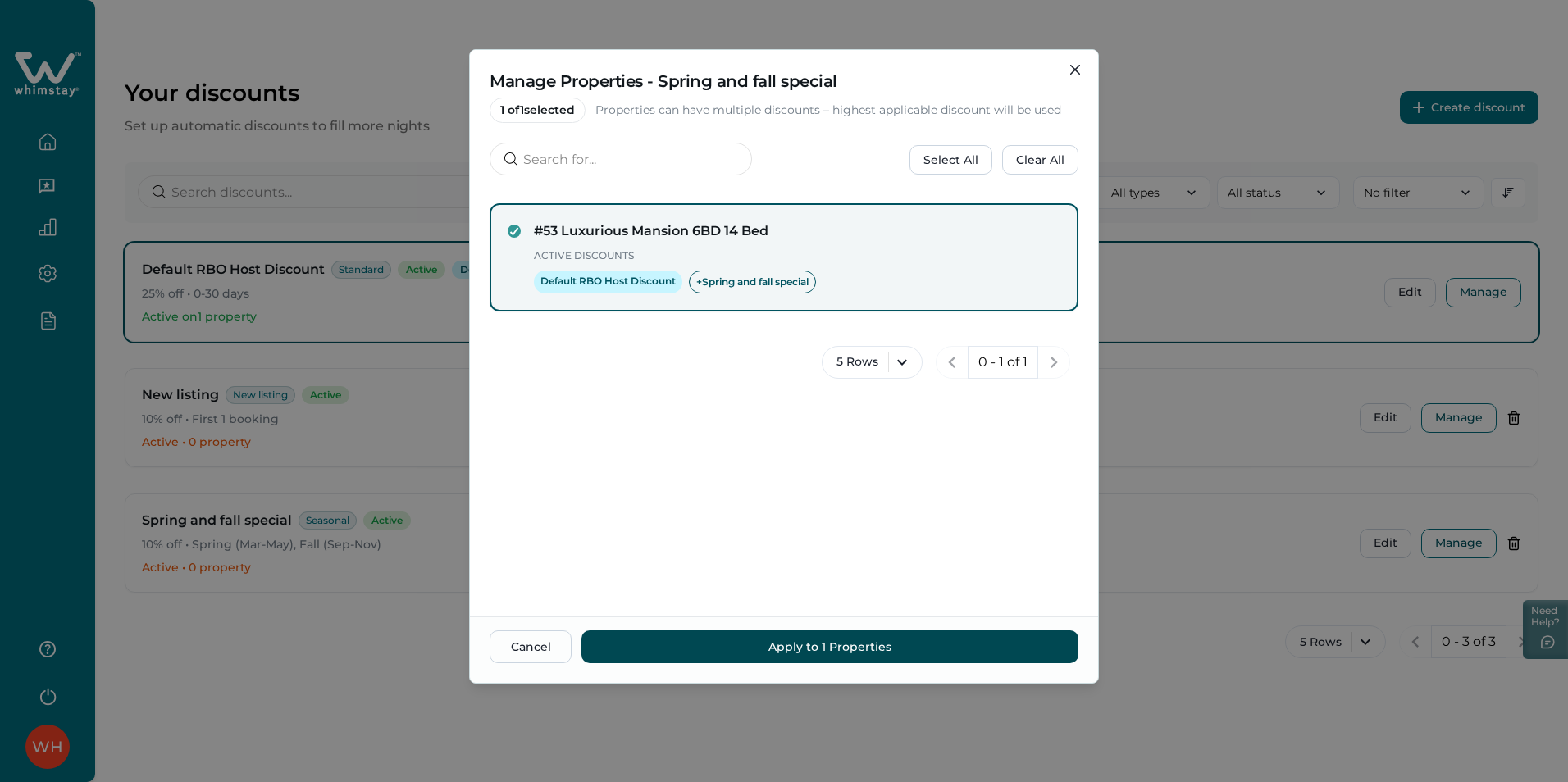
click at [693, 644] on button "Apply to 1 Properties" at bounding box center [830, 647] width 497 height 32
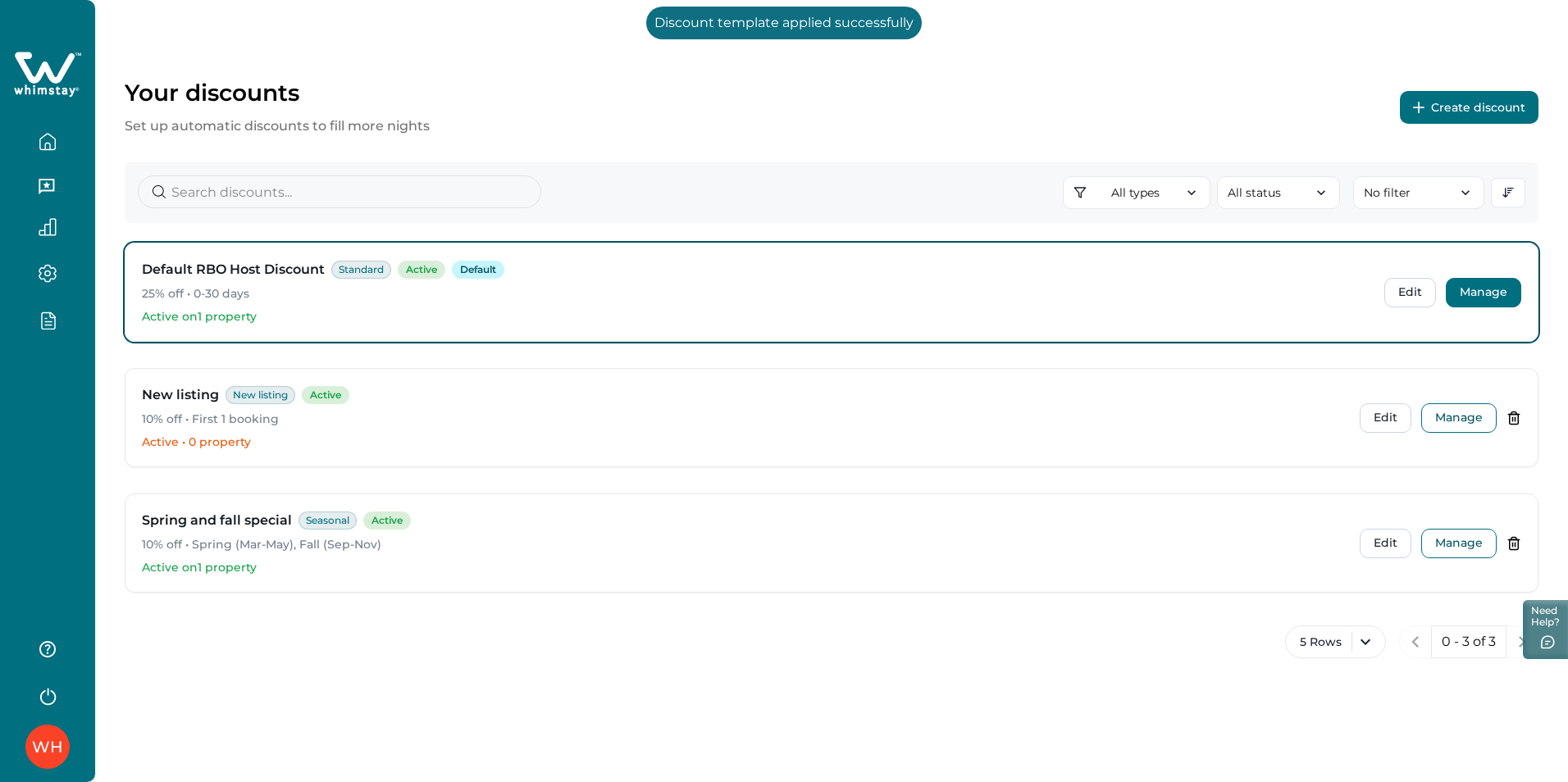
click at [1480, 292] on button "Manage" at bounding box center [1483, 292] width 76 height 30
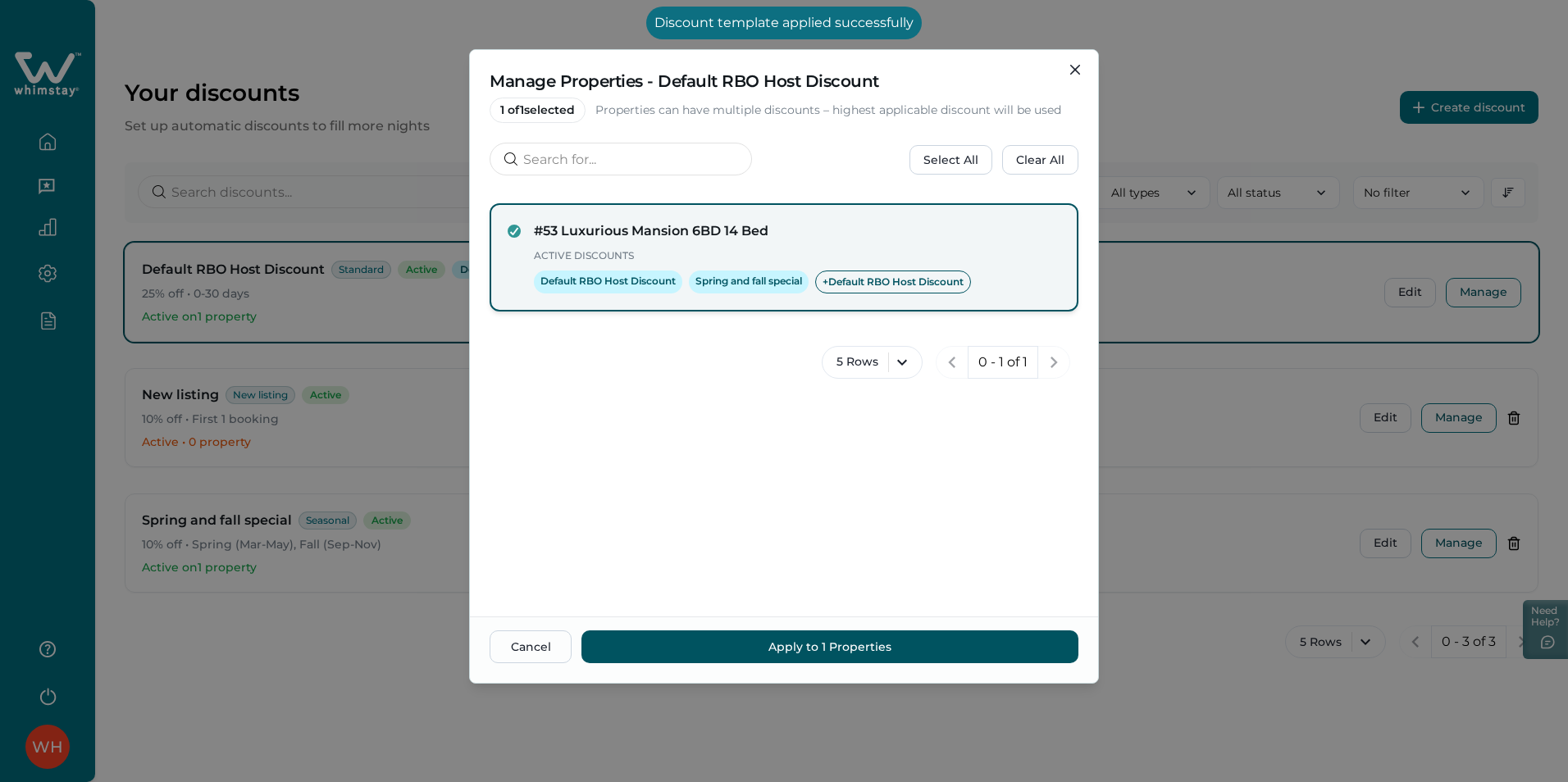
click at [568, 208] on div "#53 Luxurious Mansion 6BD 14 Bed Active Discounts Default RBO Host Discount Spr…" at bounding box center [784, 257] width 589 height 108
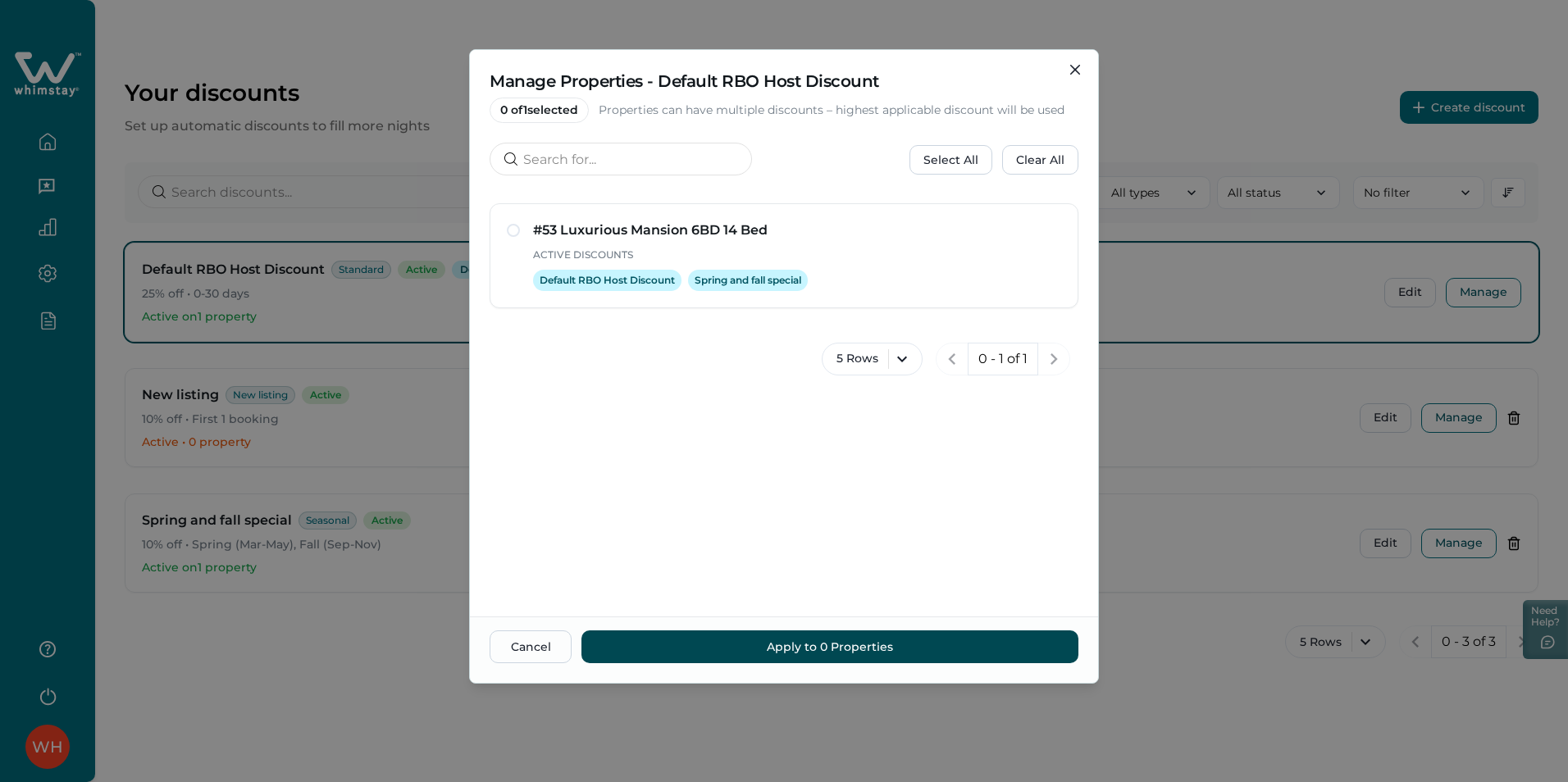
click at [649, 659] on button "Apply to 0 Properties" at bounding box center [830, 647] width 497 height 32
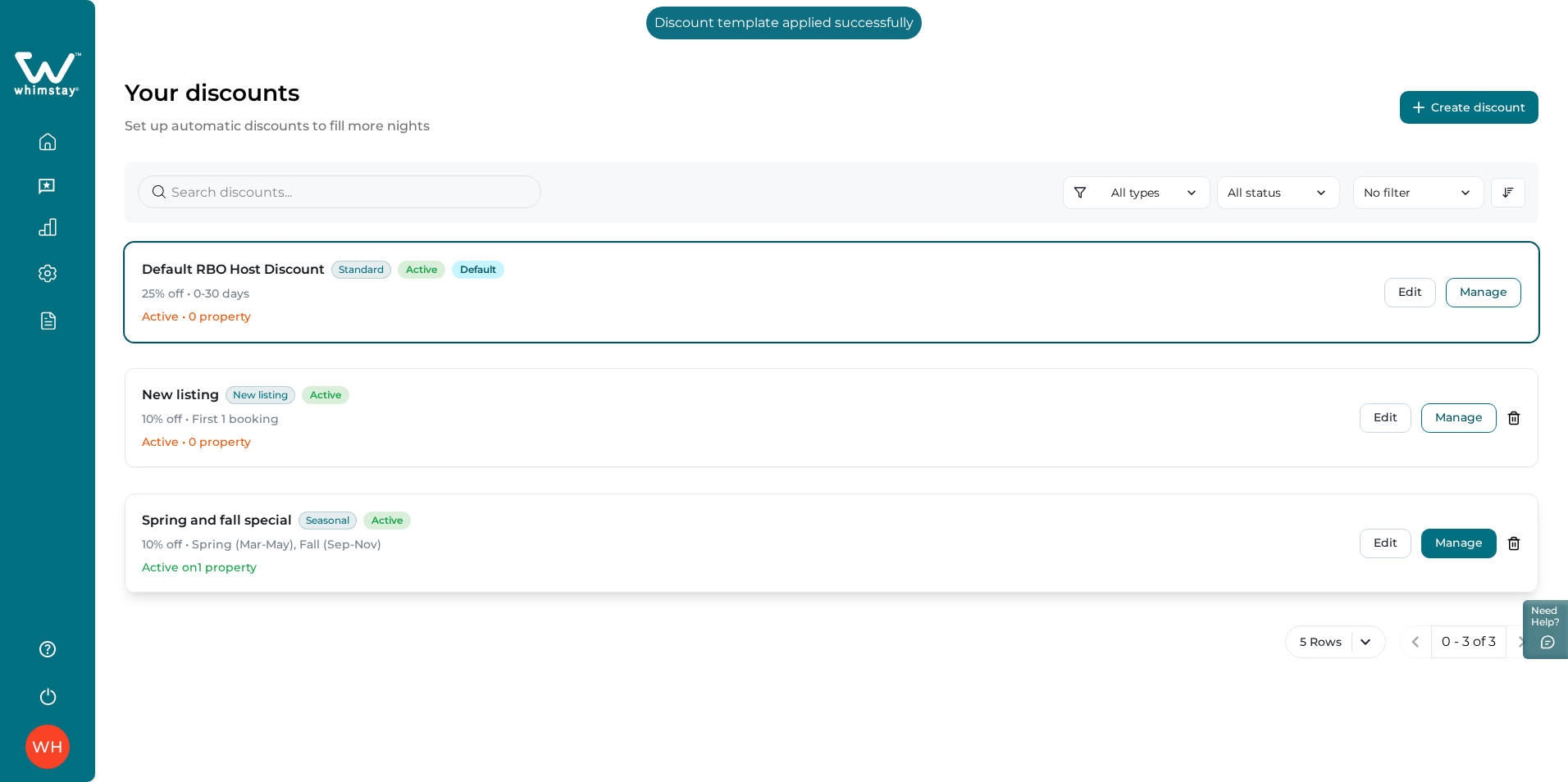
click at [1433, 539] on button "Manage" at bounding box center [1459, 544] width 76 height 30
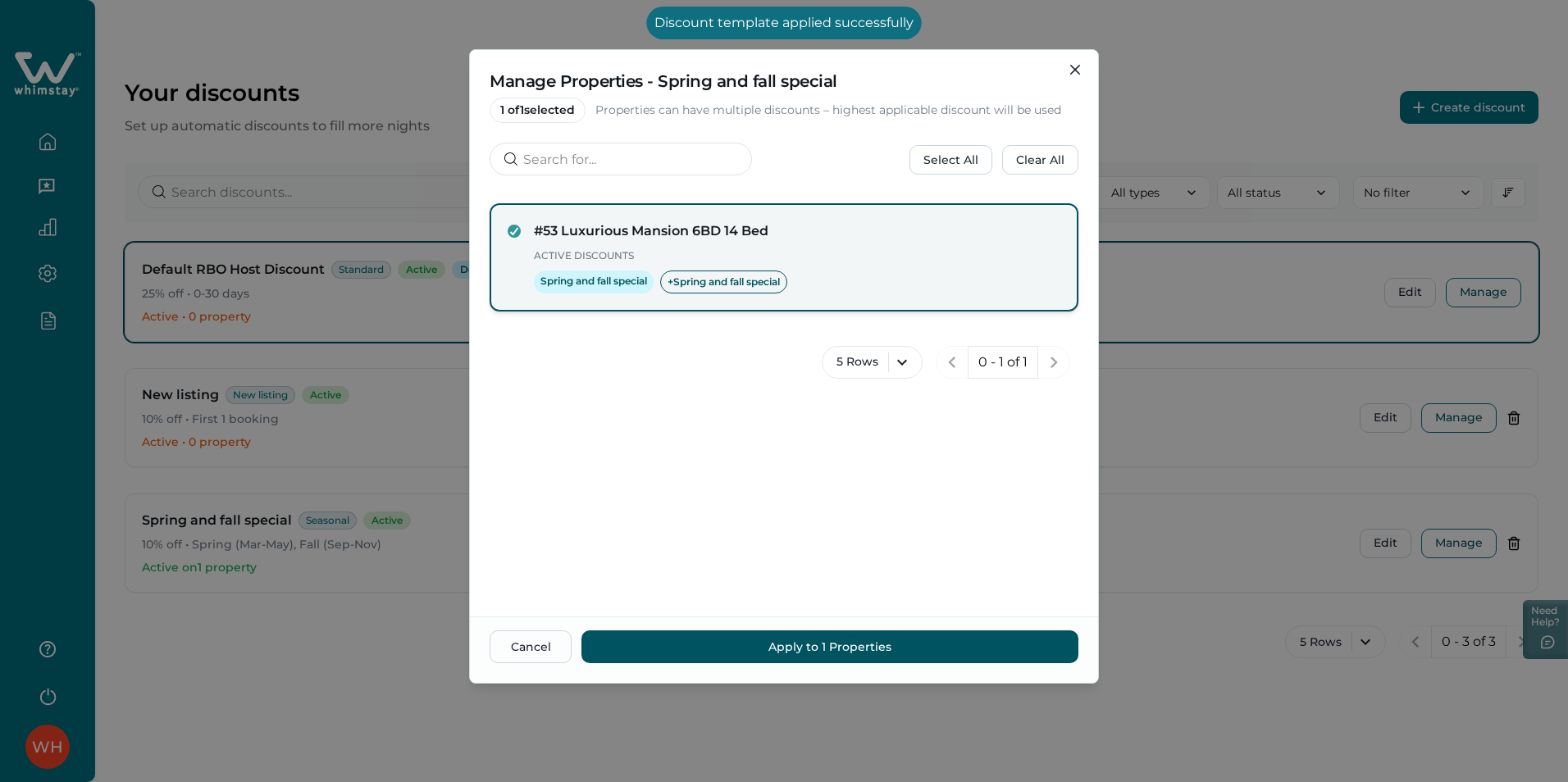
click at [605, 271] on span "Spring and fall special" at bounding box center [593, 283] width 120 height 23
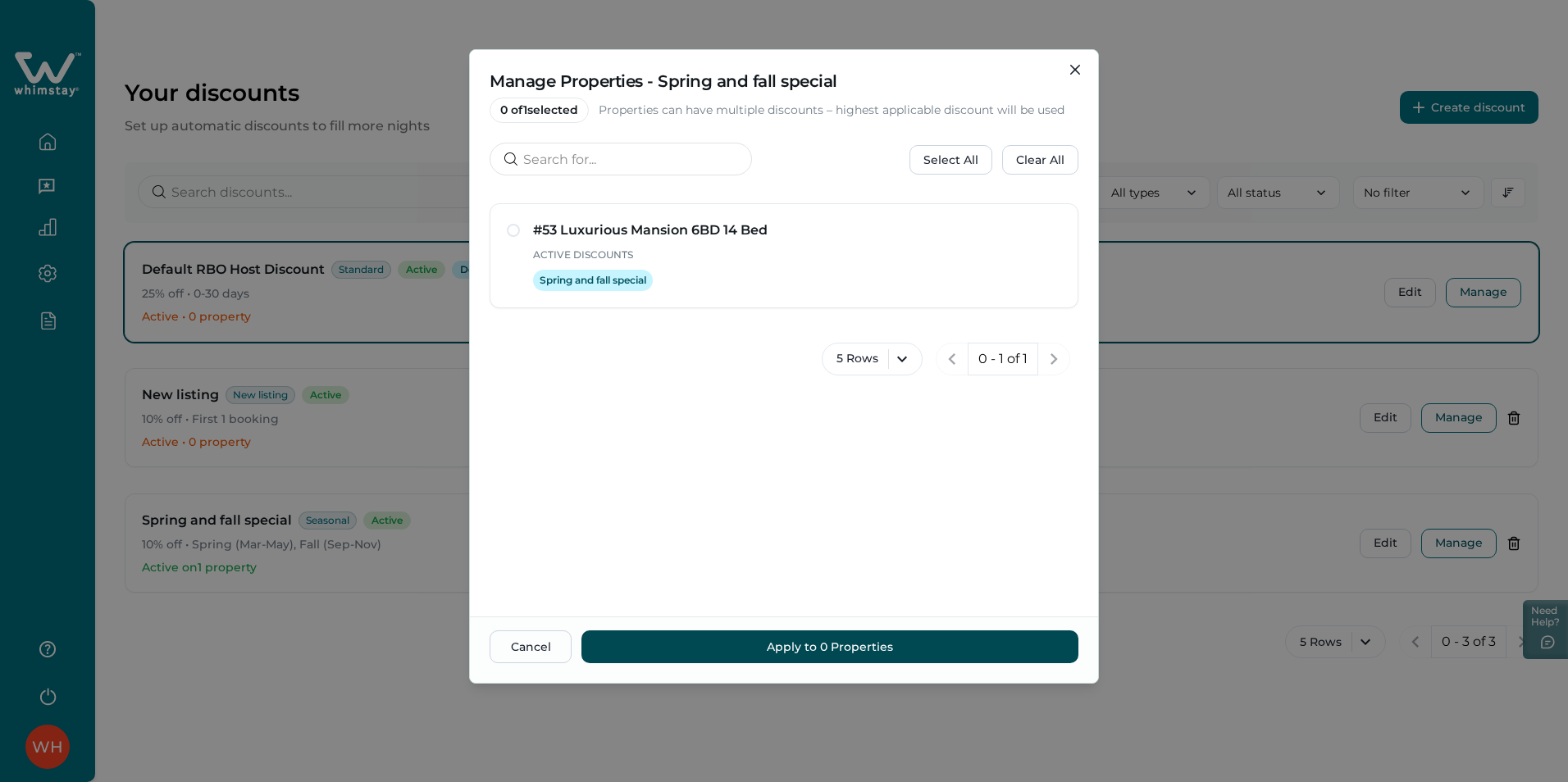
click at [698, 652] on button "Apply to 0 Properties" at bounding box center [830, 647] width 497 height 32
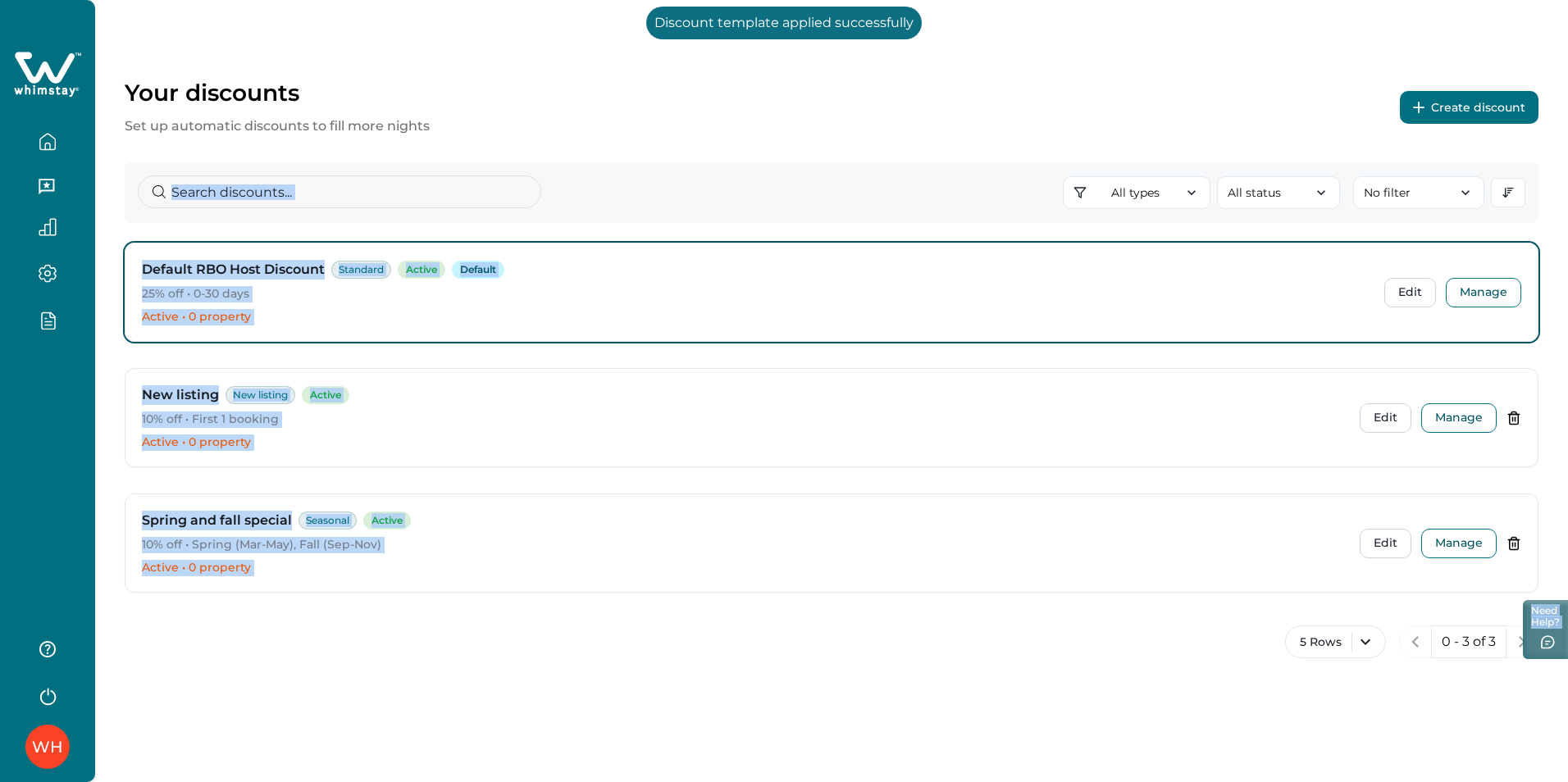
drag, startPoint x: 647, startPoint y: 22, endPoint x: 923, endPoint y: 33, distance: 276.2
click at [923, 33] on body "Skip to Content WH Your discounts Set up automatic discounts to fill more night…" at bounding box center [784, 391] width 1568 height 782
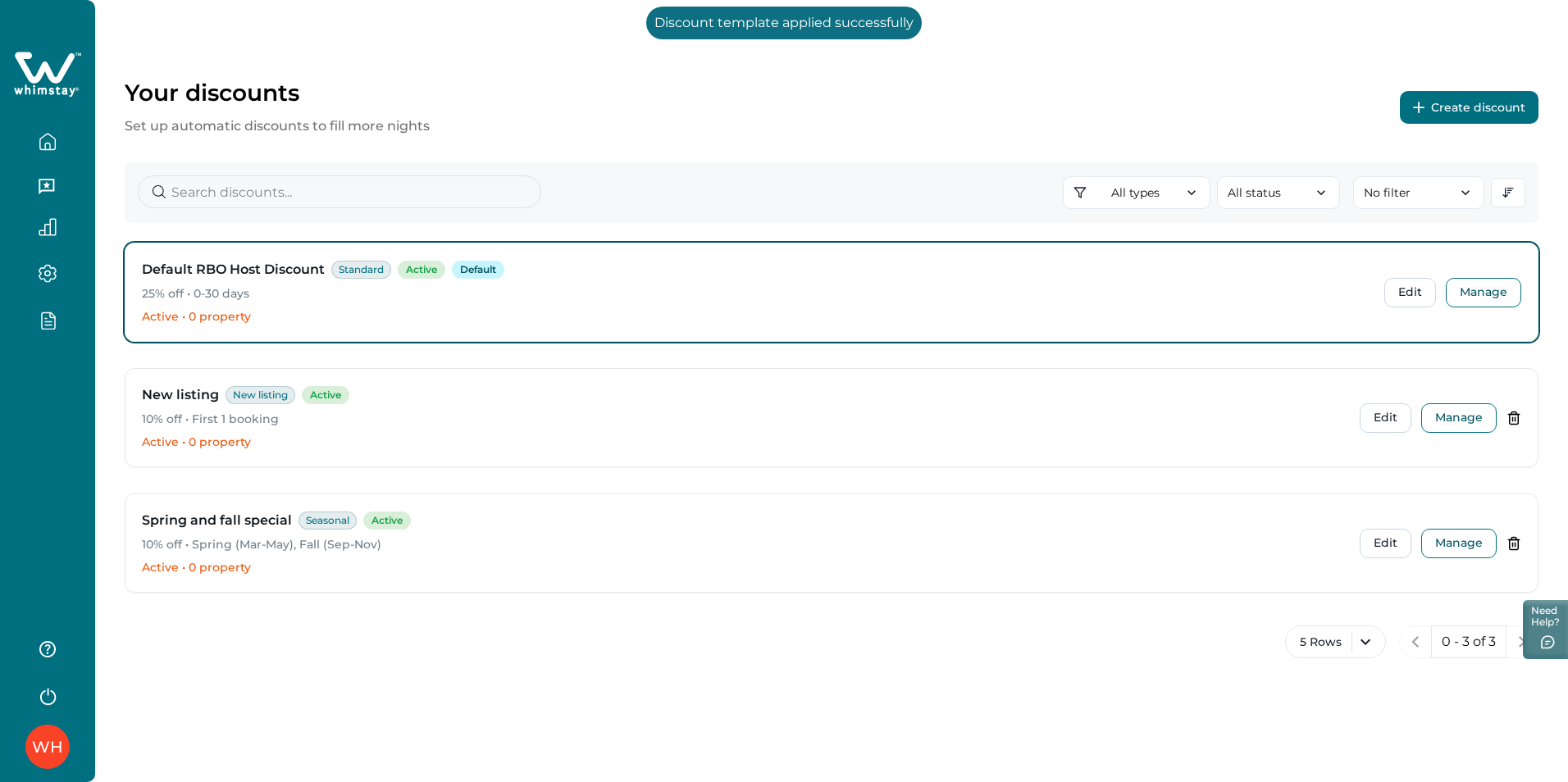
click at [923, 33] on div "Your discounts Set up automatic discounts to fill more nights Create discount A…" at bounding box center [832, 350] width 1473 height 701
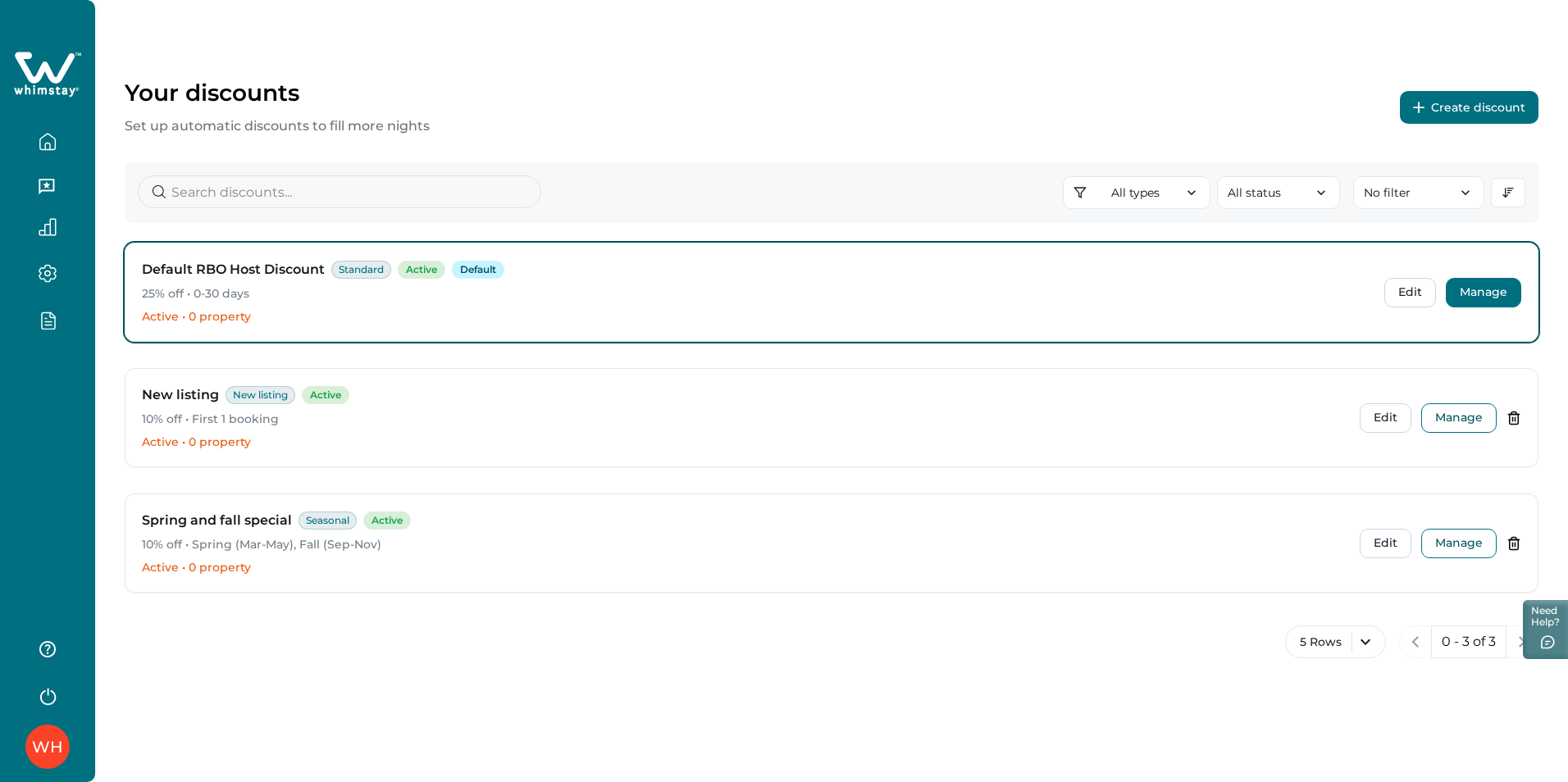
click at [1494, 281] on button "Manage" at bounding box center [1483, 292] width 76 height 30
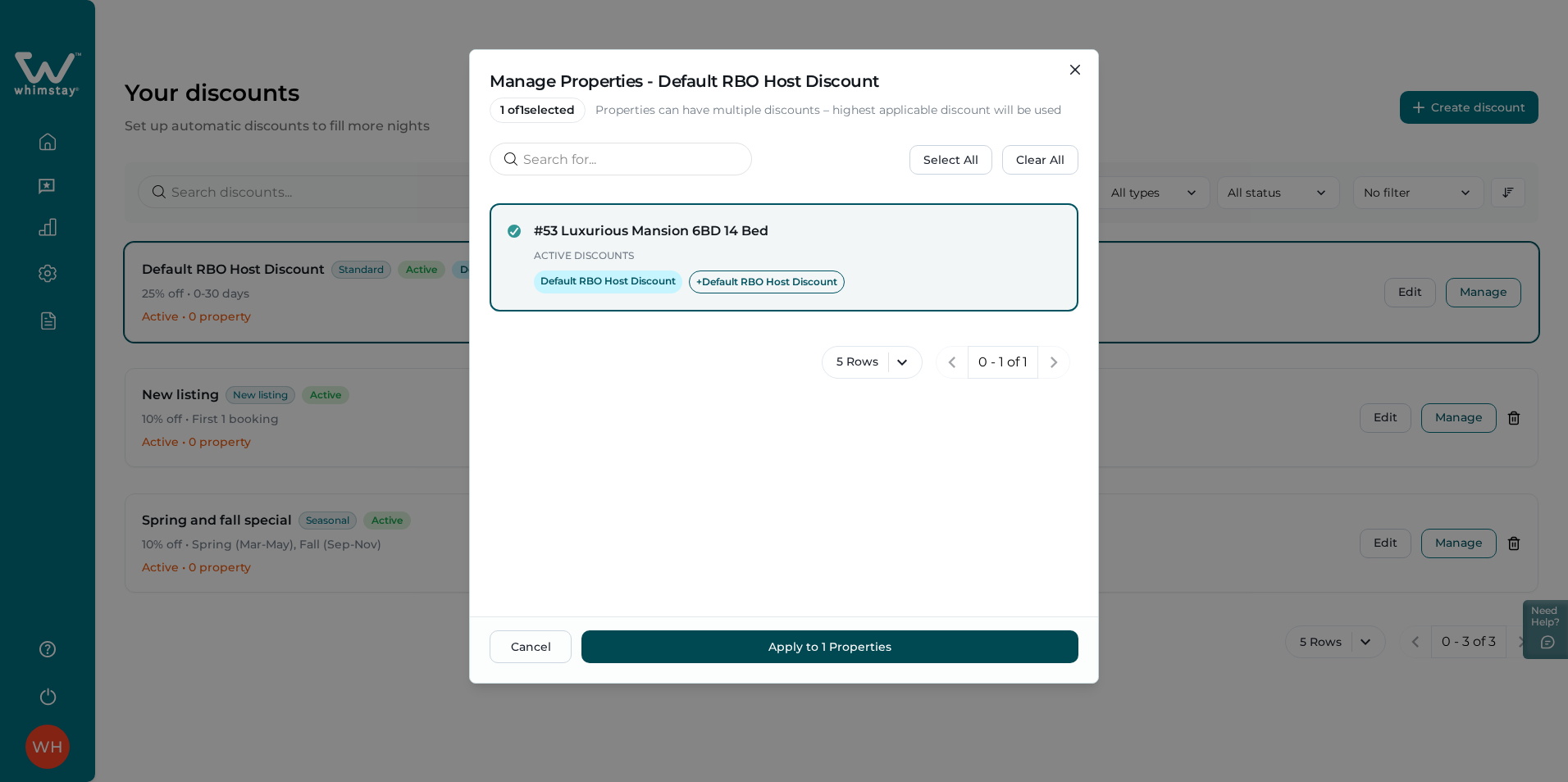
click at [752, 649] on button "Apply to 1 Properties" at bounding box center [830, 647] width 497 height 32
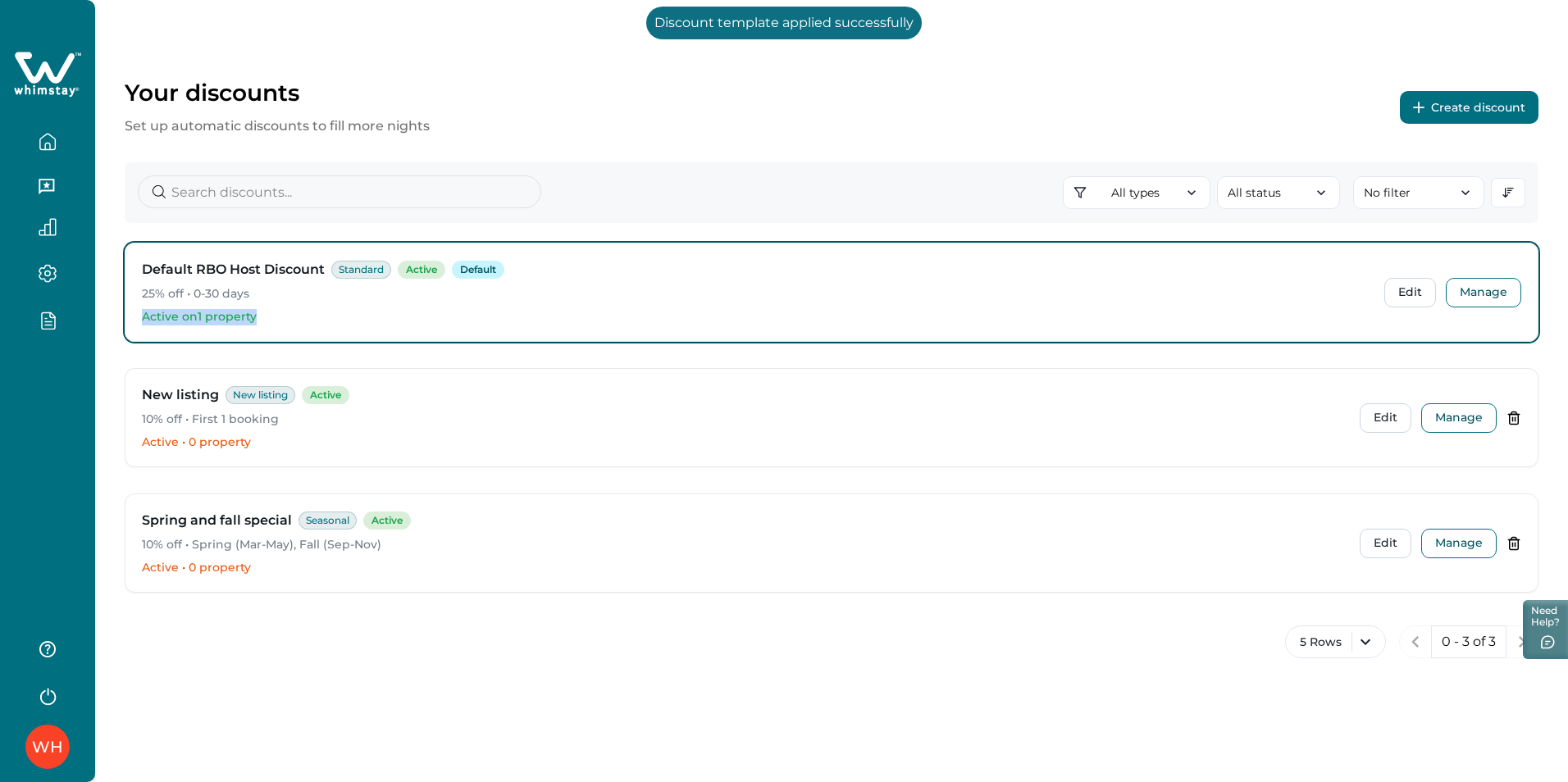
drag, startPoint x: 260, startPoint y: 317, endPoint x: 138, endPoint y: 309, distance: 122.3
click at [138, 309] on div "Default RBO Host Discount Standard Active Default 25% off • 0-30 days Active on…" at bounding box center [831, 292] width 1412 height 97
drag, startPoint x: 138, startPoint y: 309, endPoint x: 175, endPoint y: 317, distance: 37.9
click at [175, 317] on p "Active on 1 property" at bounding box center [757, 317] width 1230 height 16
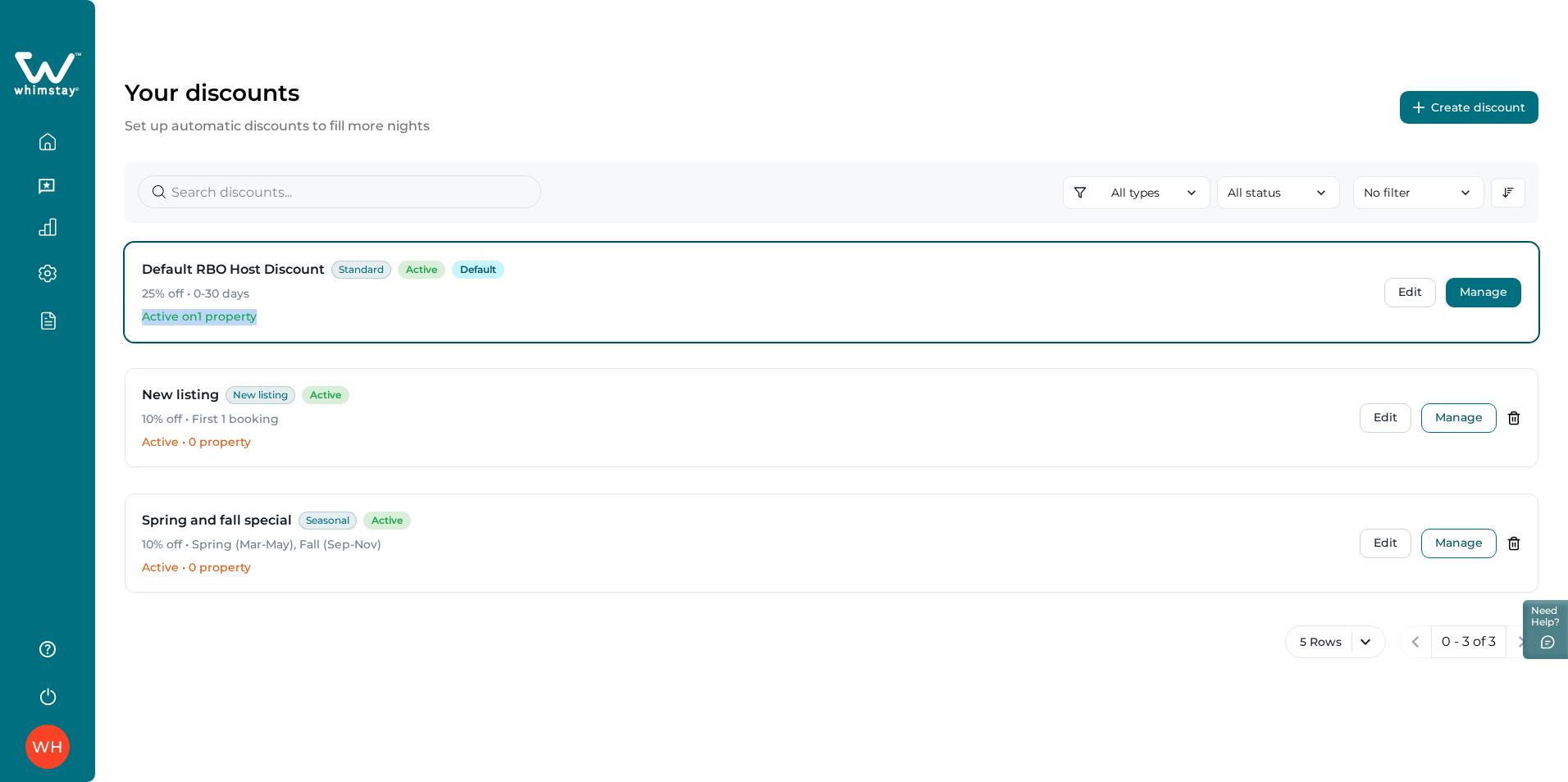
click at [1472, 293] on button "Manage" at bounding box center [1483, 292] width 76 height 30
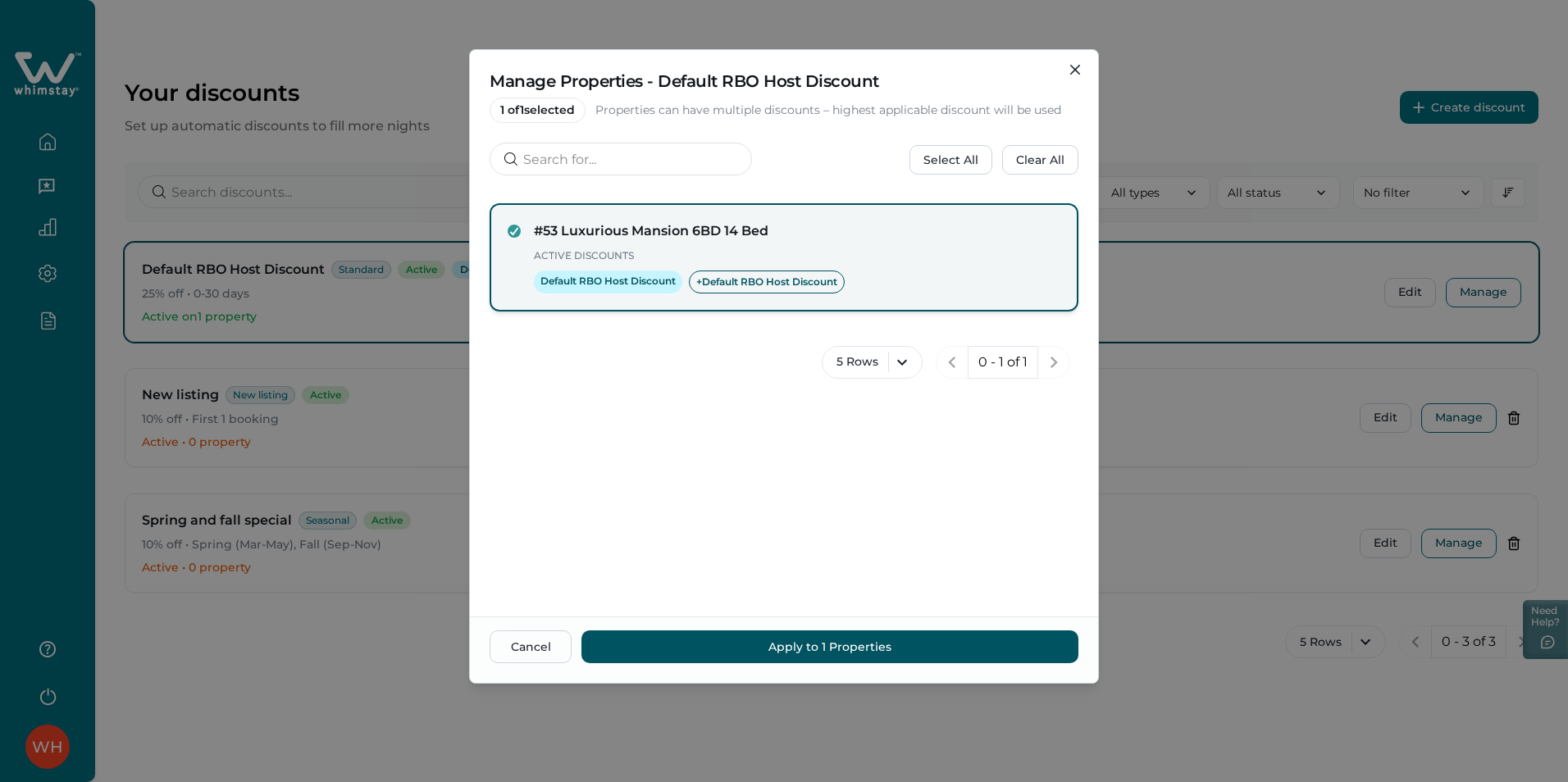
click at [520, 219] on div "#53 Luxurious Mansion 6BD 14 Bed Active Discounts Default RBO Host Discount + D…" at bounding box center [784, 257] width 589 height 108
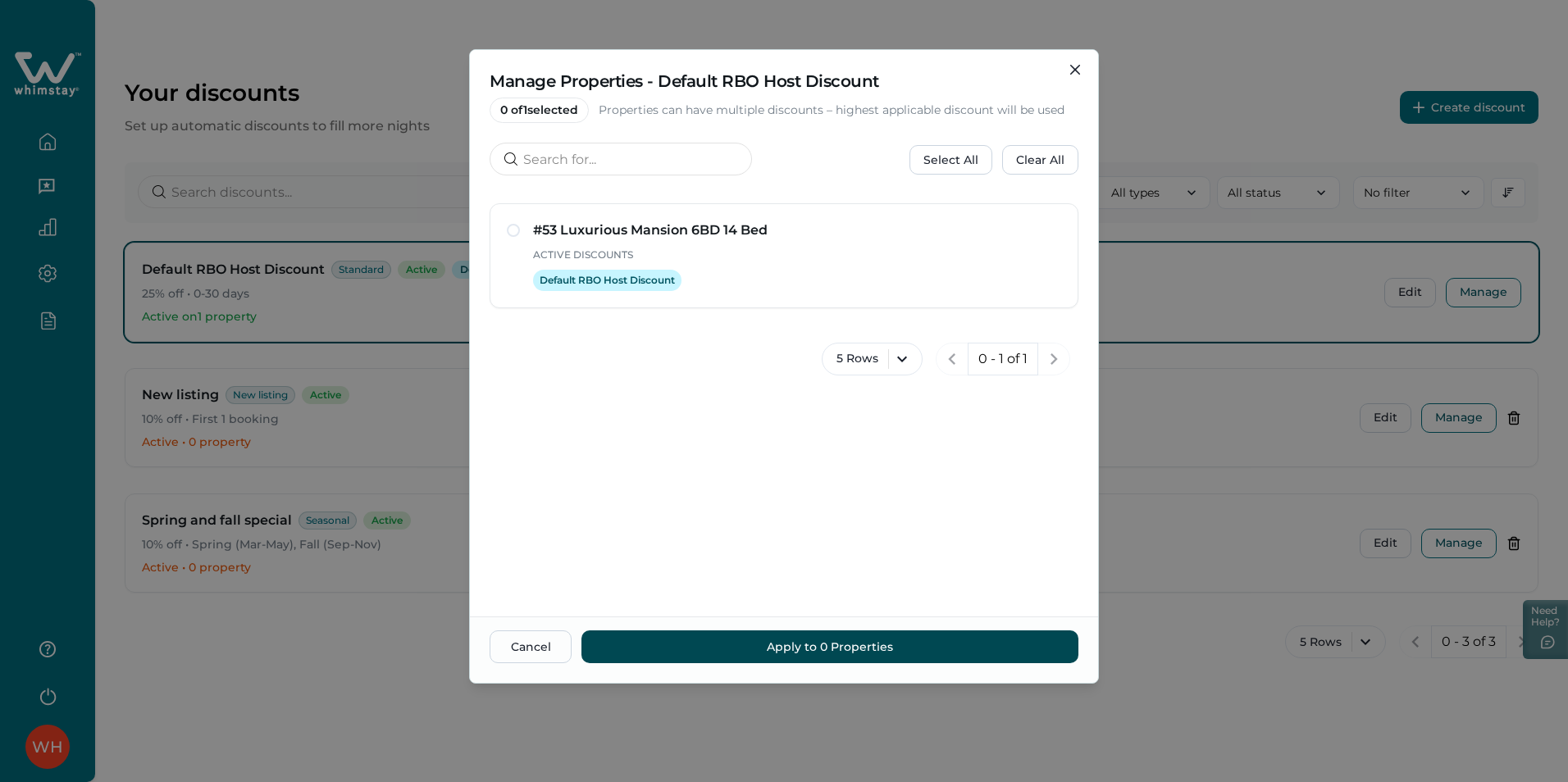
click at [781, 645] on button "Apply to 0 Properties" at bounding box center [830, 647] width 497 height 32
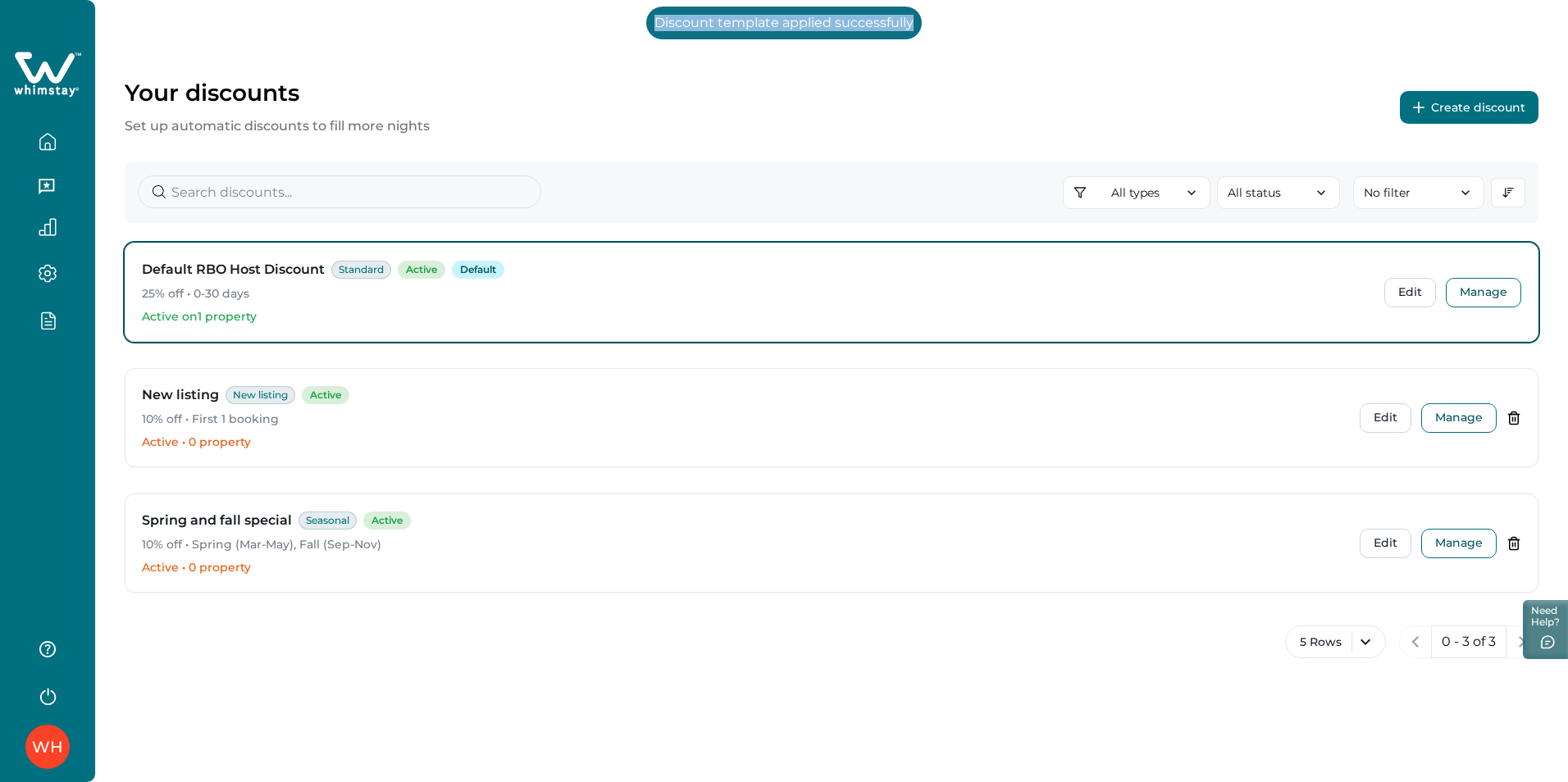
drag, startPoint x: 655, startPoint y: 20, endPoint x: 915, endPoint y: 23, distance: 260.0
click at [915, 23] on p "Discount template applied successfully" at bounding box center [784, 22] width 275 height 32
drag, startPoint x: 915, startPoint y: 23, endPoint x: 845, endPoint y: 87, distance: 94.8
click at [843, 87] on div "Your discounts Set up automatic discounts to fill more nights Create discount" at bounding box center [831, 107] width 1414 height 58
click at [1467, 288] on button "Manage" at bounding box center [1483, 292] width 76 height 30
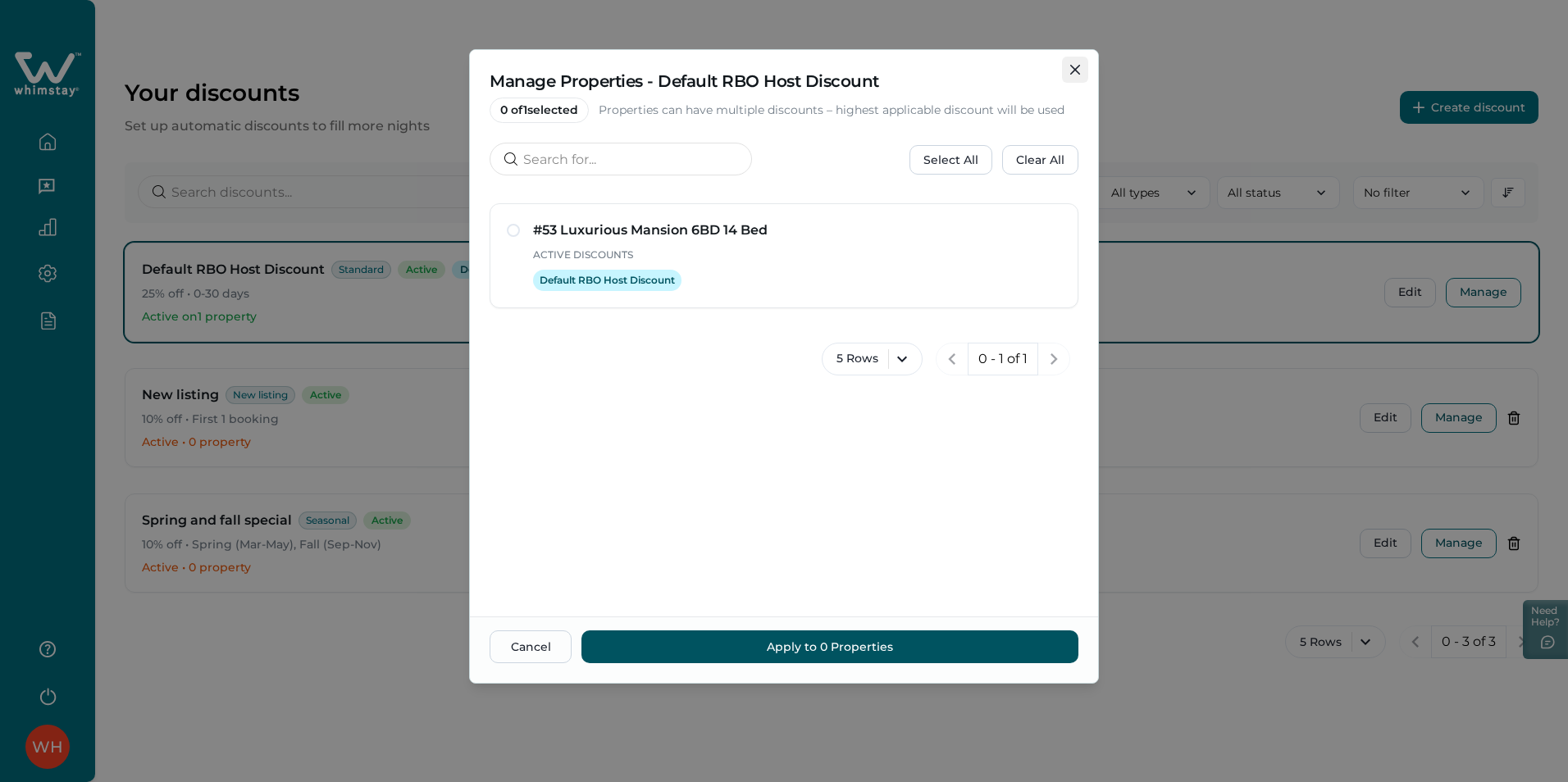
click at [1079, 61] on button "Close" at bounding box center [1075, 69] width 26 height 26
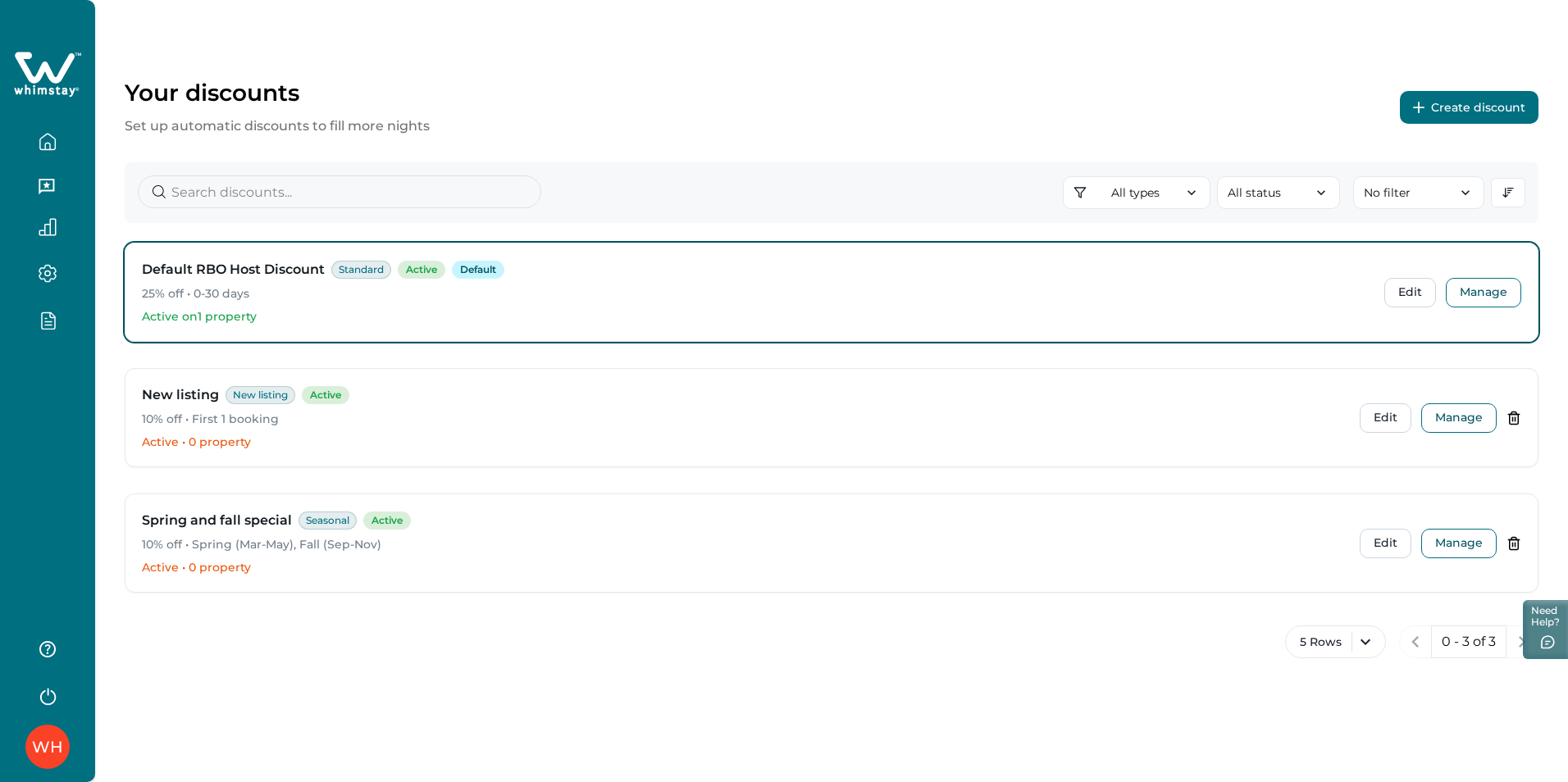
click at [279, 678] on div "Your discounts Set up automatic discounts to fill more nights Create discount A…" at bounding box center [832, 350] width 1473 height 701
click at [44, 696] on icon "button" at bounding box center [47, 695] width 24 height 24
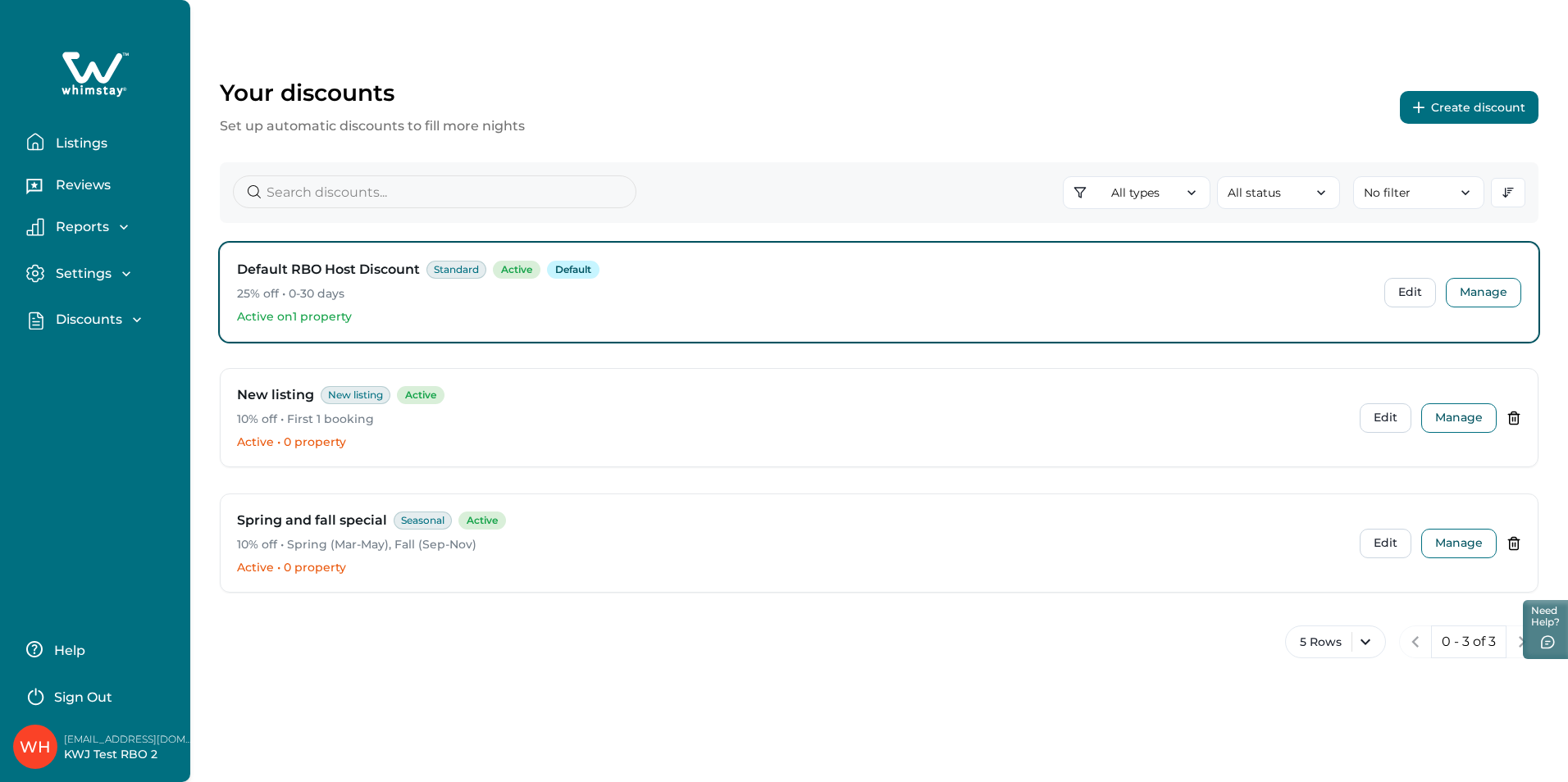
click at [112, 695] on p "Sign Out" at bounding box center [83, 697] width 59 height 16
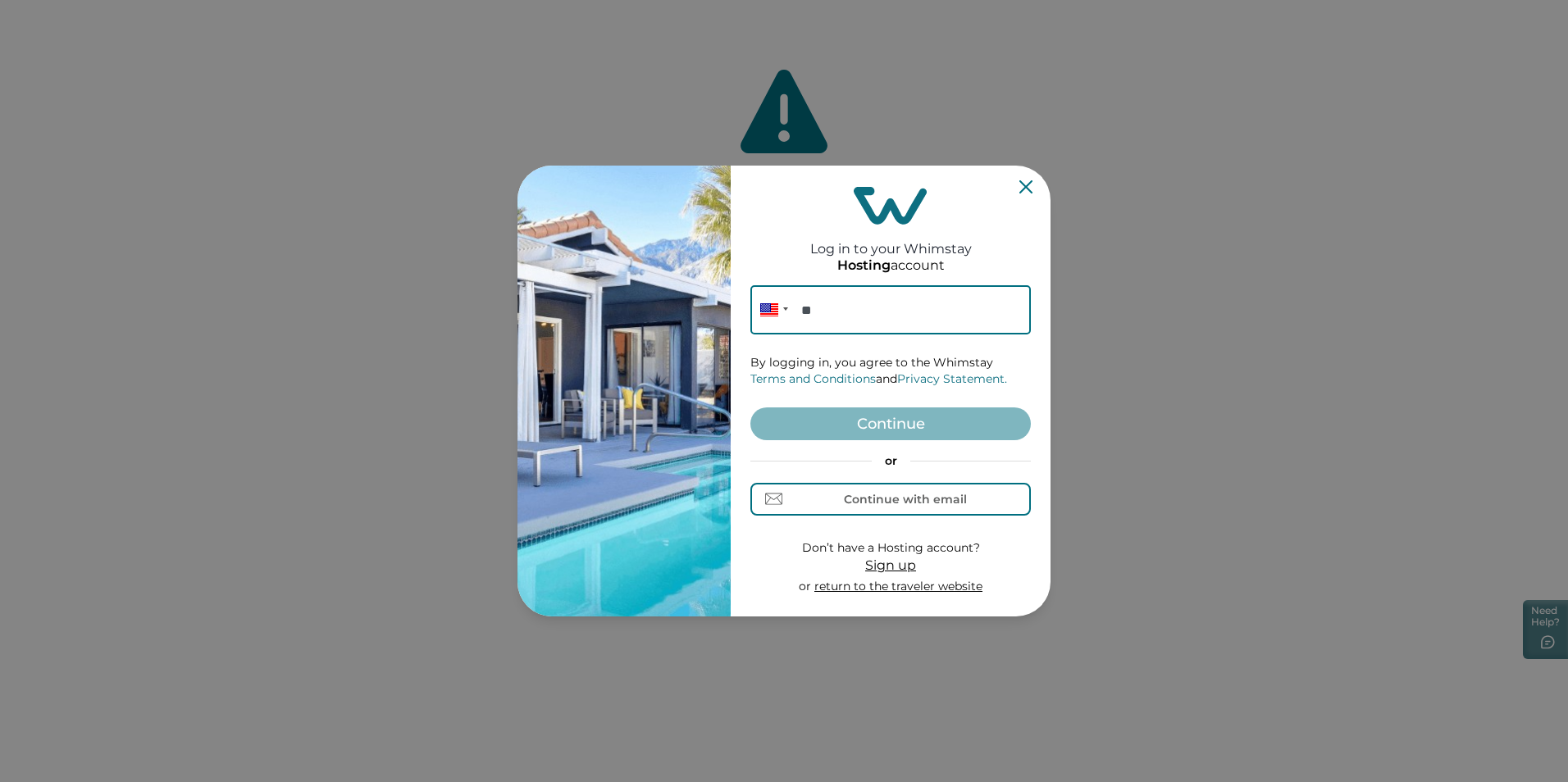
click at [1033, 180] on div "Log in to your Whimstay Hosting account Phone ** By logging in, you agree to th…" at bounding box center [890, 391] width 320 height 451
click at [1027, 192] on icon "Close" at bounding box center [1025, 186] width 14 height 13
